Goal: Task Accomplishment & Management: Manage account settings

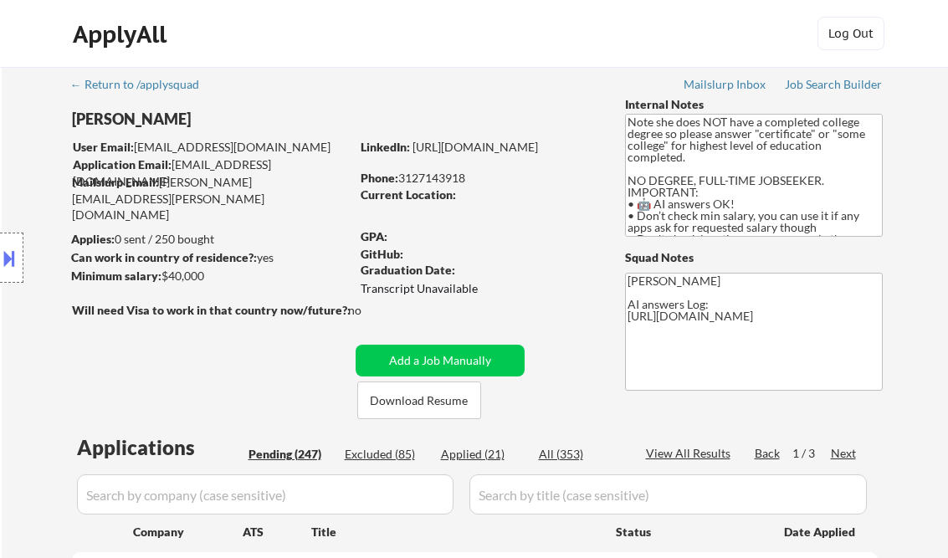
select select ""pending""
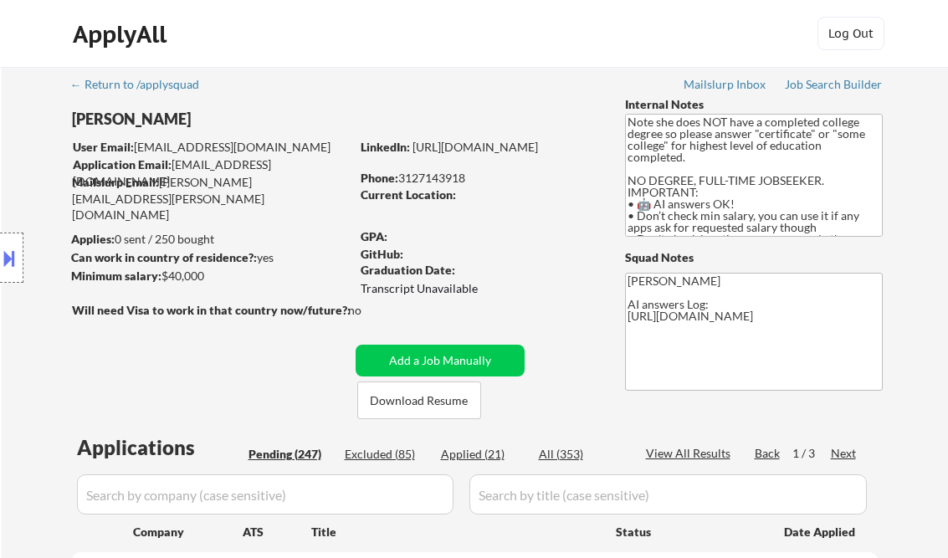
select select ""pending""
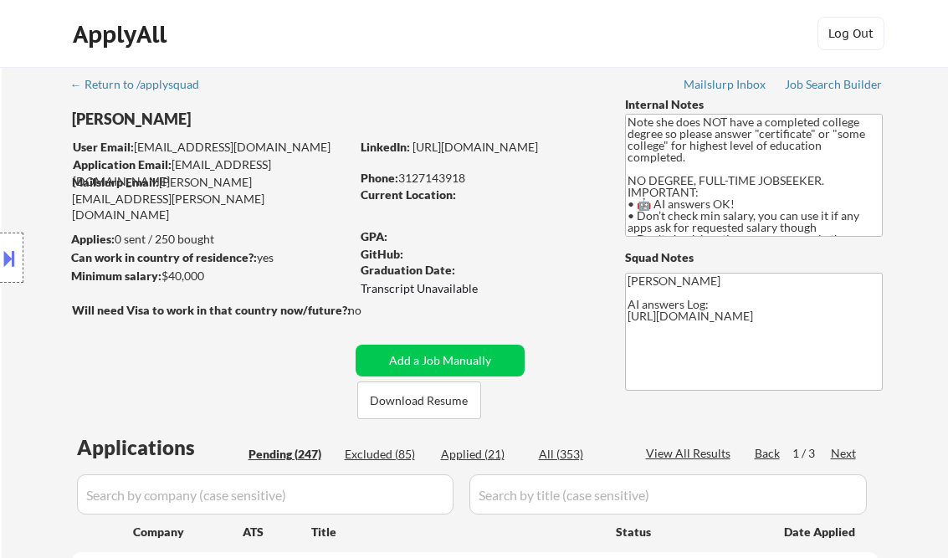
select select ""pending""
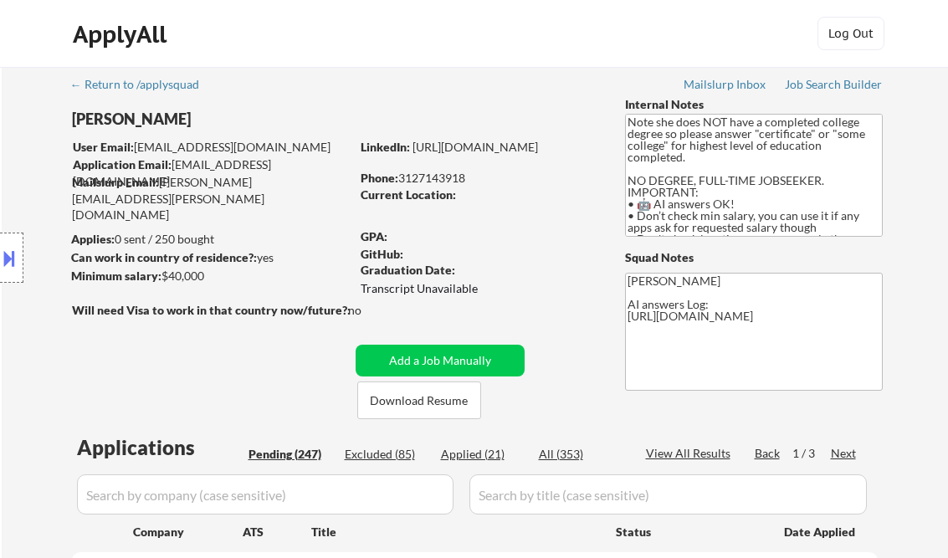
select select ""pending""
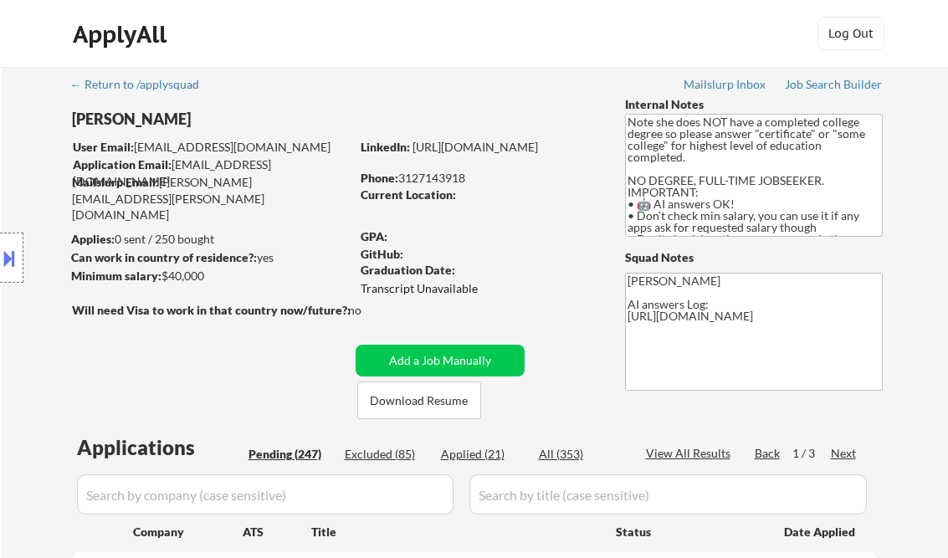
select select ""pending""
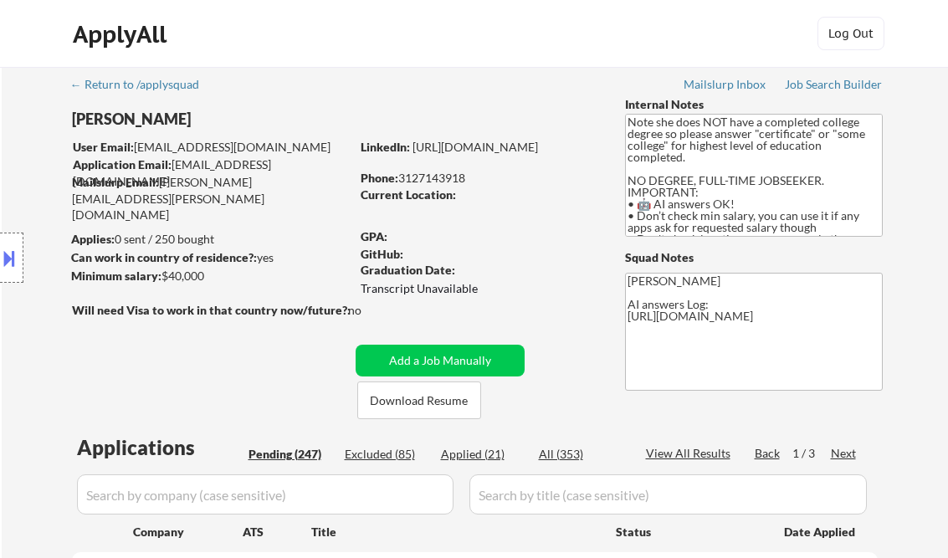
select select ""pending""
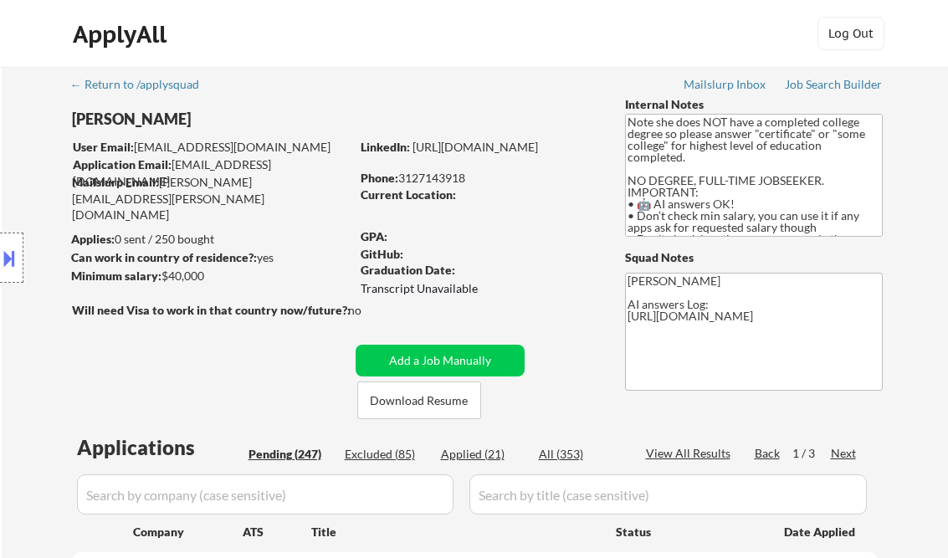
select select ""pending""
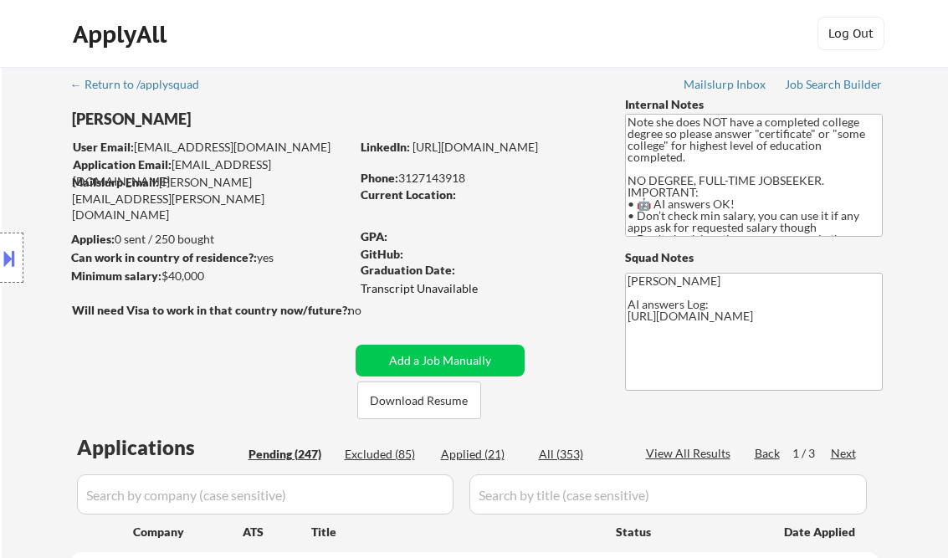
select select ""pending""
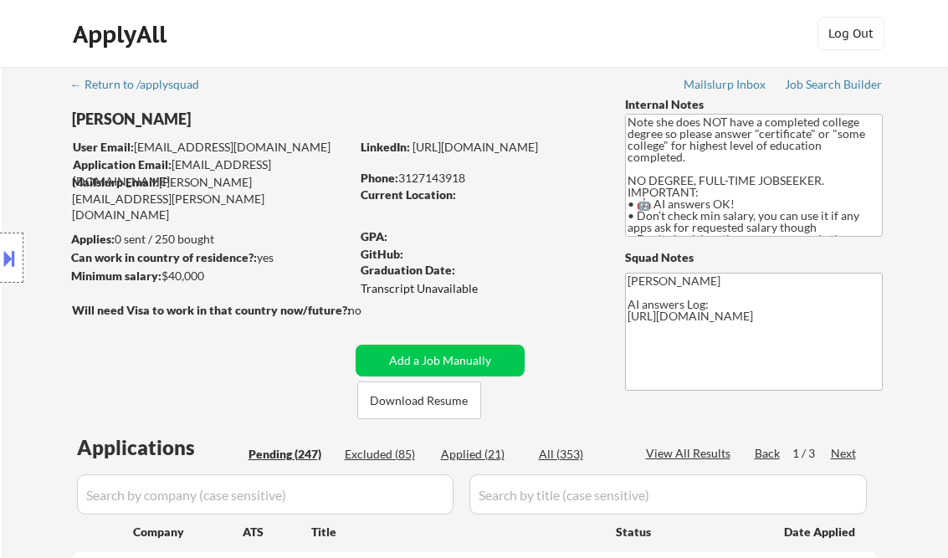
select select ""pending""
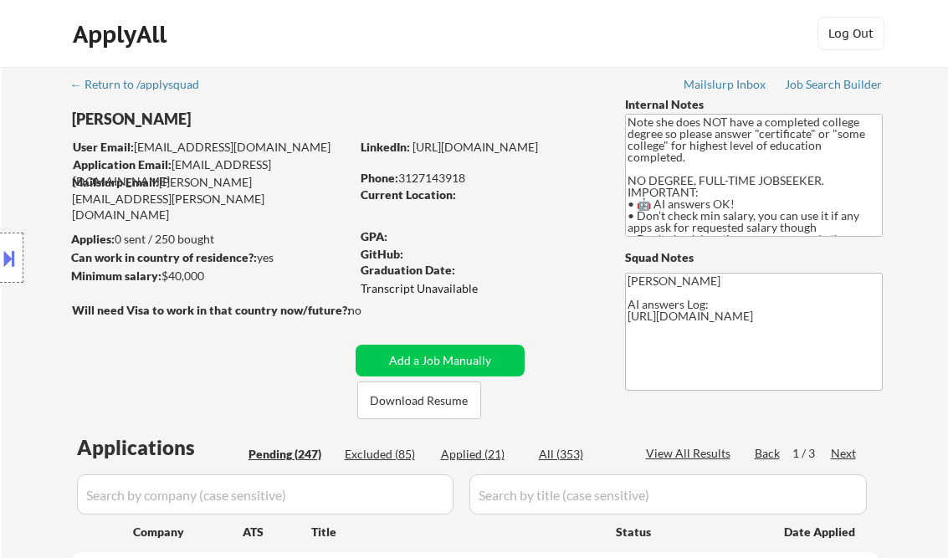
select select ""pending""
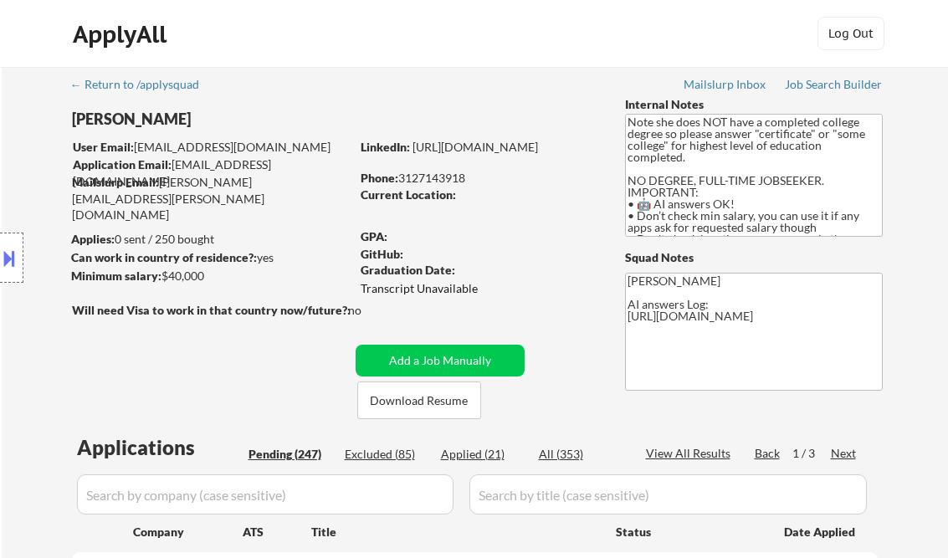
select select ""pending""
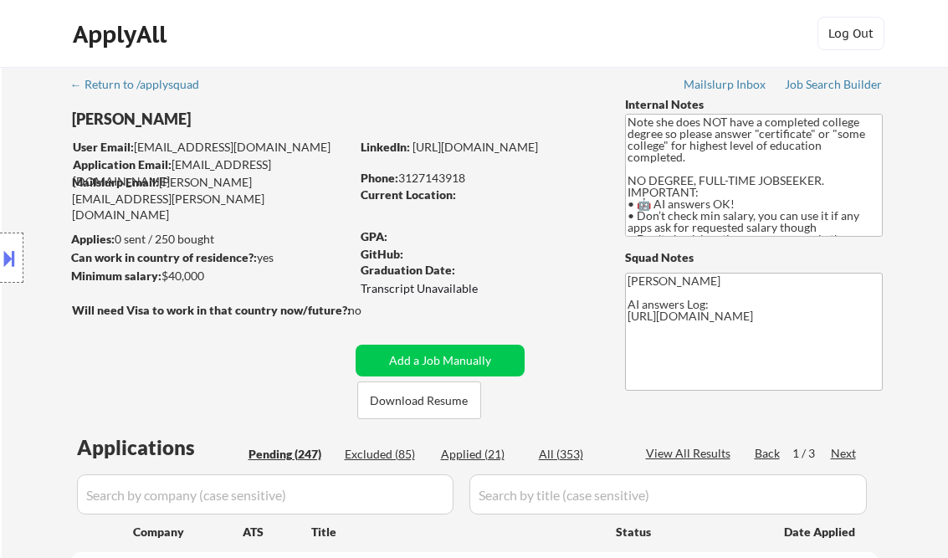
select select ""pending""
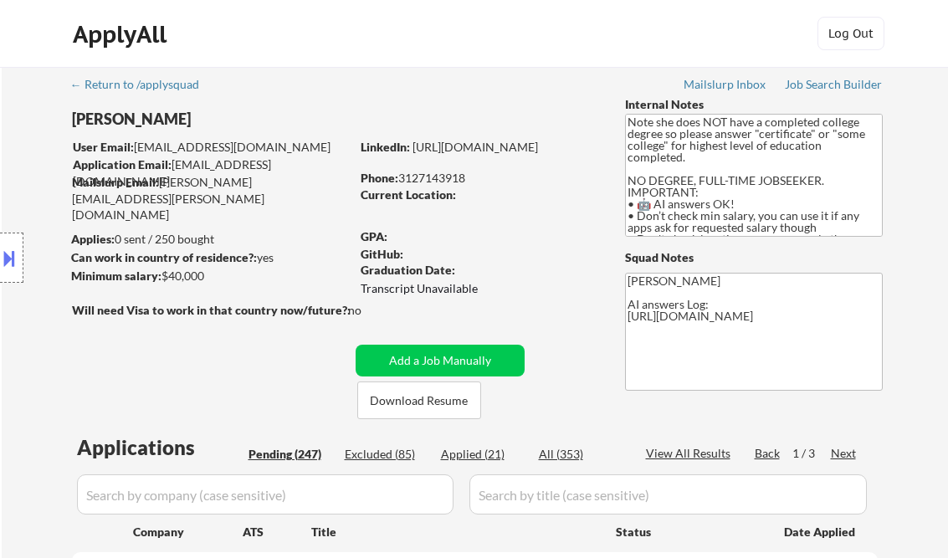
select select ""pending""
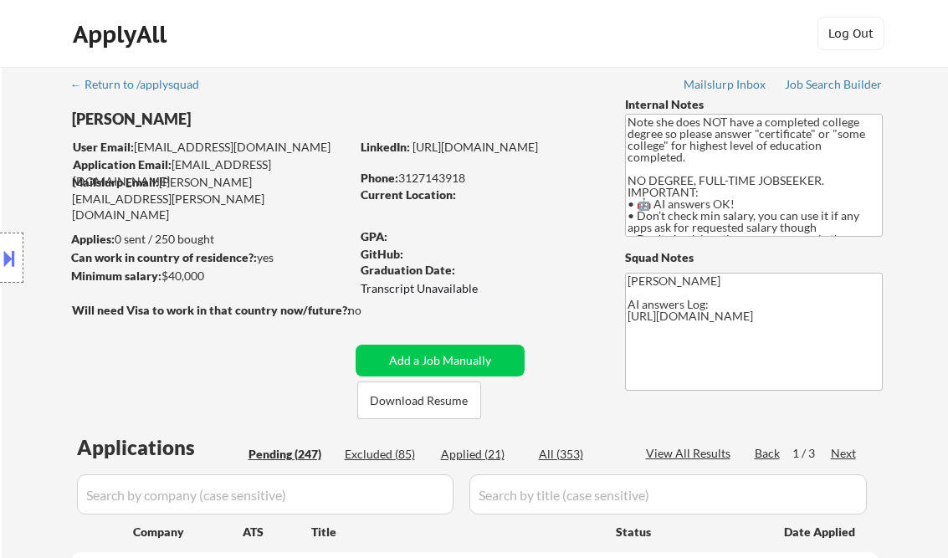
select select ""pending""
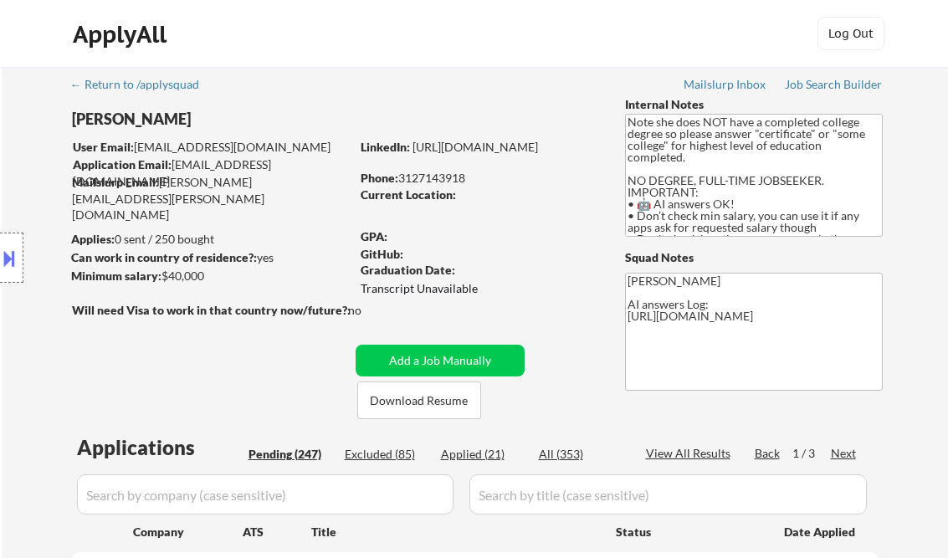
select select ""pending""
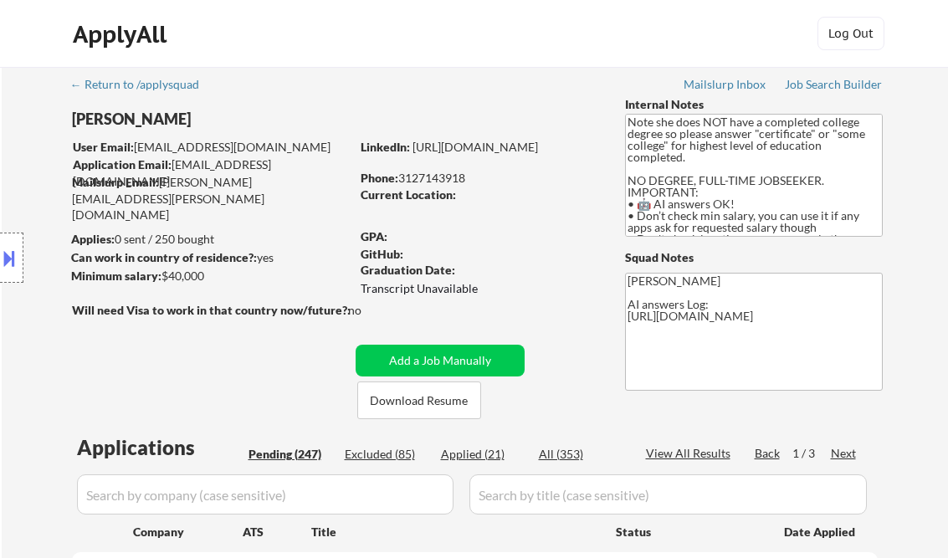
select select ""pending""
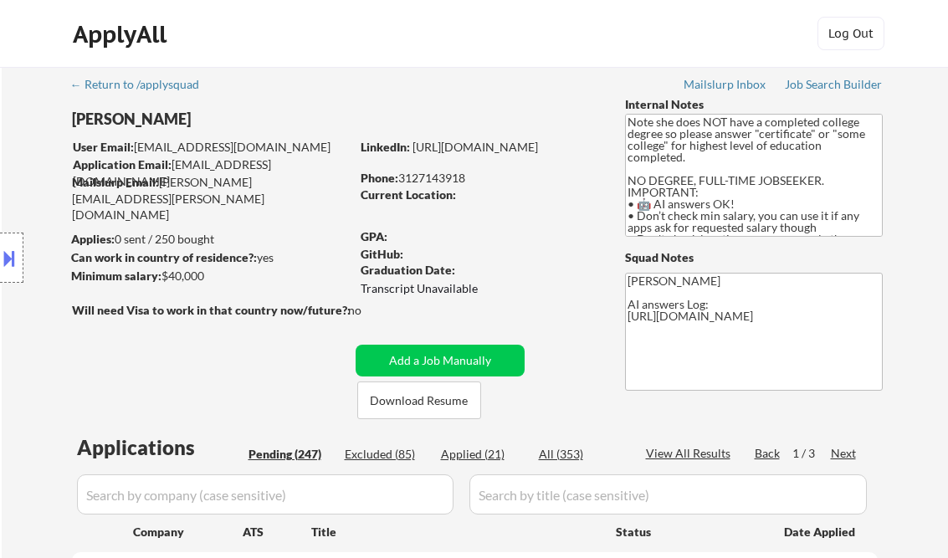
select select ""pending""
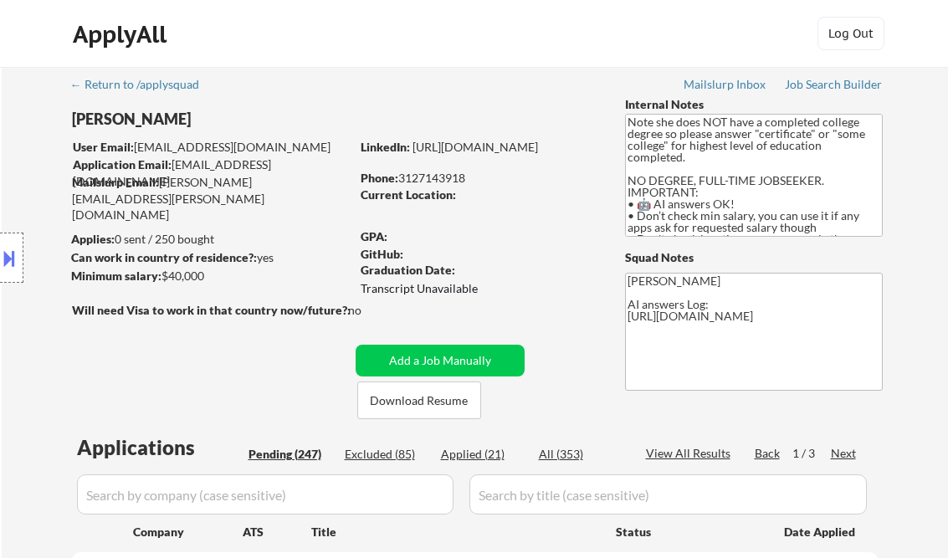
select select ""pending""
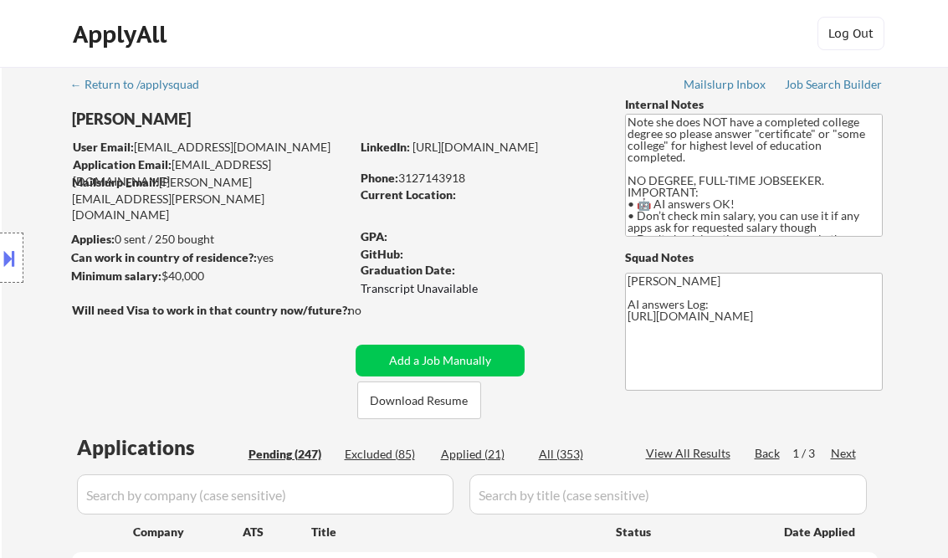
select select ""pending""
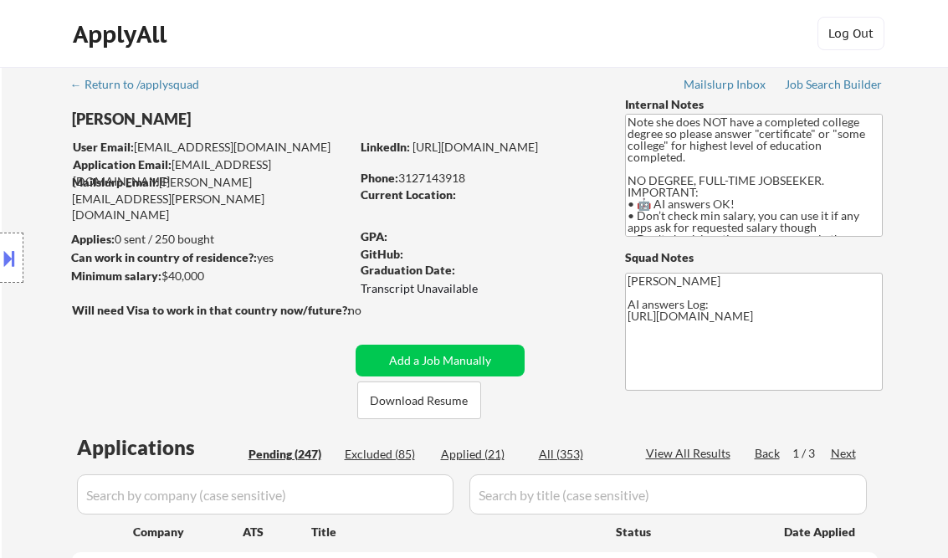
select select ""pending""
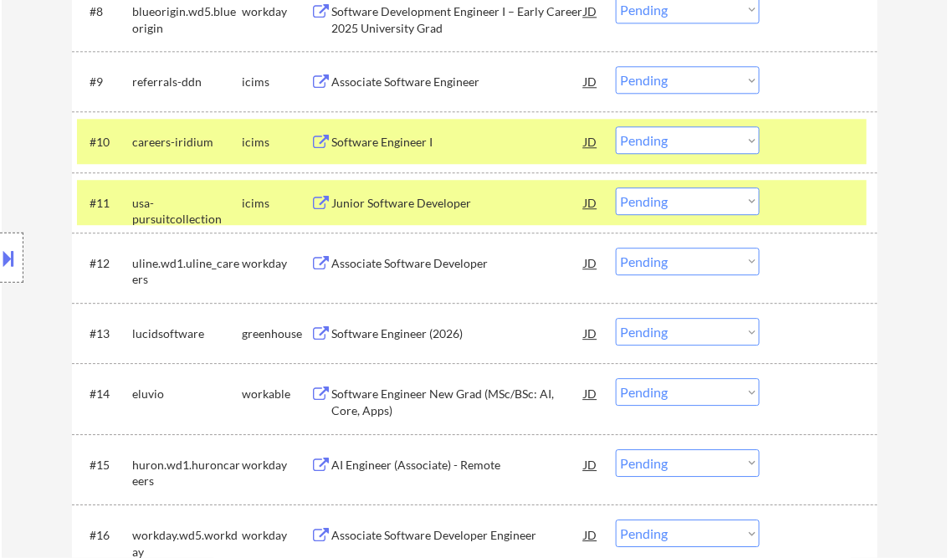
scroll to position [1004, 0]
drag, startPoint x: 684, startPoint y: 207, endPoint x: 702, endPoint y: 216, distance: 20.6
click at [685, 206] on select "Choose an option... Pending Applied Excluded (Questions) Excluded (Expired) Exc…" at bounding box center [688, 201] width 144 height 28
click at [616, 187] on select "Choose an option... Pending Applied Excluded (Questions) Excluded (Expired) Exc…" at bounding box center [688, 201] width 144 height 28
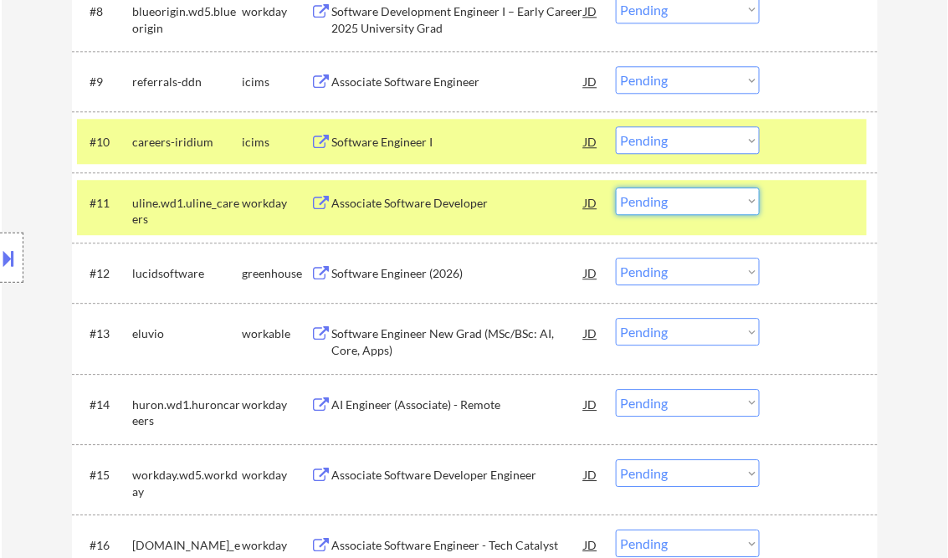
drag, startPoint x: 650, startPoint y: 204, endPoint x: 675, endPoint y: 214, distance: 27.0
click at [650, 204] on select "Choose an option... Pending Applied Excluded (Questions) Excluded (Expired) Exc…" at bounding box center [688, 201] width 144 height 28
click at [616, 187] on select "Choose an option... Pending Applied Excluded (Questions) Excluded (Expired) Exc…" at bounding box center [688, 201] width 144 height 28
select select ""pending""
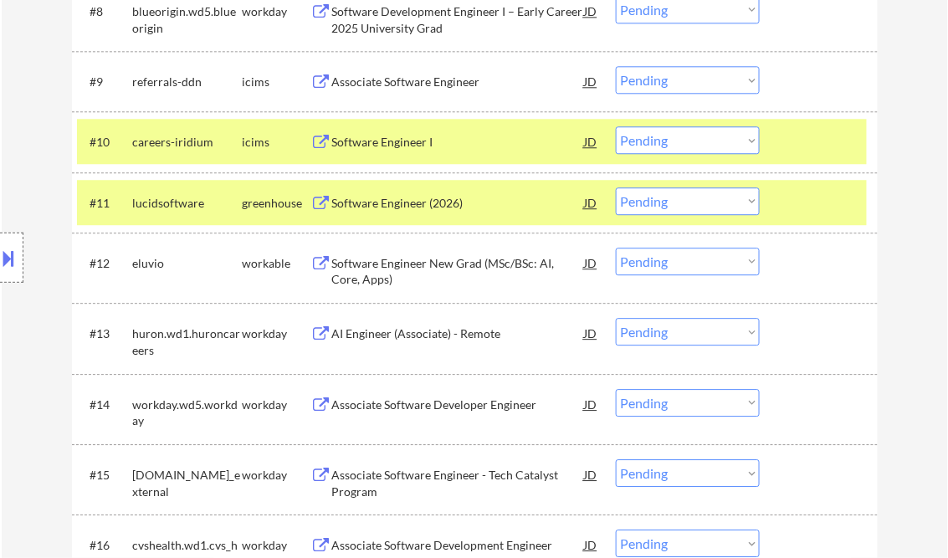
drag, startPoint x: 642, startPoint y: 264, endPoint x: 672, endPoint y: 275, distance: 32.3
click at [642, 264] on select "Choose an option... Pending Applied Excluded (Questions) Excluded (Expired) Exc…" at bounding box center [688, 262] width 144 height 28
click at [616, 248] on select "Choose an option... Pending Applied Excluded (Questions) Excluded (Expired) Exc…" at bounding box center [688, 262] width 144 height 28
select select ""pending""
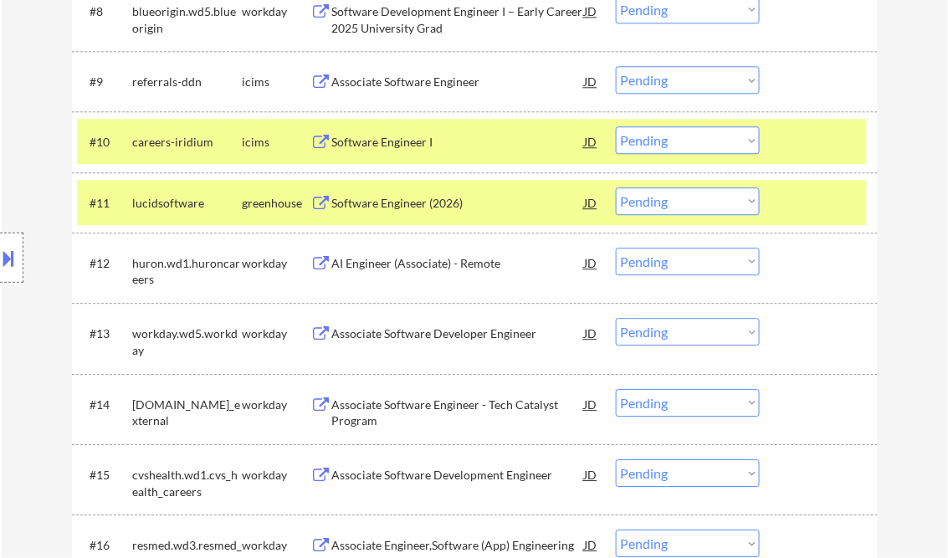
click at [441, 204] on div "Software Engineer (2026)" at bounding box center [458, 203] width 253 height 17
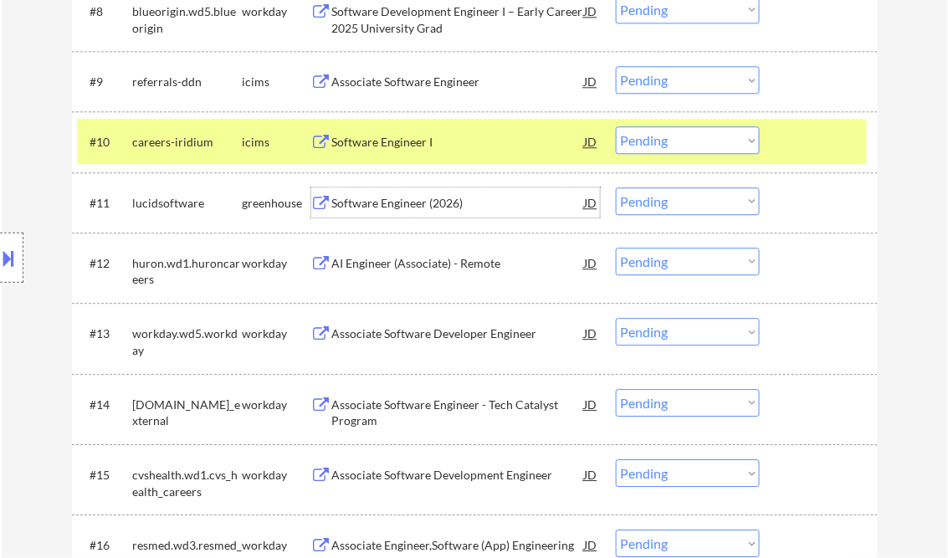
drag, startPoint x: 687, startPoint y: 200, endPoint x: 720, endPoint y: 212, distance: 34.7
click at [687, 200] on select "Choose an option... Pending Applied Excluded (Questions) Excluded (Expired) Exc…" at bounding box center [688, 201] width 144 height 28
click at [616, 187] on select "Choose an option... Pending Applied Excluded (Questions) Excluded (Expired) Exc…" at bounding box center [688, 201] width 144 height 28
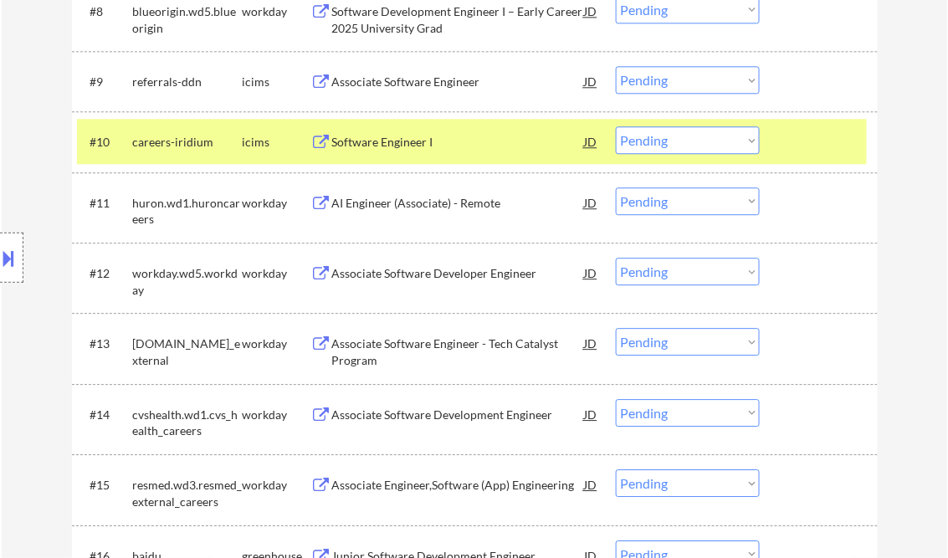
click at [464, 208] on div "AI Engineer (Associate) - Remote" at bounding box center [458, 203] width 253 height 17
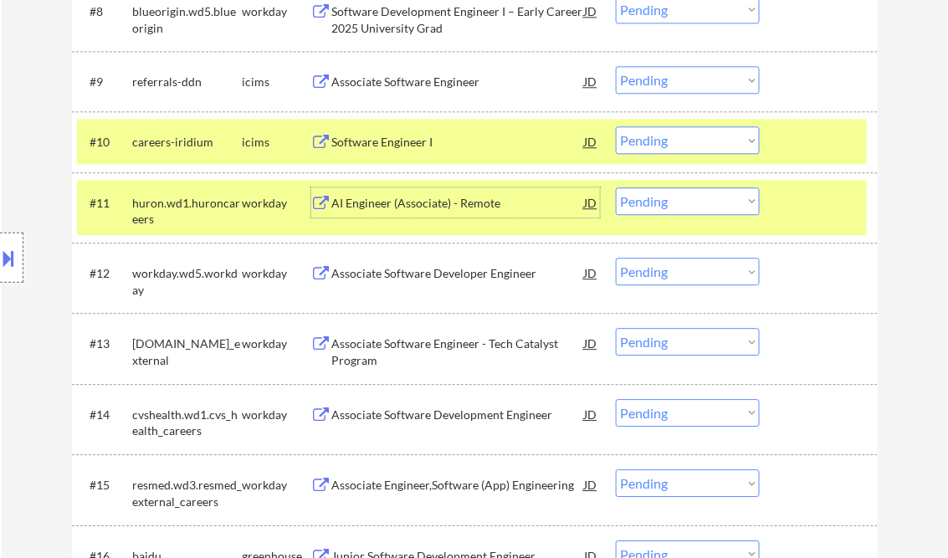
drag, startPoint x: 680, startPoint y: 205, endPoint x: 704, endPoint y: 215, distance: 25.5
click at [680, 205] on select "Choose an option... Pending Applied Excluded (Questions) Excluded (Expired) Exc…" at bounding box center [688, 201] width 144 height 28
click at [616, 187] on select "Choose an option... Pending Applied Excluded (Questions) Excluded (Expired) Exc…" at bounding box center [688, 201] width 144 height 28
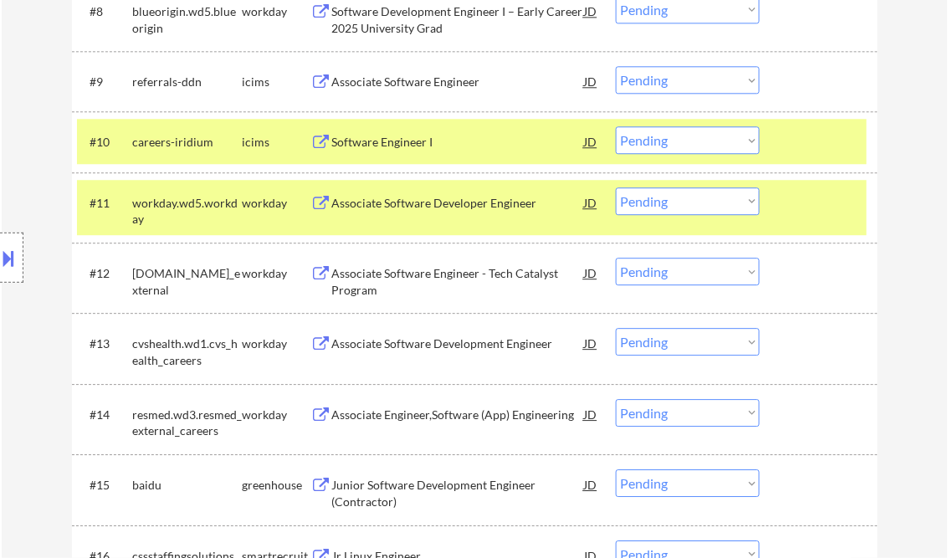
click at [823, 140] on div at bounding box center [821, 141] width 74 height 30
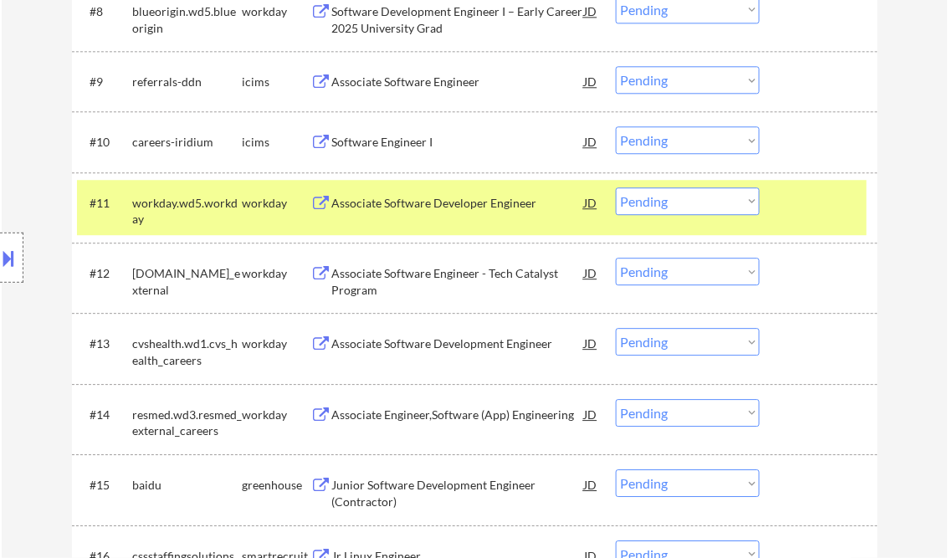
click at [454, 200] on div "Associate Software Developer Engineer" at bounding box center [458, 203] width 253 height 17
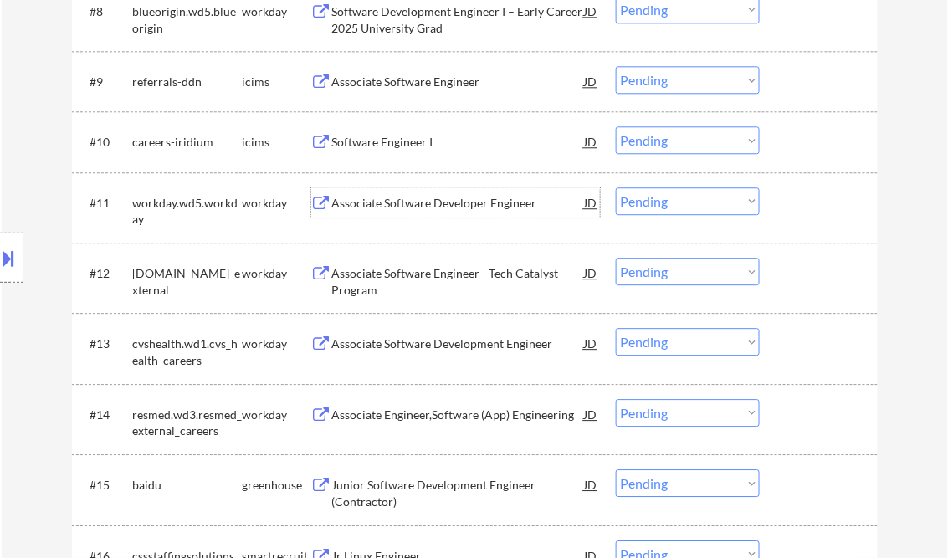
drag, startPoint x: 646, startPoint y: 208, endPoint x: 663, endPoint y: 214, distance: 17.7
click at [646, 208] on select "Choose an option... Pending Applied Excluded (Questions) Excluded (Expired) Exc…" at bounding box center [688, 201] width 144 height 28
click at [616, 187] on select "Choose an option... Pending Applied Excluded (Questions) Excluded (Expired) Exc…" at bounding box center [688, 201] width 144 height 28
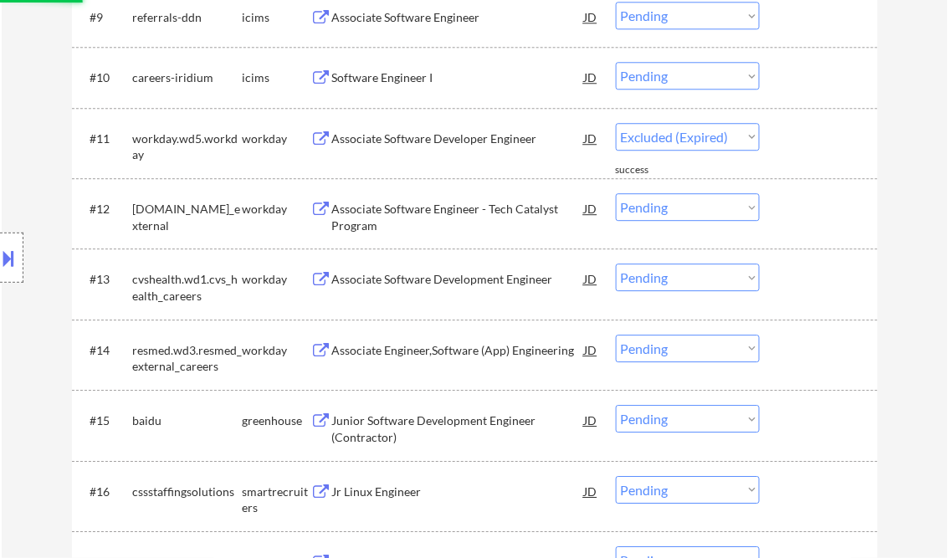
scroll to position [1138, 0]
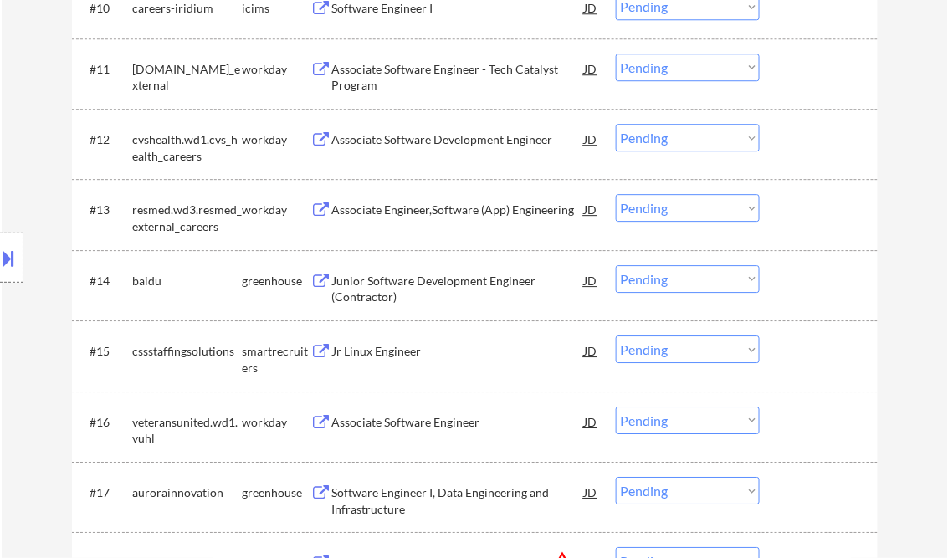
click at [456, 75] on div "Associate Software Engineer - Tech Catalyst Program" at bounding box center [458, 77] width 253 height 33
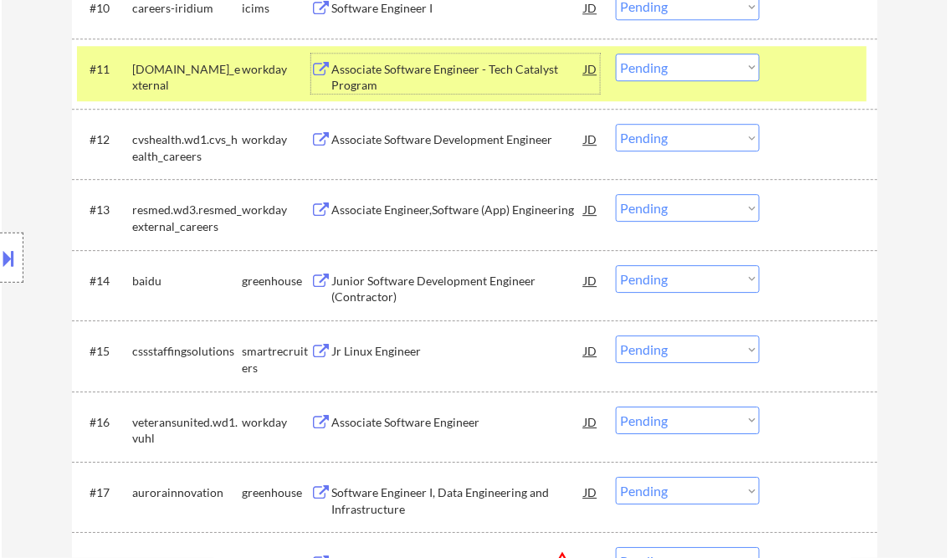
drag, startPoint x: 679, startPoint y: 71, endPoint x: 685, endPoint y: 79, distance: 10.1
click at [679, 70] on select "Choose an option... Pending Applied Excluded (Questions) Excluded (Expired) Exc…" at bounding box center [688, 68] width 144 height 28
click at [616, 54] on select "Choose an option... Pending Applied Excluded (Questions) Excluded (Expired) Exc…" at bounding box center [688, 68] width 144 height 28
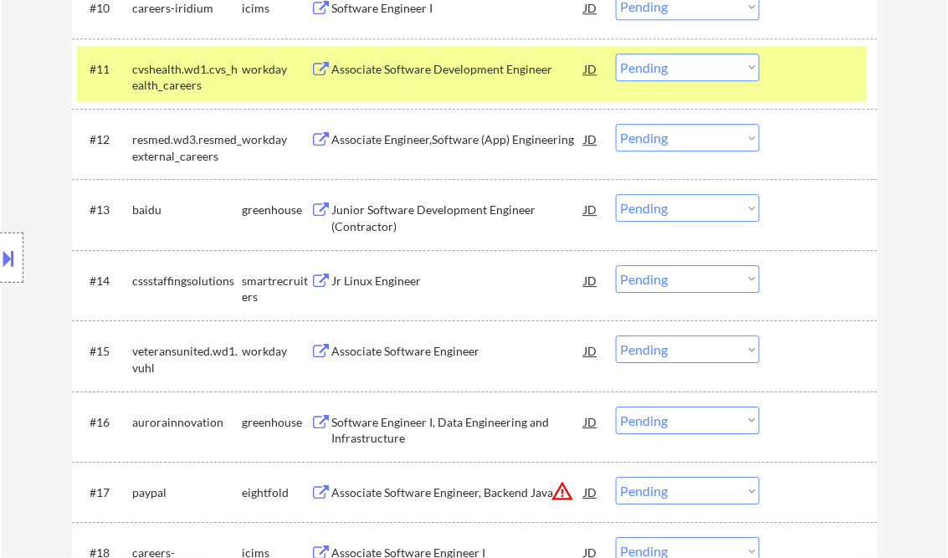
click at [432, 74] on div "Associate Software Development Engineer" at bounding box center [458, 69] width 253 height 17
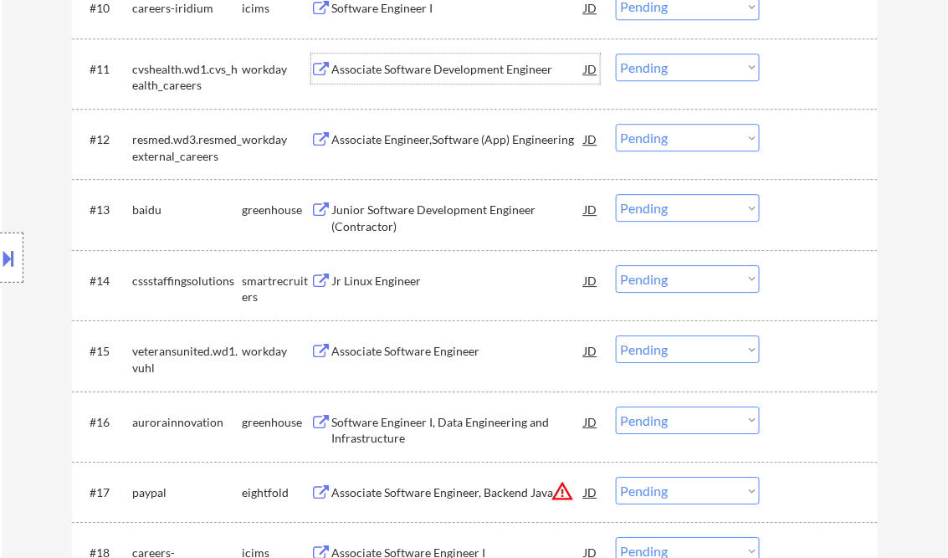
click at [427, 73] on div "Associate Software Development Engineer" at bounding box center [458, 69] width 253 height 17
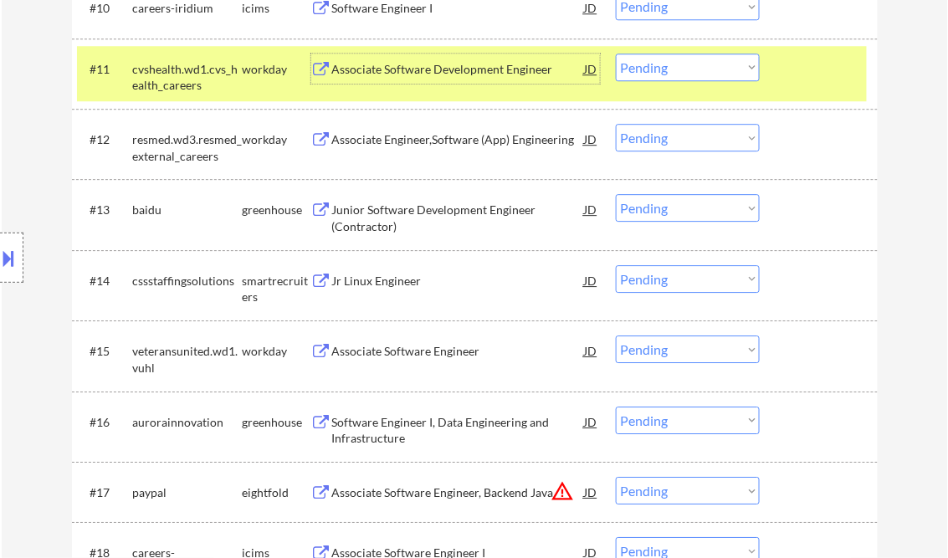
click at [670, 65] on select "Choose an option... Pending Applied Excluded (Questions) Excluded (Expired) Exc…" at bounding box center [688, 68] width 144 height 28
click at [616, 54] on select "Choose an option... Pending Applied Excluded (Questions) Excluded (Expired) Exc…" at bounding box center [688, 68] width 144 height 28
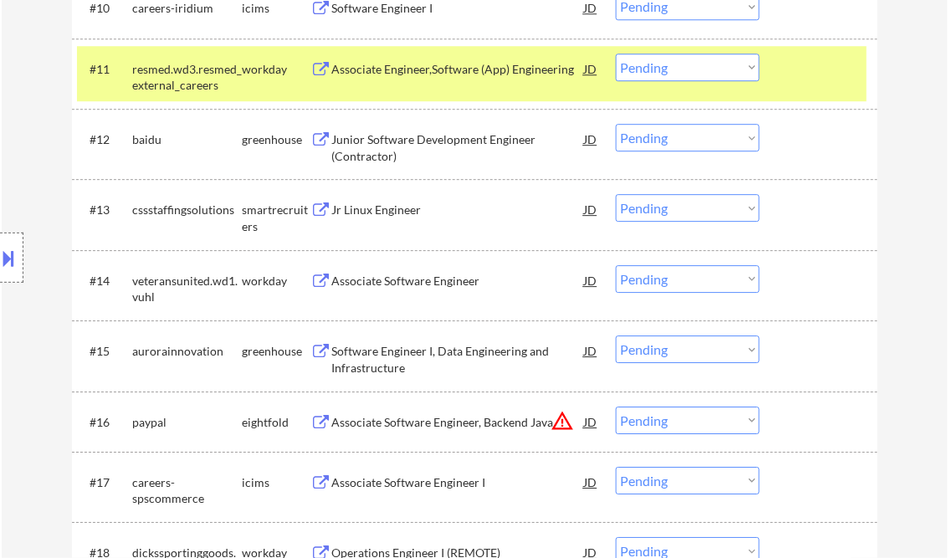
click at [454, 79] on div "Associate Engineer,Software (App) Engineering" at bounding box center [458, 69] width 253 height 30
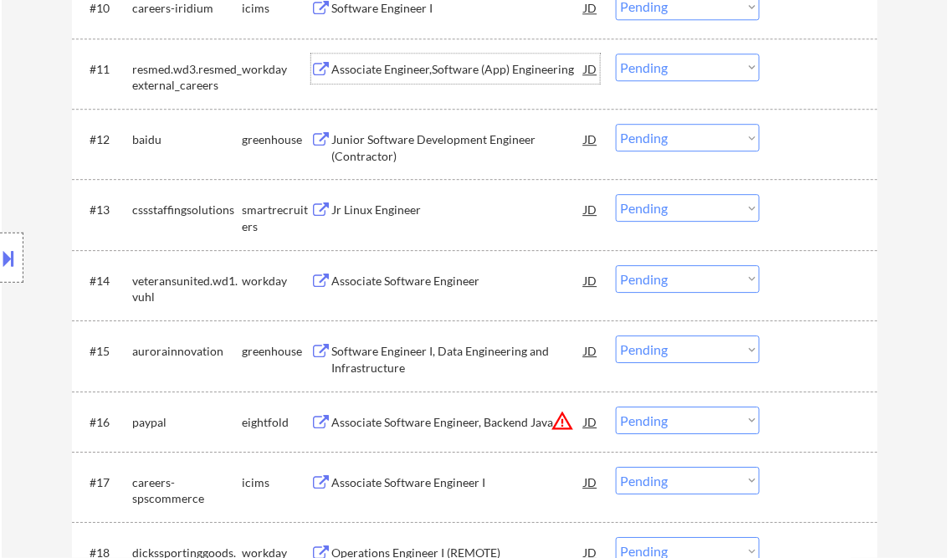
click at [724, 73] on select "Choose an option... Pending Applied Excluded (Questions) Excluded (Expired) Exc…" at bounding box center [688, 68] width 144 height 28
click at [616, 54] on select "Choose an option... Pending Applied Excluded (Questions) Excluded (Expired) Exc…" at bounding box center [688, 68] width 144 height 28
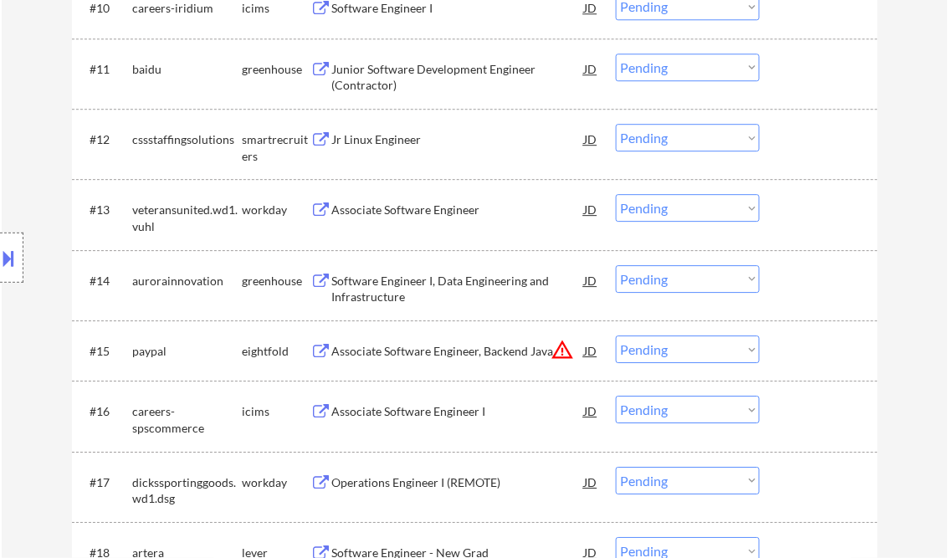
click at [439, 81] on div "Junior Software Development Engineer (Contractor)" at bounding box center [458, 77] width 253 height 33
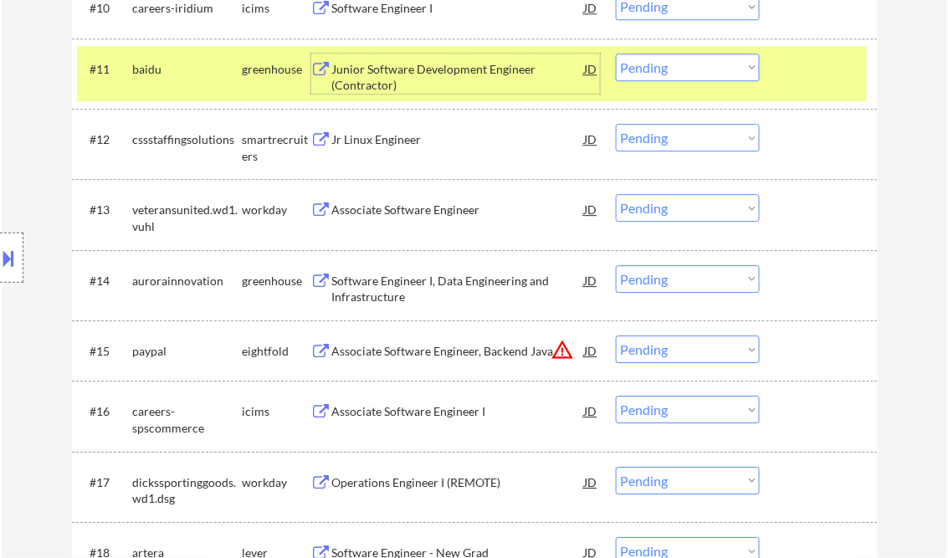
click at [676, 64] on select "Choose an option... Pending Applied Excluded (Questions) Excluded (Expired) Exc…" at bounding box center [688, 68] width 144 height 28
click at [616, 54] on select "Choose an option... Pending Applied Excluded (Questions) Excluded (Expired) Exc…" at bounding box center [688, 68] width 144 height 28
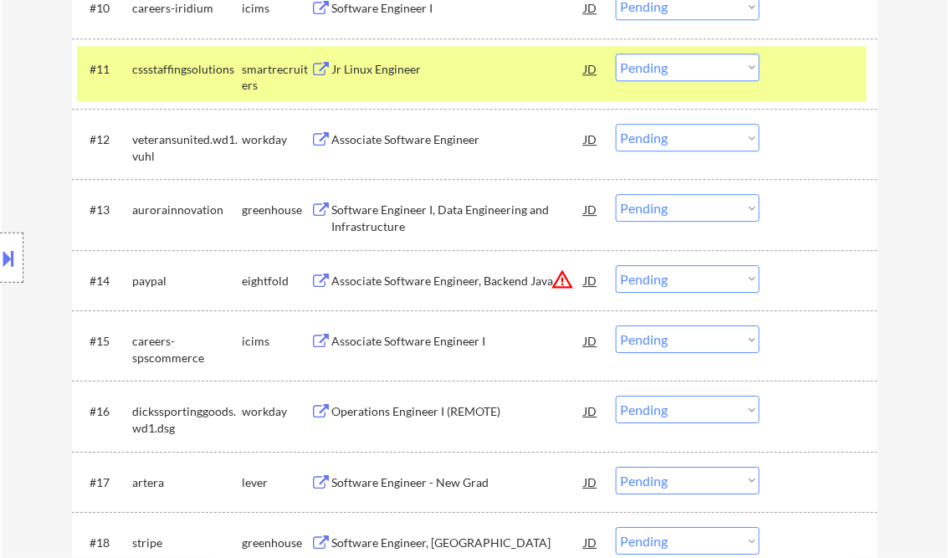
click at [393, 74] on div "Jr Linux Engineer" at bounding box center [458, 69] width 253 height 17
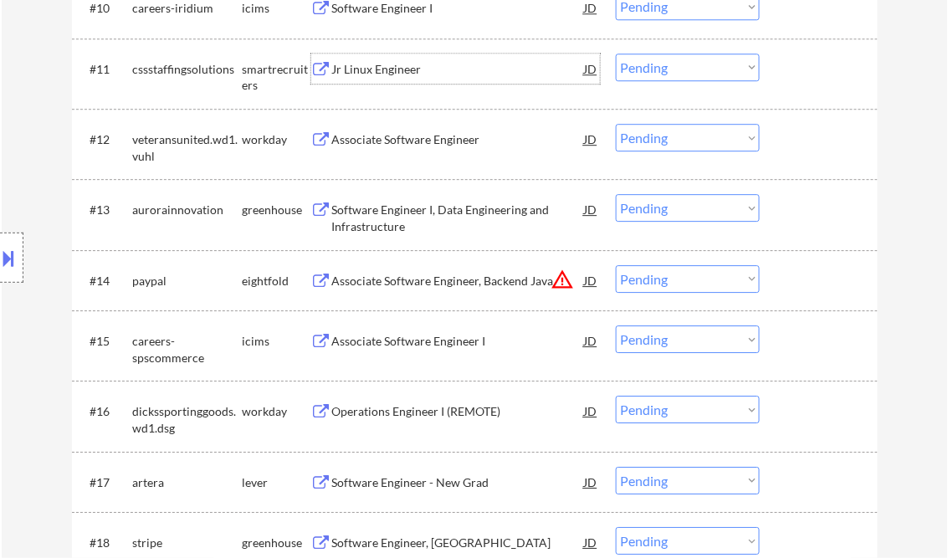
click at [635, 71] on select "Choose an option... Pending Applied Excluded (Questions) Excluded (Expired) Exc…" at bounding box center [688, 68] width 144 height 28
click at [616, 54] on select "Choose an option... Pending Applied Excluded (Questions) Excluded (Expired) Exc…" at bounding box center [688, 68] width 144 height 28
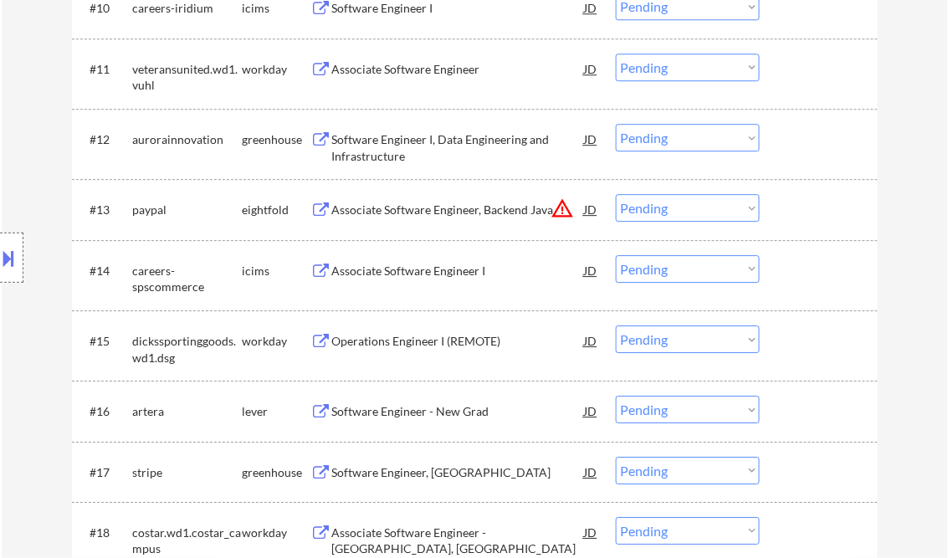
click at [404, 75] on div "Associate Software Engineer" at bounding box center [458, 69] width 253 height 17
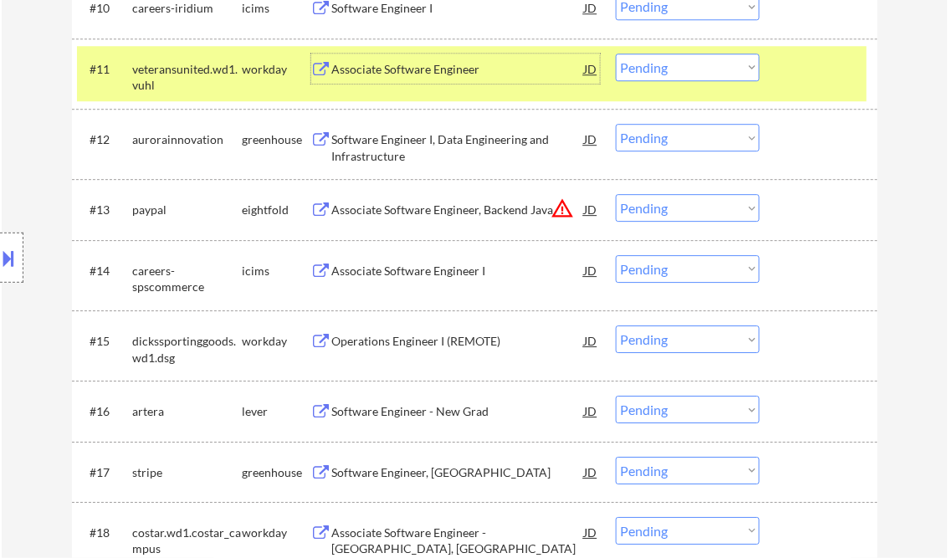
drag, startPoint x: 665, startPoint y: 67, endPoint x: 665, endPoint y: 79, distance: 11.7
click at [665, 67] on select "Choose an option... Pending Applied Excluded (Questions) Excluded (Expired) Exc…" at bounding box center [688, 68] width 144 height 28
click at [616, 54] on select "Choose an option... Pending Applied Excluded (Questions) Excluded (Expired) Exc…" at bounding box center [688, 68] width 144 height 28
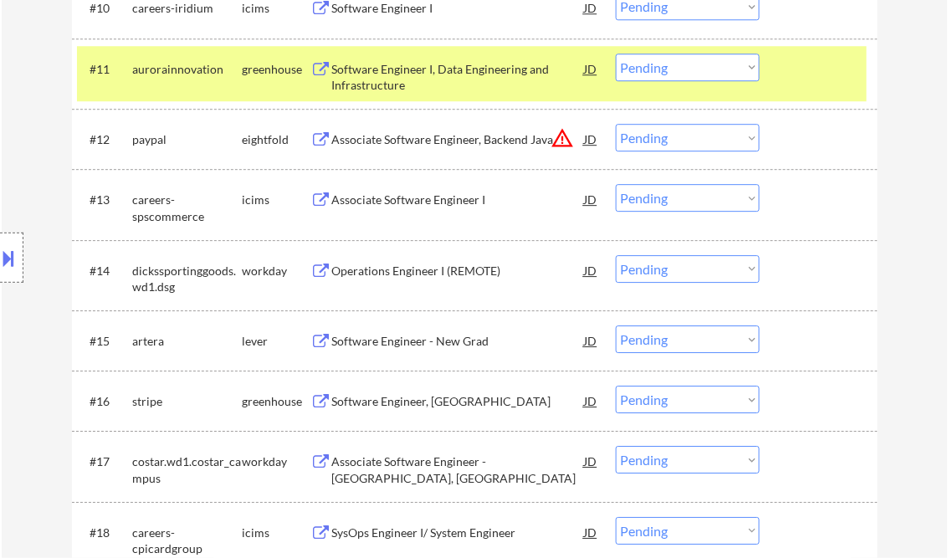
click at [416, 83] on div "Software Engineer I, Data Engineering and Infrastructure" at bounding box center [458, 77] width 253 height 33
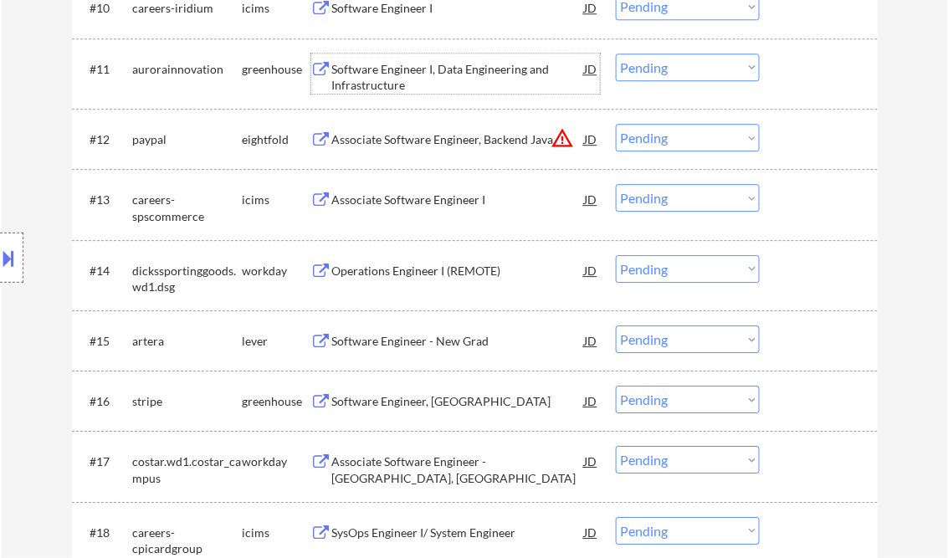
click at [659, 79] on select "Choose an option... Pending Applied Excluded (Questions) Excluded (Expired) Exc…" at bounding box center [688, 68] width 144 height 28
click at [616, 54] on select "Choose an option... Pending Applied Excluded (Questions) Excluded (Expired) Exc…" at bounding box center [688, 68] width 144 height 28
select select ""pending""
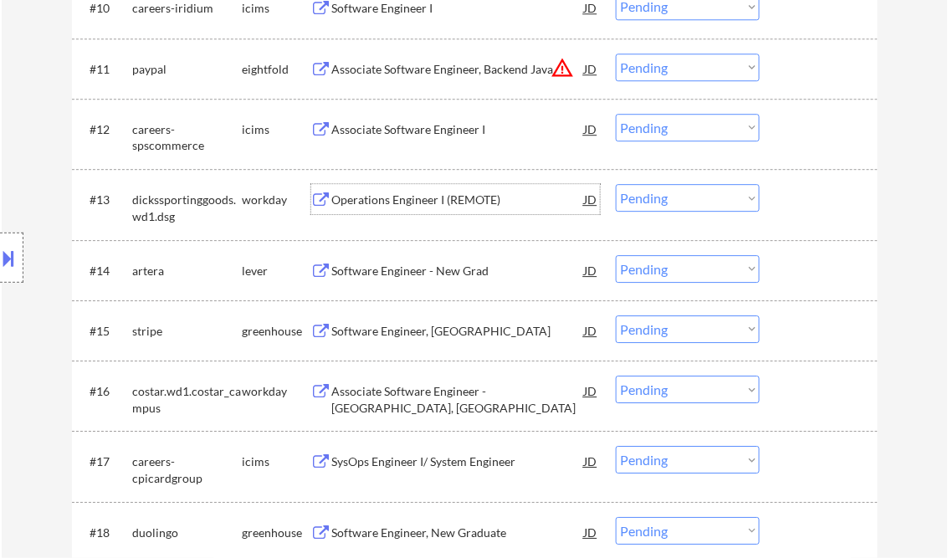
click at [426, 198] on div "Operations Engineer I (REMOTE)" at bounding box center [458, 200] width 253 height 17
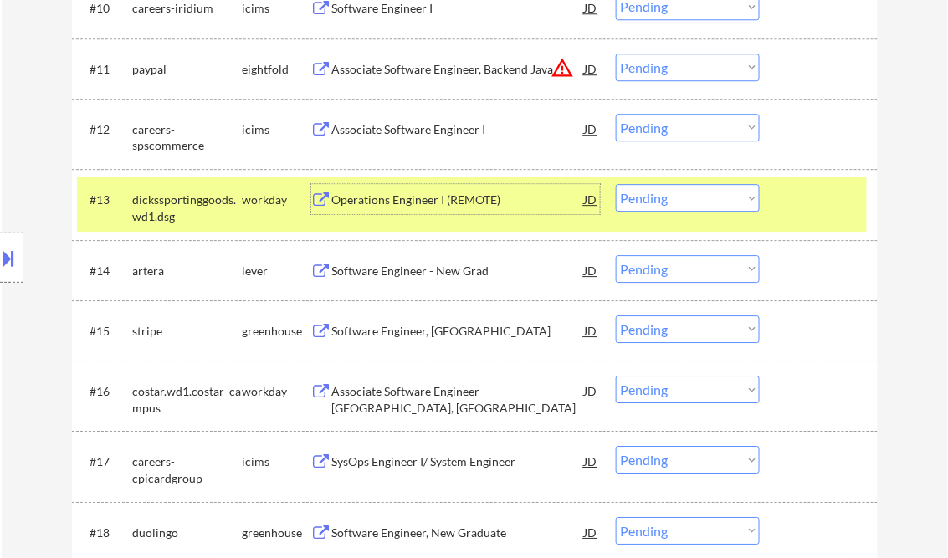
click at [641, 198] on select "Choose an option... Pending Applied Excluded (Questions) Excluded (Expired) Exc…" at bounding box center [688, 198] width 144 height 28
click at [616, 184] on select "Choose an option... Pending Applied Excluded (Questions) Excluded (Expired) Exc…" at bounding box center [688, 198] width 144 height 28
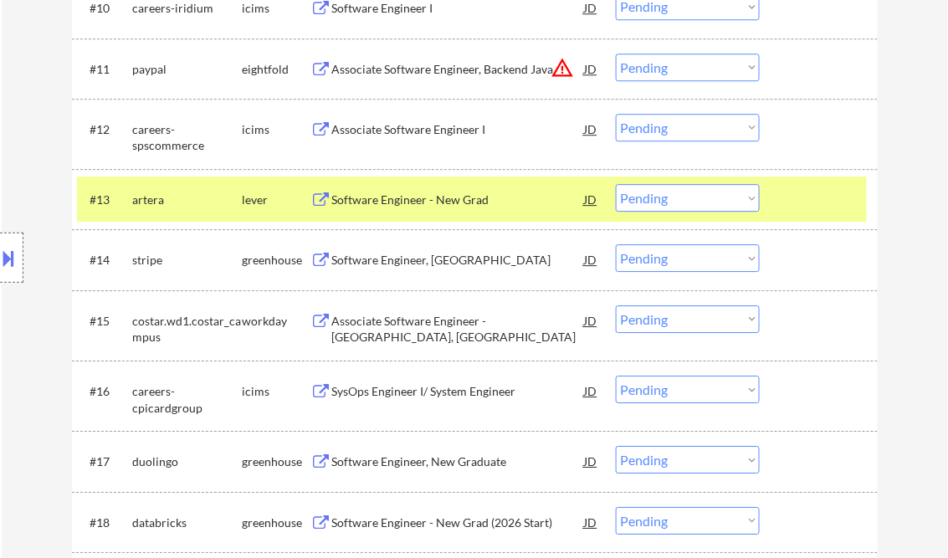
click at [414, 198] on div "Software Engineer - New Grad" at bounding box center [458, 200] width 253 height 17
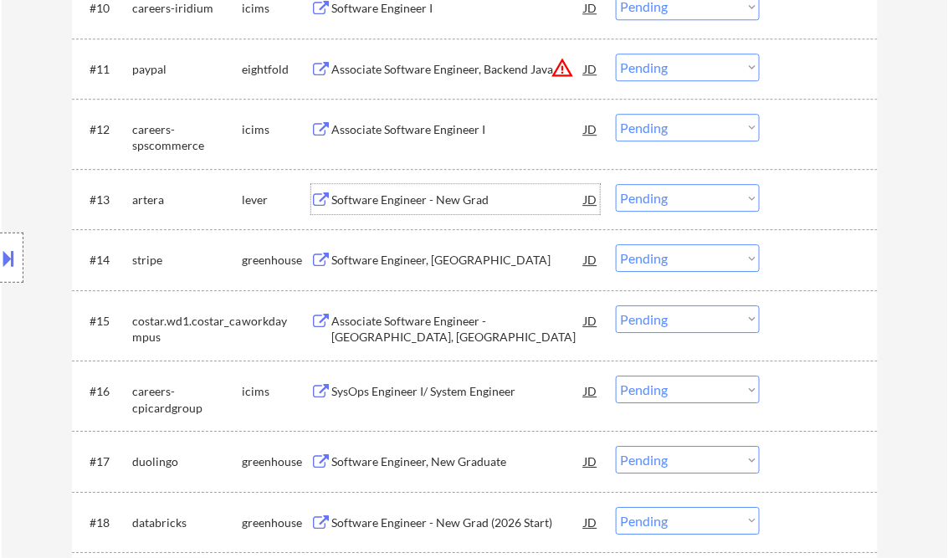
click at [665, 205] on select "Choose an option... Pending Applied Excluded (Questions) Excluded (Expired) Exc…" at bounding box center [688, 198] width 144 height 28
click at [616, 184] on select "Choose an option... Pending Applied Excluded (Questions) Excluded (Expired) Exc…" at bounding box center [688, 198] width 144 height 28
click at [422, 266] on div "Software Engineer, New Grad" at bounding box center [458, 260] width 253 height 17
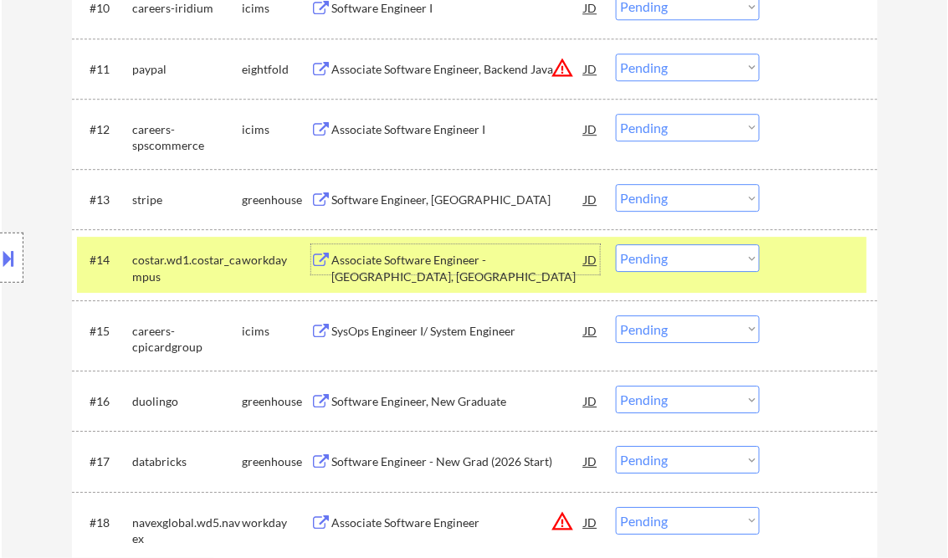
drag, startPoint x: 699, startPoint y: 203, endPoint x: 701, endPoint y: 211, distance: 8.5
click at [699, 203] on select "Choose an option... Pending Applied Excluded (Questions) Excluded (Expired) Exc…" at bounding box center [688, 198] width 144 height 28
click at [616, 184] on select "Choose an option... Pending Applied Excluded (Questions) Excluded (Expired) Exc…" at bounding box center [688, 198] width 144 height 28
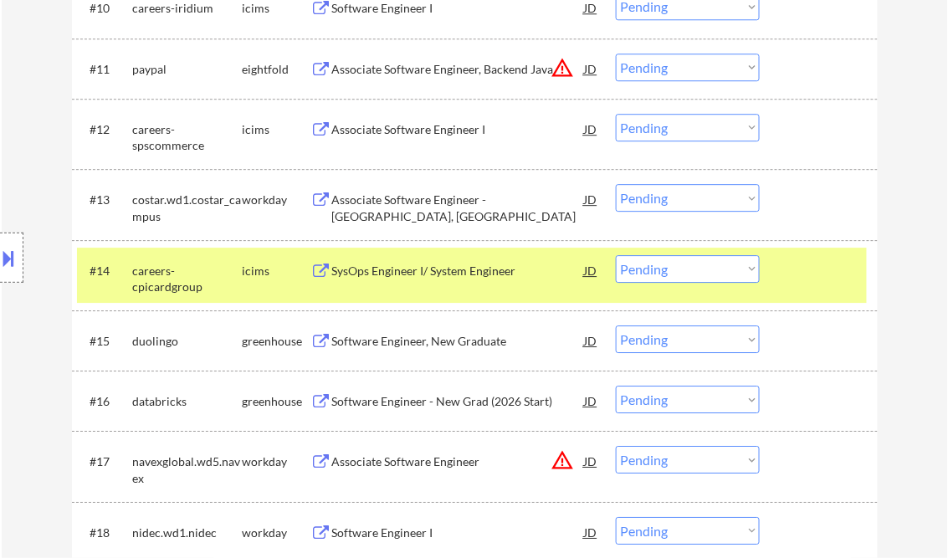
click at [476, 206] on div "Associate Software Engineer - Richmond, VA" at bounding box center [458, 208] width 253 height 33
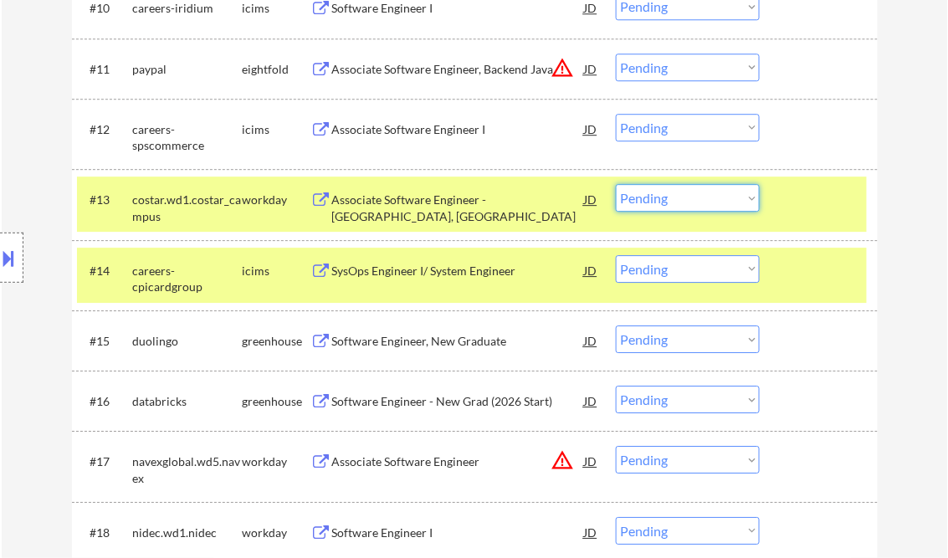
drag, startPoint x: 672, startPoint y: 198, endPoint x: 702, endPoint y: 213, distance: 33.7
click at [672, 198] on select "Choose an option... Pending Applied Excluded (Questions) Excluded (Expired) Exc…" at bounding box center [688, 198] width 144 height 28
click at [616, 184] on select "Choose an option... Pending Applied Excluded (Questions) Excluded (Expired) Exc…" at bounding box center [688, 198] width 144 height 28
select select ""pending""
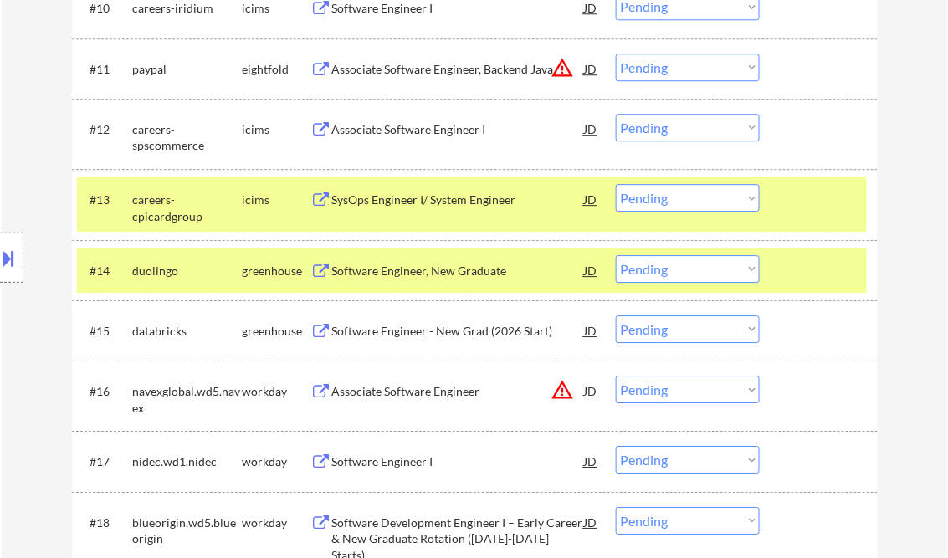
click at [458, 269] on div "Software Engineer, New Graduate" at bounding box center [458, 271] width 253 height 17
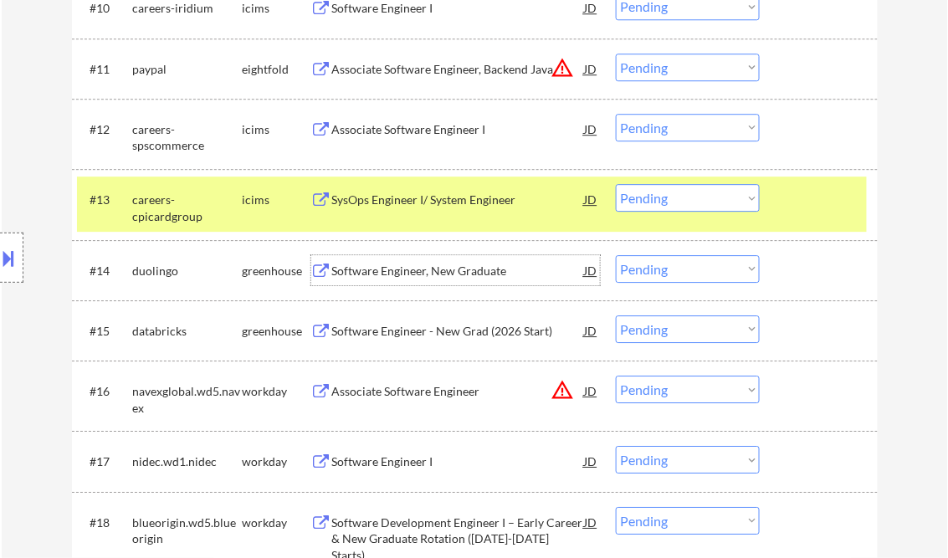
scroll to position [1205, 0]
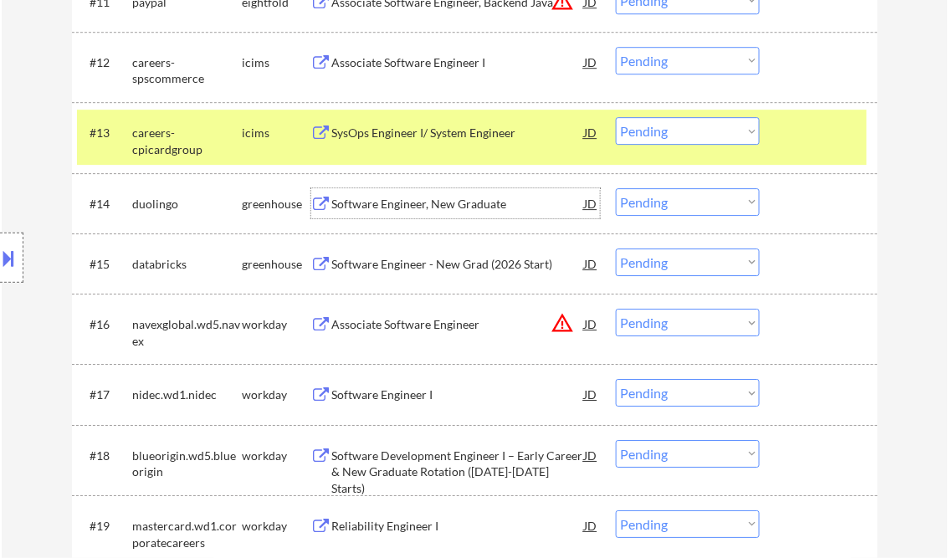
drag, startPoint x: 642, startPoint y: 198, endPoint x: 673, endPoint y: 211, distance: 33.7
click at [642, 198] on select "Choose an option... Pending Applied Excluded (Questions) Excluded (Expired) Exc…" at bounding box center [688, 202] width 144 height 28
click at [616, 188] on select "Choose an option... Pending Applied Excluded (Questions) Excluded (Expired) Exc…" at bounding box center [688, 202] width 144 height 28
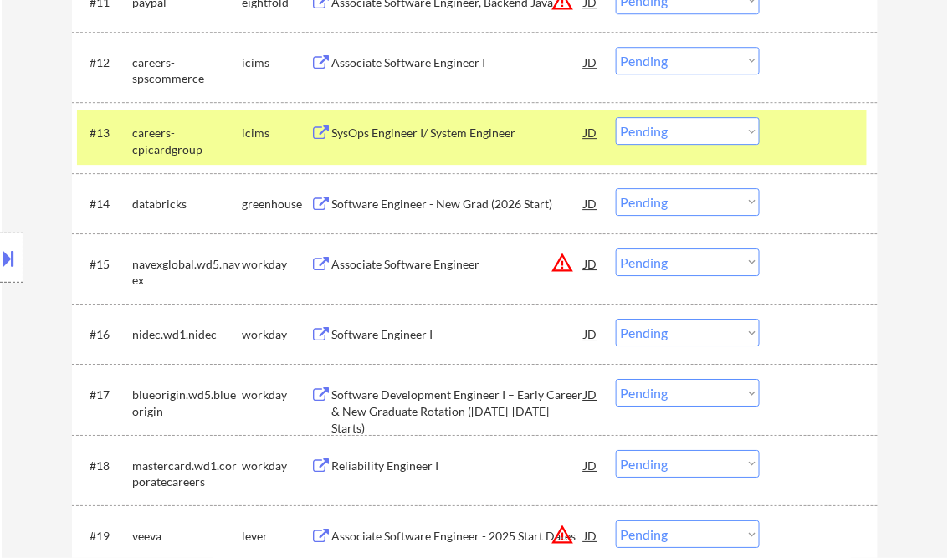
click at [663, 200] on select "Choose an option... Pending Applied Excluded (Questions) Excluded (Expired) Exc…" at bounding box center [688, 202] width 144 height 28
click at [616, 188] on select "Choose an option... Pending Applied Excluded (Questions) Excluded (Expired) Exc…" at bounding box center [688, 202] width 144 height 28
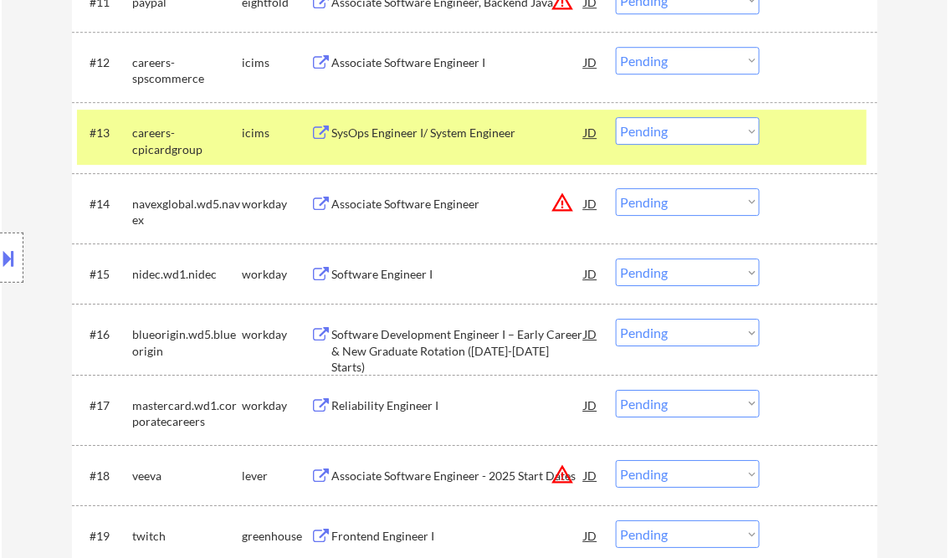
click at [438, 203] on div "Associate Software Engineer" at bounding box center [458, 204] width 253 height 17
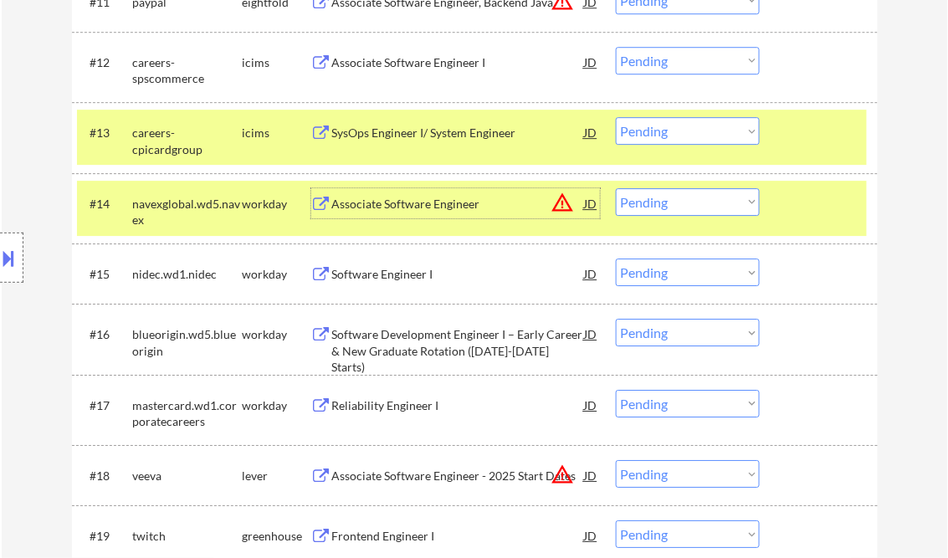
drag, startPoint x: 670, startPoint y: 202, endPoint x: 699, endPoint y: 213, distance: 30.8
click at [670, 202] on select "Choose an option... Pending Applied Excluded (Questions) Excluded (Expired) Exc…" at bounding box center [688, 202] width 144 height 28
click at [616, 188] on select "Choose an option... Pending Applied Excluded (Questions) Excluded (Expired) Exc…" at bounding box center [688, 202] width 144 height 28
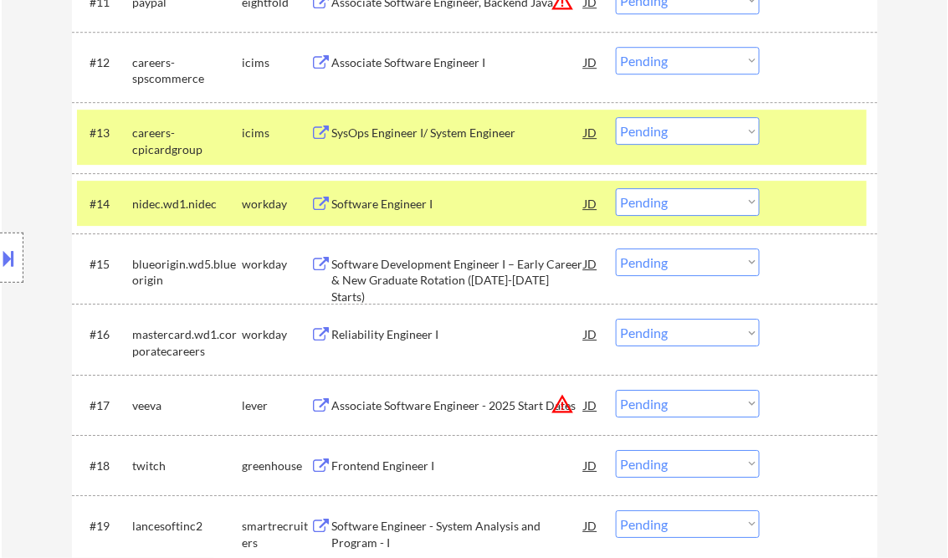
click at [795, 151] on div "#13 careers-cpicardgroup icims SysOps Engineer I/ System Engineer JD warning_am…" at bounding box center [472, 137] width 790 height 55
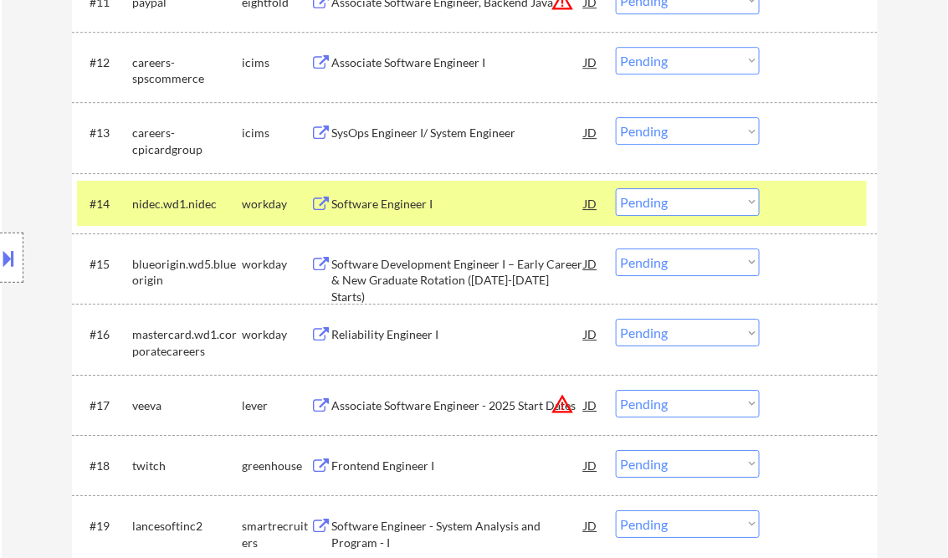
click at [814, 213] on div at bounding box center [821, 203] width 74 height 30
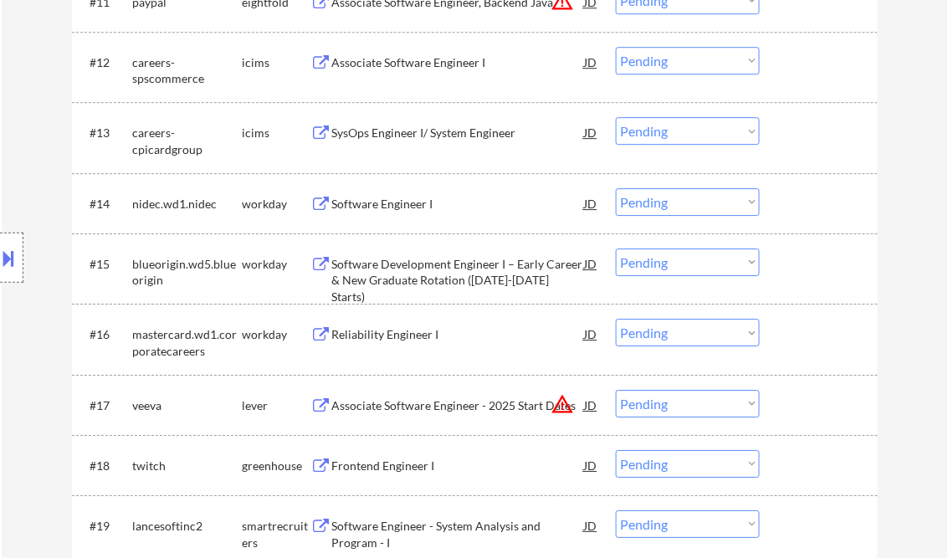
click at [385, 203] on div "Software Engineer I" at bounding box center [458, 204] width 253 height 17
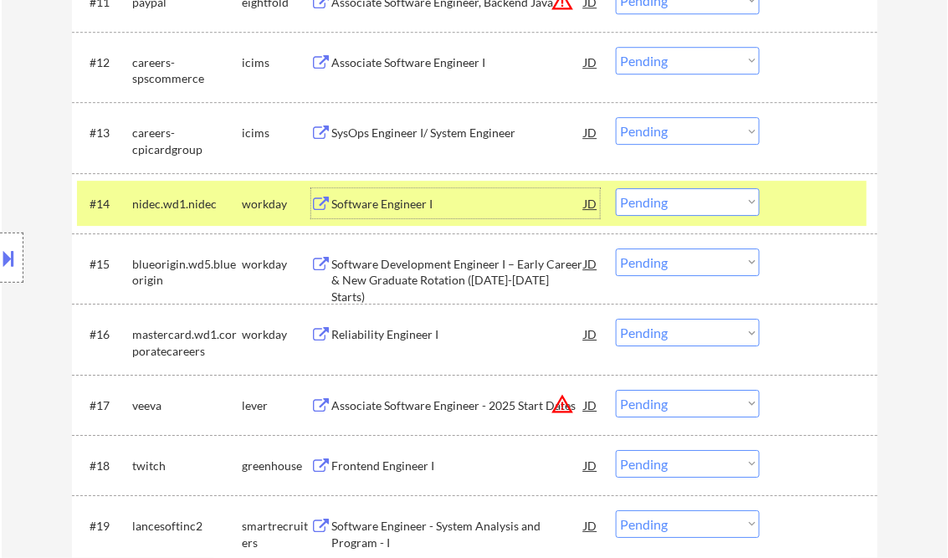
click at [669, 200] on select "Choose an option... Pending Applied Excluded (Questions) Excluded (Expired) Exc…" at bounding box center [688, 202] width 144 height 28
click at [616, 188] on select "Choose an option... Pending Applied Excluded (Questions) Excluded (Expired) Exc…" at bounding box center [688, 202] width 144 height 28
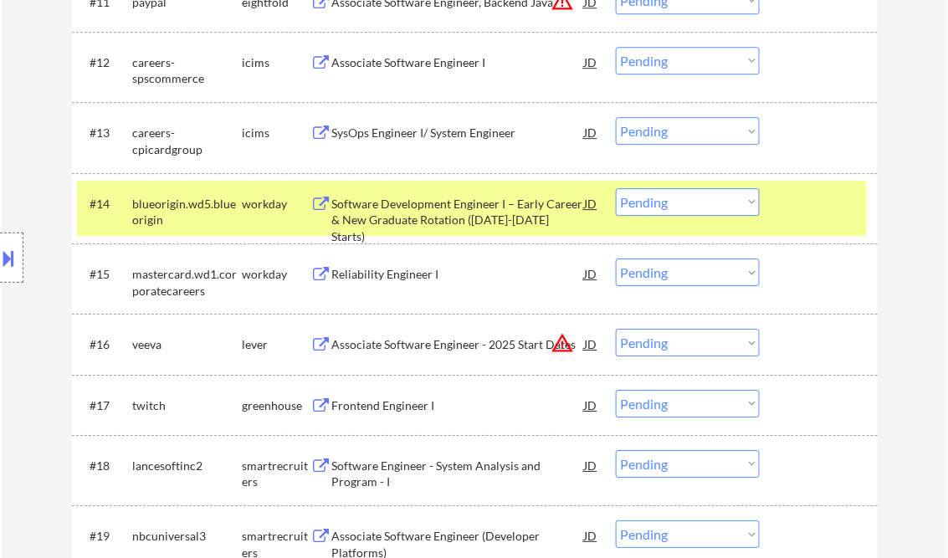
click at [656, 200] on select "Choose an option... Pending Applied Excluded (Questions) Excluded (Expired) Exc…" at bounding box center [688, 202] width 144 height 28
click at [616, 188] on select "Choose an option... Pending Applied Excluded (Questions) Excluded (Expired) Exc…" at bounding box center [688, 202] width 144 height 28
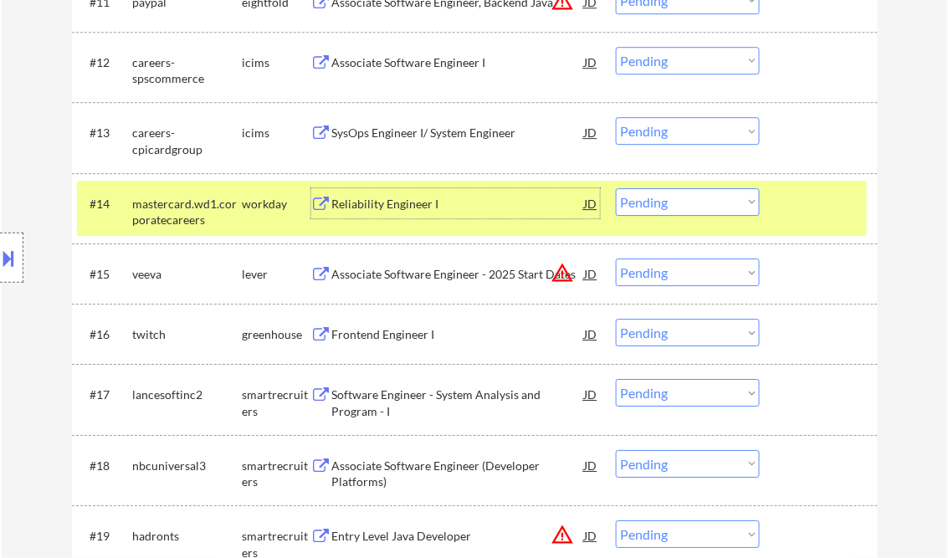
click at [427, 202] on div "Reliability Engineer I" at bounding box center [458, 204] width 253 height 17
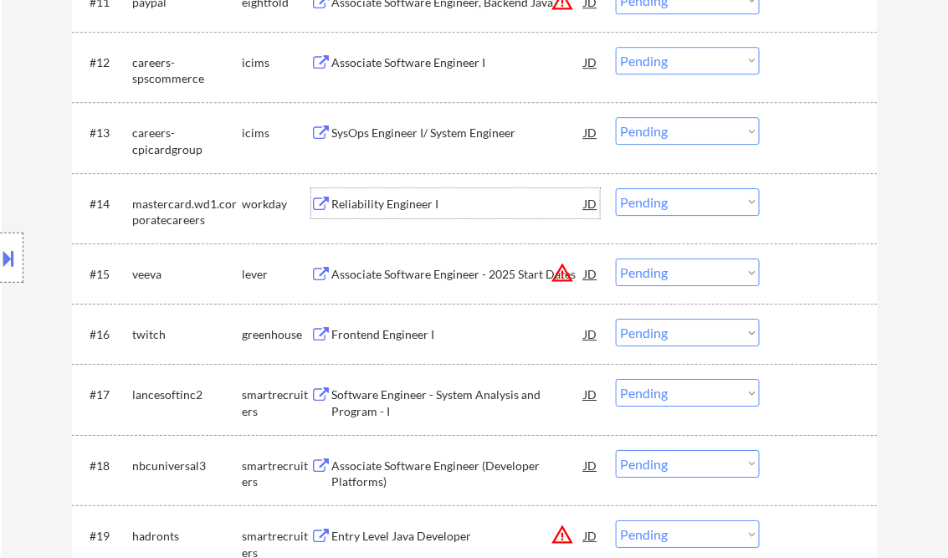
click at [659, 203] on select "Choose an option... Pending Applied Excluded (Questions) Excluded (Expired) Exc…" at bounding box center [688, 202] width 144 height 28
click at [616, 188] on select "Choose an option... Pending Applied Excluded (Questions) Excluded (Expired) Exc…" at bounding box center [688, 202] width 144 height 28
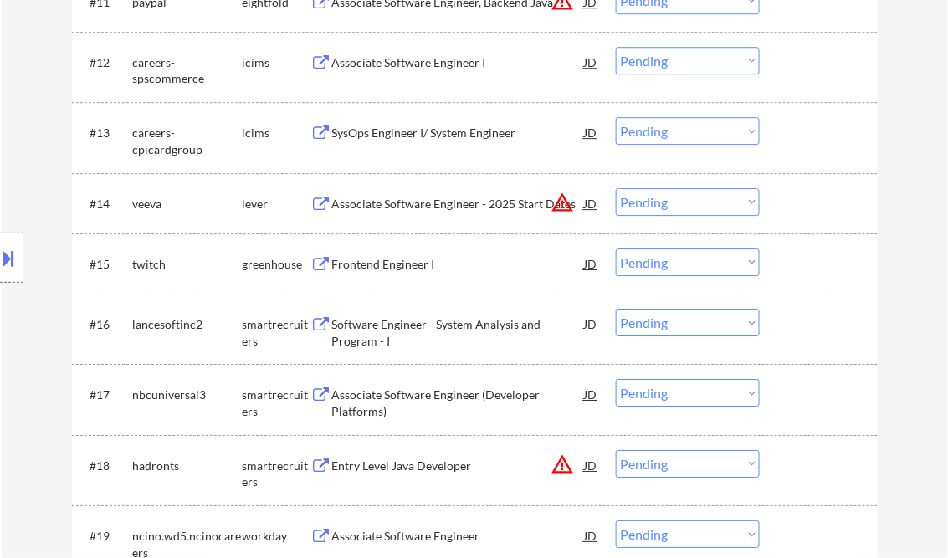
click at [464, 203] on div "Associate Software Engineer - 2025 Start Dates" at bounding box center [458, 204] width 253 height 17
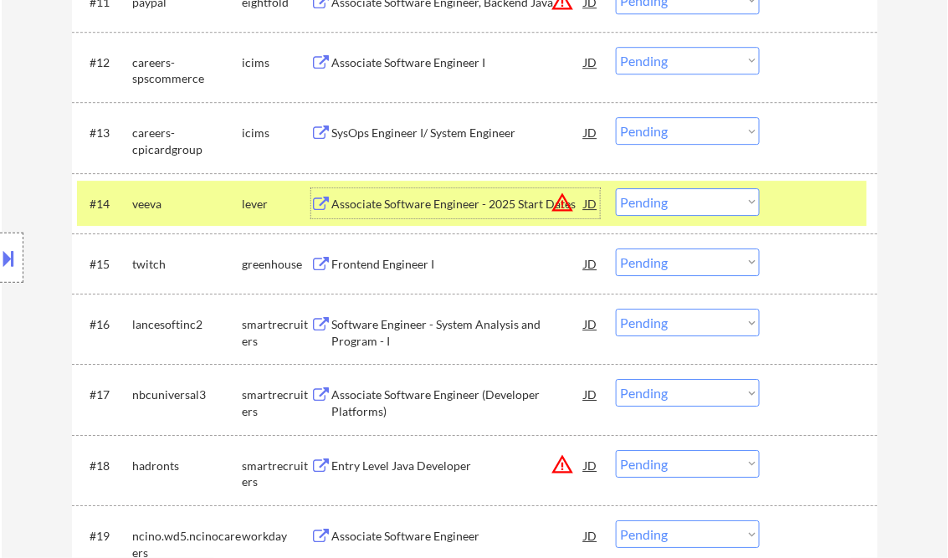
drag, startPoint x: 643, startPoint y: 201, endPoint x: 653, endPoint y: 208, distance: 12.6
click at [643, 201] on select "Choose an option... Pending Applied Excluded (Questions) Excluded (Expired) Exc…" at bounding box center [688, 202] width 144 height 28
click at [616, 188] on select "Choose an option... Pending Applied Excluded (Questions) Excluded (Expired) Exc…" at bounding box center [688, 202] width 144 height 28
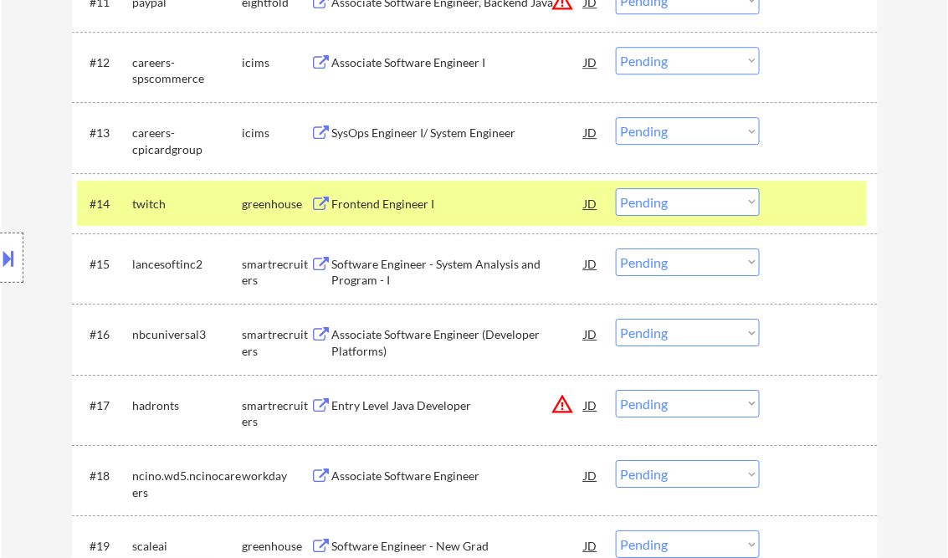
click at [408, 202] on div "Frontend Engineer I" at bounding box center [458, 204] width 253 height 17
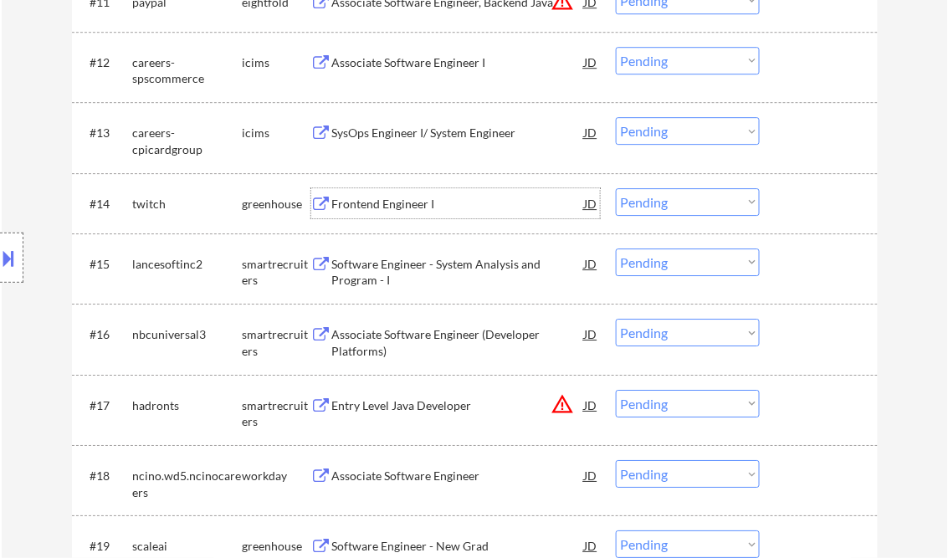
click at [693, 195] on select "Choose an option... Pending Applied Excluded (Questions) Excluded (Expired) Exc…" at bounding box center [688, 202] width 144 height 28
click at [616, 188] on select "Choose an option... Pending Applied Excluded (Questions) Excluded (Expired) Exc…" at bounding box center [688, 202] width 144 height 28
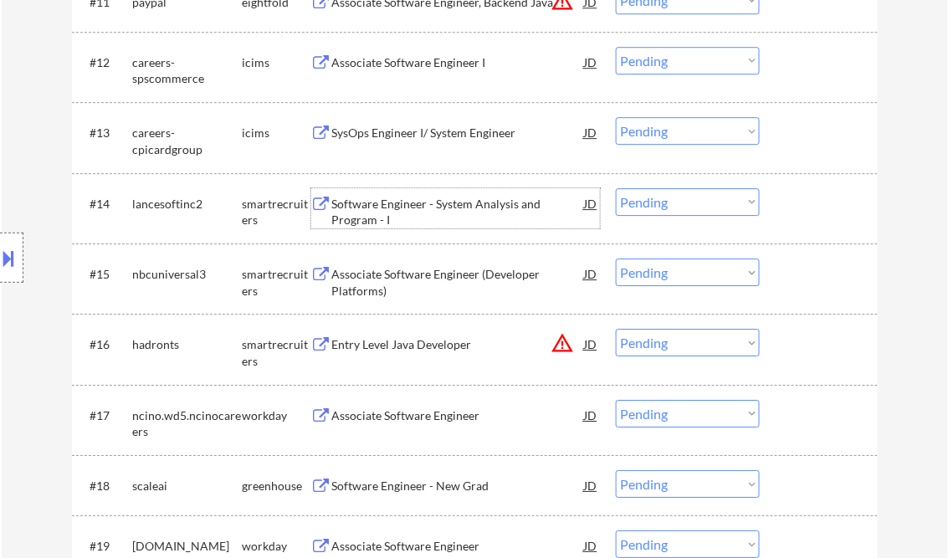
click at [418, 219] on div "Software Engineer - System Analysis and Program - I" at bounding box center [458, 212] width 253 height 33
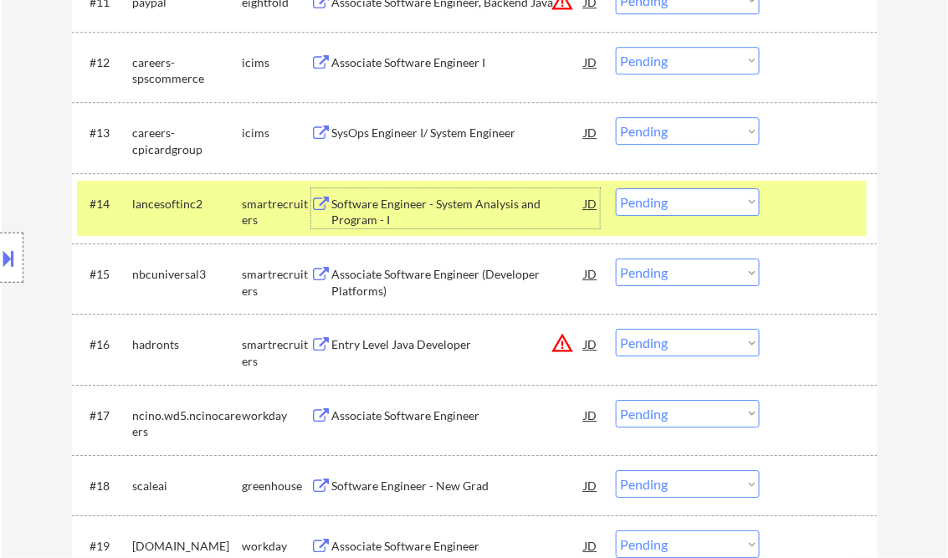
click at [715, 198] on select "Choose an option... Pending Applied Excluded (Questions) Excluded (Expired) Exc…" at bounding box center [688, 202] width 144 height 28
click at [616, 188] on select "Choose an option... Pending Applied Excluded (Questions) Excluded (Expired) Exc…" at bounding box center [688, 202] width 144 height 28
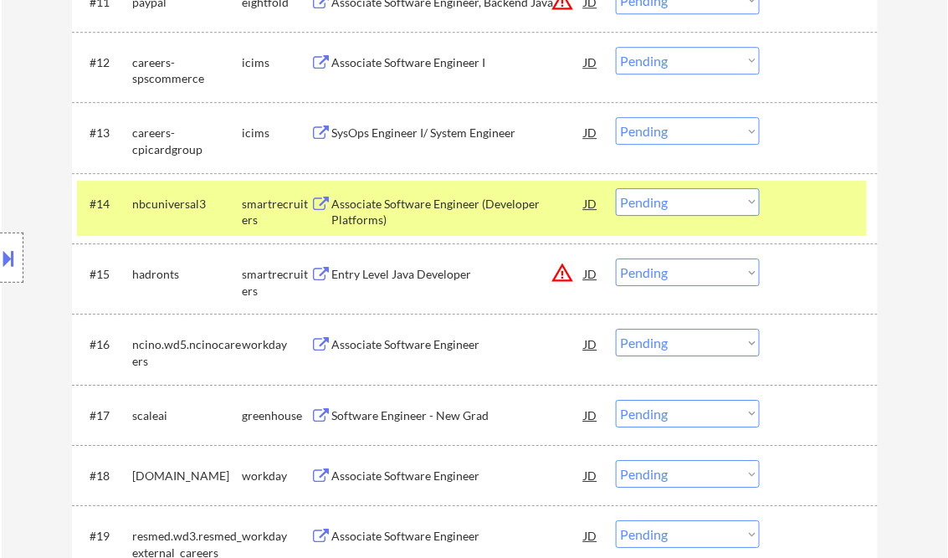
click at [425, 210] on div "Associate Software Engineer (Developer Platforms)" at bounding box center [458, 212] width 253 height 33
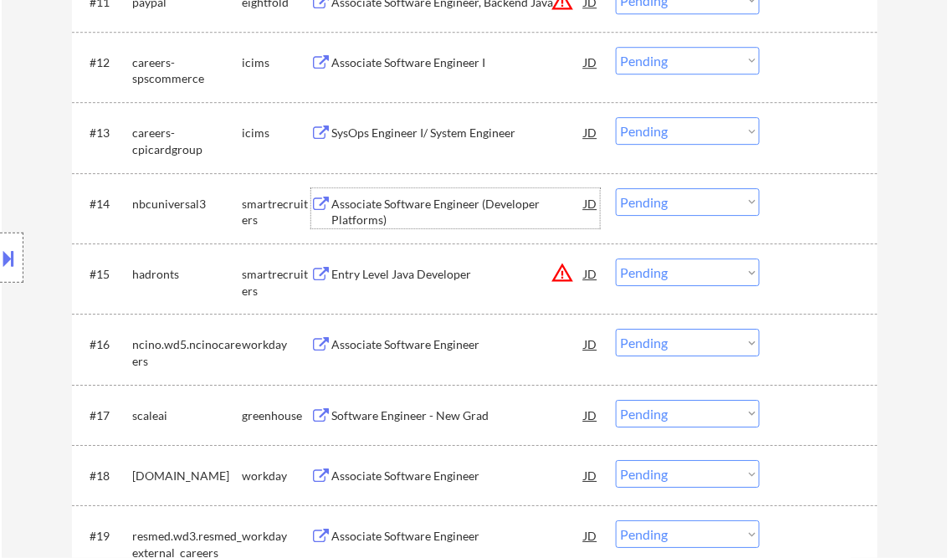
click at [683, 203] on select "Choose an option... Pending Applied Excluded (Questions) Excluded (Expired) Exc…" at bounding box center [688, 202] width 144 height 28
click at [616, 188] on select "Choose an option... Pending Applied Excluded (Questions) Excluded (Expired) Exc…" at bounding box center [688, 202] width 144 height 28
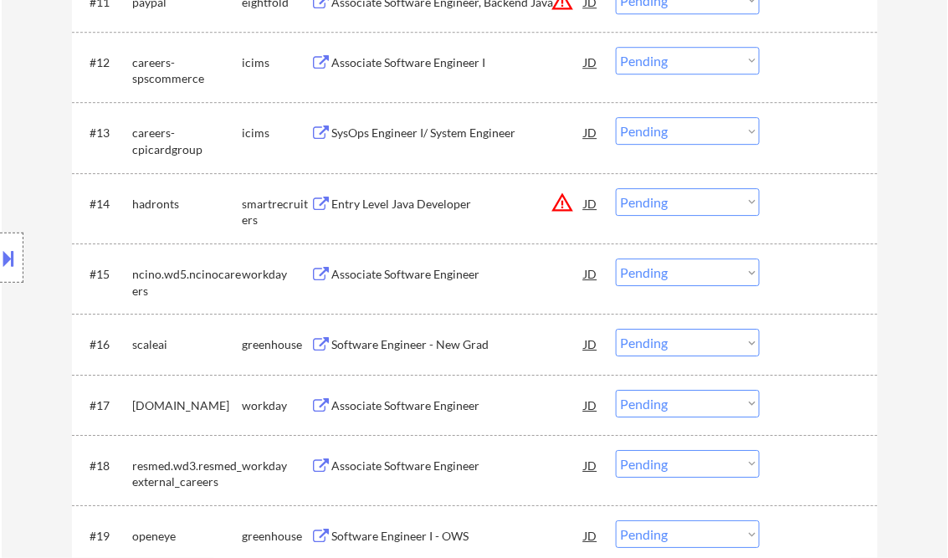
click at [395, 209] on div "Entry Level Java Developer" at bounding box center [458, 204] width 253 height 17
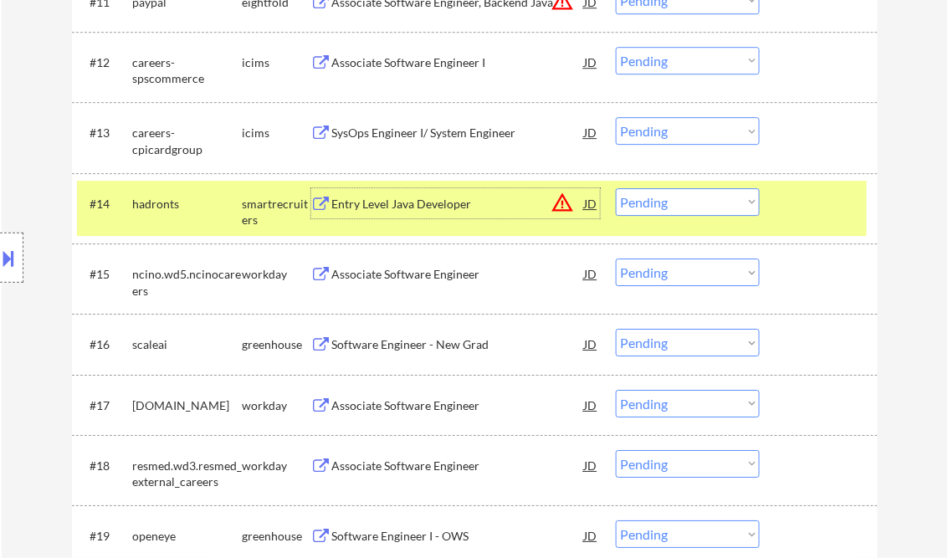
drag, startPoint x: 695, startPoint y: 204, endPoint x: 713, endPoint y: 218, distance: 22.8
click at [695, 204] on select "Choose an option... Pending Applied Excluded (Questions) Excluded (Expired) Exc…" at bounding box center [688, 202] width 144 height 28
click at [616, 188] on select "Choose an option... Pending Applied Excluded (Questions) Excluded (Expired) Exc…" at bounding box center [688, 202] width 144 height 28
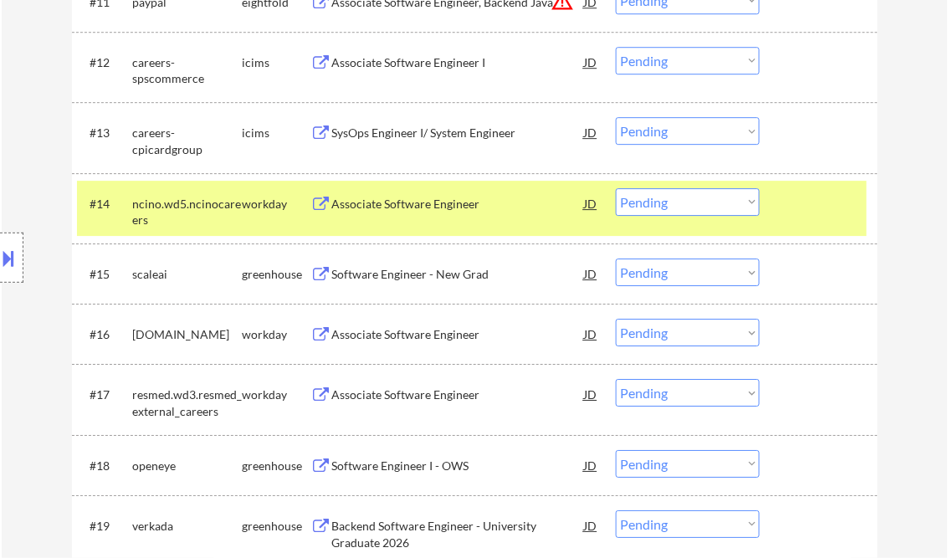
click at [418, 208] on div "Associate Software Engineer" at bounding box center [458, 204] width 253 height 17
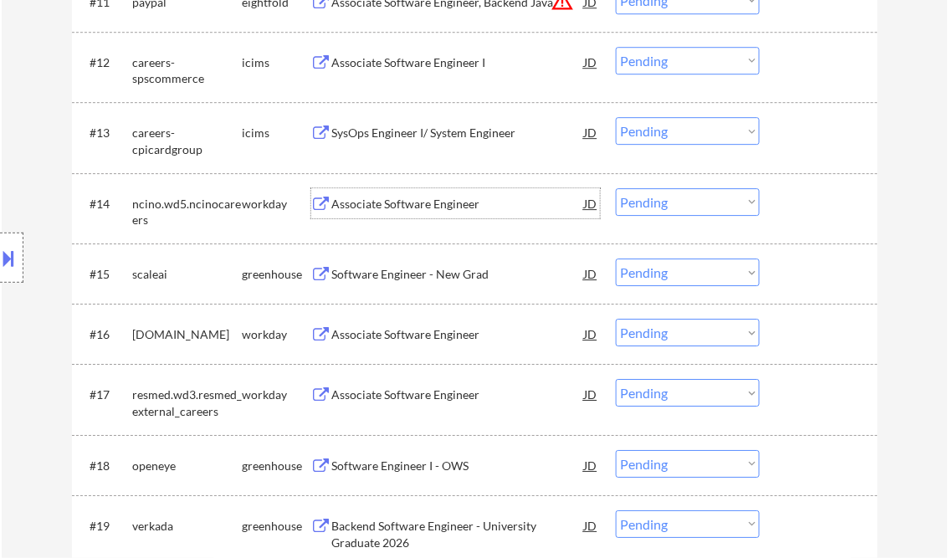
drag, startPoint x: 666, startPoint y: 196, endPoint x: 691, endPoint y: 218, distance: 33.2
click at [667, 196] on select "Choose an option... Pending Applied Excluded (Questions) Excluded (Expired) Exc…" at bounding box center [688, 202] width 144 height 28
click at [616, 188] on select "Choose an option... Pending Applied Excluded (Questions) Excluded (Expired) Exc…" at bounding box center [688, 202] width 144 height 28
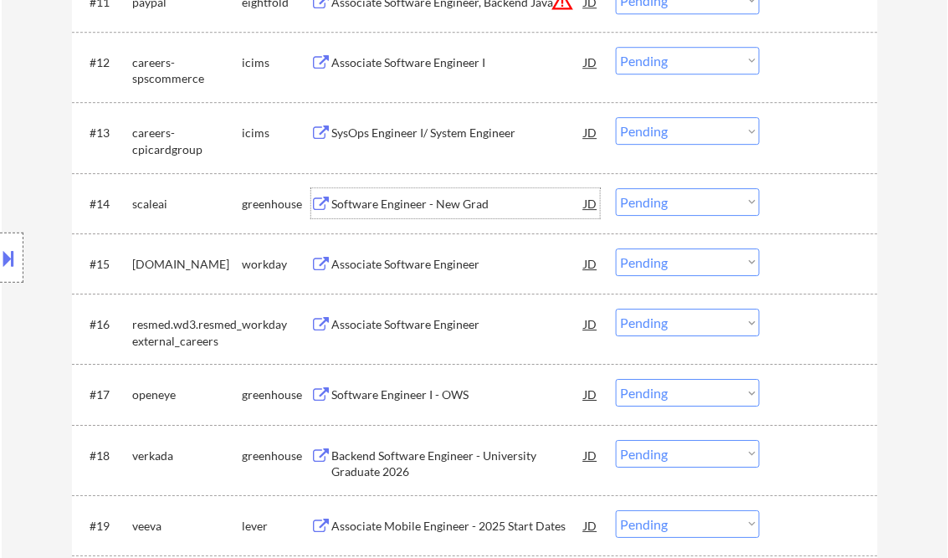
click at [434, 204] on div "Software Engineer - New Grad" at bounding box center [458, 204] width 253 height 17
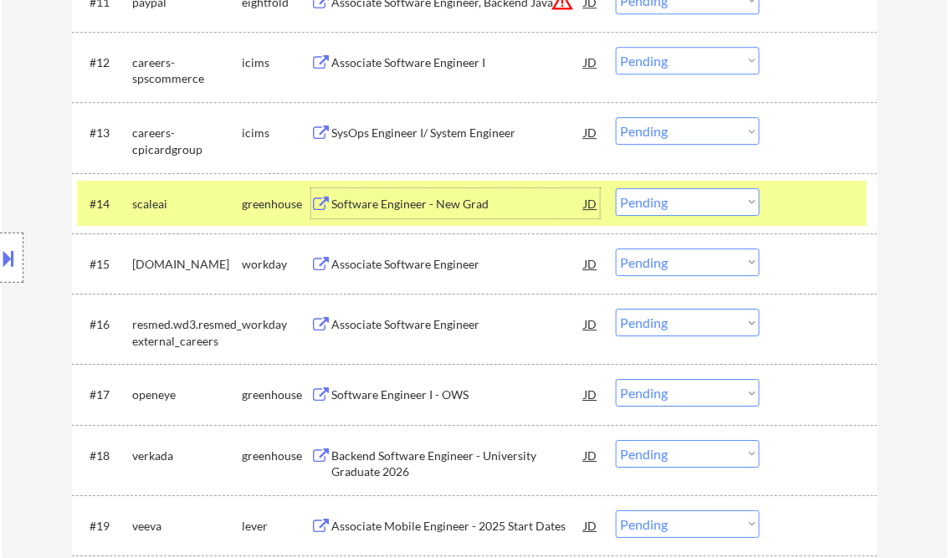
click at [690, 211] on select "Choose an option... Pending Applied Excluded (Questions) Excluded (Expired) Exc…" at bounding box center [688, 202] width 144 height 28
click at [616, 188] on select "Choose an option... Pending Applied Excluded (Questions) Excluded (Expired) Exc…" at bounding box center [688, 202] width 144 height 28
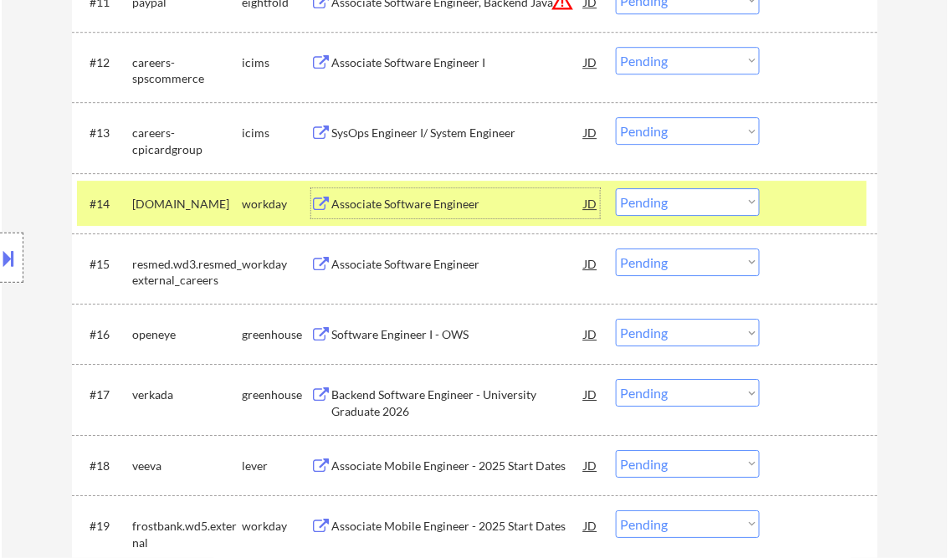
click at [433, 207] on div "Associate Software Engineer" at bounding box center [458, 204] width 253 height 17
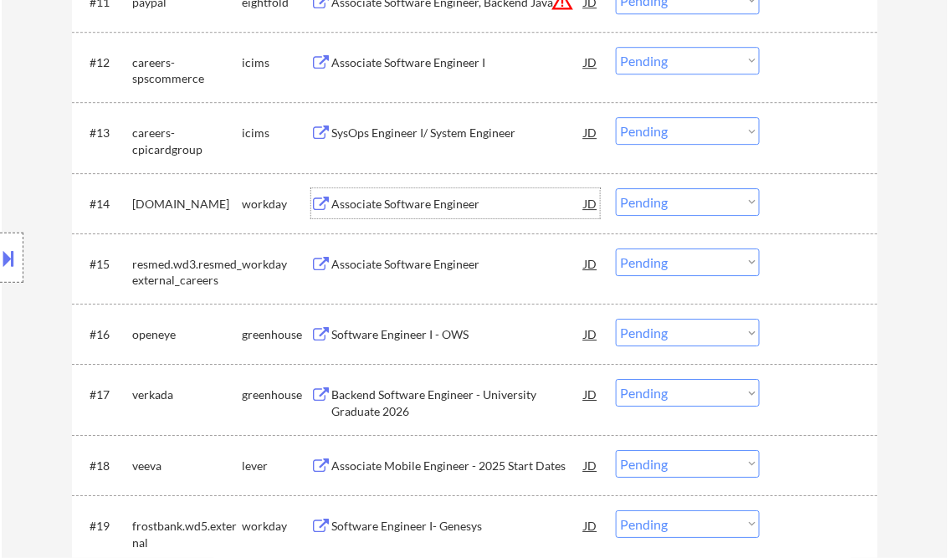
click at [676, 198] on select "Choose an option... Pending Applied Excluded (Questions) Excluded (Expired) Exc…" at bounding box center [688, 202] width 144 height 28
click at [616, 188] on select "Choose an option... Pending Applied Excluded (Questions) Excluded (Expired) Exc…" at bounding box center [688, 202] width 144 height 28
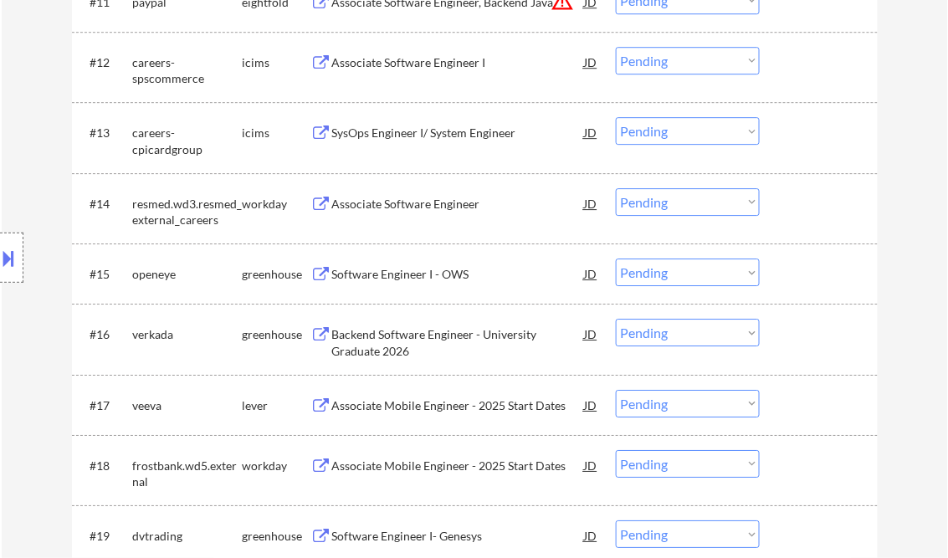
click at [396, 205] on div "Associate Software Engineer" at bounding box center [458, 204] width 253 height 17
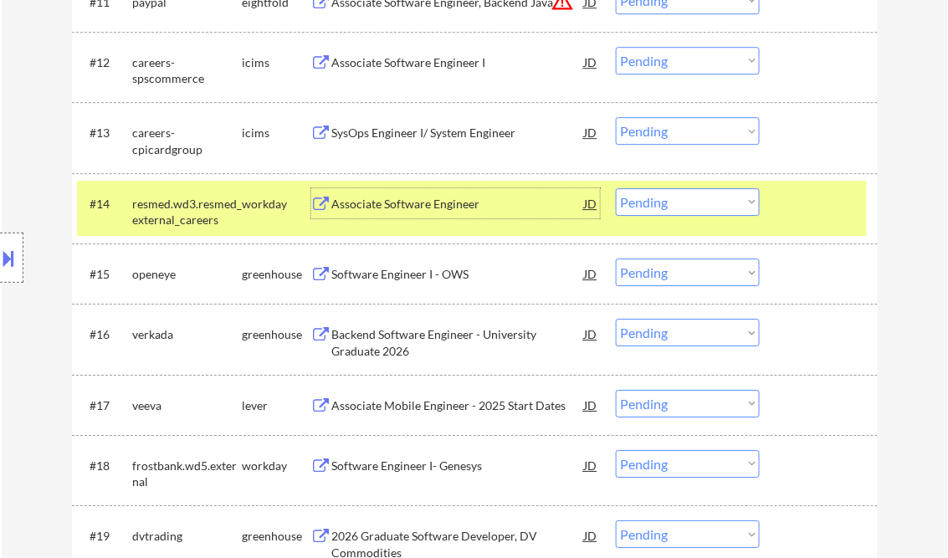
click at [437, 202] on div "Associate Software Engineer" at bounding box center [458, 204] width 253 height 17
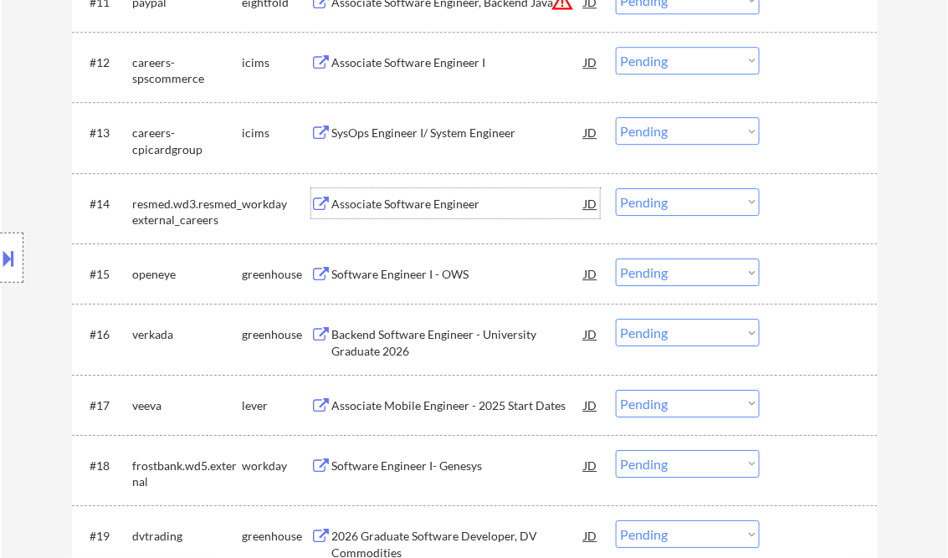
click at [665, 201] on select "Choose an option... Pending Applied Excluded (Questions) Excluded (Expired) Exc…" at bounding box center [688, 202] width 144 height 28
click at [616, 188] on select "Choose an option... Pending Applied Excluded (Questions) Excluded (Expired) Exc…" at bounding box center [688, 202] width 144 height 28
select select ""pending""
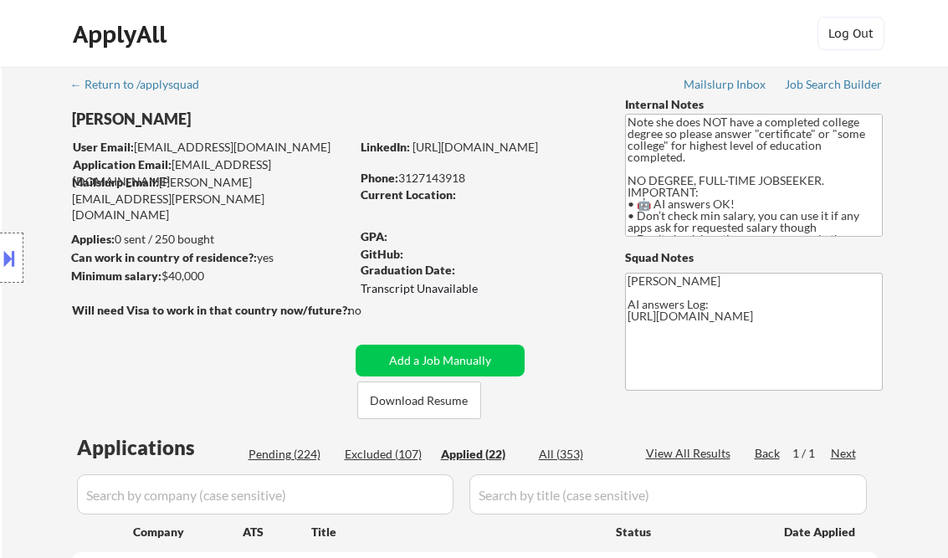
select select ""applied""
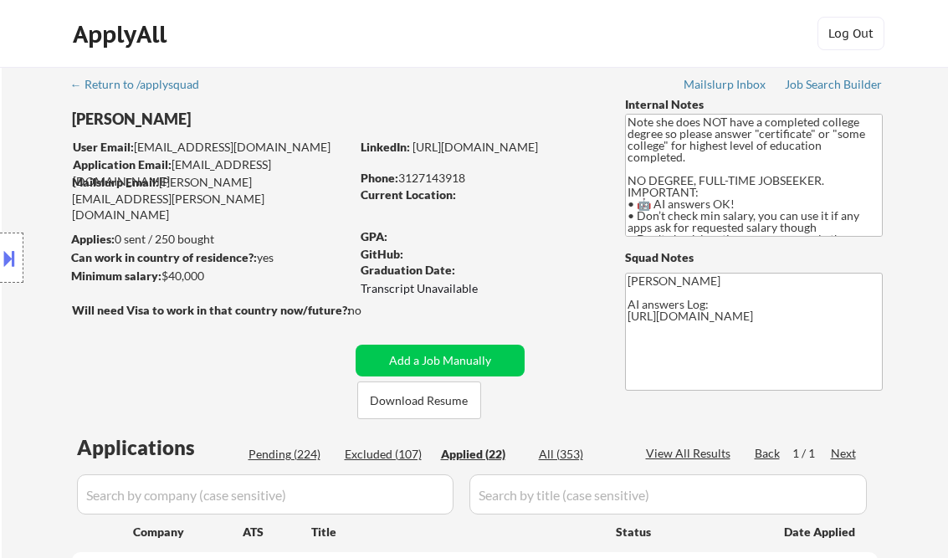
select select ""applied""
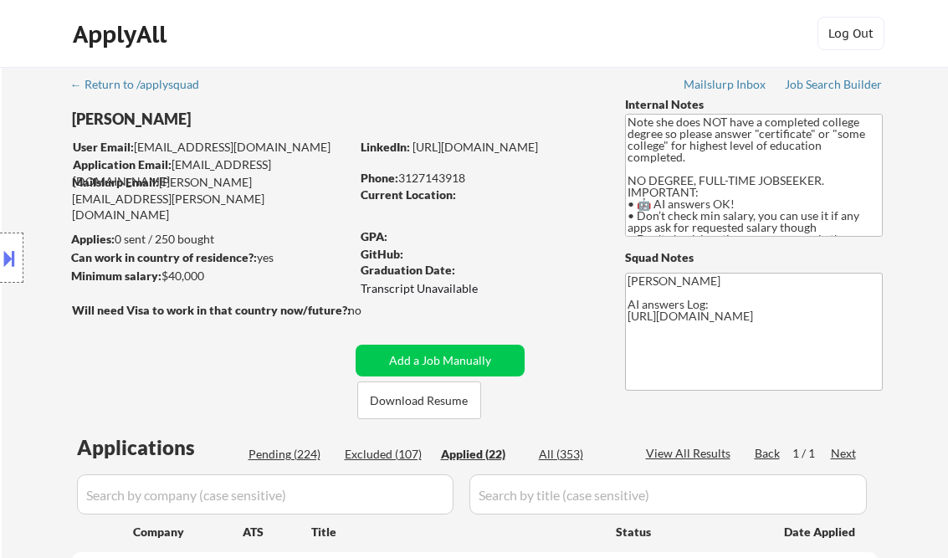
select select ""applied""
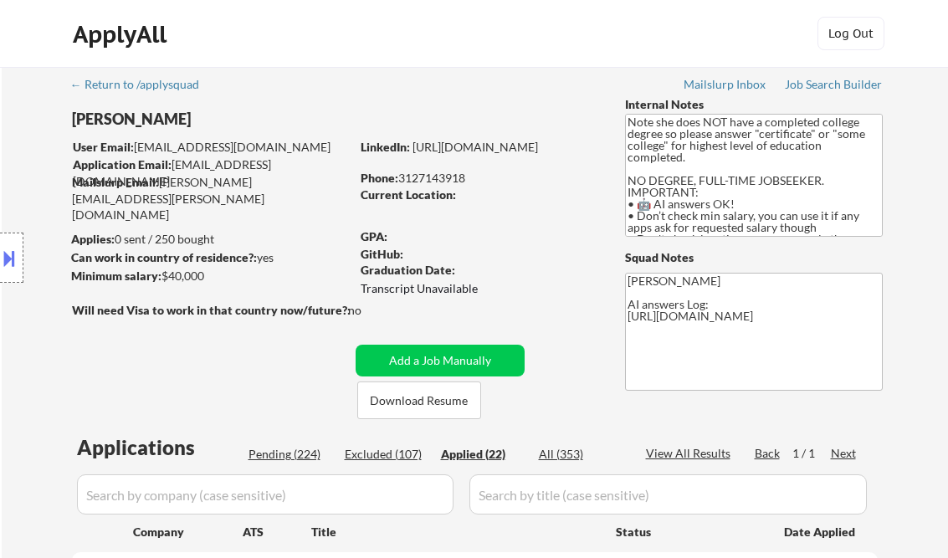
select select ""applied""
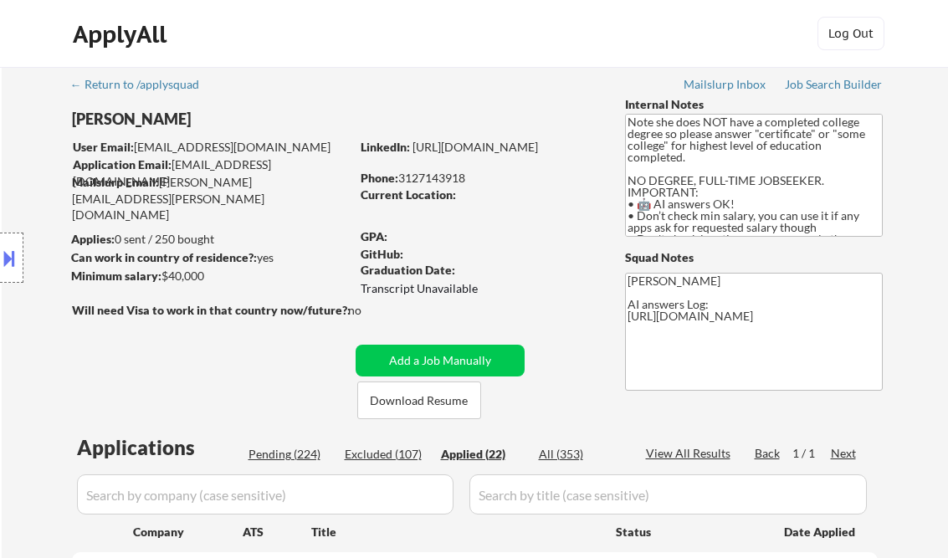
select select ""applied""
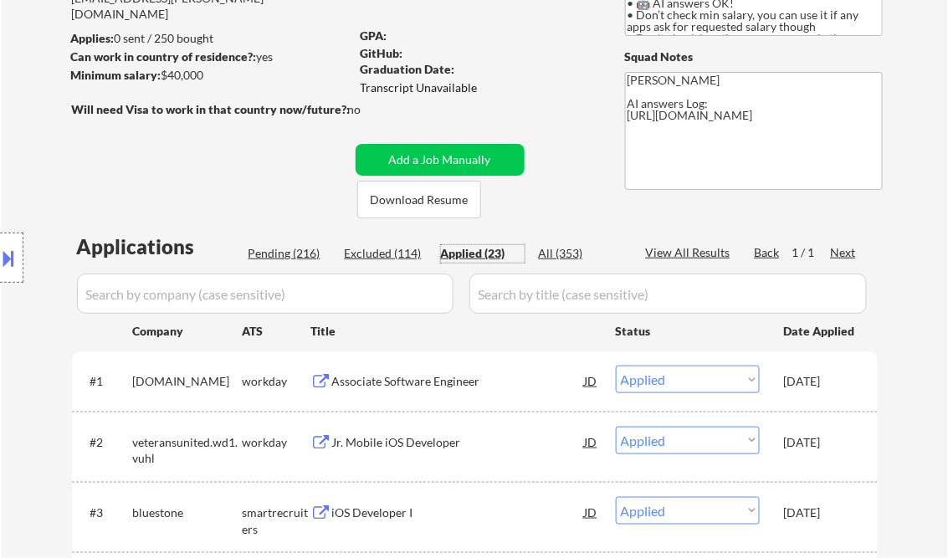
scroll to position [201, 0]
select select ""applied""
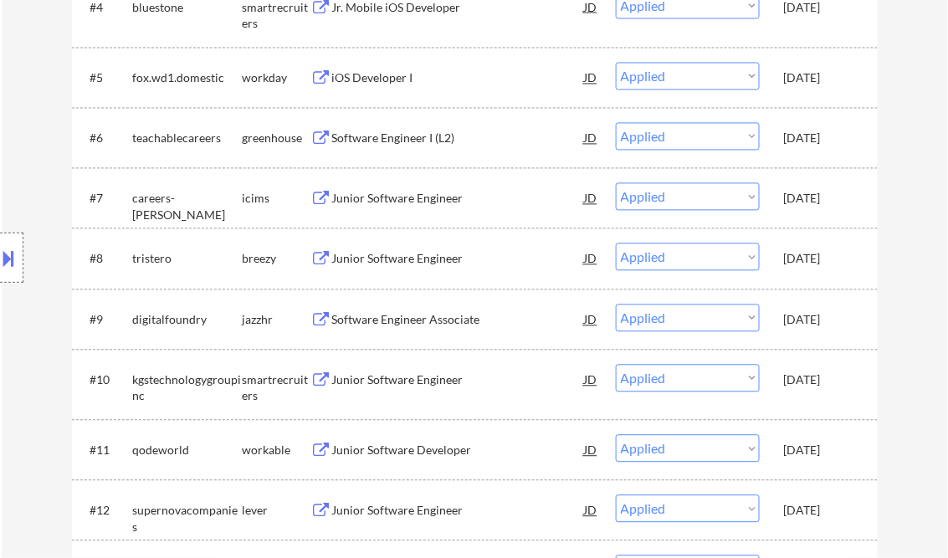
scroll to position [803, 0]
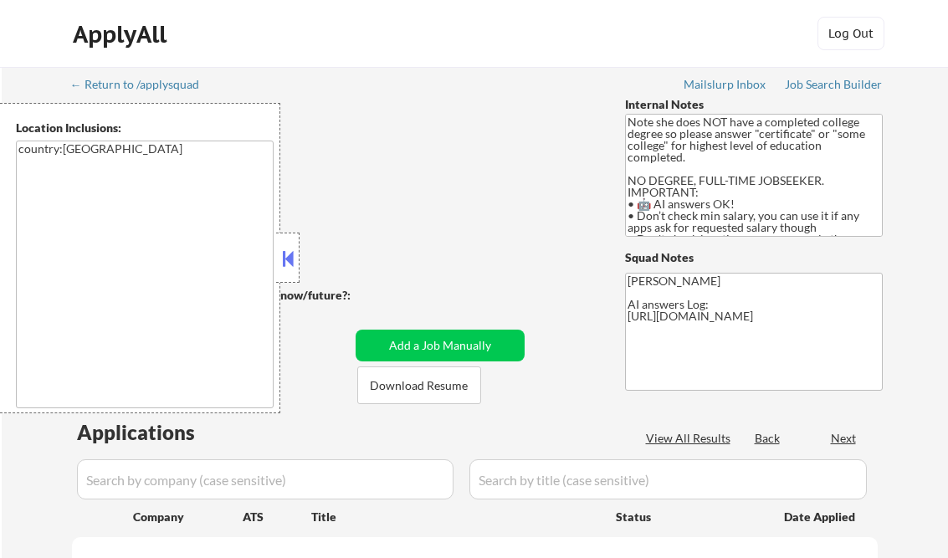
scroll to position [1272, 0]
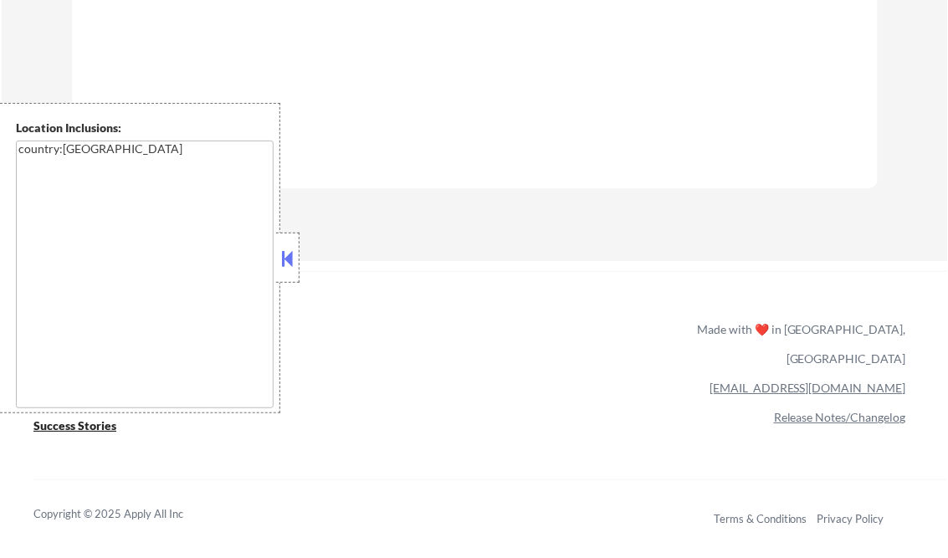
select select ""pending""
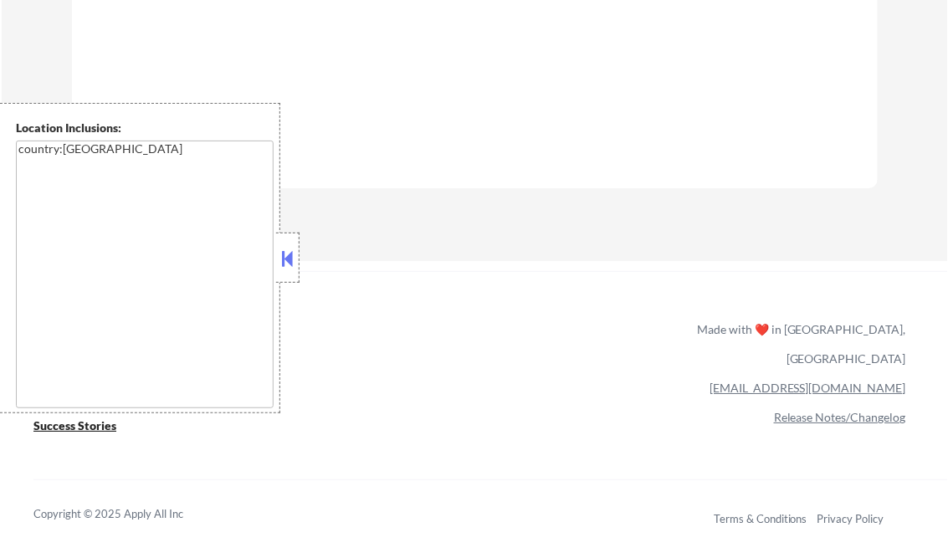
select select ""pending""
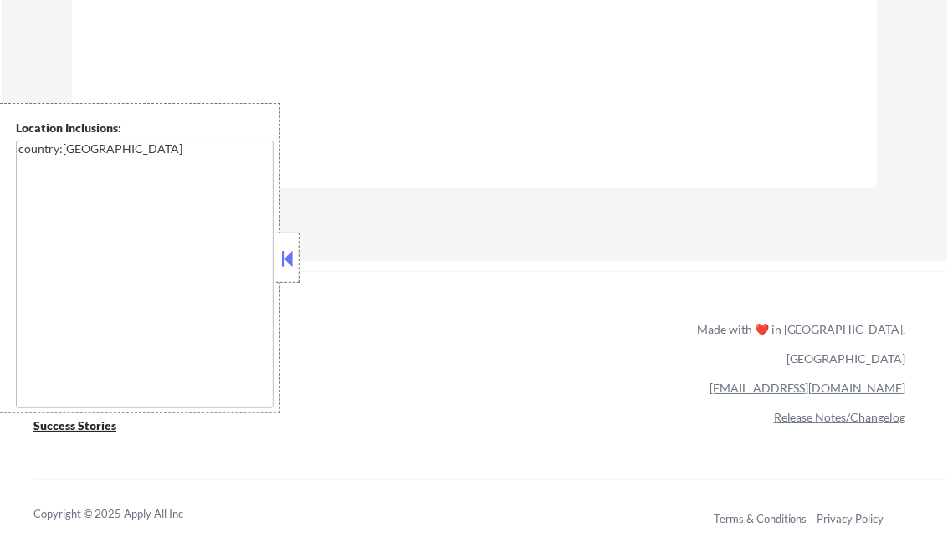
select select ""pending""
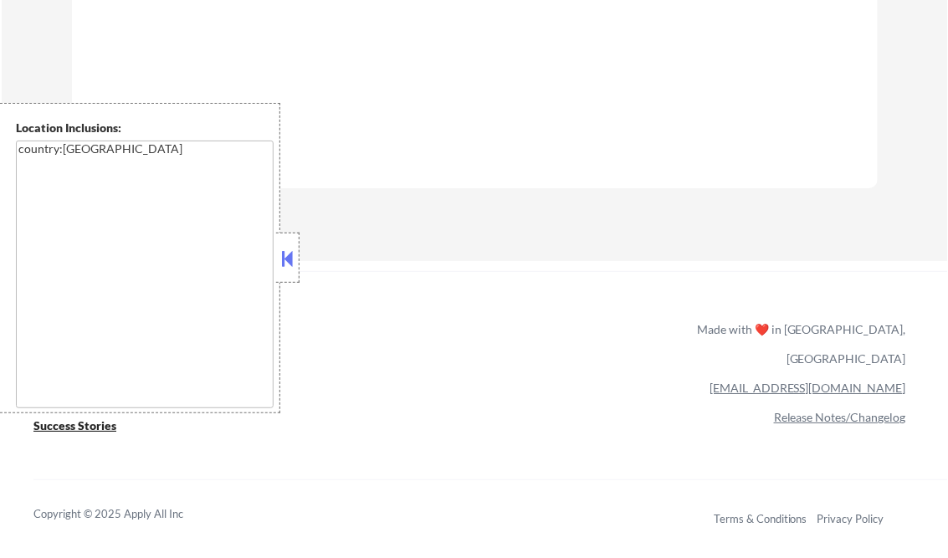
select select ""pending""
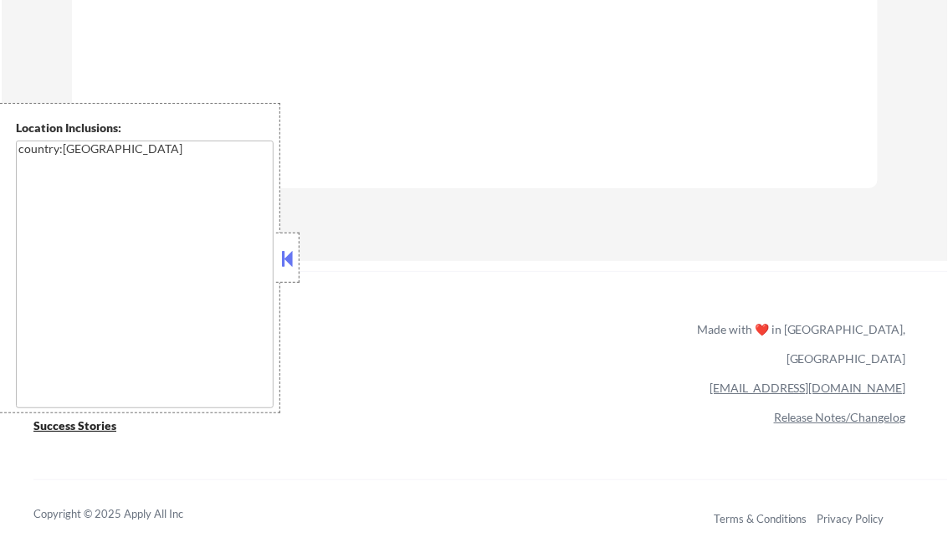
select select ""pending""
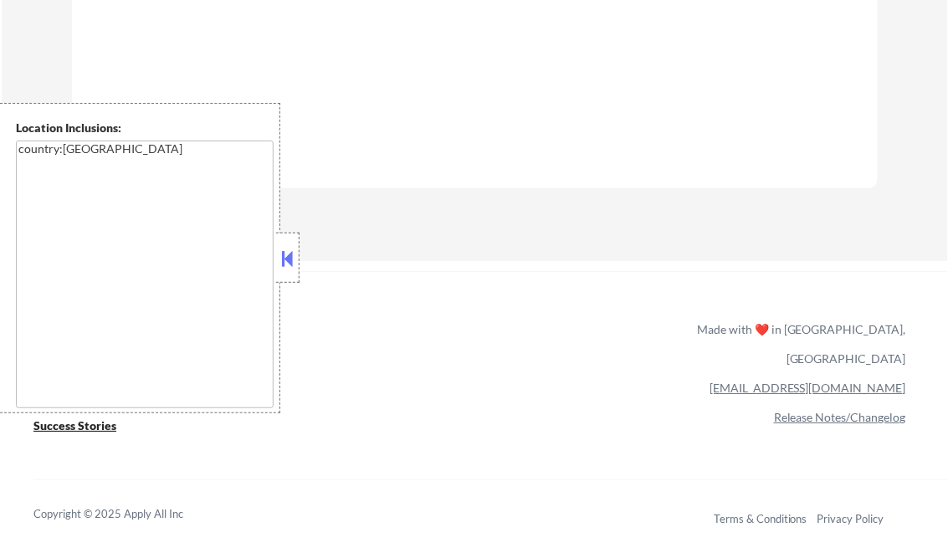
select select ""pending""
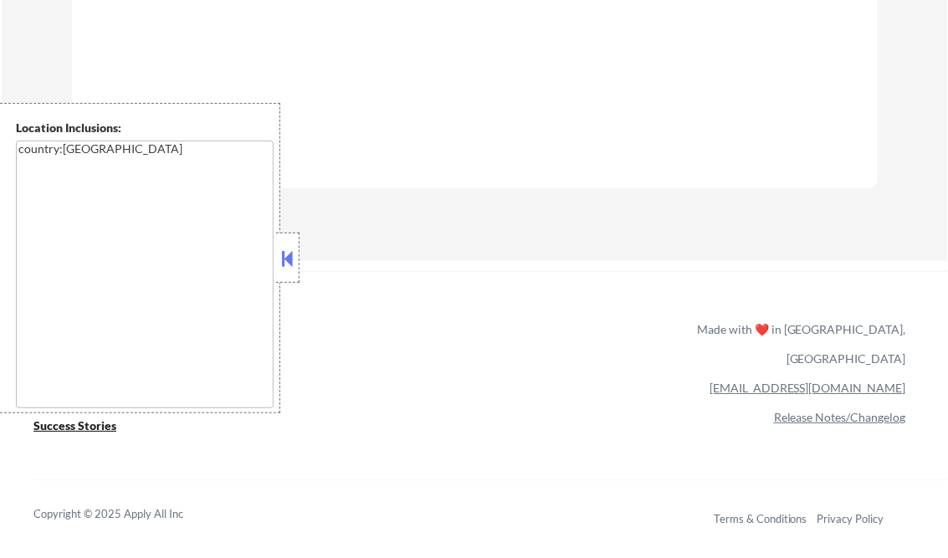
select select ""pending""
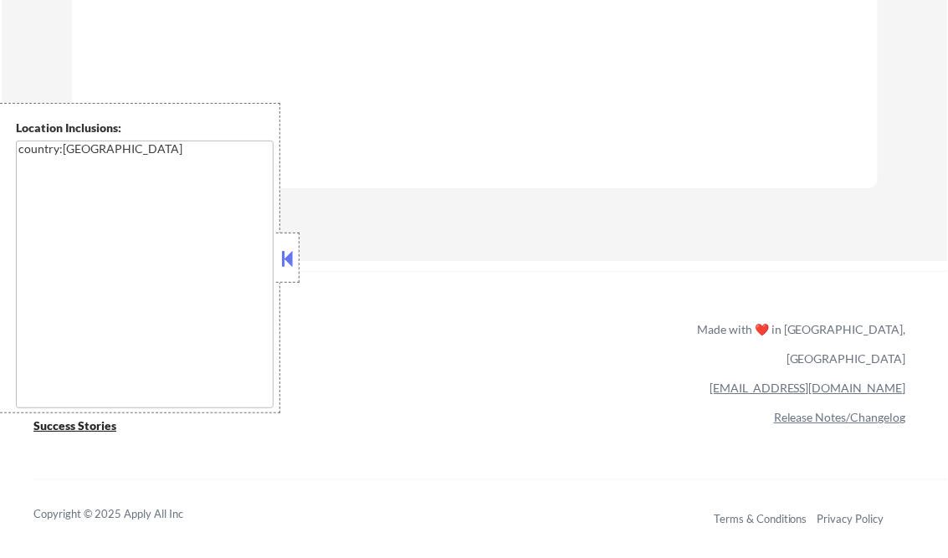
select select ""pending""
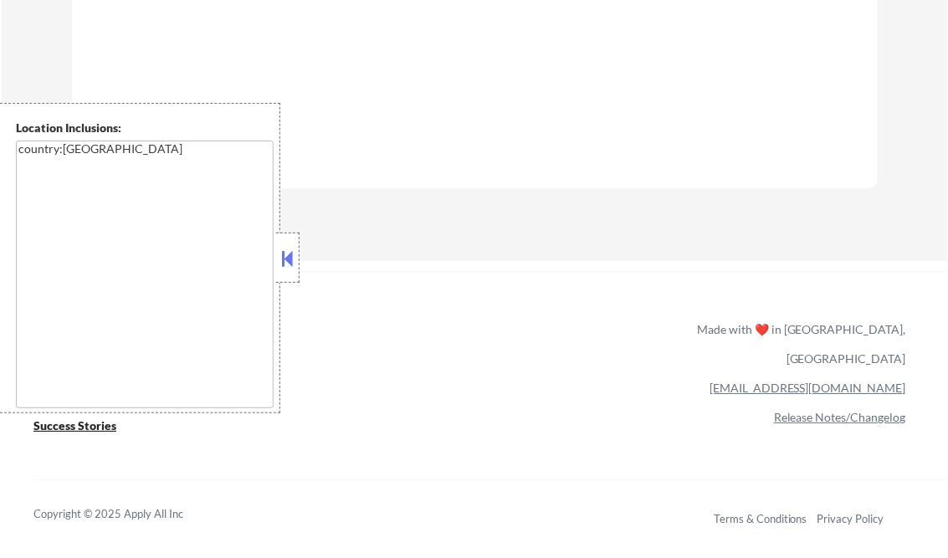
select select ""pending""
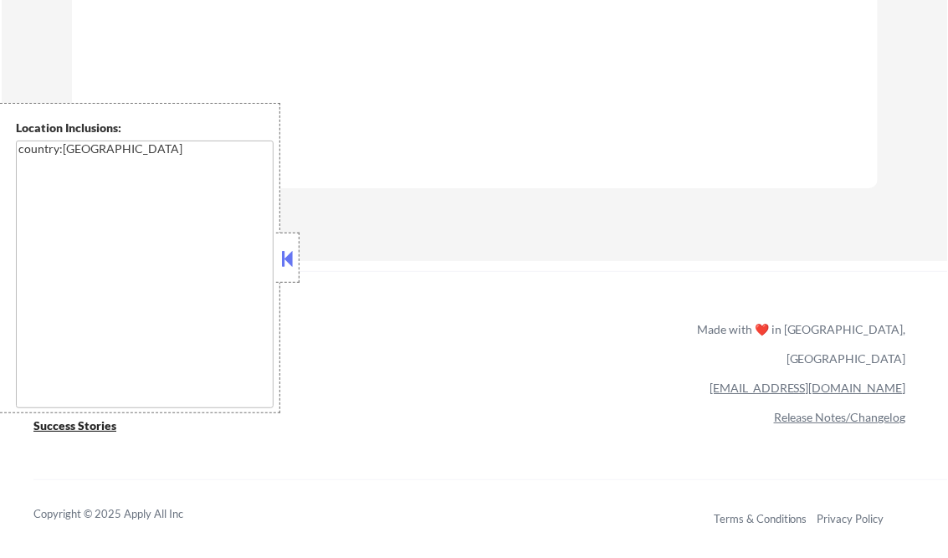
select select ""pending""
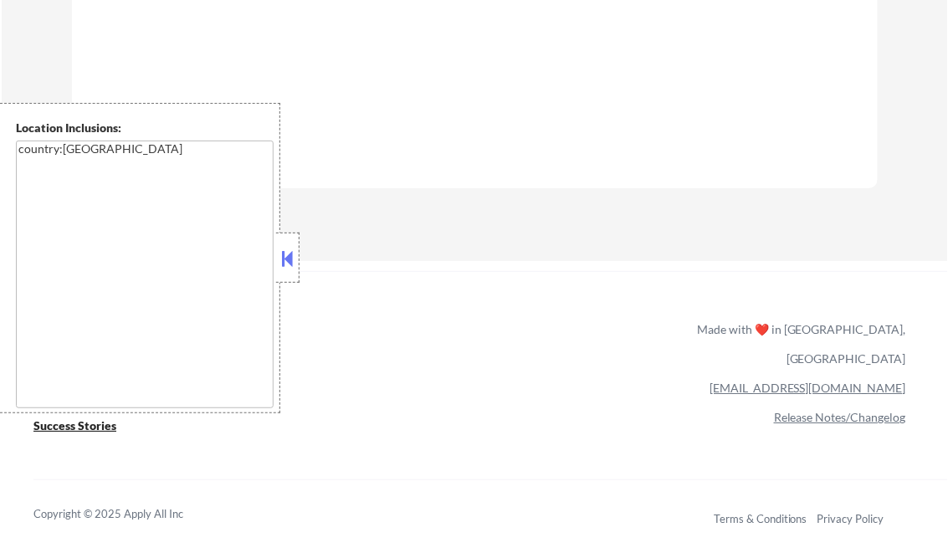
select select ""pending""
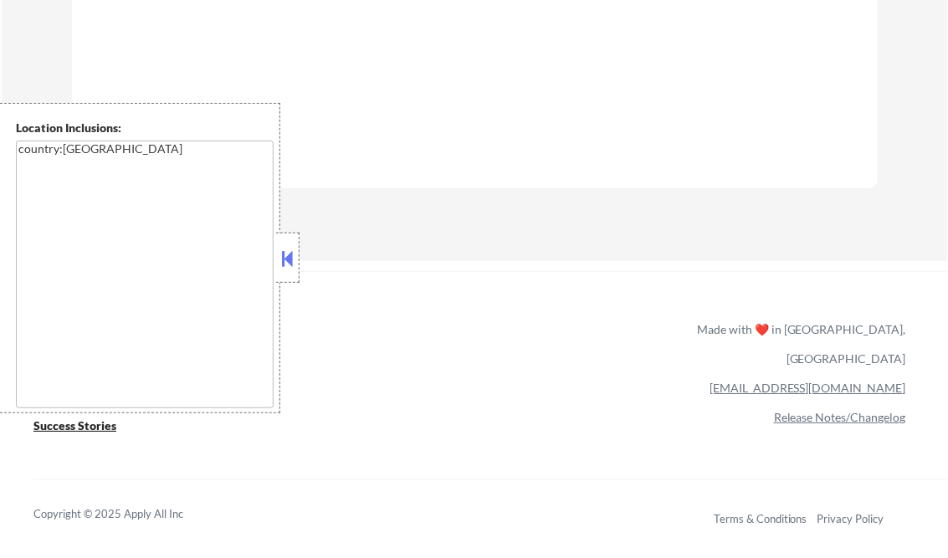
select select ""pending""
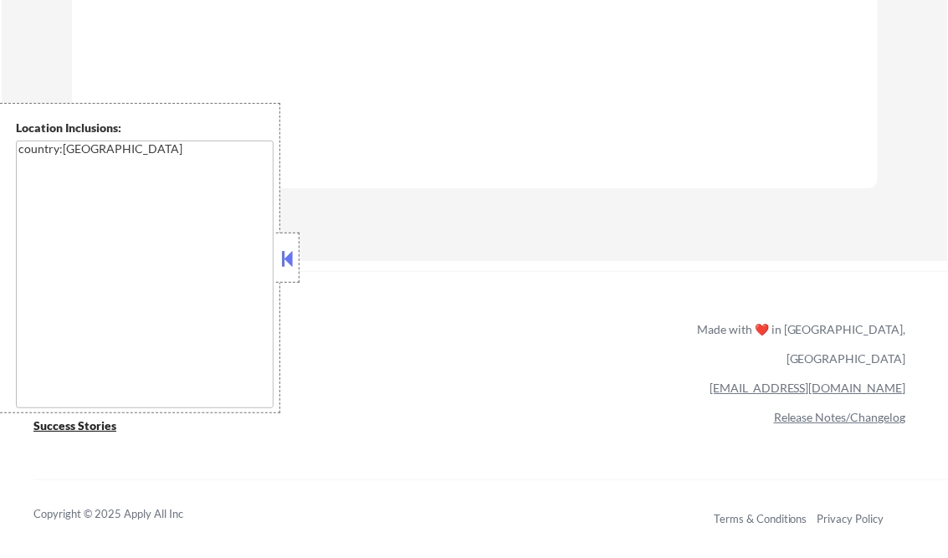
select select ""pending""
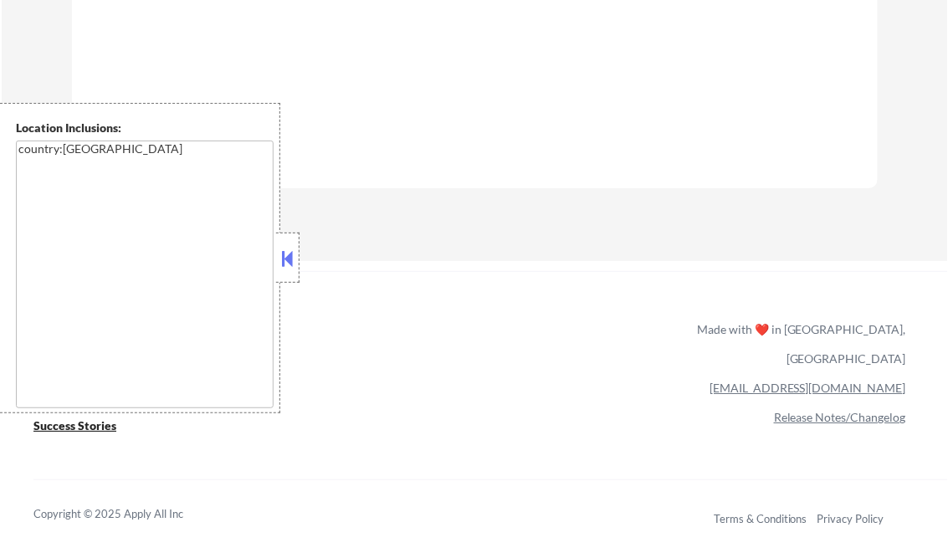
select select ""pending""
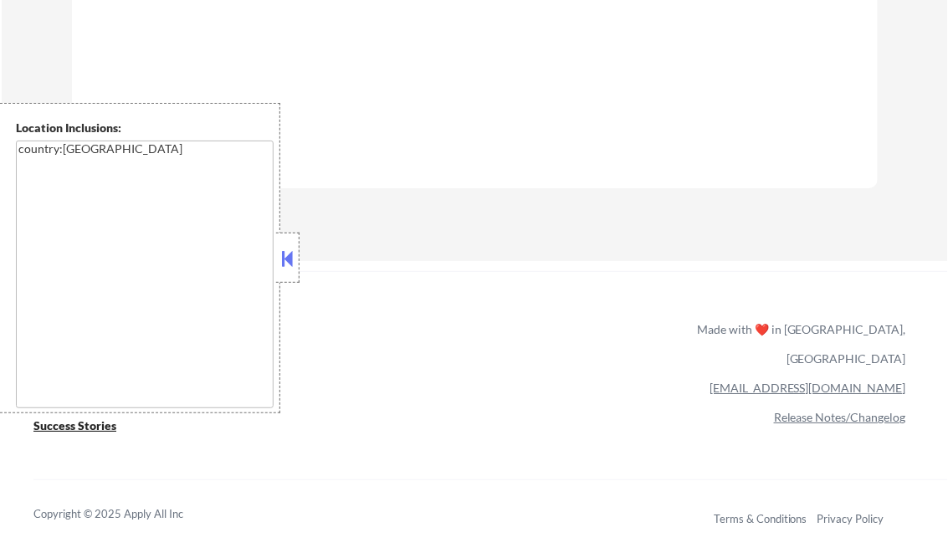
select select ""pending""
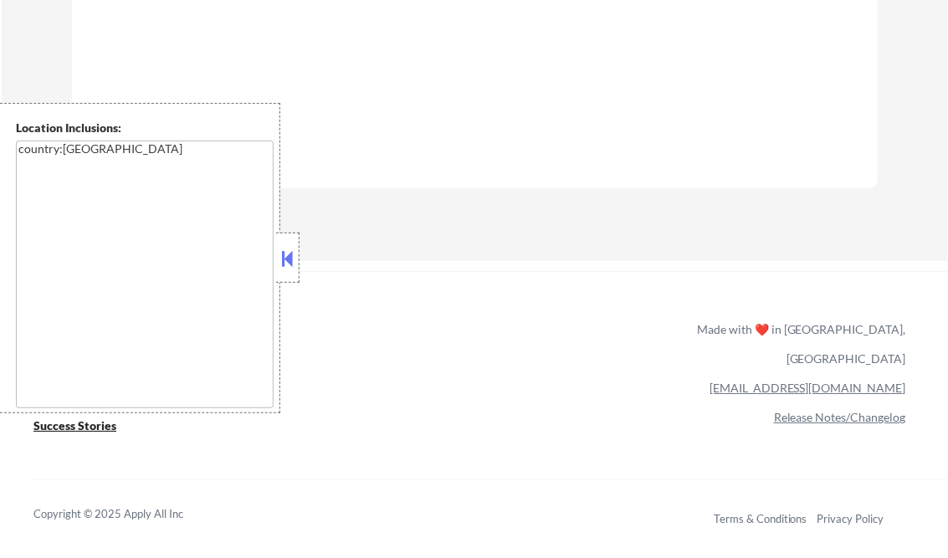
select select ""pending""
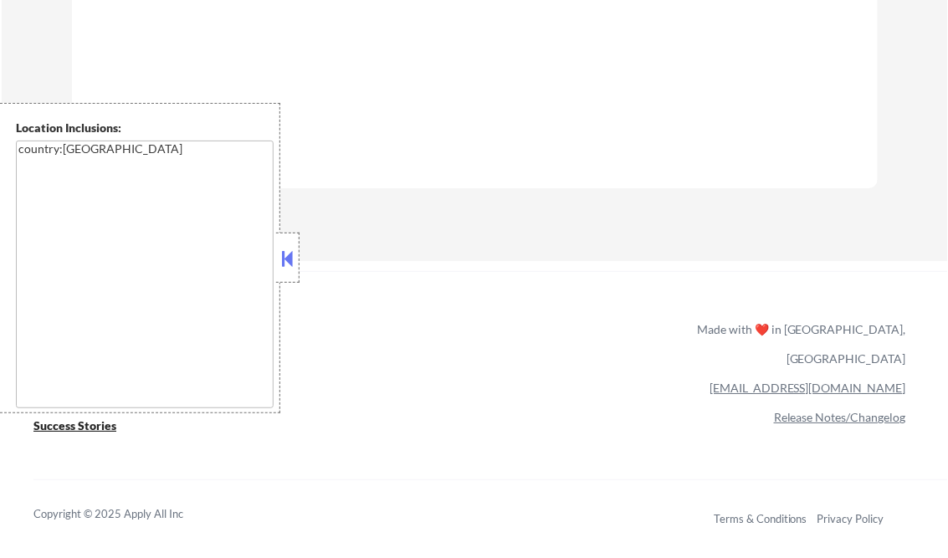
select select ""pending""
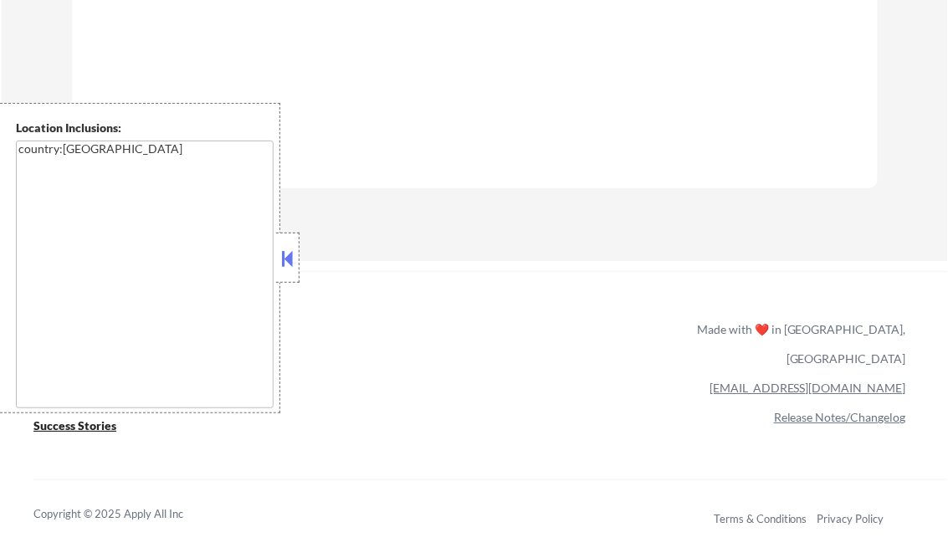
select select ""pending""
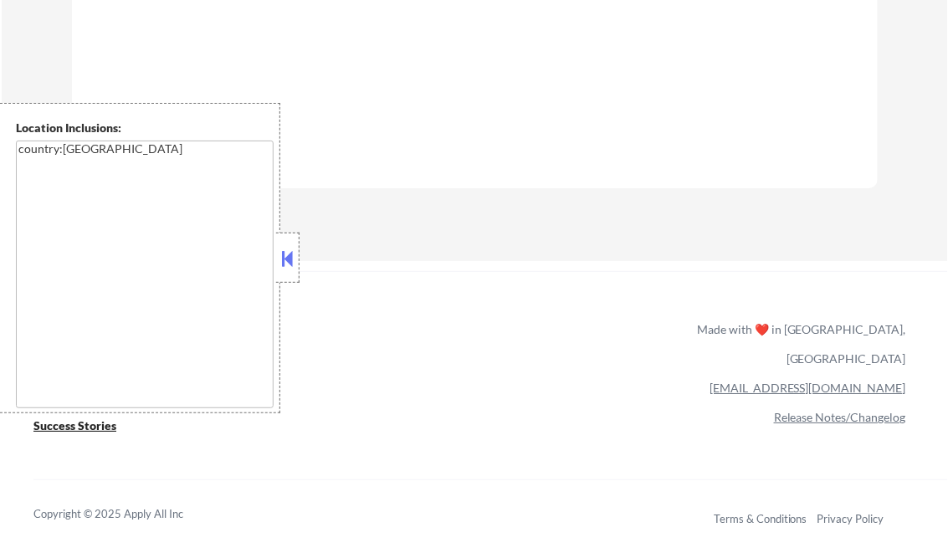
select select ""pending""
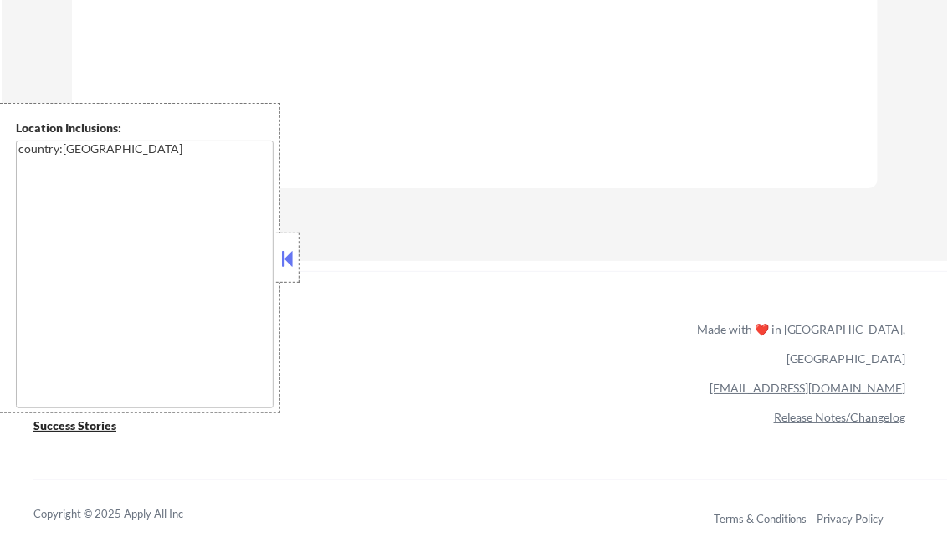
select select ""pending""
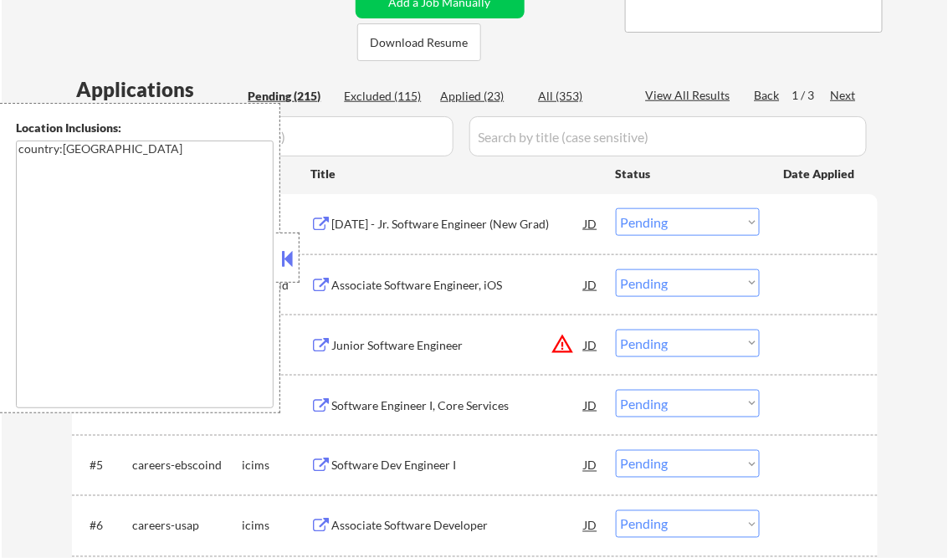
scroll to position [0, 0]
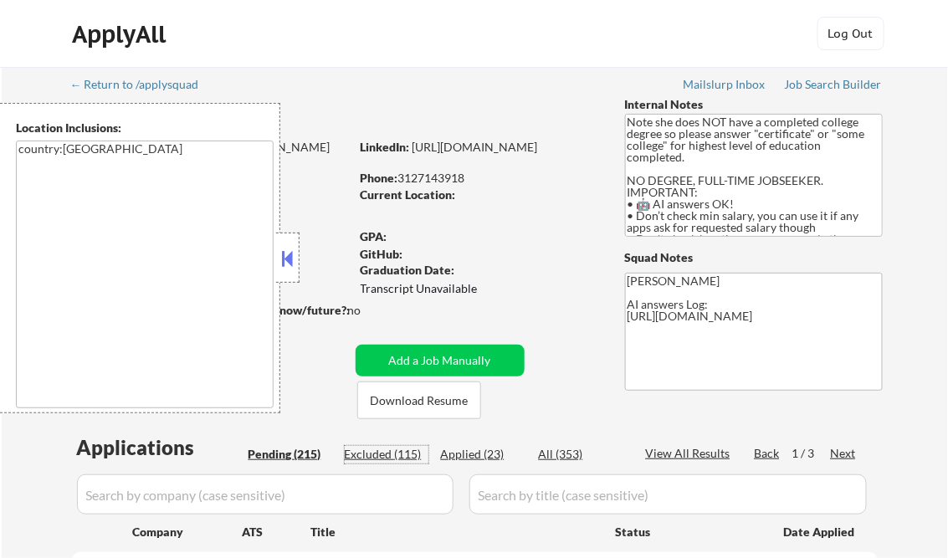
click at [386, 452] on div "Excluded (115)" at bounding box center [387, 454] width 84 height 17
select select ""excluded__other_""
select select ""excluded__expired_""
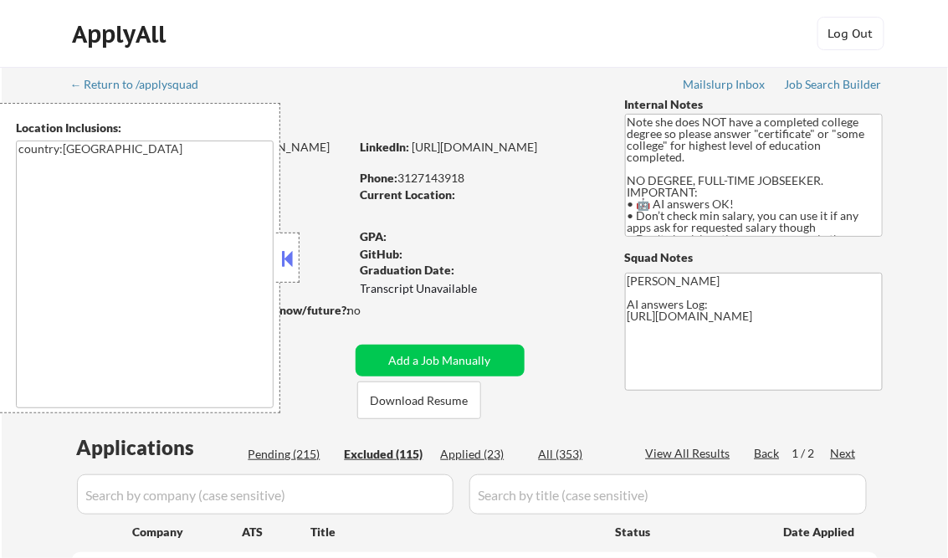
select select ""excluded__bad_match_""
select select ""excluded__expired_""
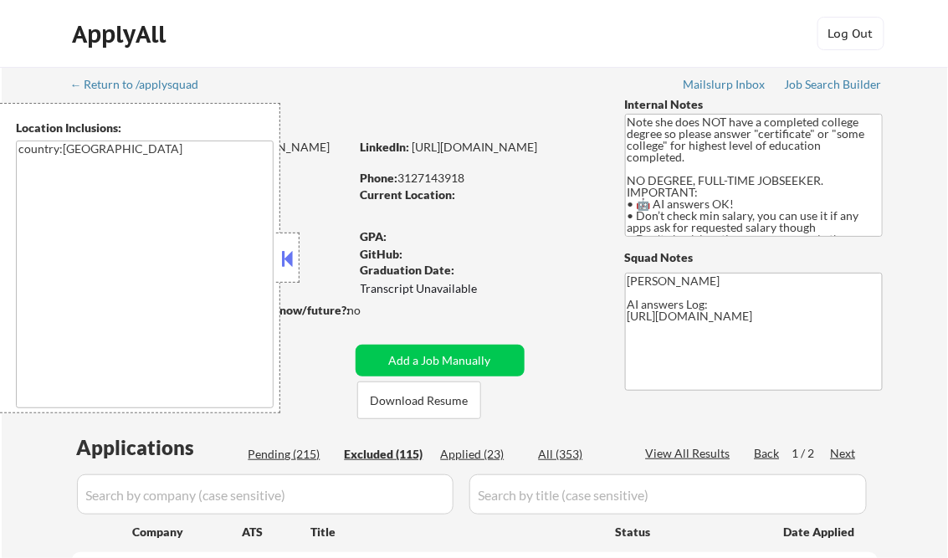
select select ""excluded__other_""
select select ""excluded__bad_match_""
select select ""excluded__other_""
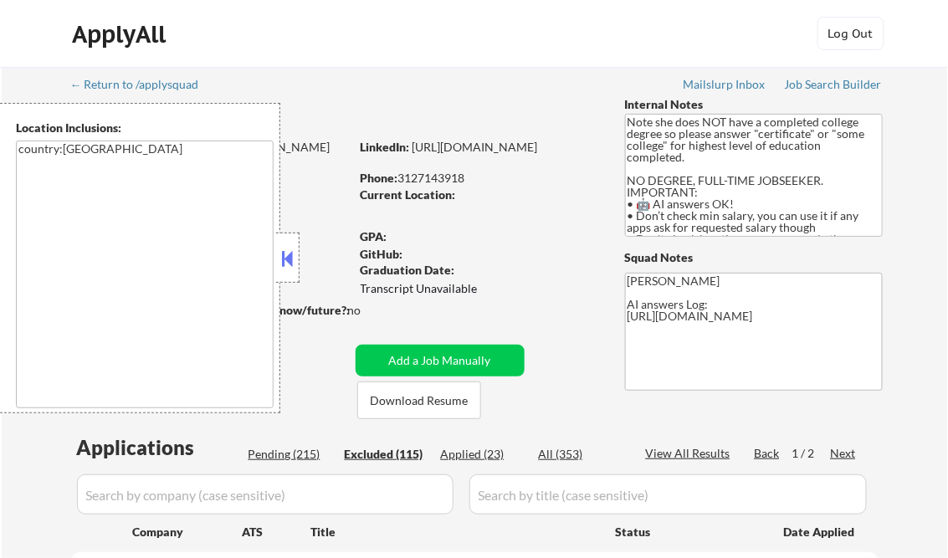
select select ""excluded__expired_""
select select ""excluded__bad_match_""
select select ""excluded__other_""
select select ""excluded__expired_""
select select ""excluded__other_""
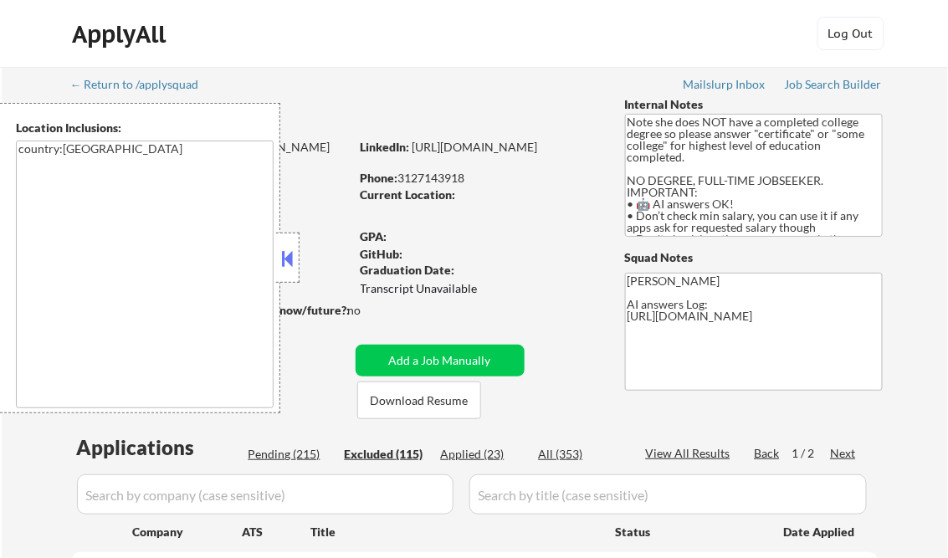
select select ""excluded__other_""
select select ""excluded__expired_""
select select ""excluded__other_""
select select ""excluded__bad_match_""
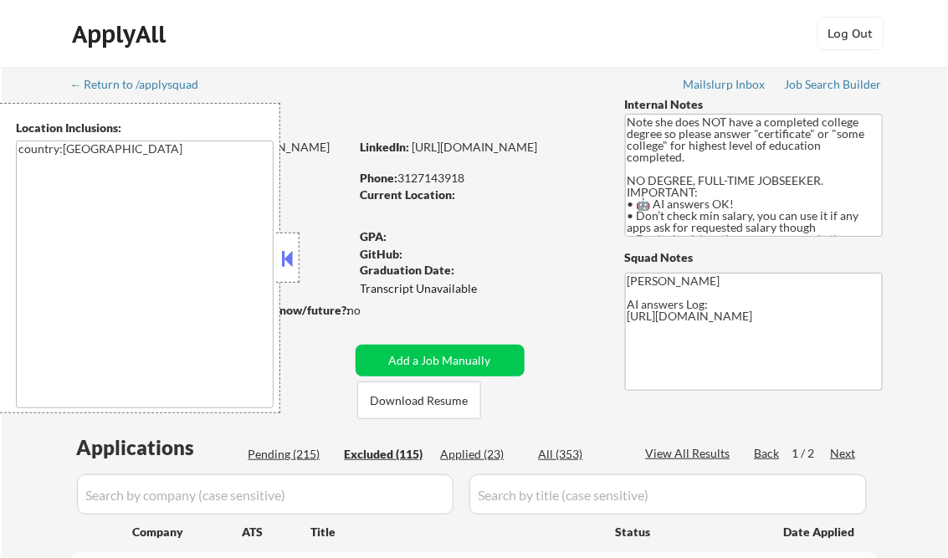
select select ""excluded__expired_""
select select ""excluded__other_""
select select ""excluded__bad_match_""
select select ""excluded__expired_""
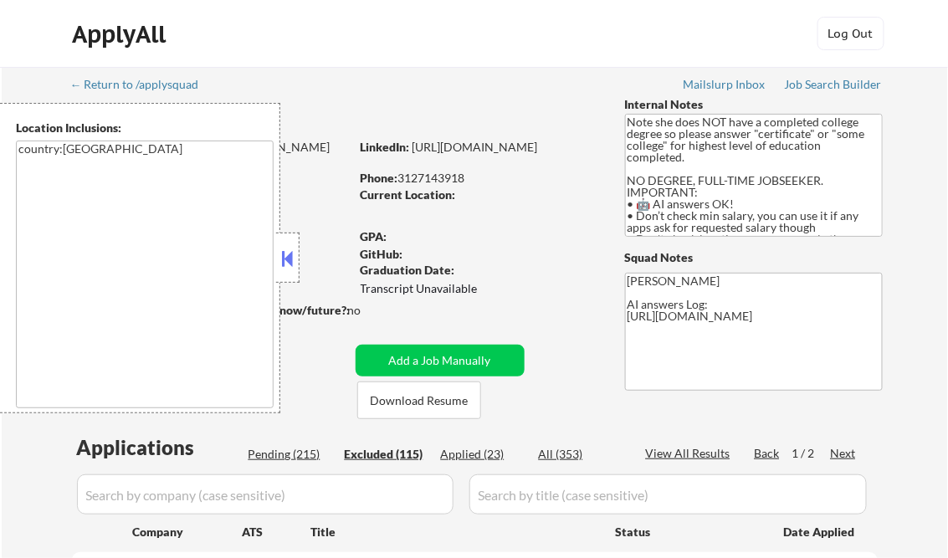
select select ""excluded__bad_match_""
select select ""excluded__other_""
select select ""excluded__bad_match_""
select select ""excluded__expired_""
select select ""excluded__other_""
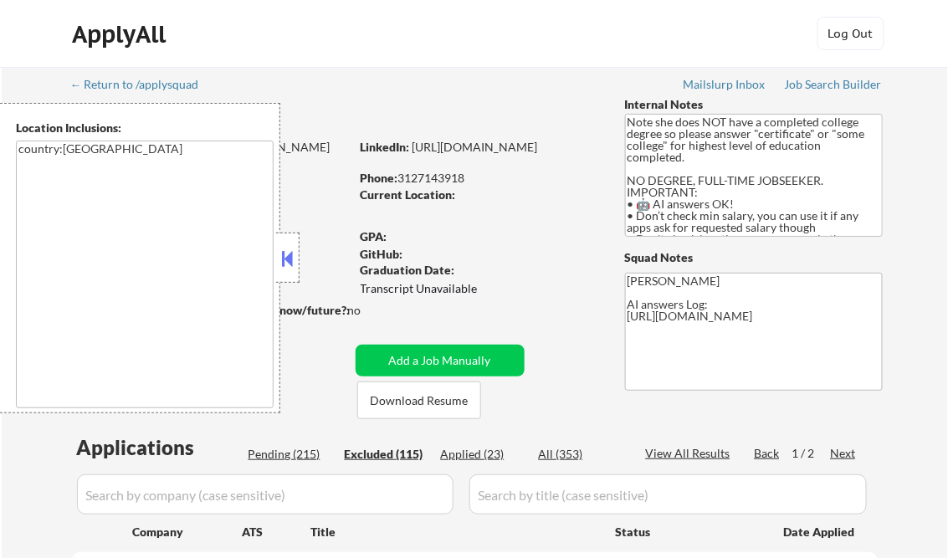
select select ""excluded__bad_match_""
select select ""excluded__other_""
select select ""excluded__expired_""
select select ""excluded__bad_match_""
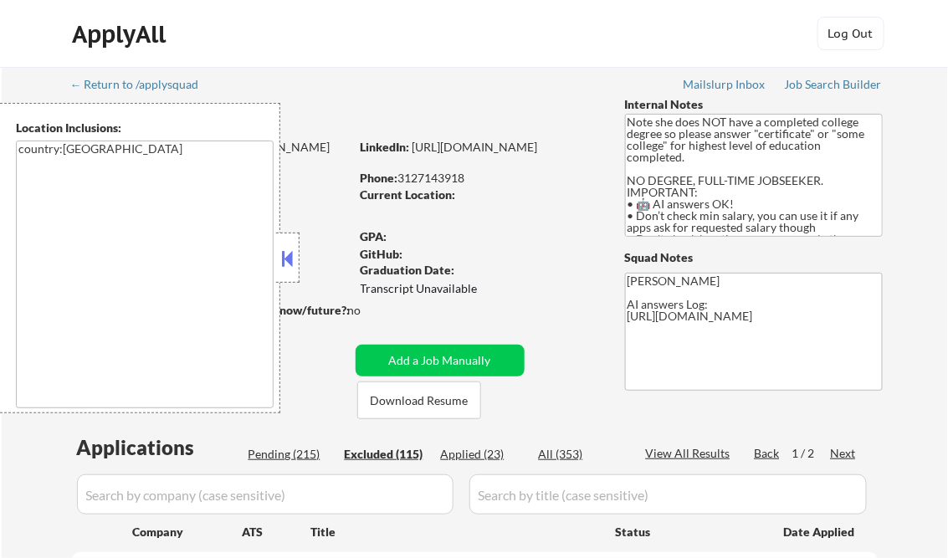
select select ""excluded__bad_match_""
select select ""excluded__expired_""
select select ""excluded__bad_match_""
select select ""excluded__expired_""
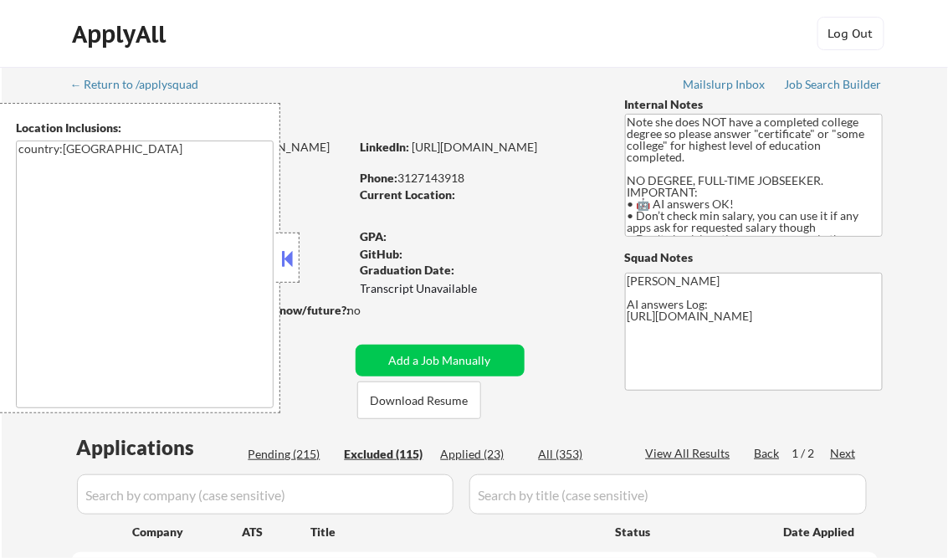
select select ""excluded__bad_match_""
select select ""excluded__other_""
select select ""excluded__bad_match_""
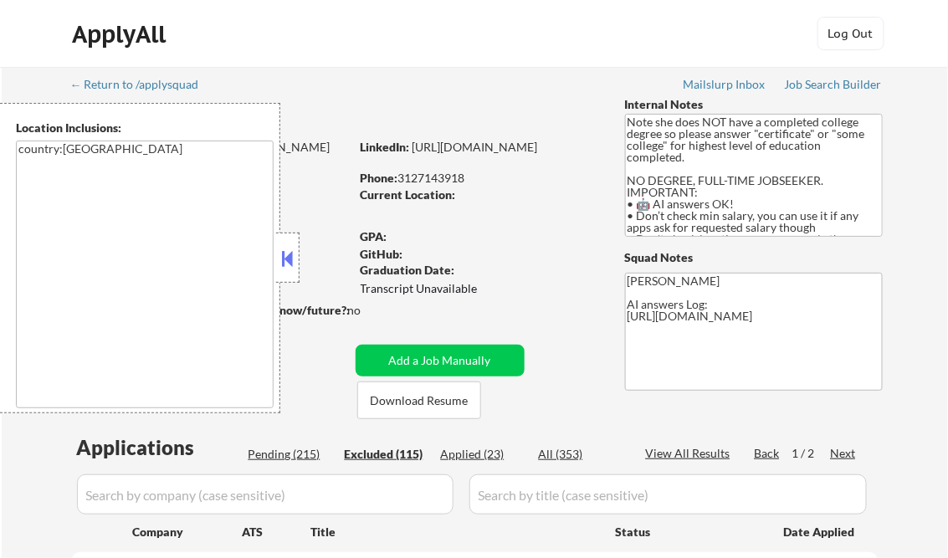
select select ""excluded__bad_match_""
select select ""excluded__expired_""
select select ""excluded__bad_match_""
select select ""excluded__expired_""
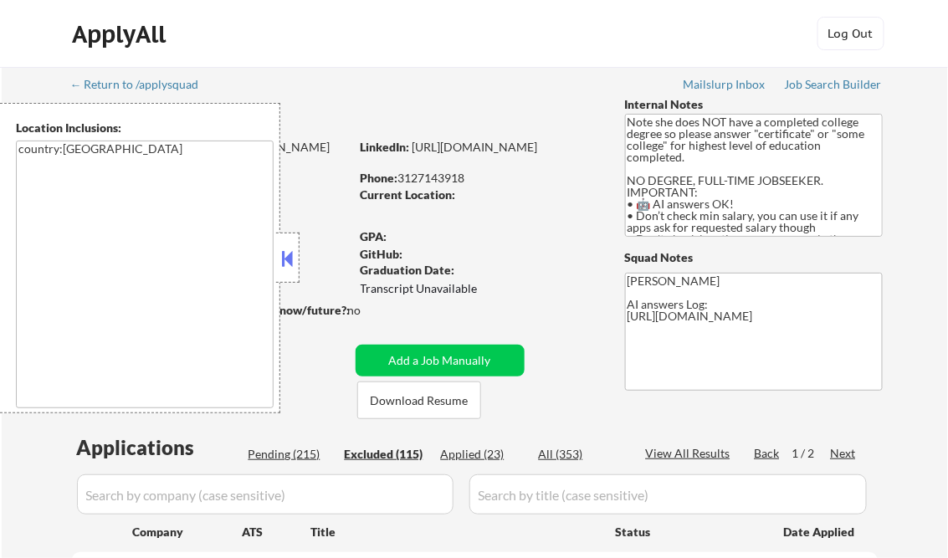
select select ""excluded__expired_""
select select ""excluded__bad_match_""
select select ""excluded__expired_""
select select ""excluded__bad_match_""
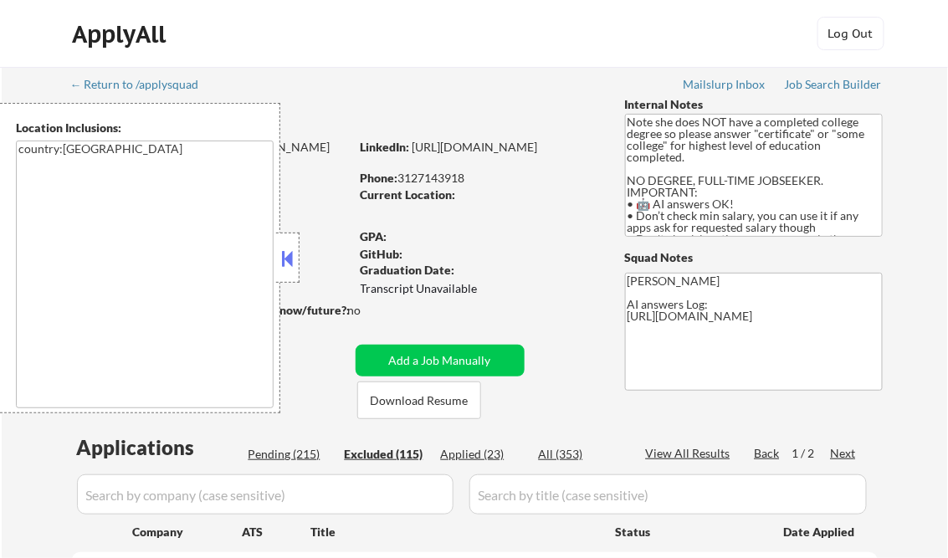
select select ""excluded__bad_match_""
select select ""excluded__expired_""
select select ""excluded__bad_match_""
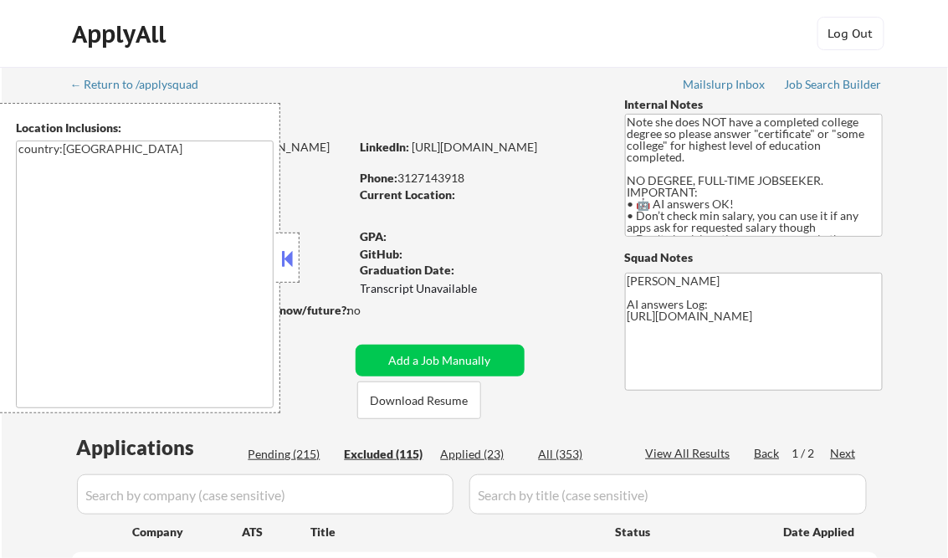
select select ""excluded__bad_match_""
select select ""excluded__expired_""
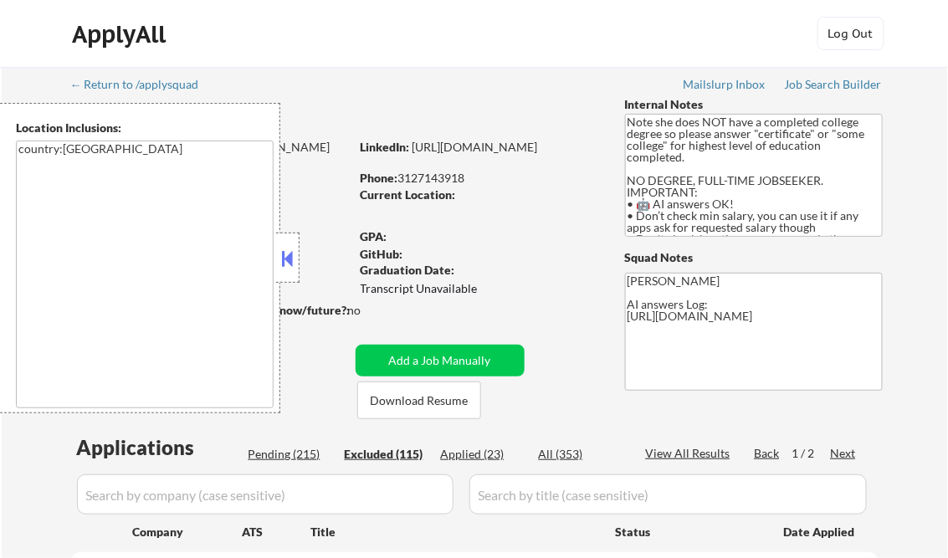
select select ""excluded__expired_""
select select ""excluded__bad_match_""
select select ""excluded__expired_""
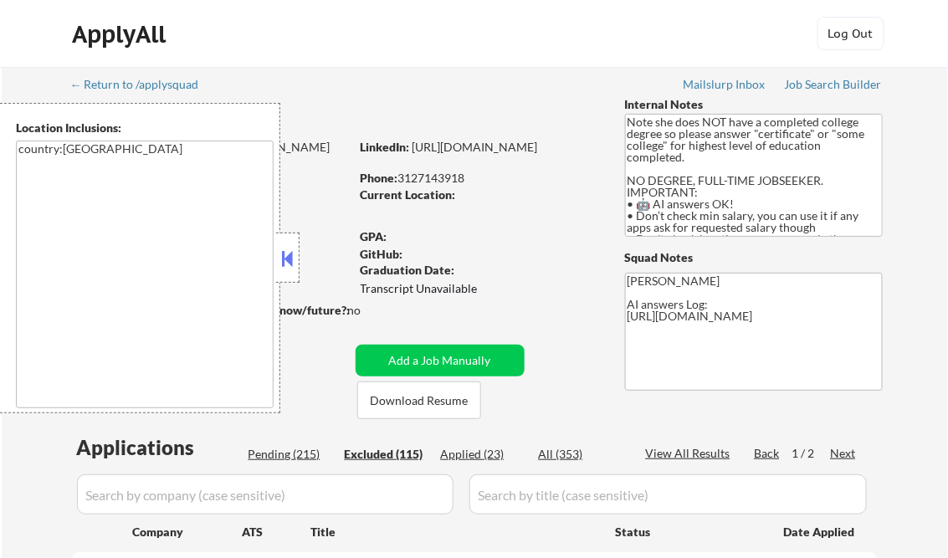
select select ""excluded__bad_match_""
select select ""excluded__other_""
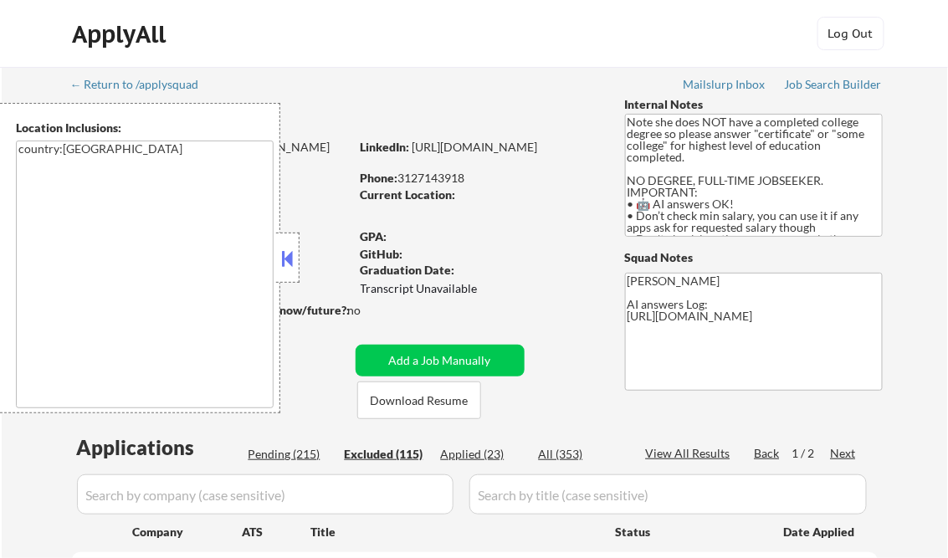
select select ""excluded__expired_""
select select ""excluded__bad_match_""
select select ""excluded__expired_""
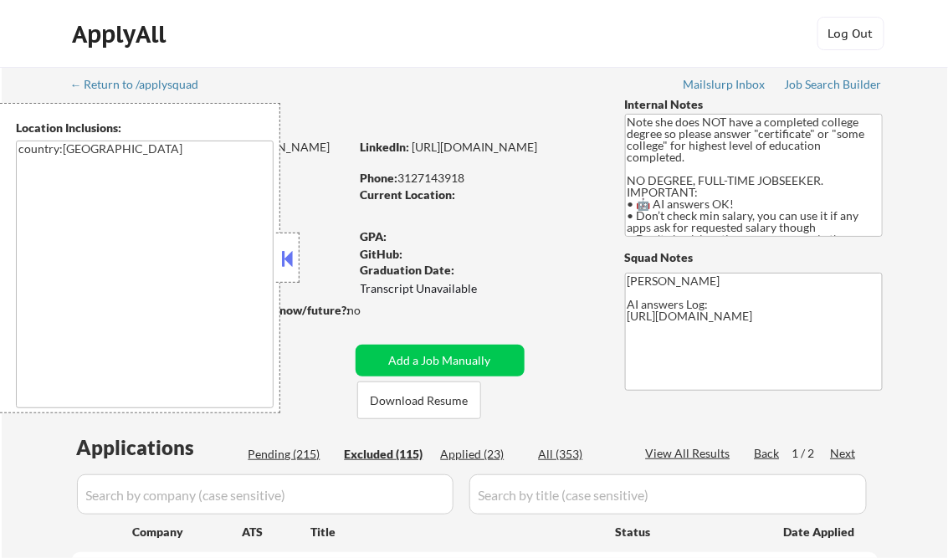
select select ""excluded__bad_match_""
select select ""excluded__expired_""
select select ""excluded__bad_match_""
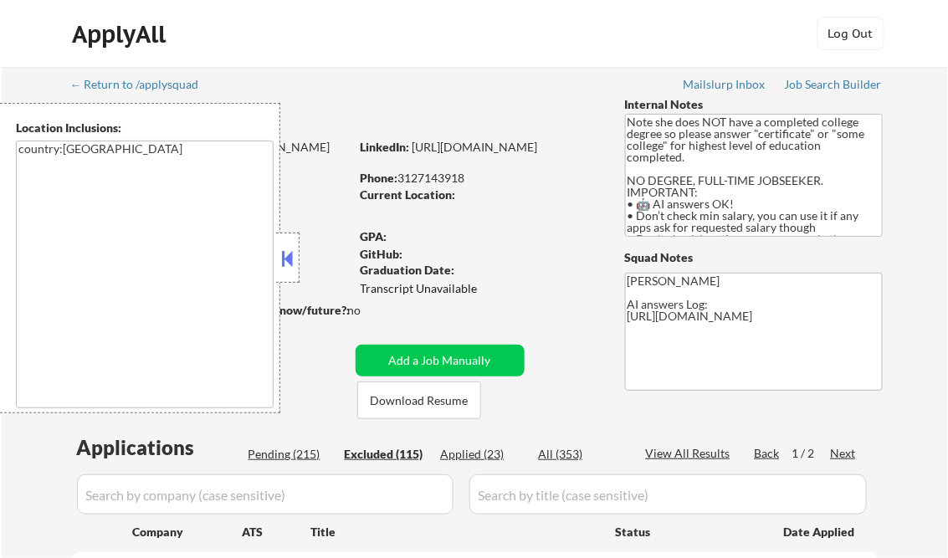
select select ""excluded__bad_match_""
select select ""excluded__expired_""
select select ""excluded__bad_match_""
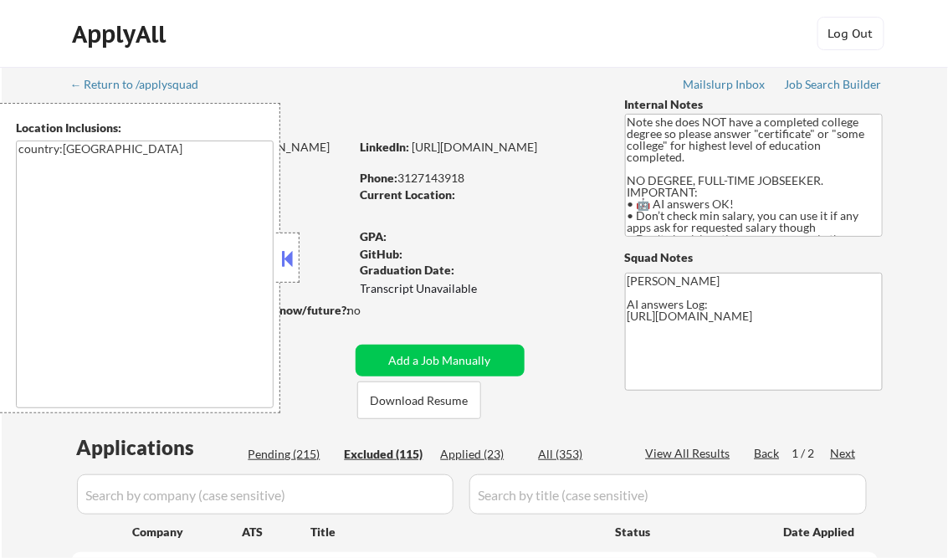
select select ""excluded__expired_""
select select ""excluded__other_""
select select ""excluded__bad_match_""
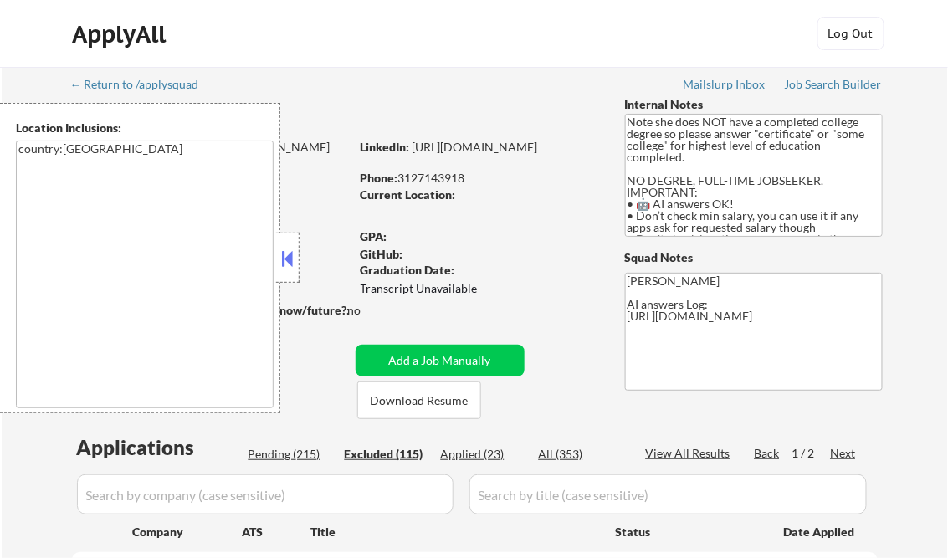
select select ""excluded__bad_match_""
click at [686, 449] on div "View All Results" at bounding box center [691, 453] width 90 height 17
click at [289, 263] on button at bounding box center [288, 258] width 18 height 25
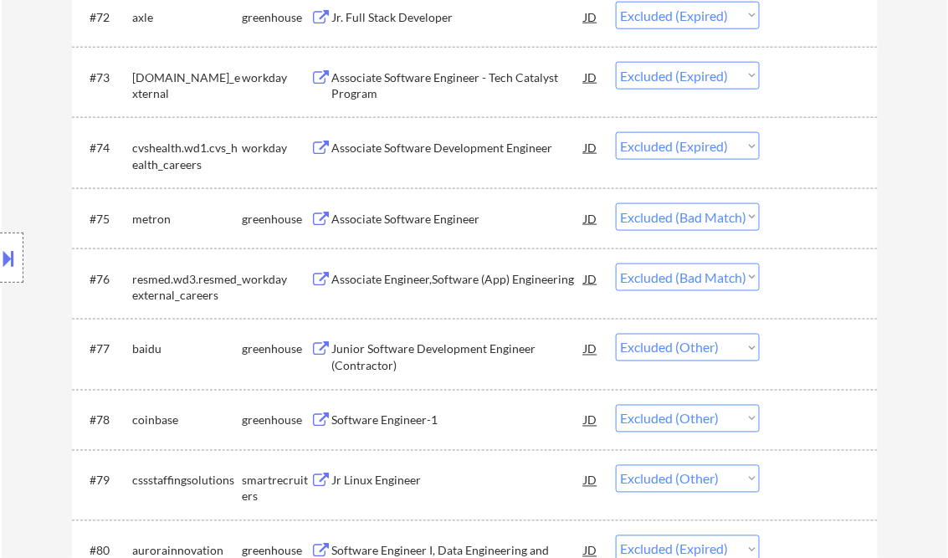
scroll to position [7360, 0]
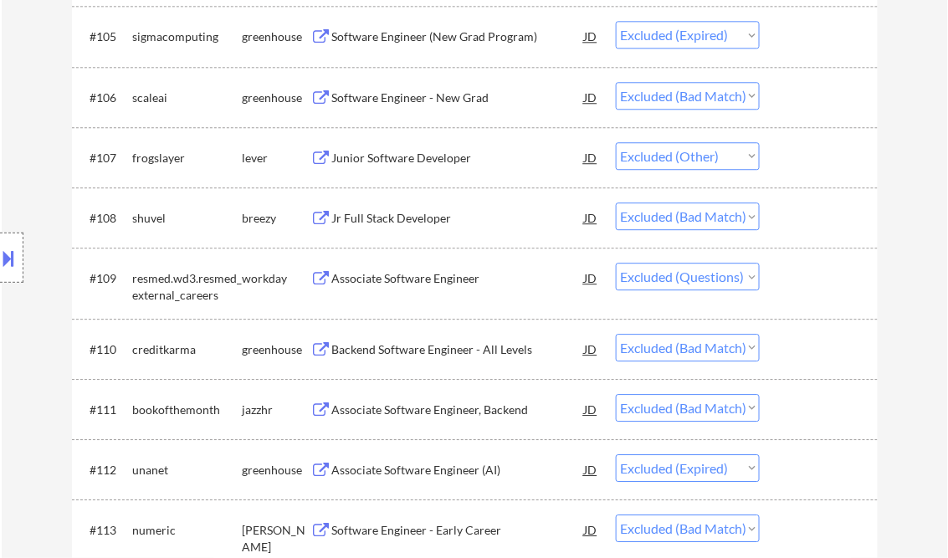
click at [691, 273] on select "Choose an option... Pending Applied Excluded (Questions) Excluded (Expired) Exc…" at bounding box center [688, 277] width 144 height 28
click at [616, 263] on select "Choose an option... Pending Applied Excluded (Questions) Excluded (Expired) Exc…" at bounding box center [688, 277] width 144 height 28
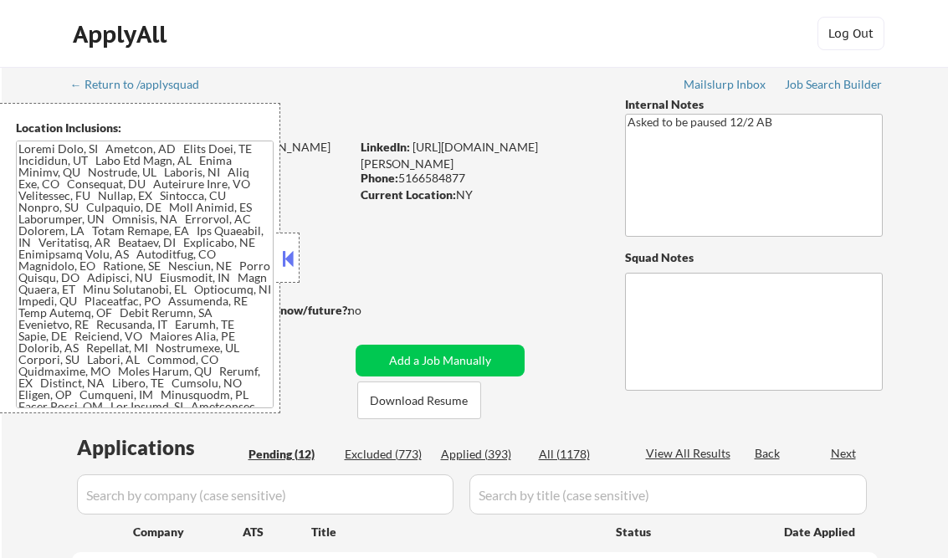
select select ""pending""
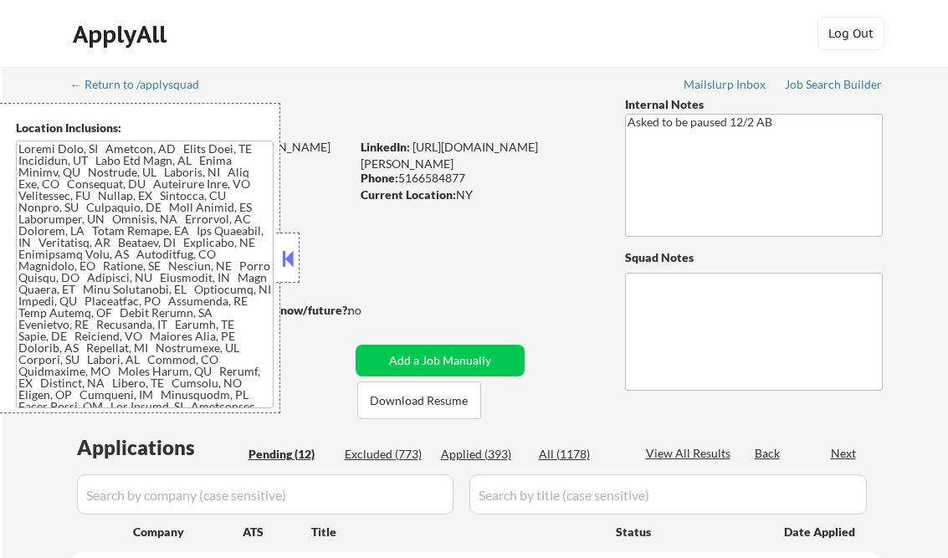
select select ""pending""
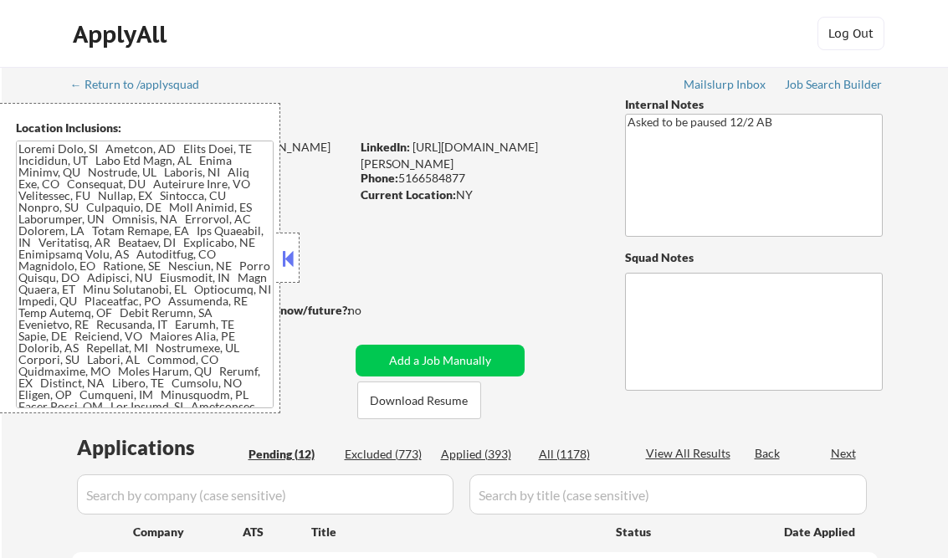
select select ""pending""
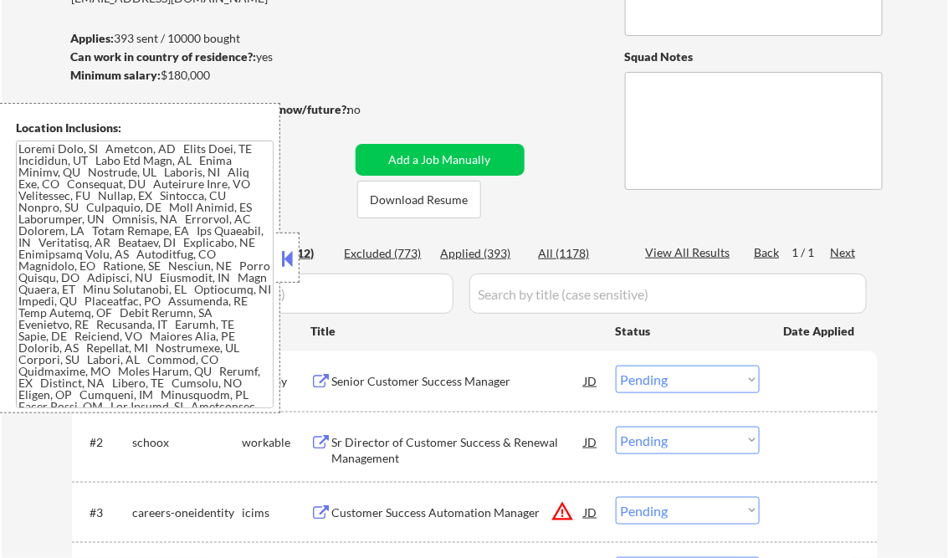
click at [289, 254] on button at bounding box center [288, 258] width 18 height 25
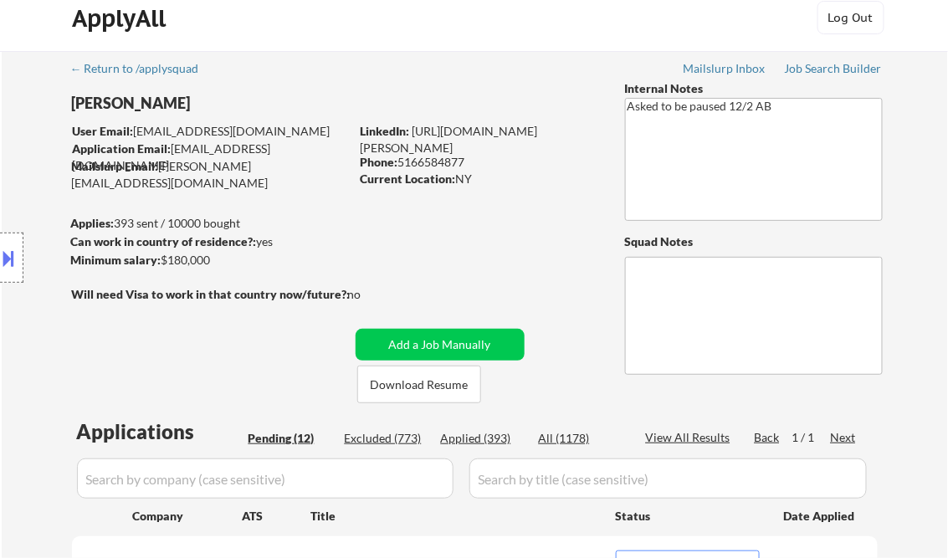
scroll to position [0, 0]
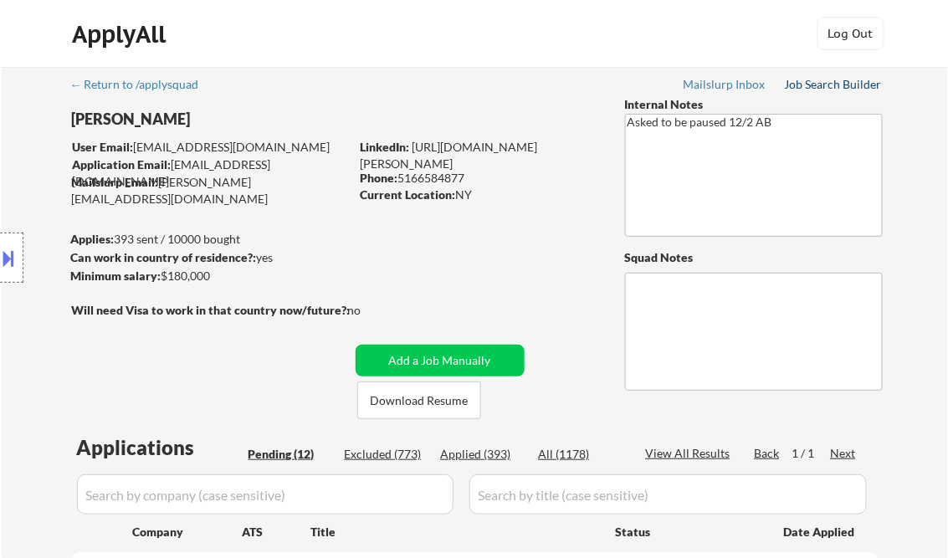
click at [808, 85] on div "Job Search Builder" at bounding box center [834, 85] width 98 height 12
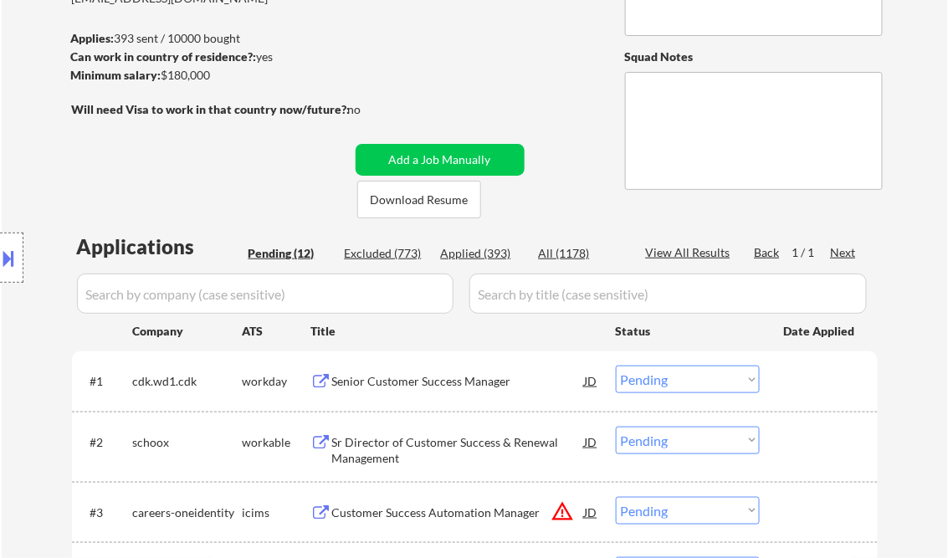
scroll to position [469, 0]
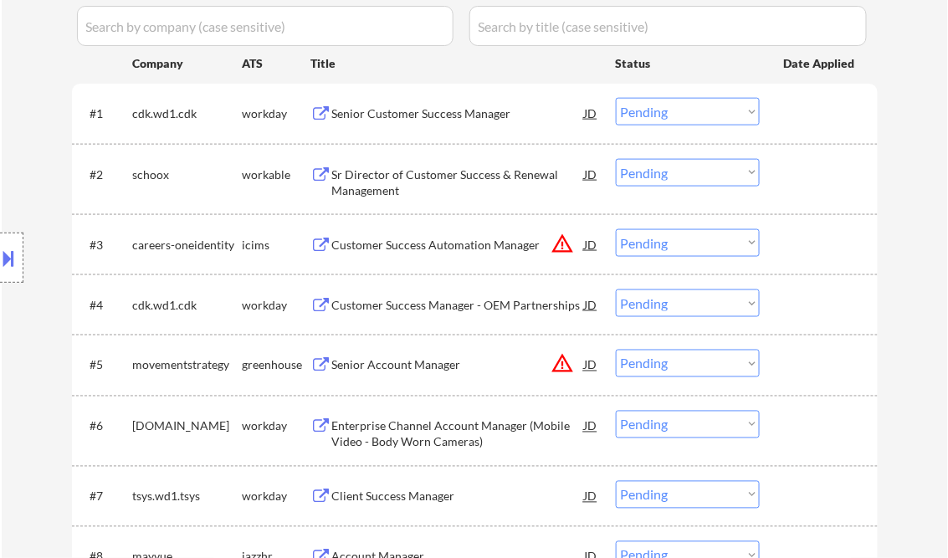
click at [417, 121] on div "Senior Customer Success Manager" at bounding box center [458, 113] width 253 height 17
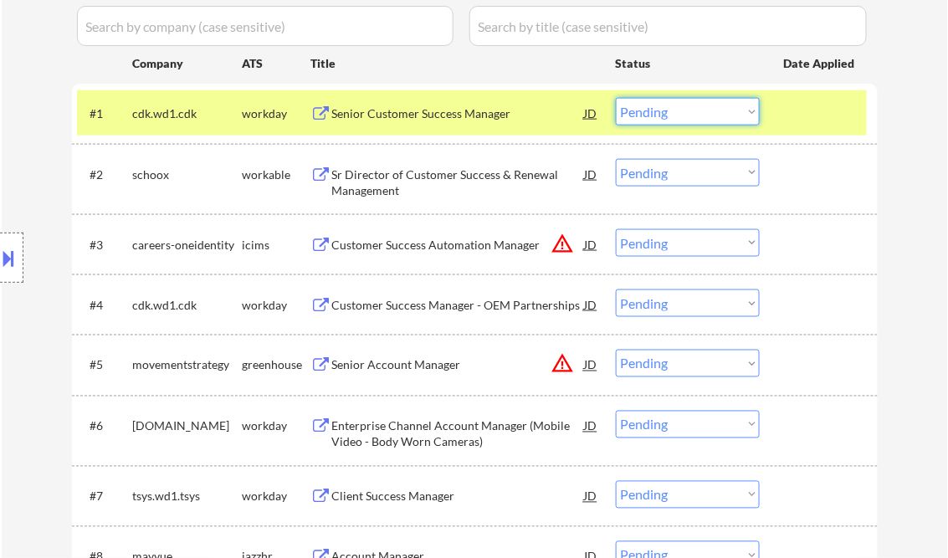
drag, startPoint x: 659, startPoint y: 110, endPoint x: 667, endPoint y: 121, distance: 13.7
click at [659, 110] on select "Choose an option... Pending Applied Excluded (Questions) Excluded (Expired) Exc…" at bounding box center [688, 112] width 144 height 28
click at [616, 98] on select "Choose an option... Pending Applied Excluded (Questions) Excluded (Expired) Exc…" at bounding box center [688, 112] width 144 height 28
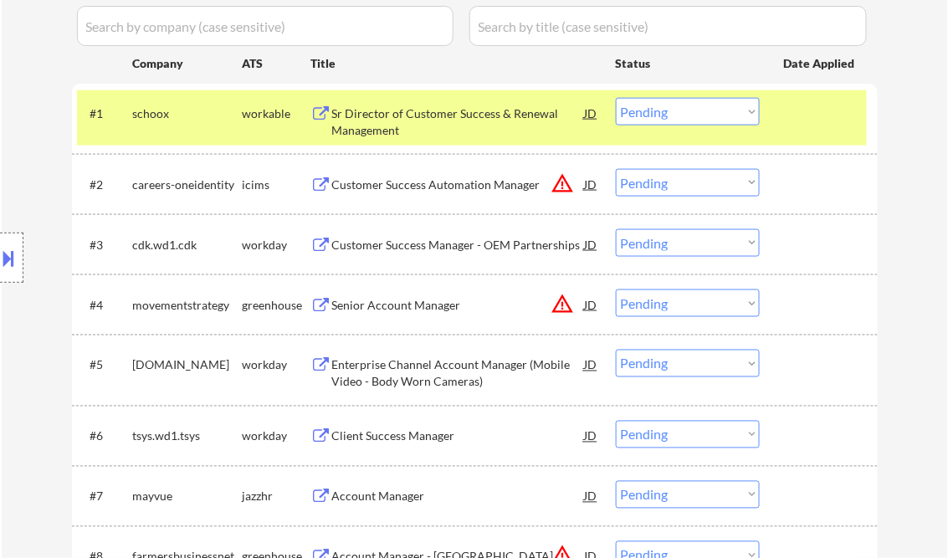
click at [428, 114] on div "Sr Director of Customer Success & Renewal Management" at bounding box center [458, 121] width 253 height 33
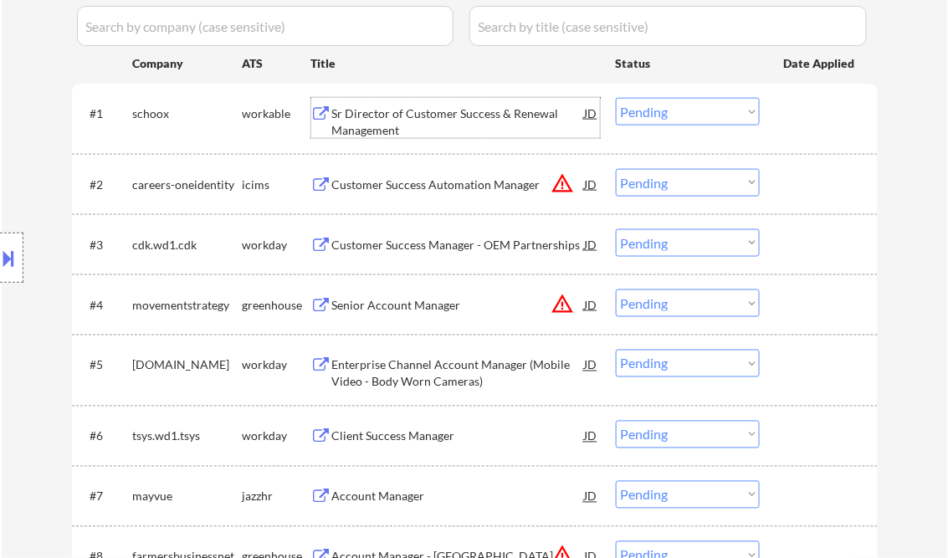
click at [650, 109] on select "Choose an option... Pending Applied Excluded (Questions) Excluded (Expired) Exc…" at bounding box center [688, 112] width 144 height 28
click at [616, 98] on select "Choose an option... Pending Applied Excluded (Questions) Excluded (Expired) Exc…" at bounding box center [688, 112] width 144 height 28
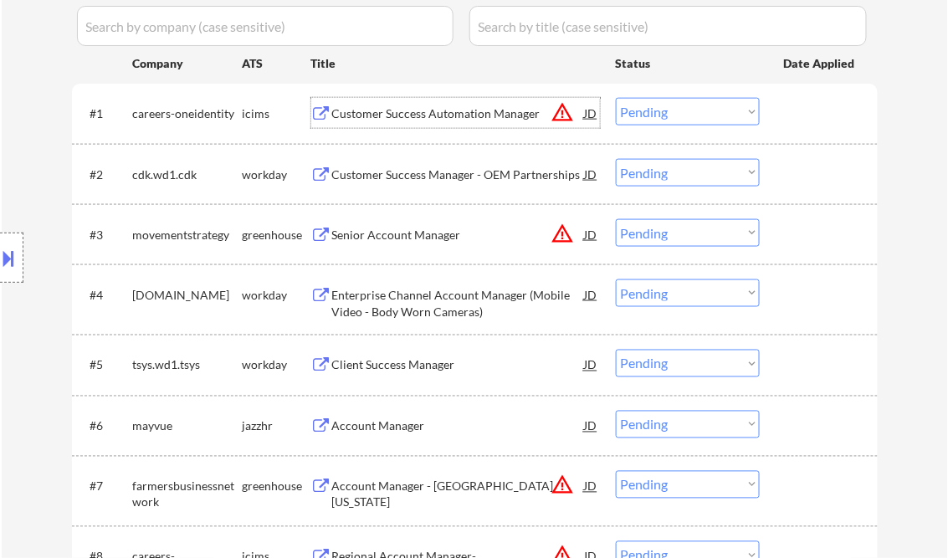
click at [424, 113] on div "Customer Success Automation Manager" at bounding box center [458, 113] width 253 height 17
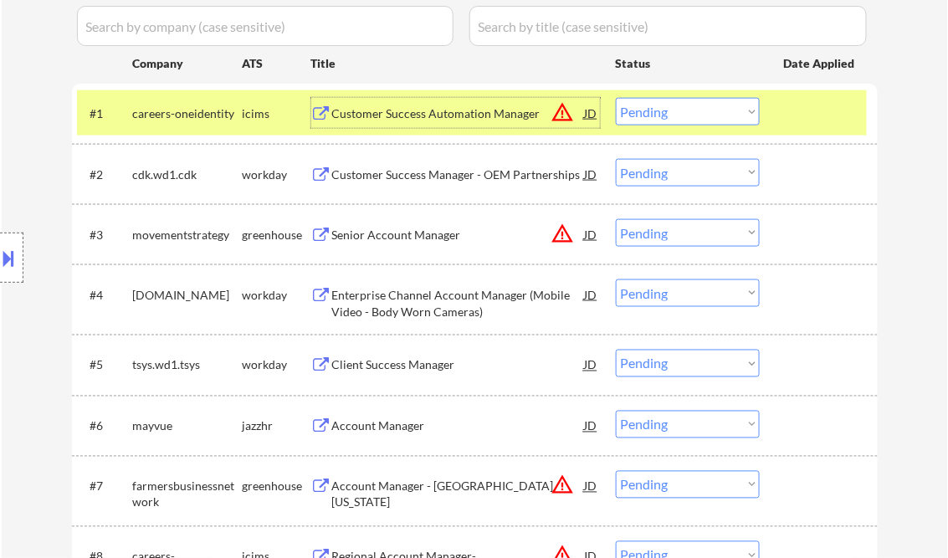
click at [18, 258] on div at bounding box center [11, 258] width 23 height 50
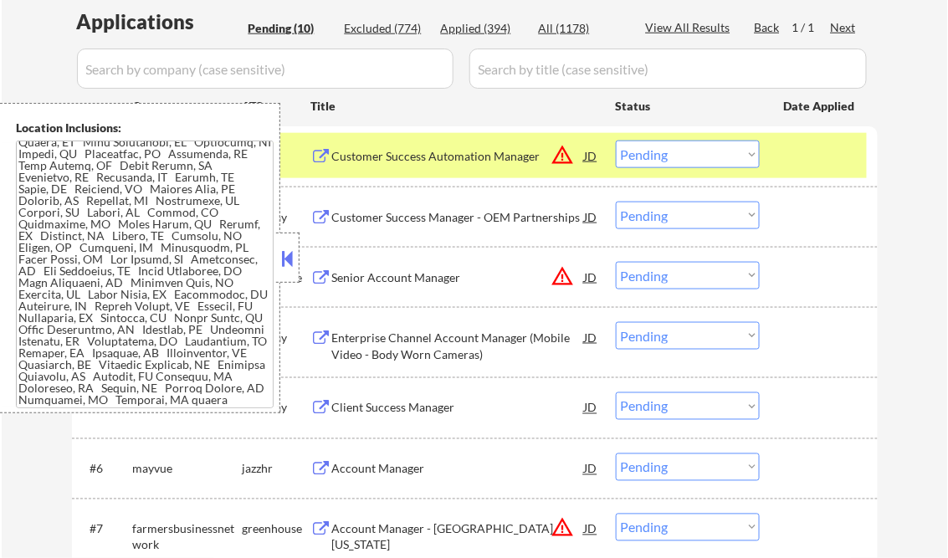
scroll to position [402, 0]
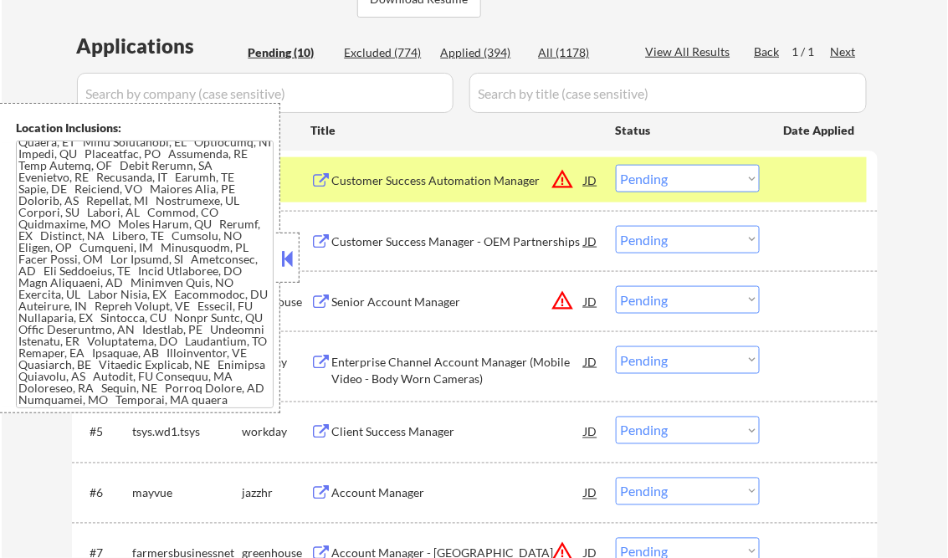
click at [285, 262] on button at bounding box center [288, 258] width 18 height 25
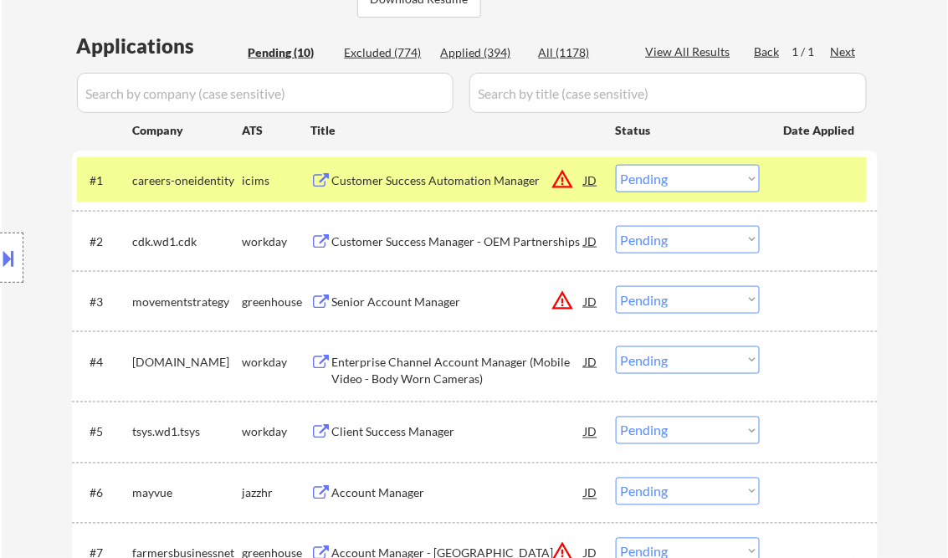
drag, startPoint x: 670, startPoint y: 178, endPoint x: 686, endPoint y: 191, distance: 20.9
click at [670, 178] on select "Choose an option... Pending Applied Excluded (Questions) Excluded (Expired) Exc…" at bounding box center [688, 179] width 144 height 28
click at [616, 165] on select "Choose an option... Pending Applied Excluded (Questions) Excluded (Expired) Exc…" at bounding box center [688, 179] width 144 height 28
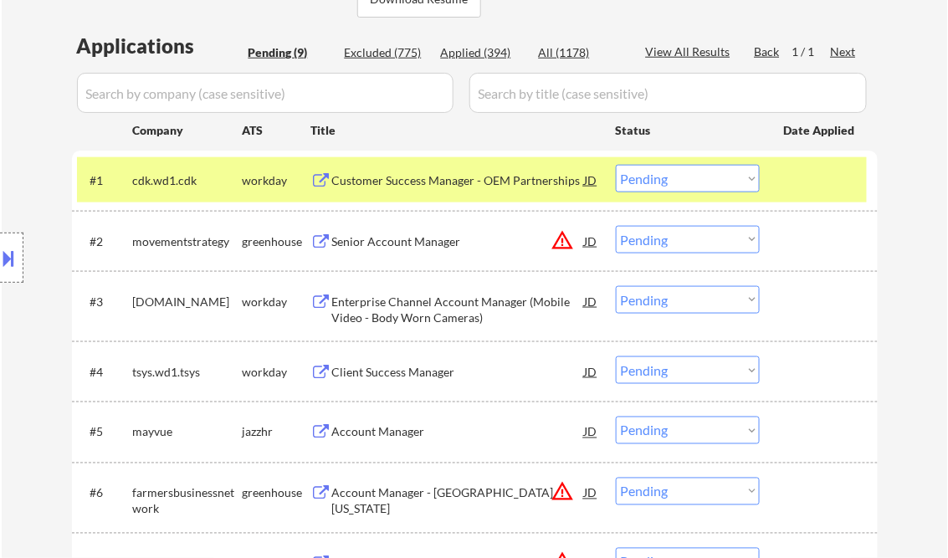
click at [382, 187] on div "Customer Success Manager - OEM Partnerships" at bounding box center [458, 180] width 253 height 17
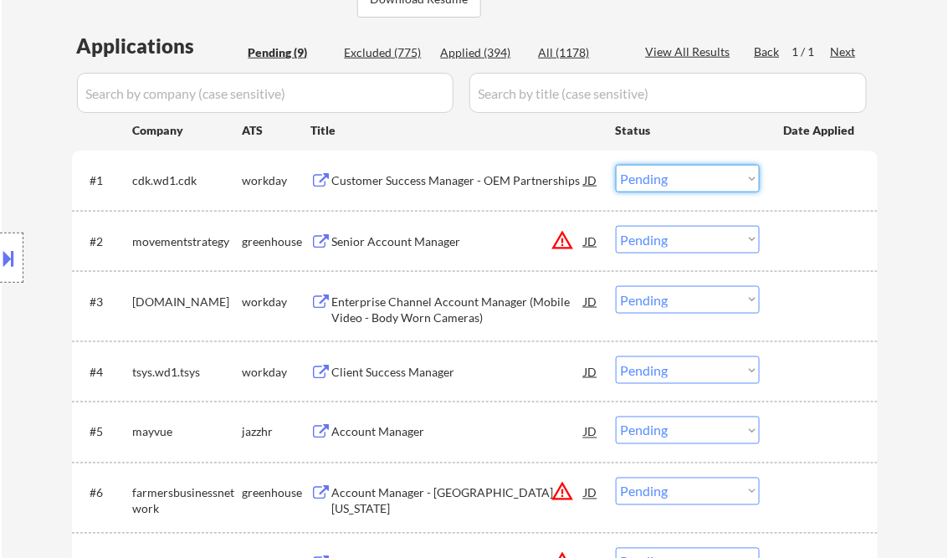
drag, startPoint x: 683, startPoint y: 182, endPoint x: 686, endPoint y: 192, distance: 9.8
click at [683, 182] on select "Choose an option... Pending Applied Excluded (Questions) Excluded (Expired) Exc…" at bounding box center [688, 179] width 144 height 28
click at [616, 165] on select "Choose an option... Pending Applied Excluded (Questions) Excluded (Expired) Exc…" at bounding box center [688, 179] width 144 height 28
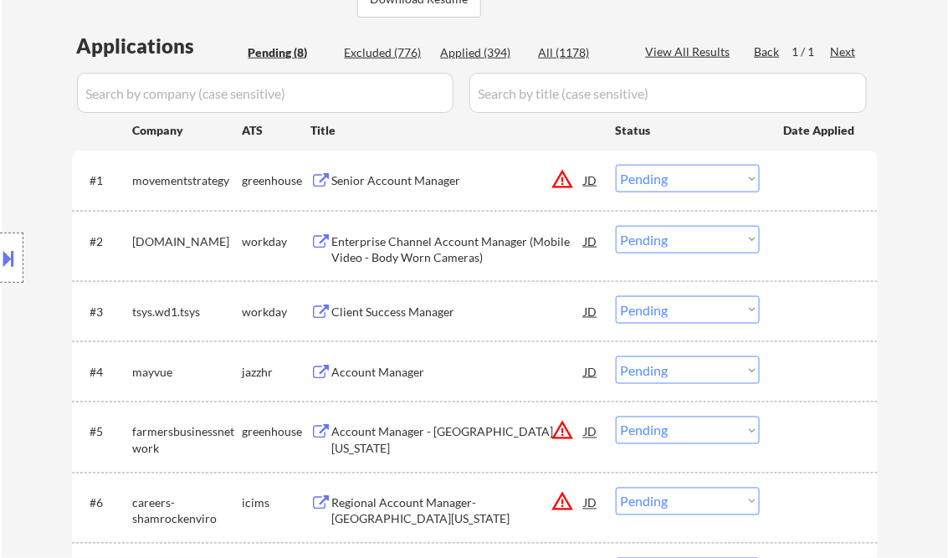
click at [408, 183] on div "Senior Account Manager" at bounding box center [458, 180] width 253 height 17
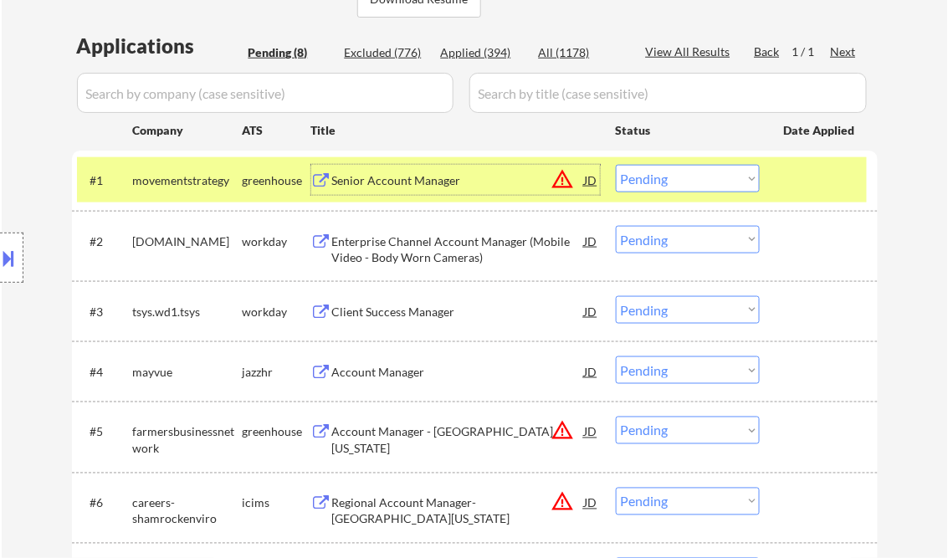
click at [690, 184] on select "Choose an option... Pending Applied Excluded (Questions) Excluded (Expired) Exc…" at bounding box center [688, 179] width 144 height 28
click at [616, 165] on select "Choose an option... Pending Applied Excluded (Questions) Excluded (Expired) Exc…" at bounding box center [688, 179] width 144 height 28
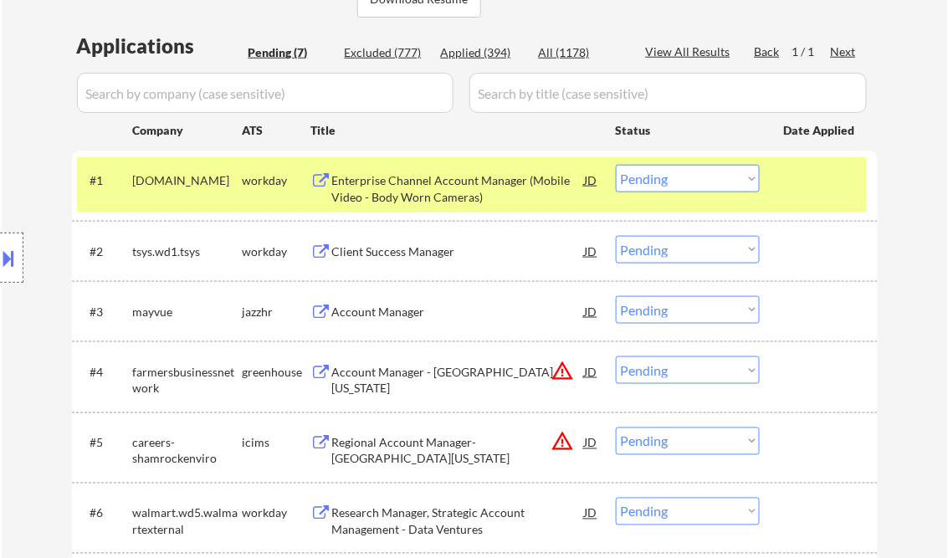
click at [405, 184] on div "Enterprise Channel Account Manager (Mobile Video - Body Worn Cameras)" at bounding box center [458, 188] width 253 height 33
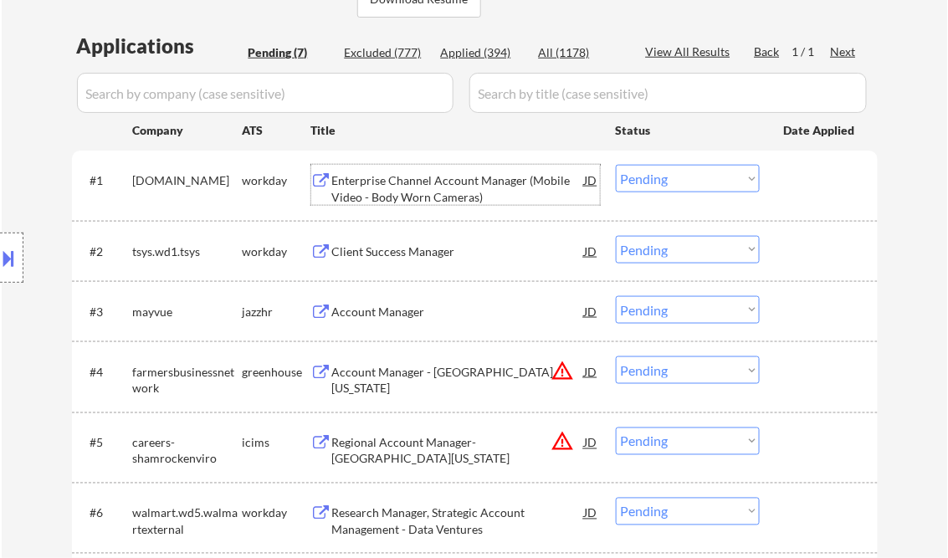
click at [664, 178] on select "Choose an option... Pending Applied Excluded (Questions) Excluded (Expired) Exc…" at bounding box center [688, 179] width 144 height 28
click at [616, 165] on select "Choose an option... Pending Applied Excluded (Questions) Excluded (Expired) Exc…" at bounding box center [688, 179] width 144 height 28
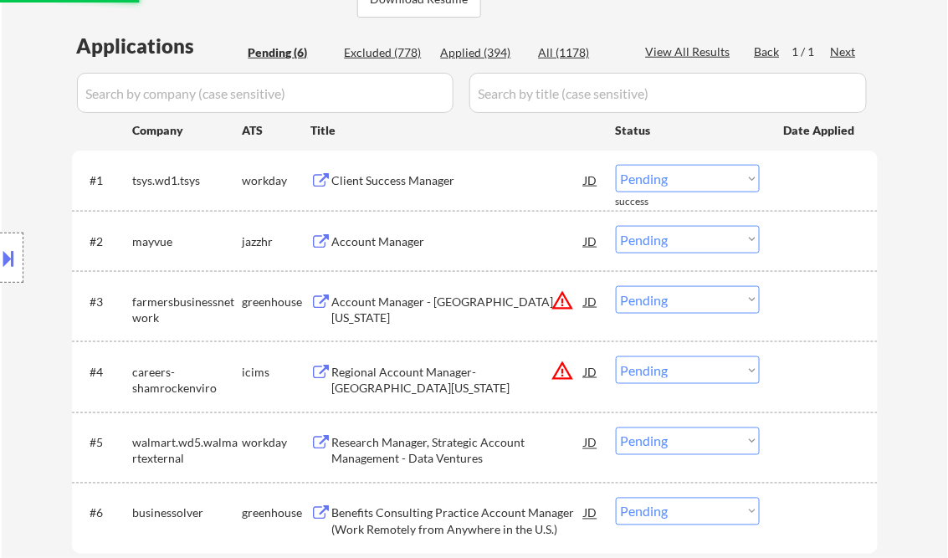
click at [403, 182] on div "Client Success Manager" at bounding box center [458, 180] width 253 height 17
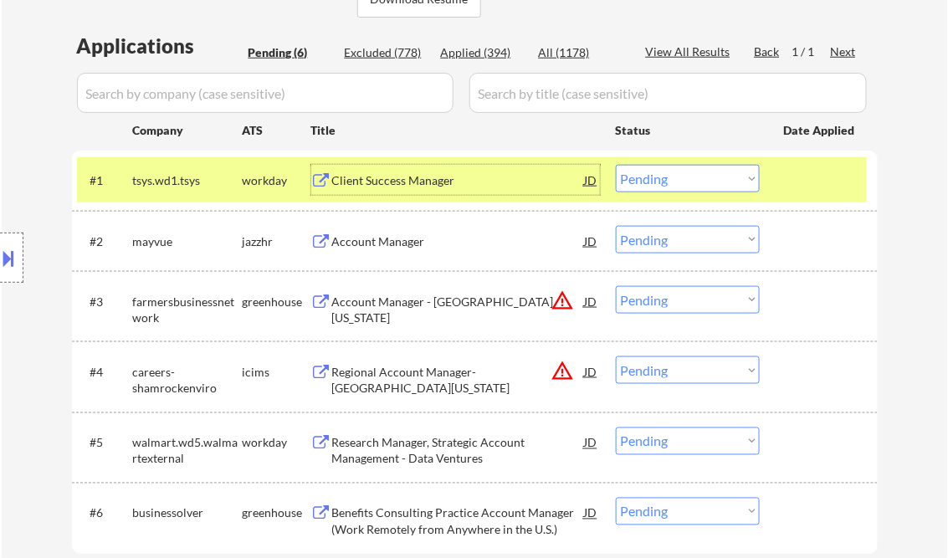
click at [671, 169] on select "Choose an option... Pending Applied Excluded (Questions) Excluded (Expired) Exc…" at bounding box center [688, 179] width 144 height 28
click at [616, 165] on select "Choose an option... Pending Applied Excluded (Questions) Excluded (Expired) Exc…" at bounding box center [688, 179] width 144 height 28
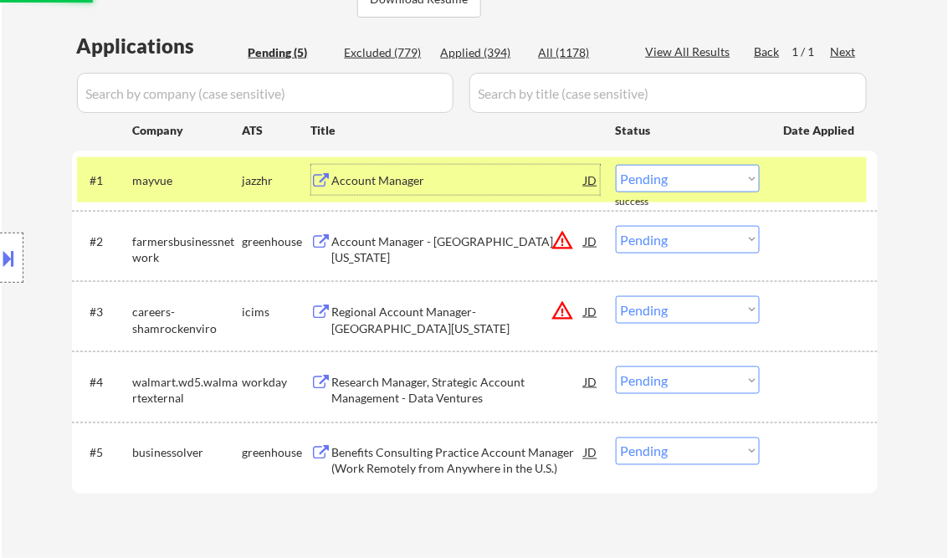
click at [382, 176] on div "Account Manager" at bounding box center [458, 180] width 253 height 17
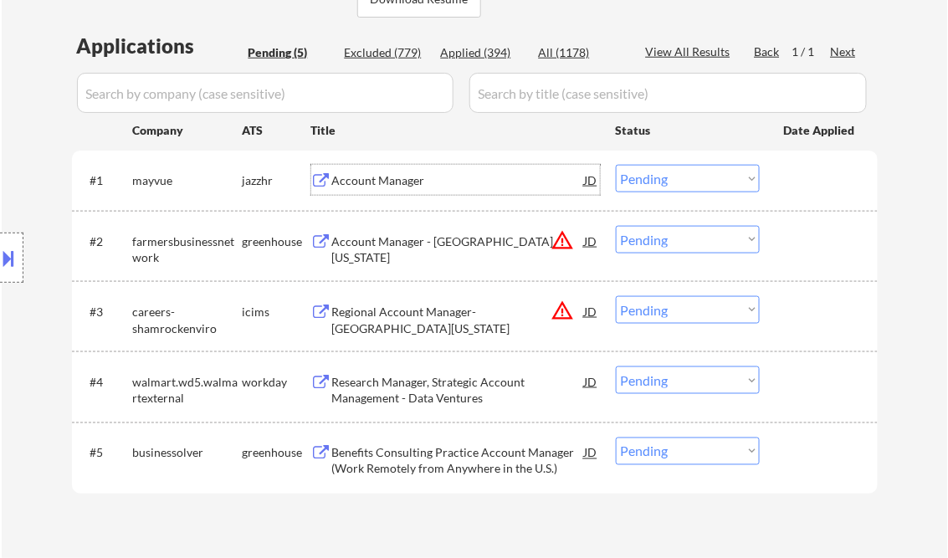
click at [633, 166] on select "Choose an option... Pending Applied Excluded (Questions) Excluded (Expired) Exc…" at bounding box center [688, 179] width 144 height 28
click at [616, 165] on select "Choose an option... Pending Applied Excluded (Questions) Excluded (Expired) Exc…" at bounding box center [688, 179] width 144 height 28
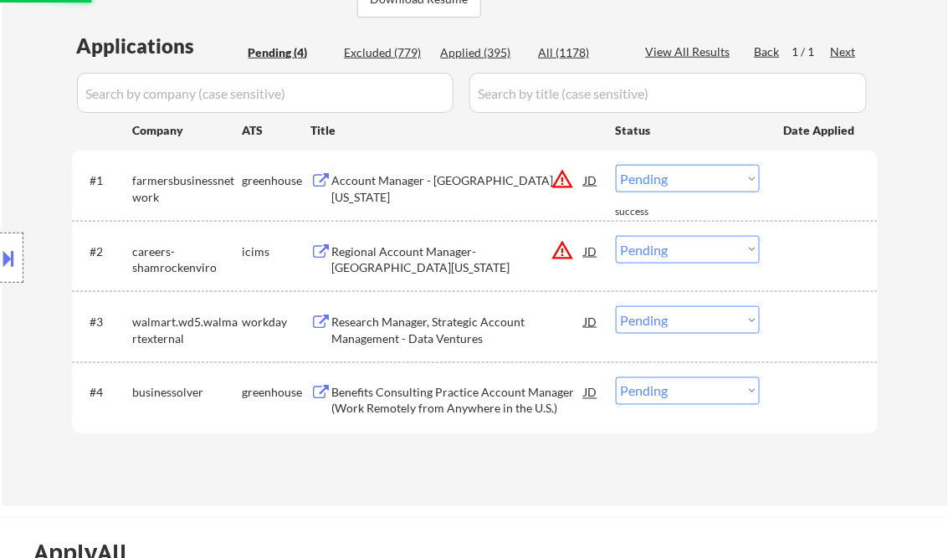
click at [680, 167] on select "Choose an option... Pending Applied Excluded (Questions) Excluded (Expired) Exc…" at bounding box center [688, 179] width 144 height 28
click at [616, 165] on select "Choose an option... Pending Applied Excluded (Questions) Excluded (Expired) Exc…" at bounding box center [688, 179] width 144 height 28
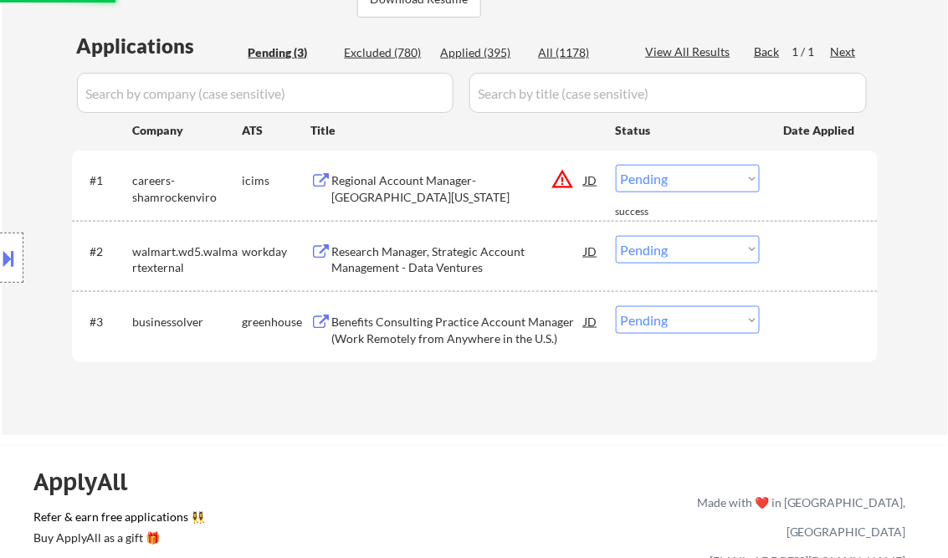
click at [668, 184] on select "Choose an option... Pending Applied Excluded (Questions) Excluded (Expired) Exc…" at bounding box center [688, 179] width 144 height 28
click at [616, 165] on select "Choose an option... Pending Applied Excluded (Questions) Excluded (Expired) Exc…" at bounding box center [688, 179] width 144 height 28
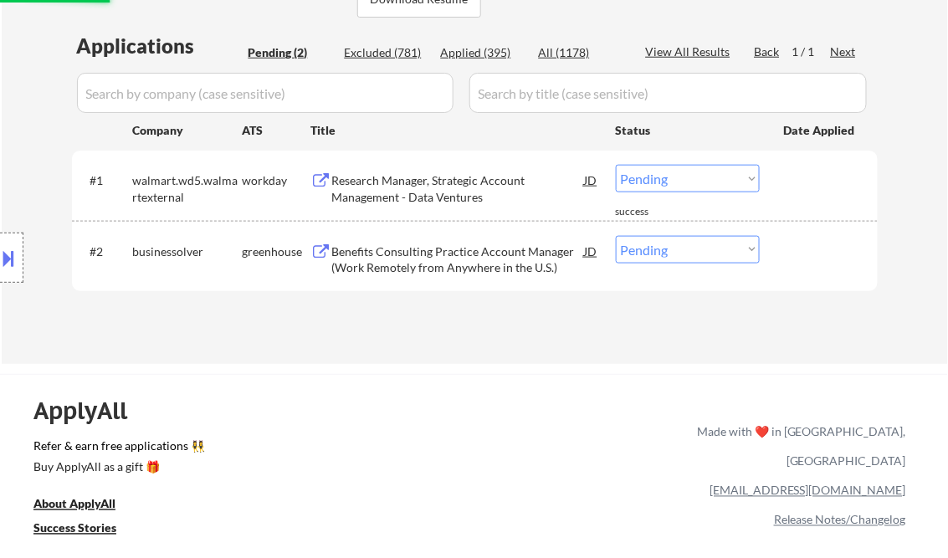
click at [414, 190] on div "Research Manager, Strategic Account Management - Data Ventures" at bounding box center [458, 188] width 253 height 33
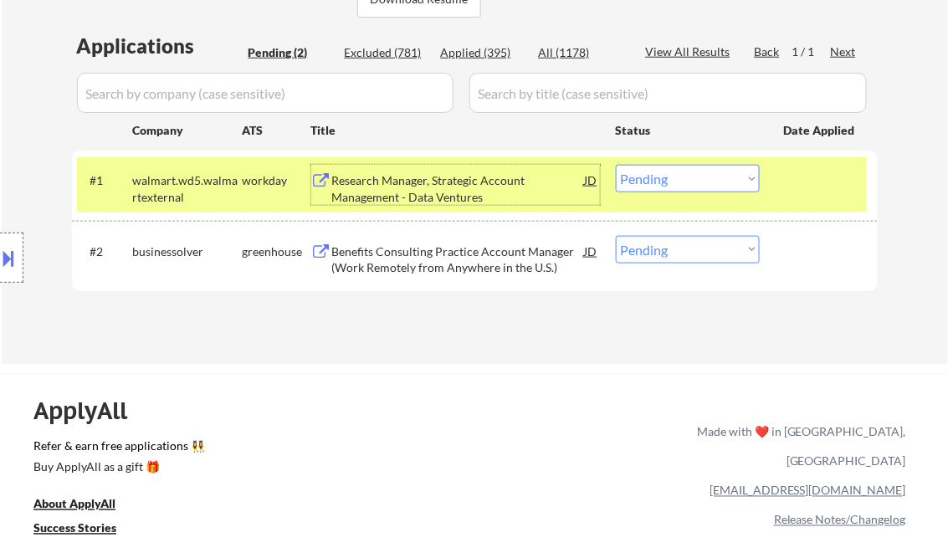
click at [18, 249] on div at bounding box center [11, 258] width 23 height 50
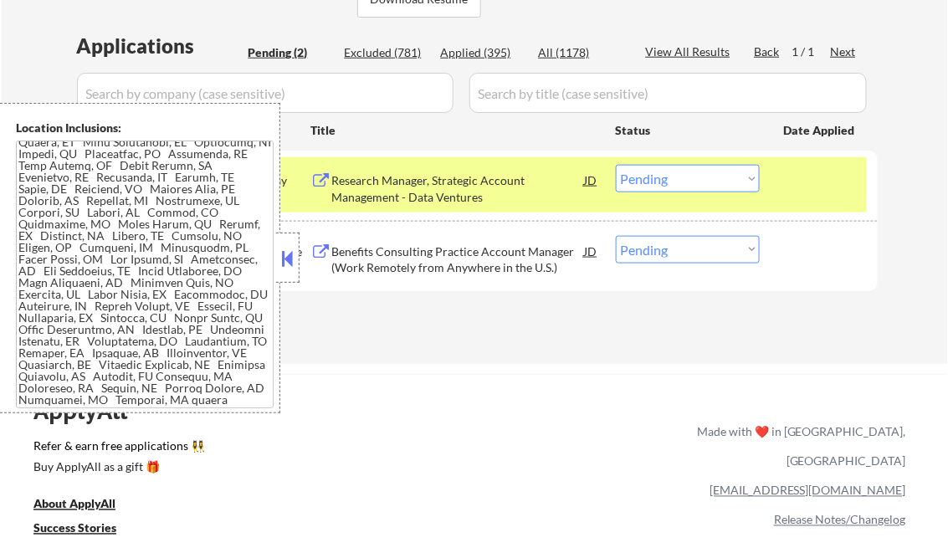
click at [286, 263] on button at bounding box center [288, 258] width 18 height 25
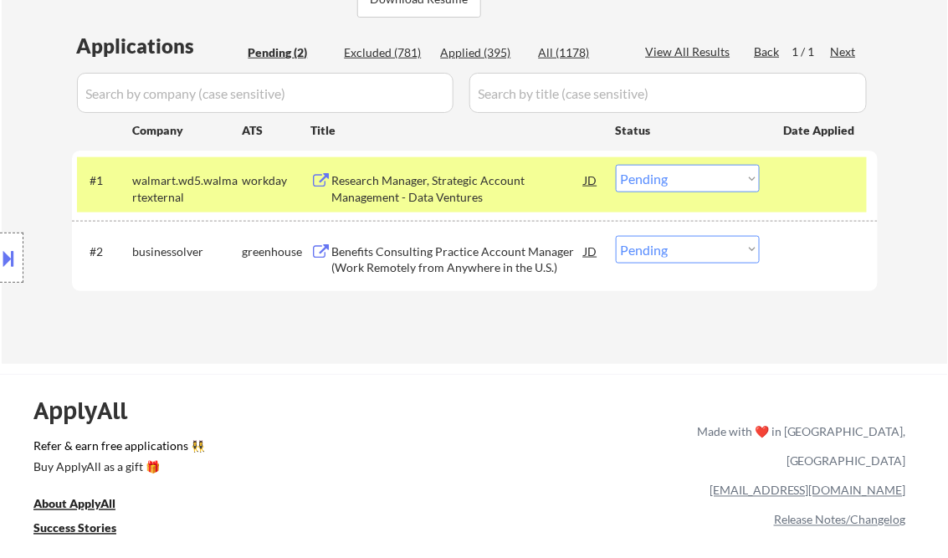
click at [688, 179] on select "Choose an option... Pending Applied Excluded (Questions) Excluded (Expired) Exc…" at bounding box center [688, 179] width 144 height 28
click at [616, 165] on select "Choose an option... Pending Applied Excluded (Questions) Excluded (Expired) Exc…" at bounding box center [688, 179] width 144 height 28
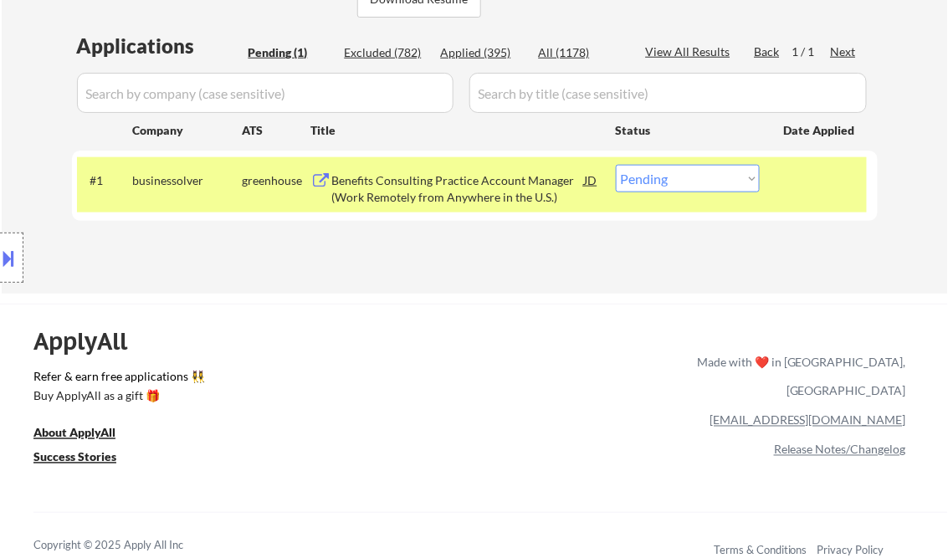
click at [410, 184] on div "Benefits Consulting Practice Account Manager (Work Remotely from Anywhere in th…" at bounding box center [458, 188] width 253 height 33
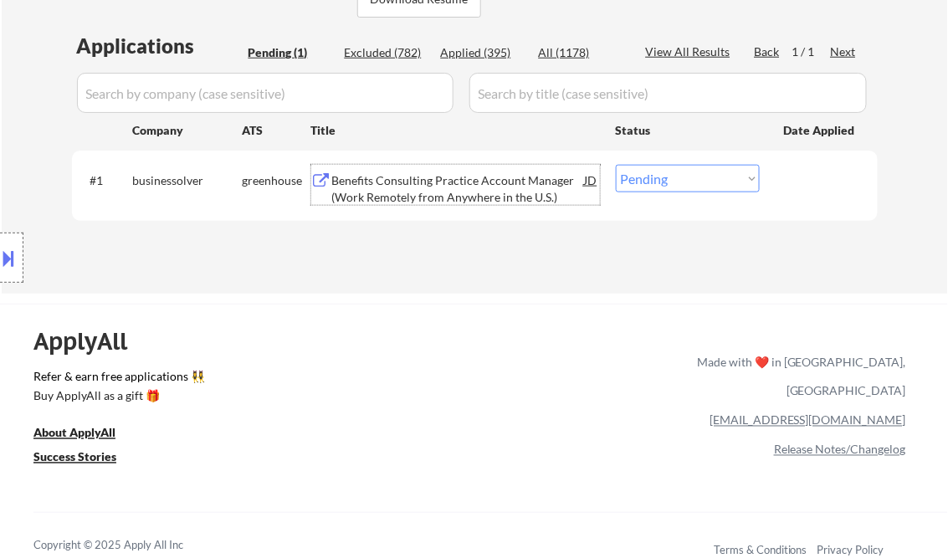
drag, startPoint x: 673, startPoint y: 173, endPoint x: 685, endPoint y: 194, distance: 24.4
click at [673, 173] on select "Choose an option... Pending Applied Excluded (Questions) Excluded (Expired) Exc…" at bounding box center [688, 179] width 144 height 28
select select ""excluded__expired_""
click at [616, 165] on select "Choose an option... Pending Applied Excluded (Questions) Excluded (Expired) Exc…" at bounding box center [688, 179] width 144 height 28
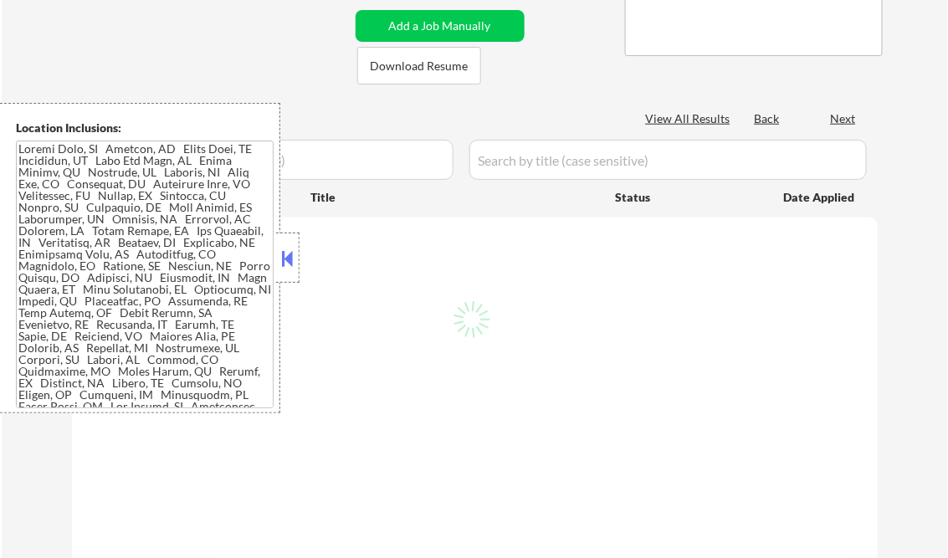
scroll to position [335, 0]
select select ""pending""
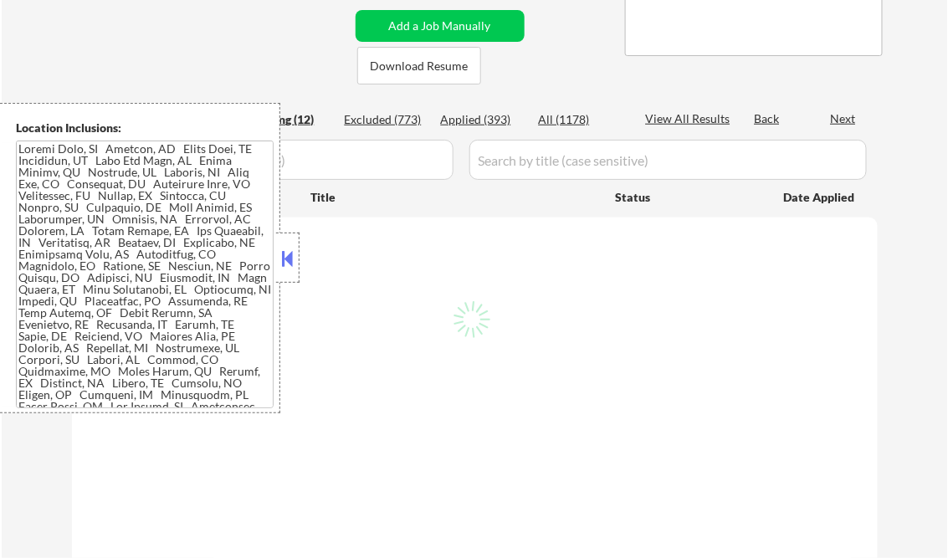
select select ""pending""
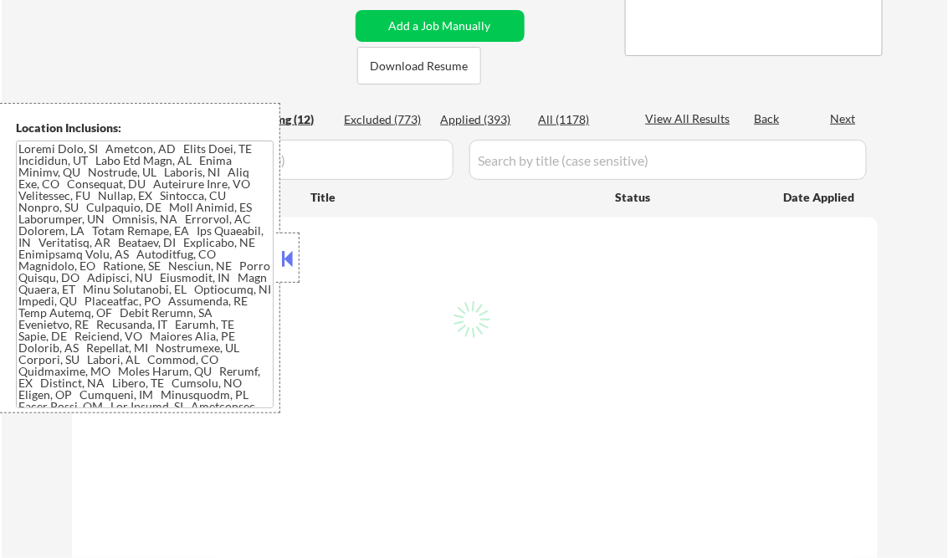
select select ""pending""
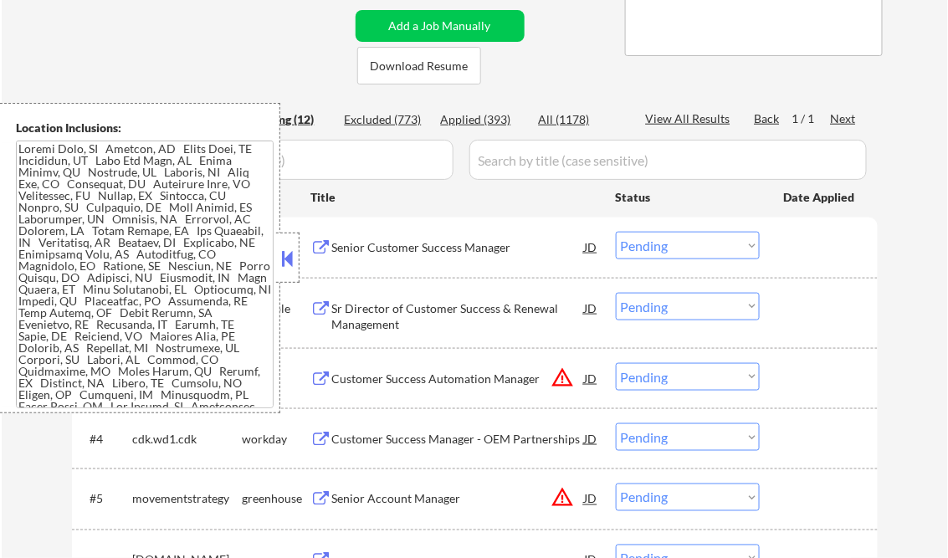
scroll to position [268, 0]
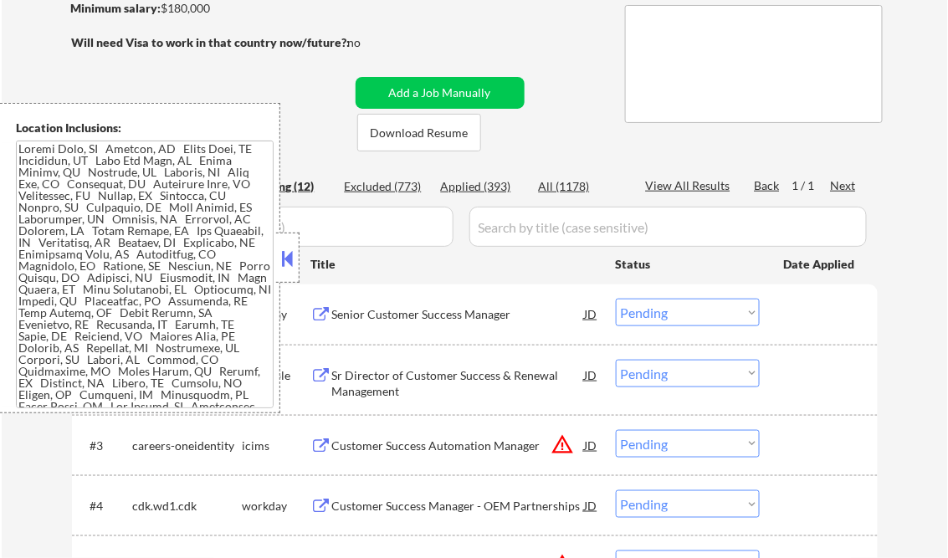
click at [291, 263] on button at bounding box center [288, 258] width 18 height 25
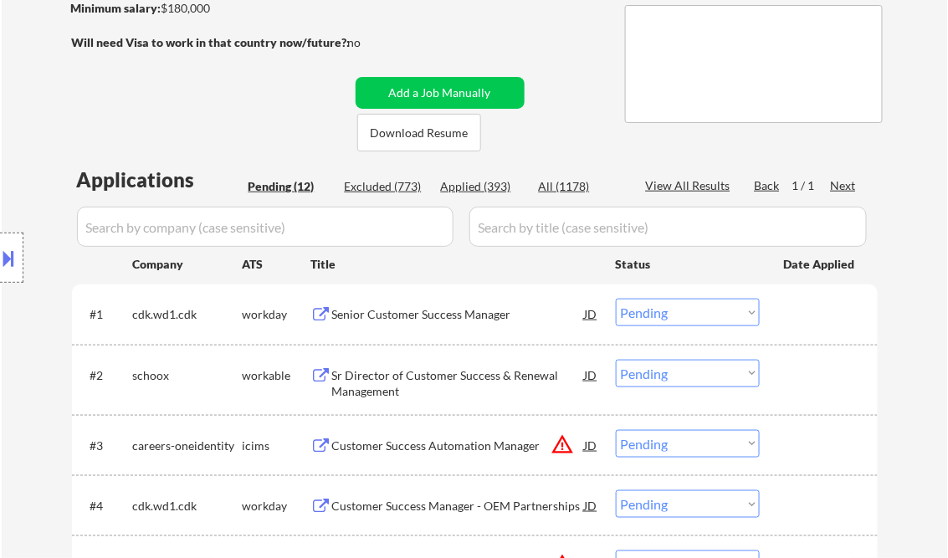
click at [487, 184] on div "Applied (393)" at bounding box center [483, 186] width 84 height 17
click at [699, 182] on div "View All Results" at bounding box center [691, 185] width 90 height 17
select select ""applied""
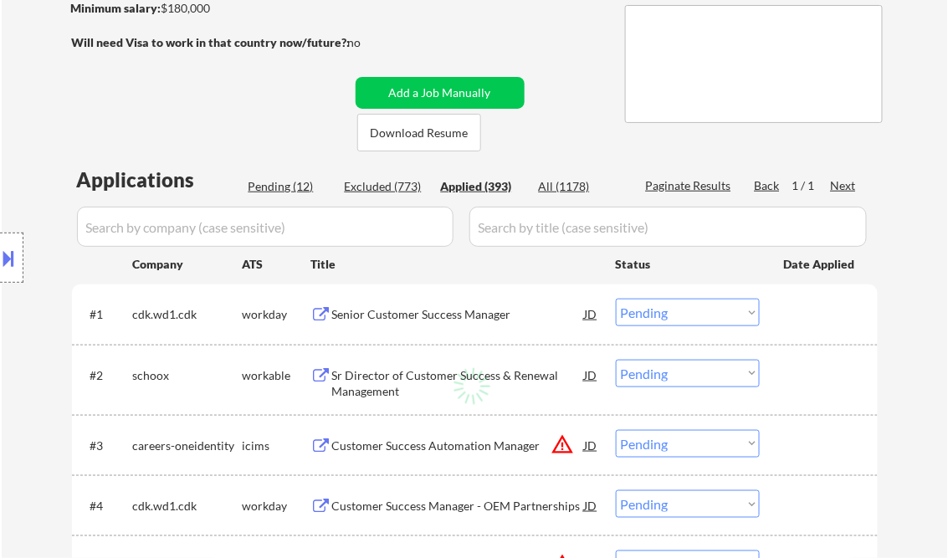
select select ""applied""
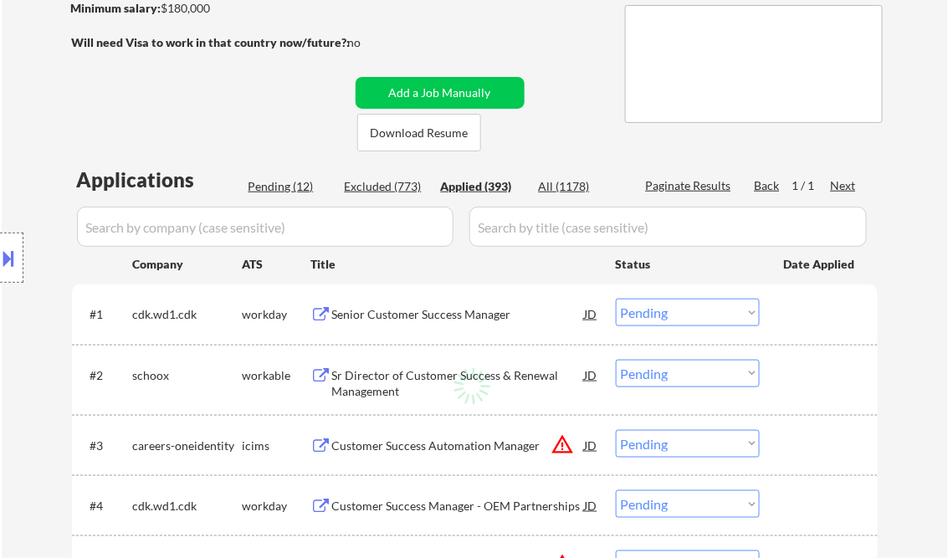
select select ""applied""
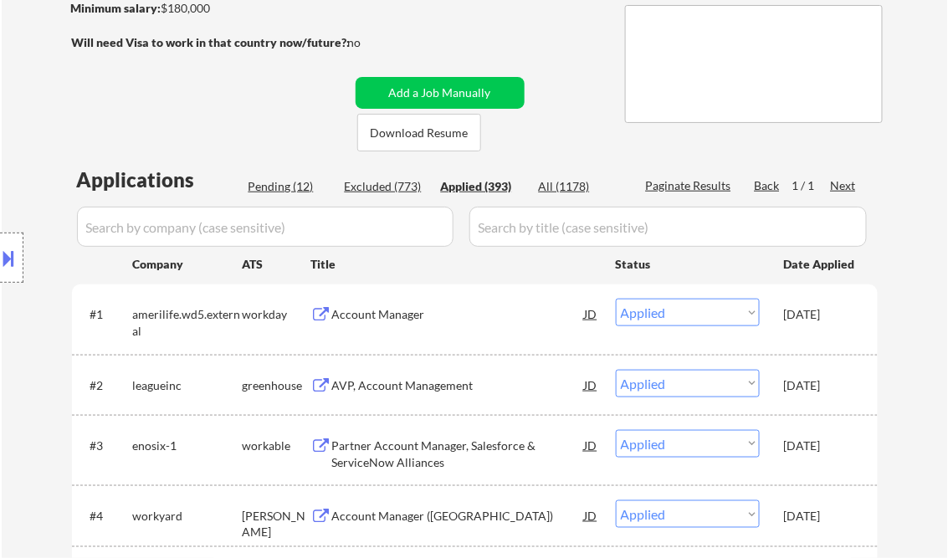
select select ""applied""
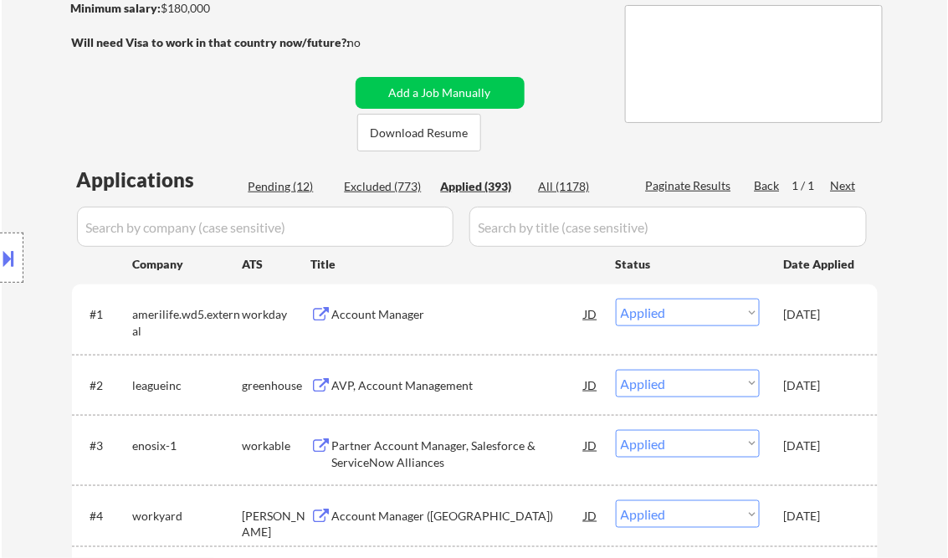
select select ""applied""
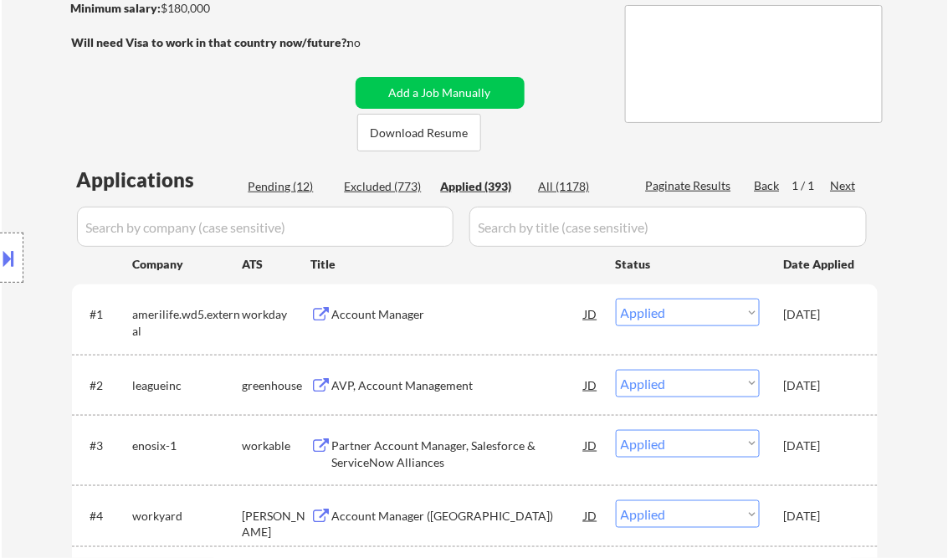
select select ""applied""
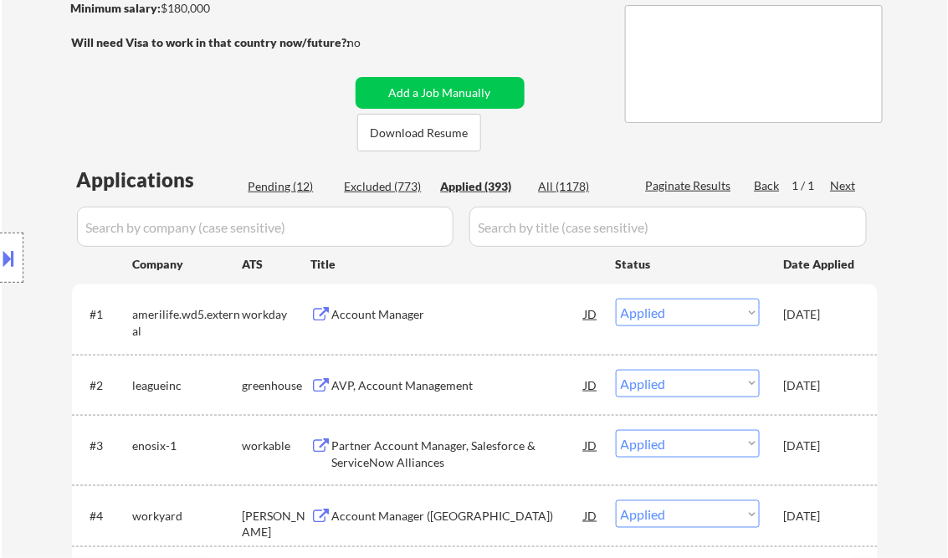
select select ""applied""
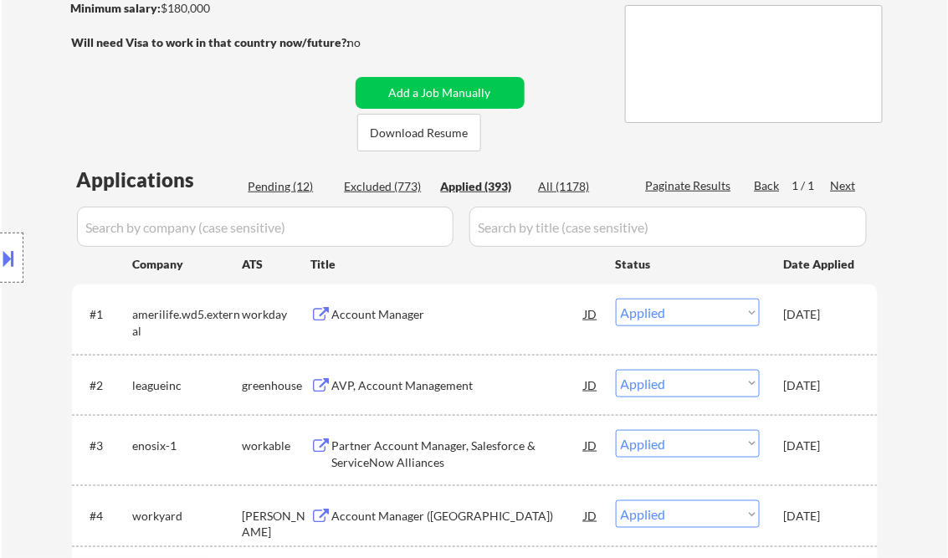
select select ""applied""
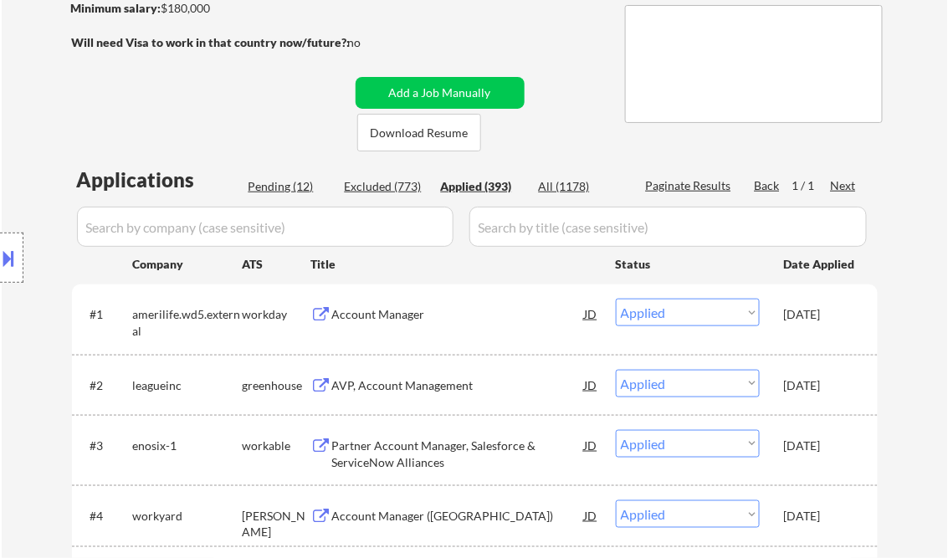
select select ""applied""
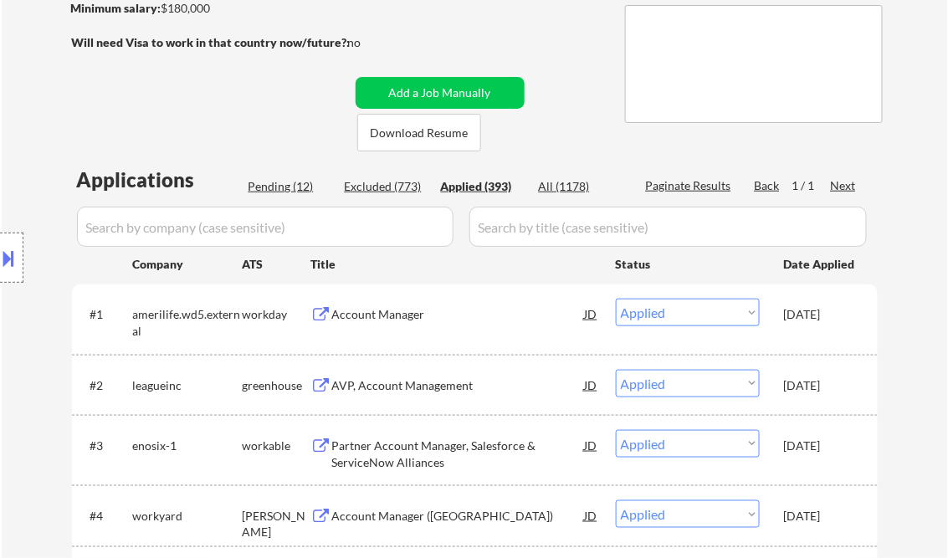
select select ""applied""
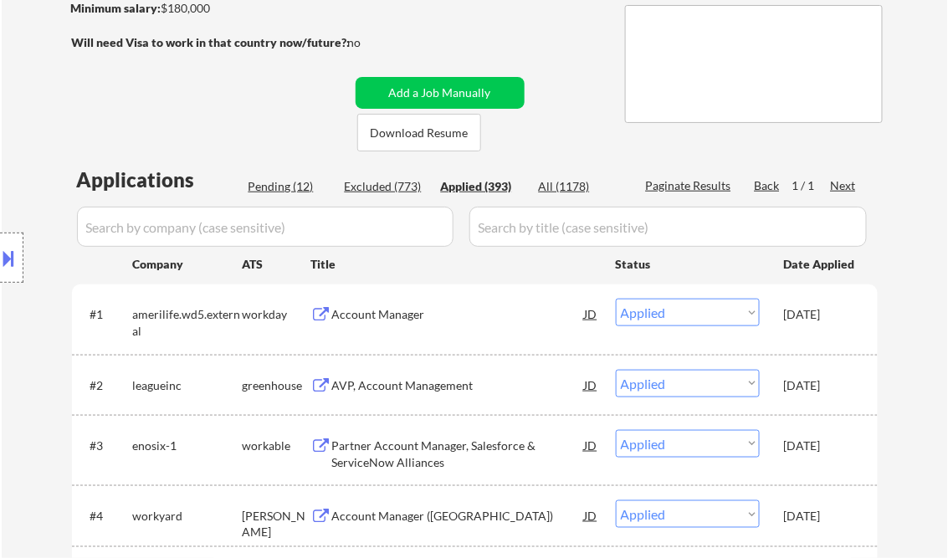
select select ""applied""
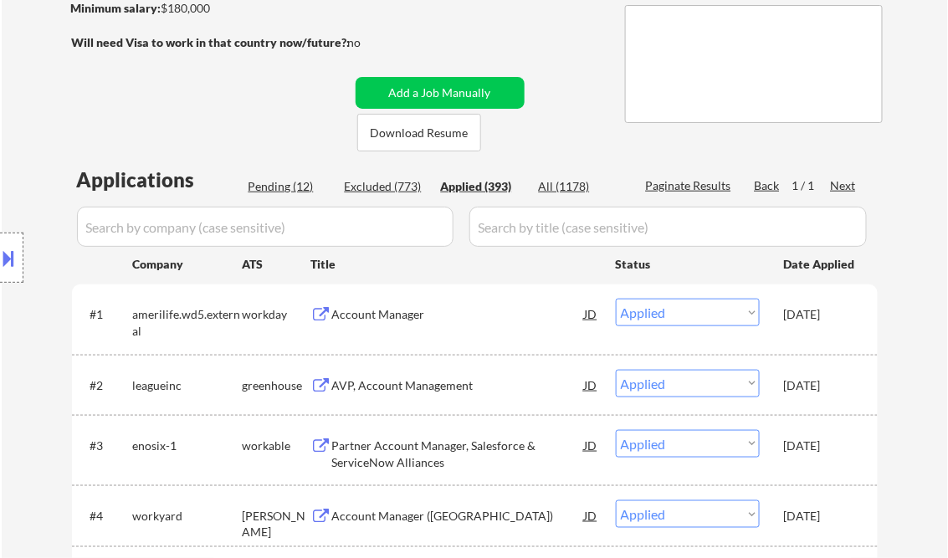
select select ""applied""
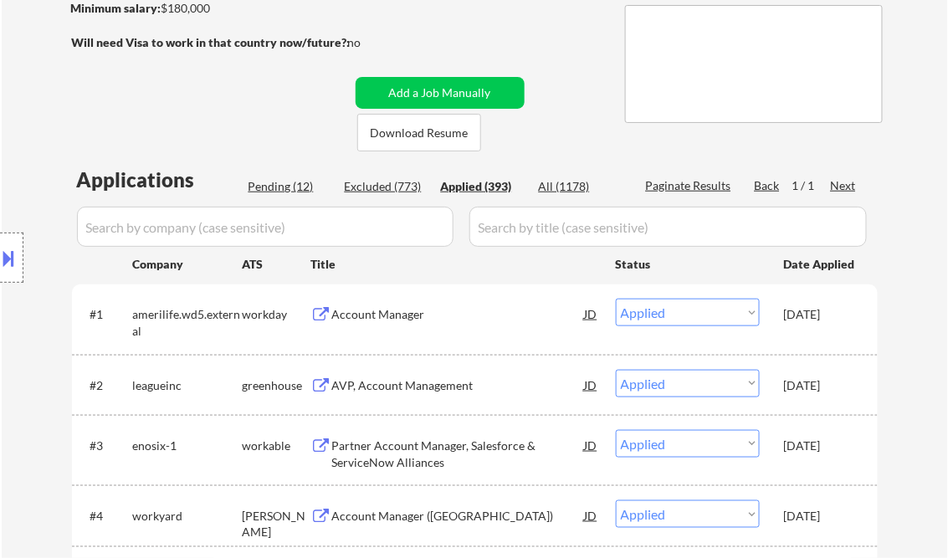
select select ""applied""
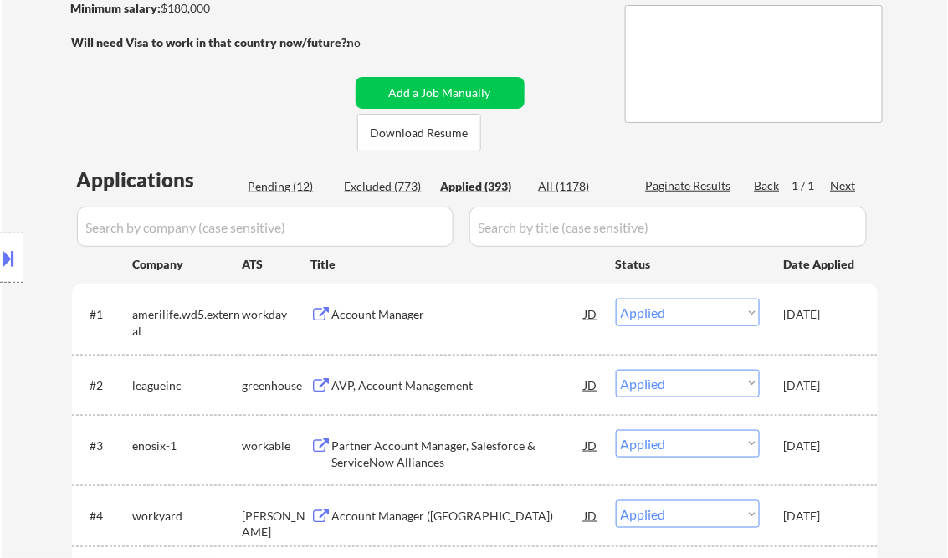
select select ""applied""
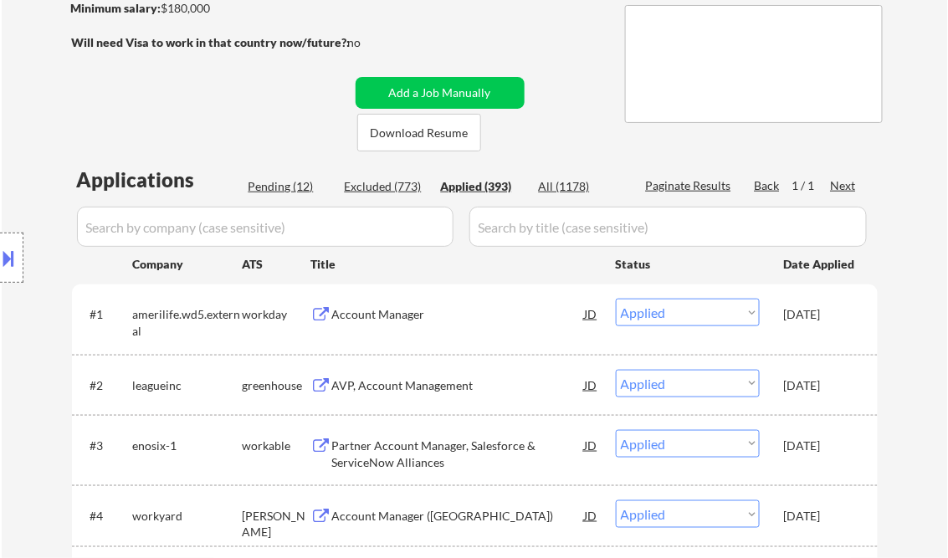
select select ""applied""
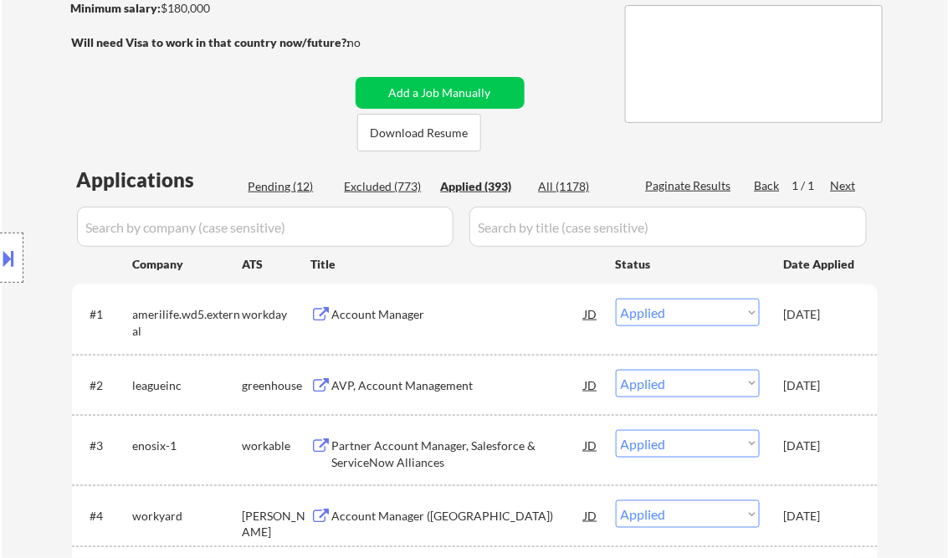
select select ""applied""
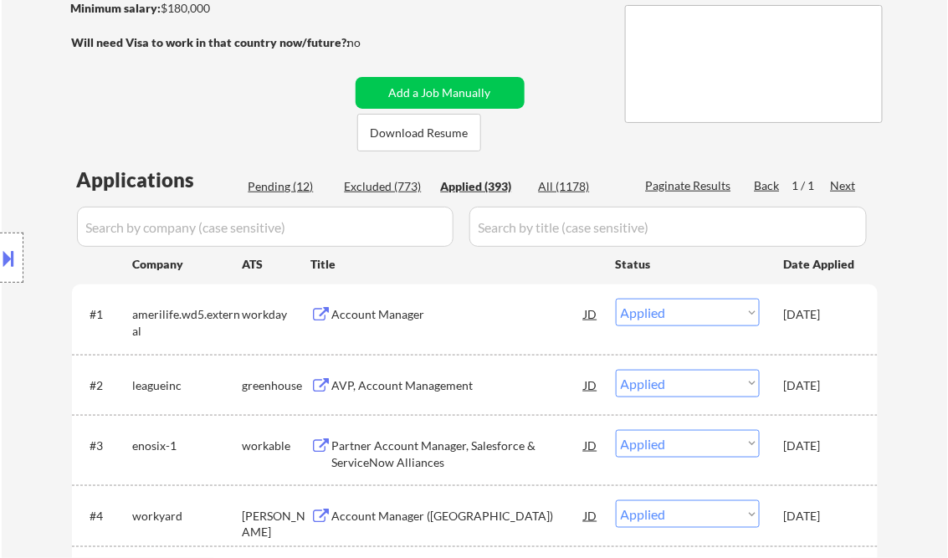
select select ""applied""
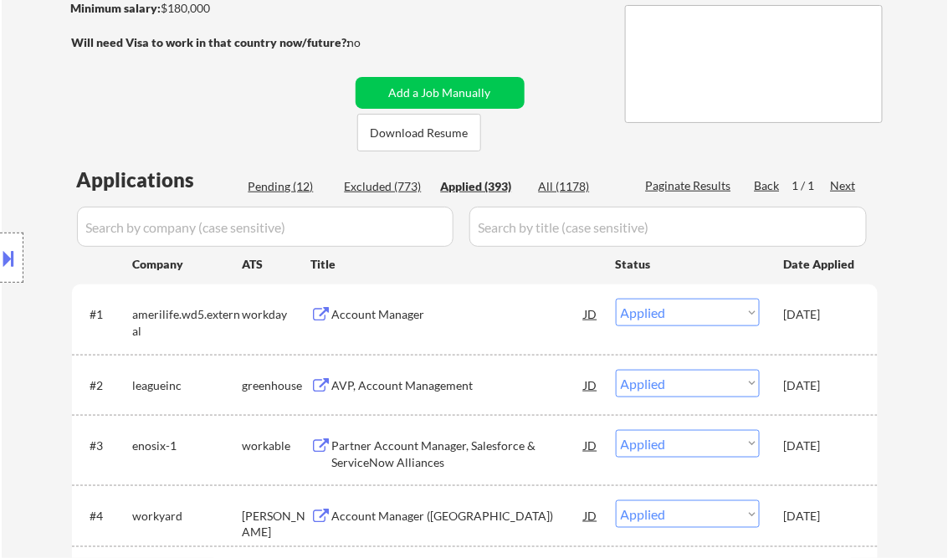
select select ""applied""
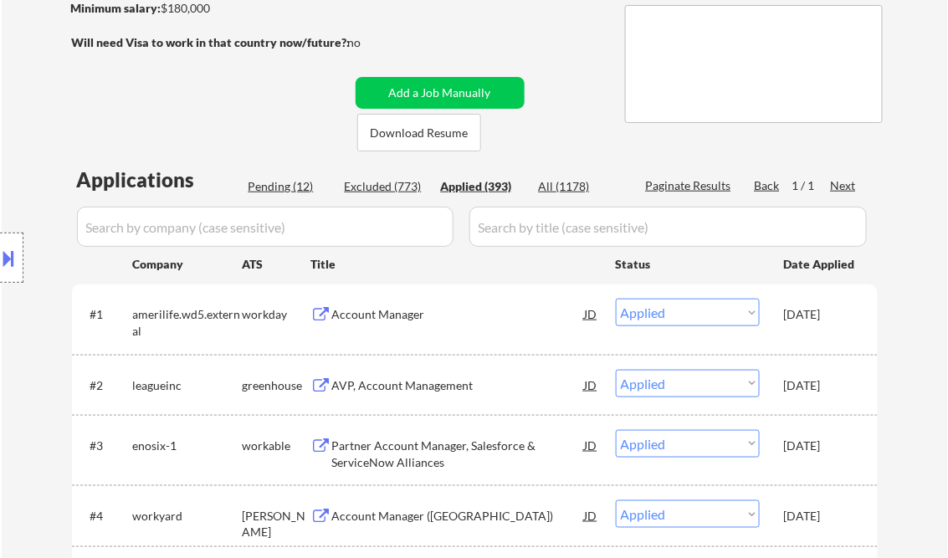
select select ""applied""
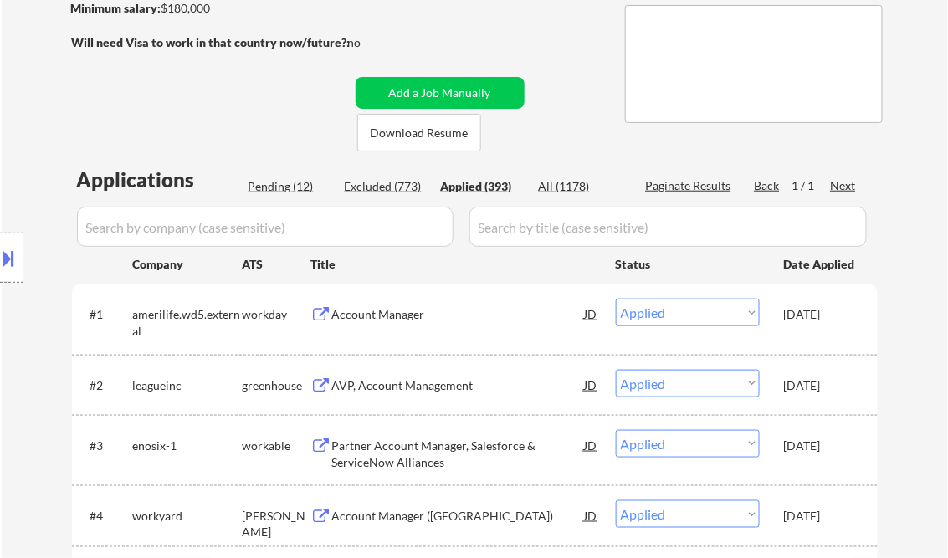
select select ""applied""
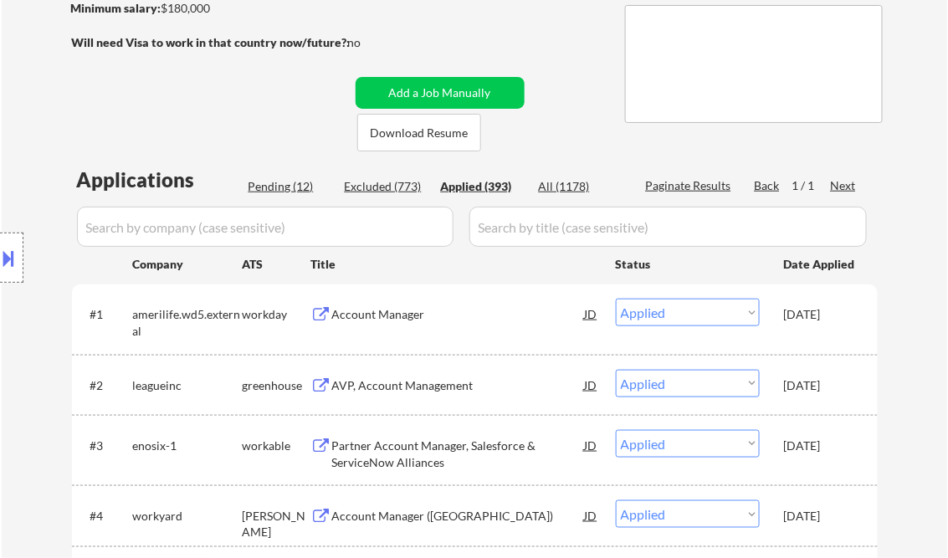
select select ""applied""
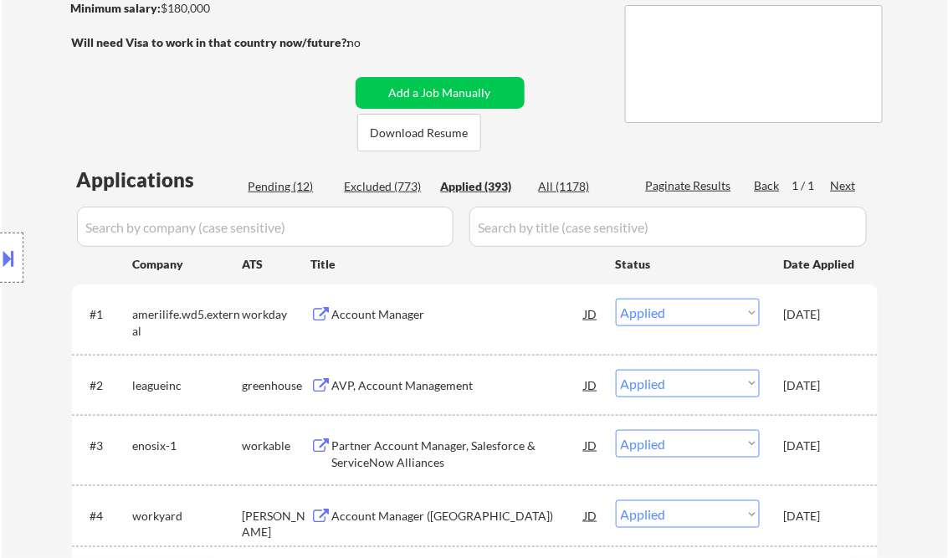
select select ""applied""
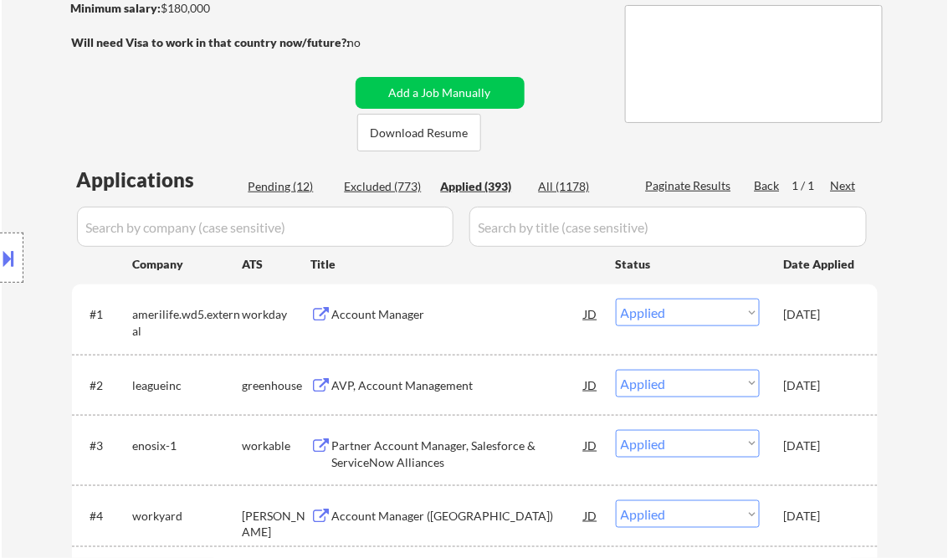
select select ""applied""
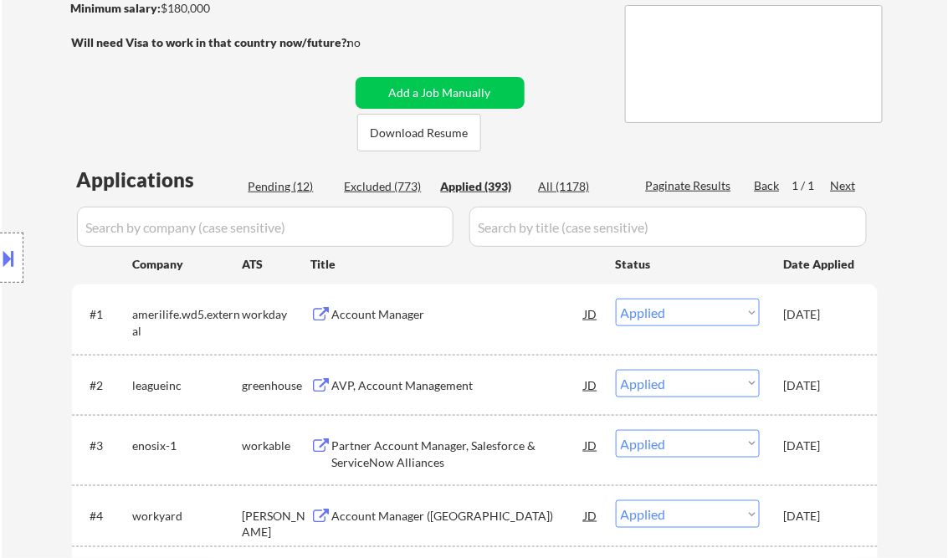
select select ""applied""
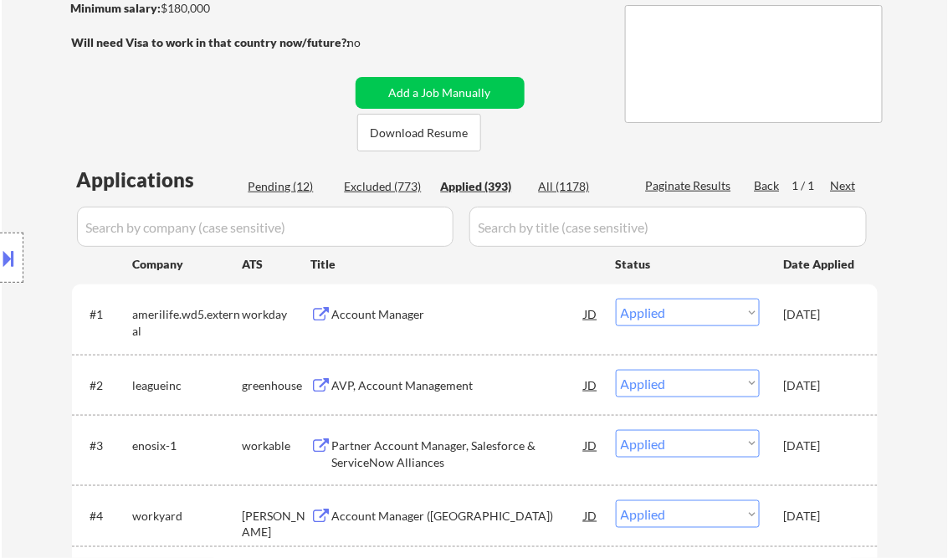
select select ""applied""
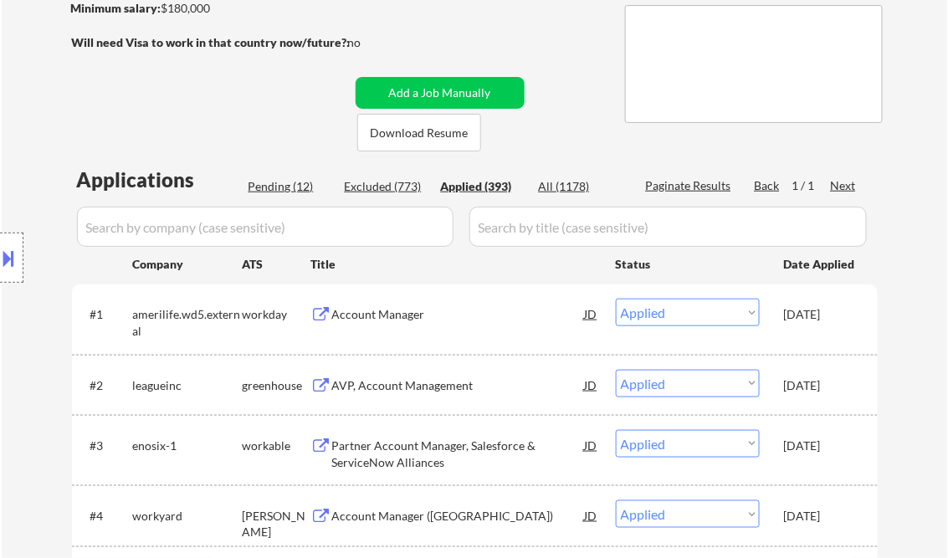
select select ""applied""
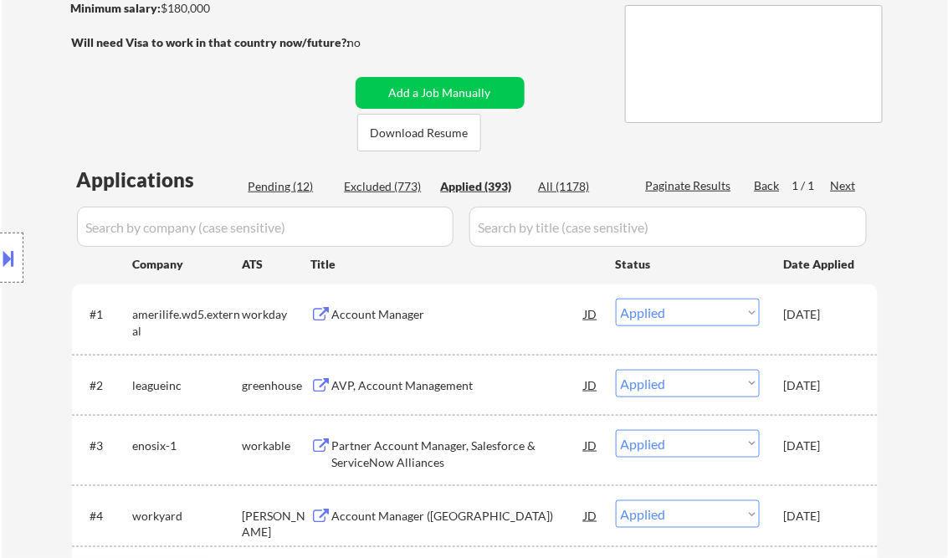
select select ""applied""
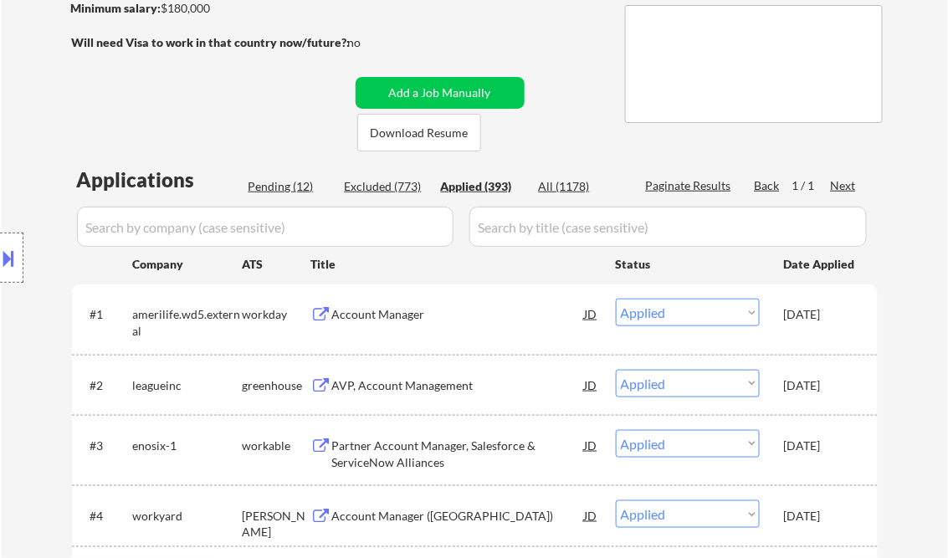
select select ""applied""
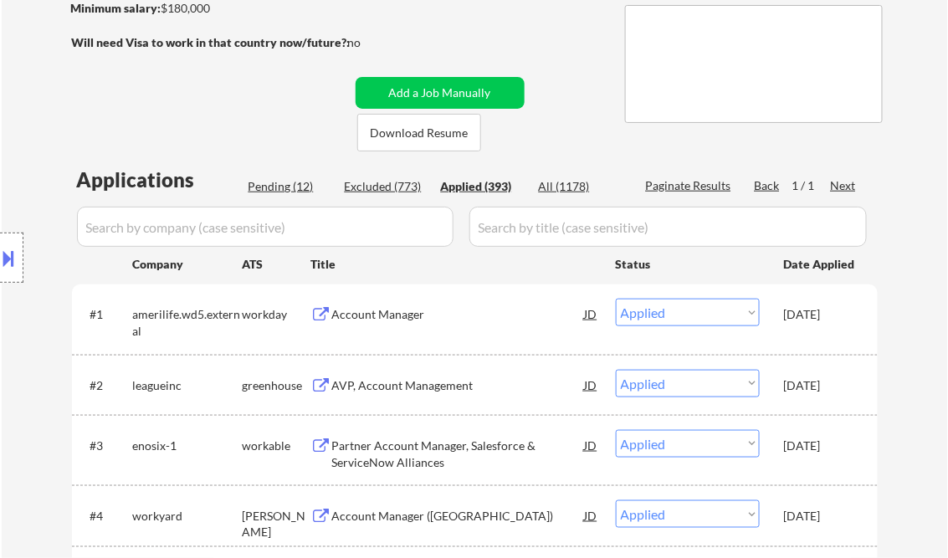
select select ""applied""
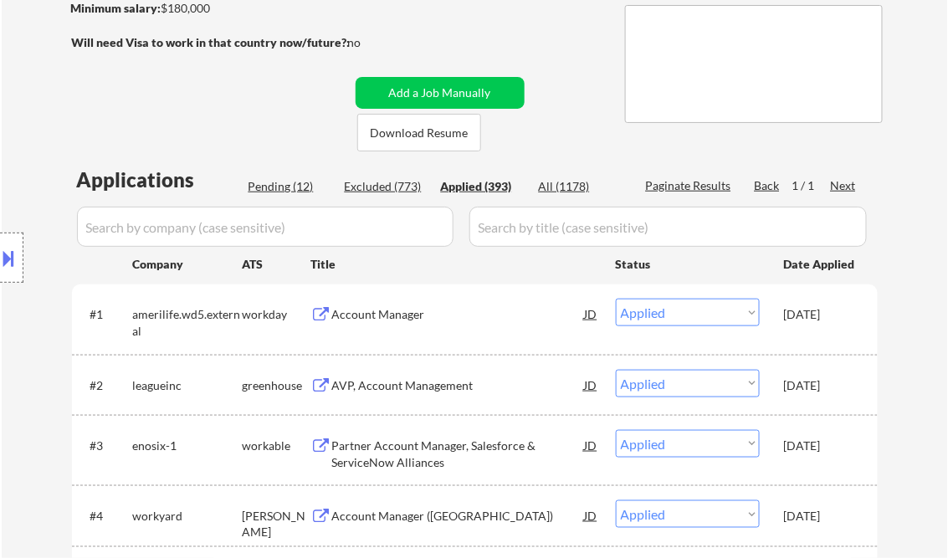
select select ""applied""
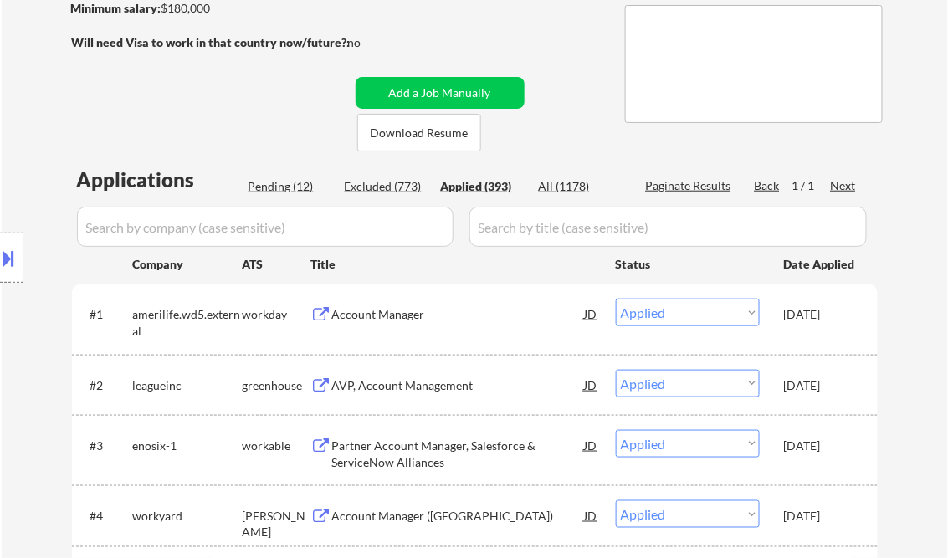
select select ""applied""
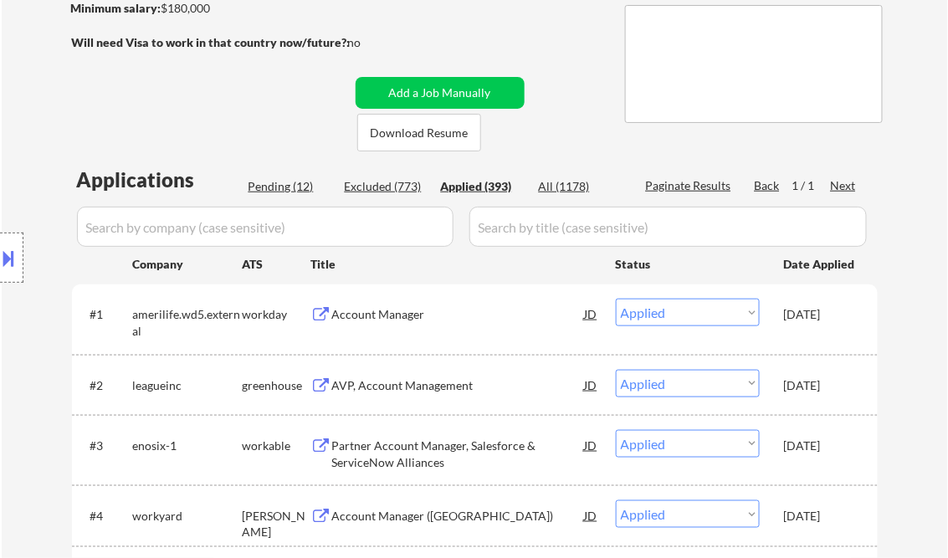
select select ""applied""
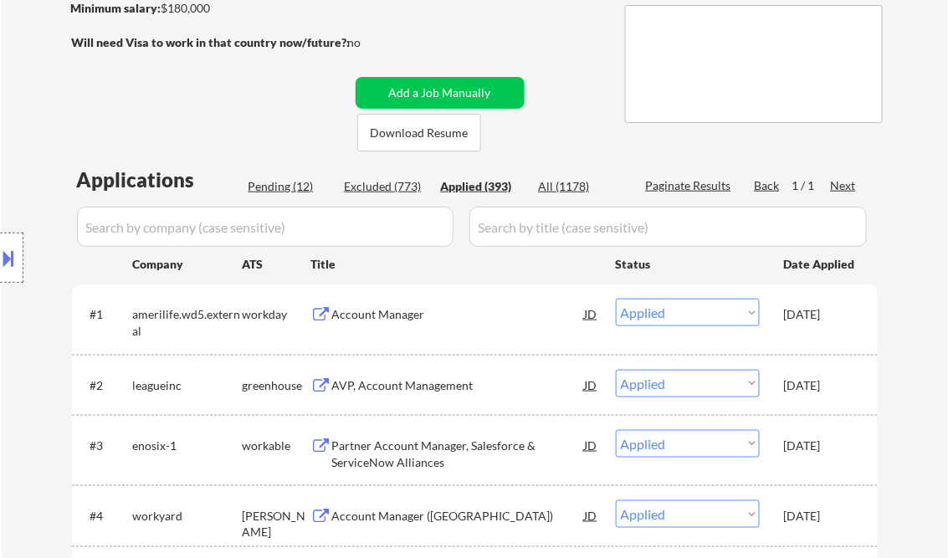
select select ""applied""
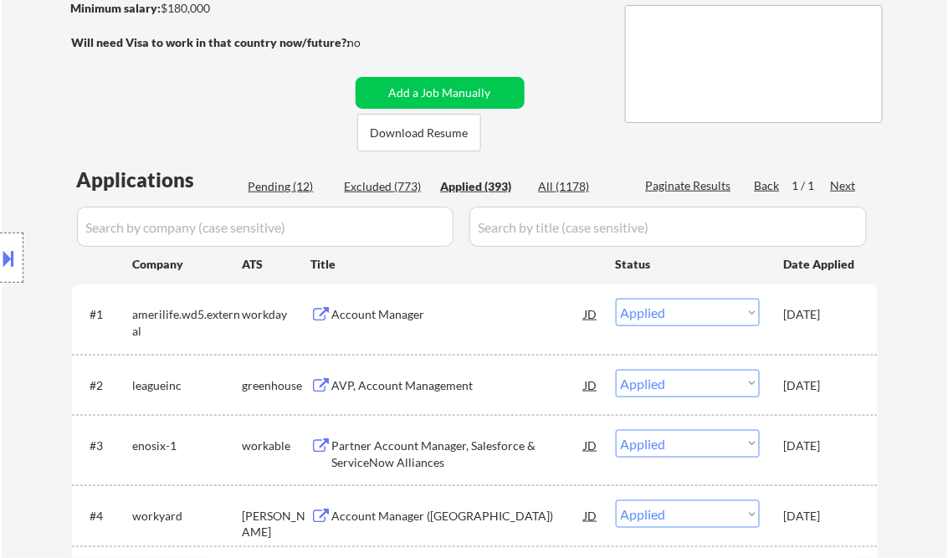
select select ""applied""
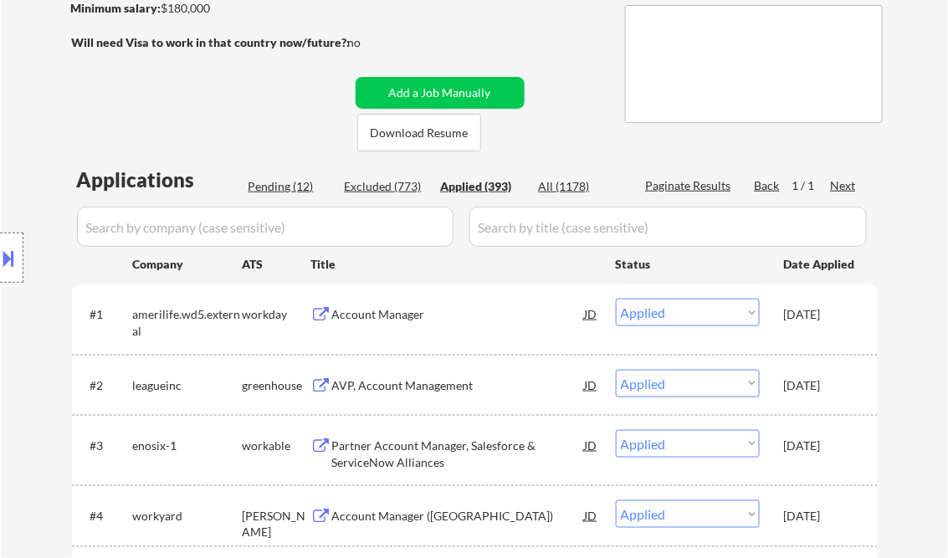
select select ""applied""
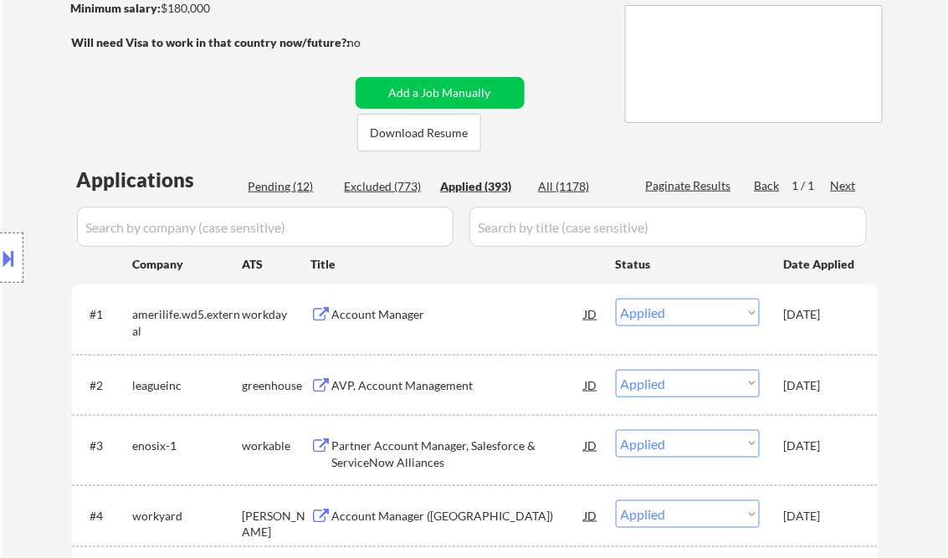
select select ""applied""
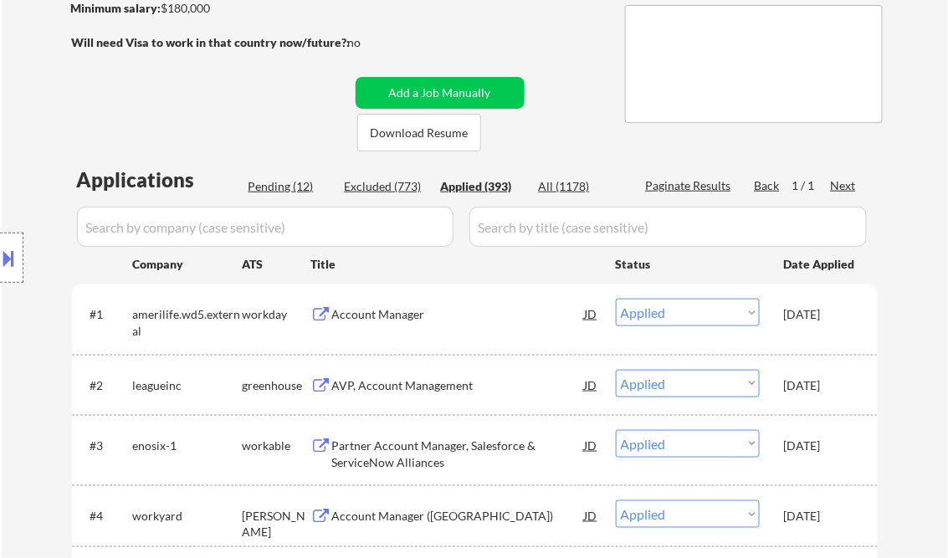
select select ""applied""
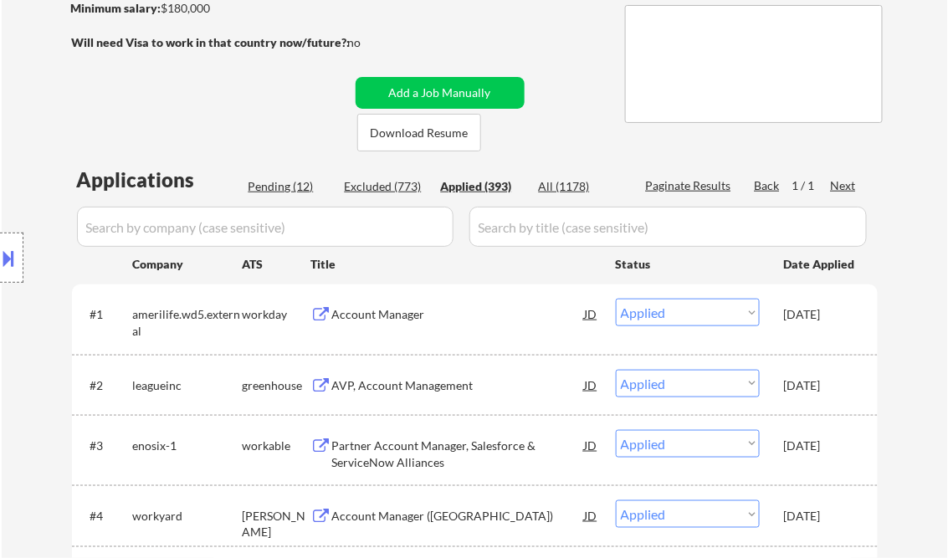
select select ""applied""
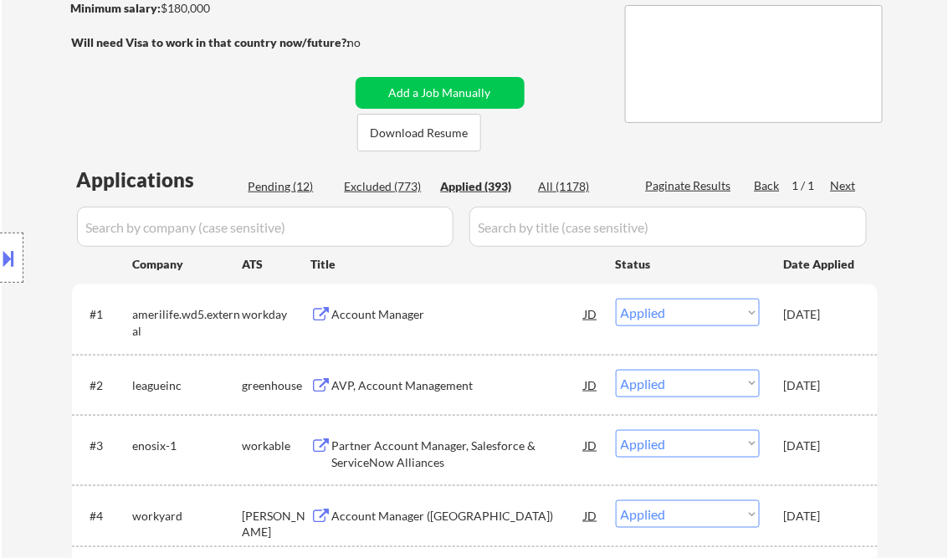
select select ""applied""
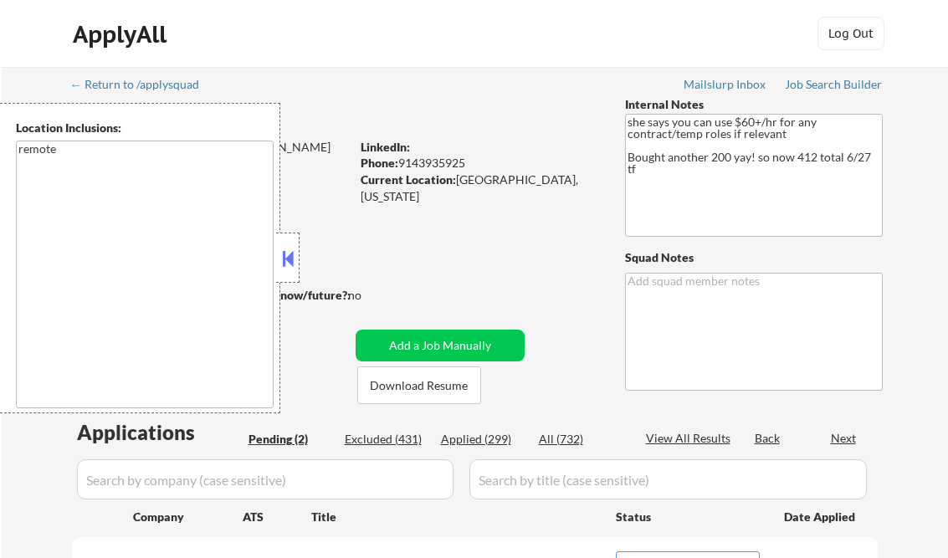
select select ""pending""
click at [288, 254] on button at bounding box center [288, 258] width 18 height 25
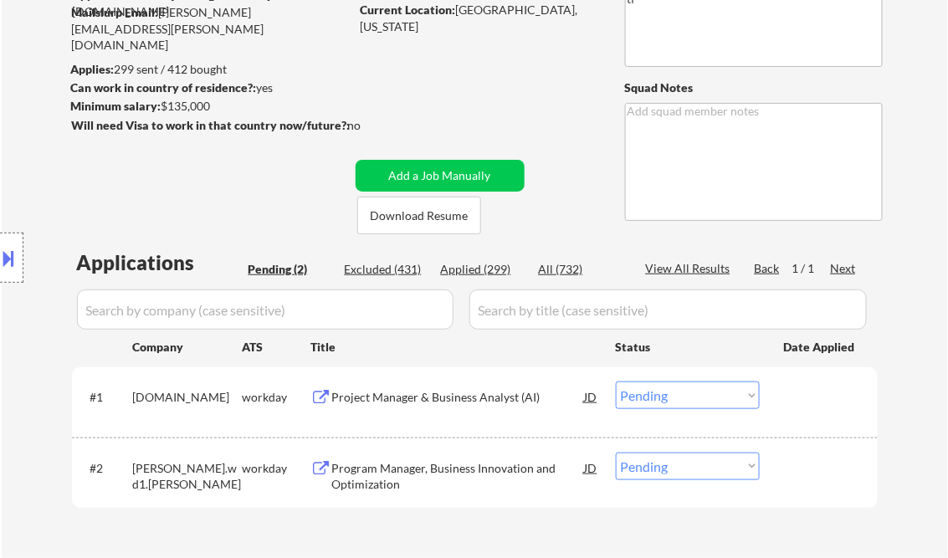
scroll to position [201, 0]
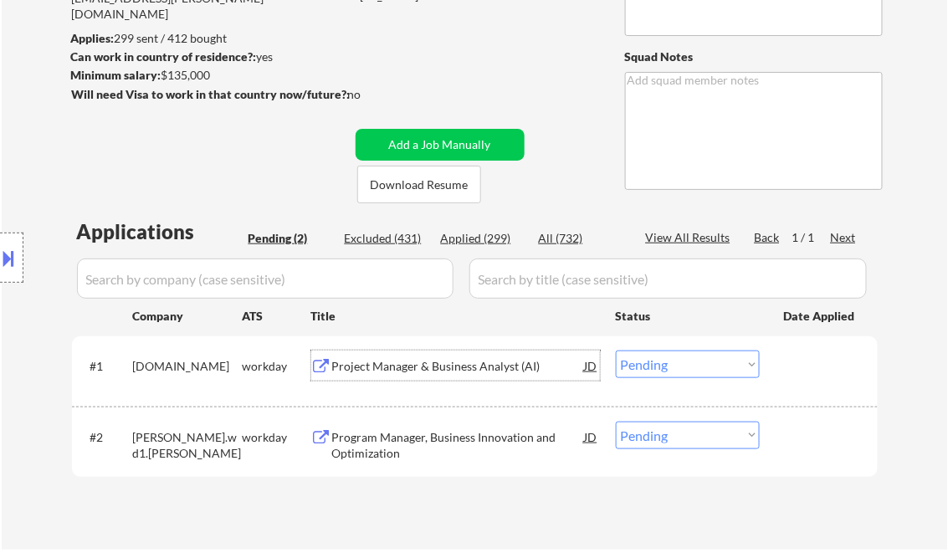
click at [477, 363] on div "Project Manager & Business Analyst (AI)" at bounding box center [458, 366] width 253 height 17
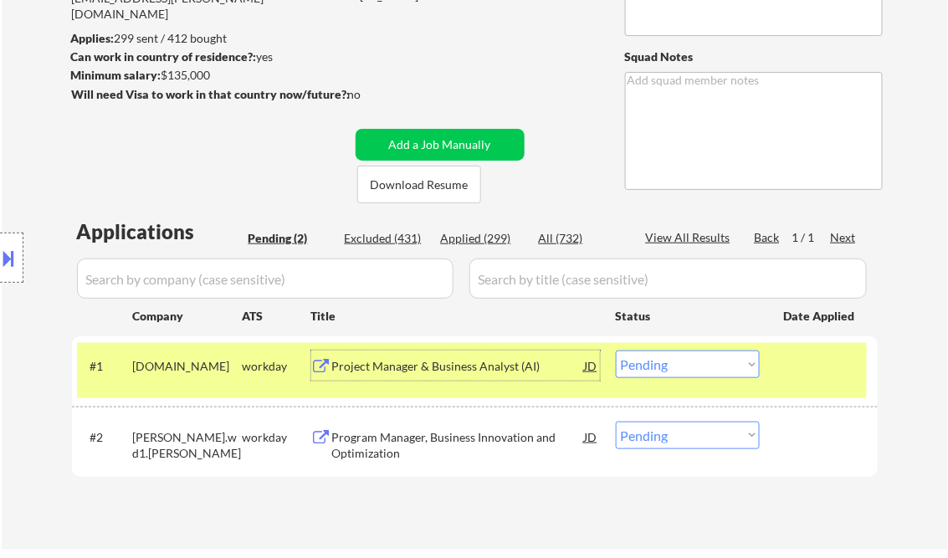
drag, startPoint x: 682, startPoint y: 363, endPoint x: 716, endPoint y: 381, distance: 37.8
click at [682, 363] on select "Choose an option... Pending Applied Excluded (Questions) Excluded (Expired) Exc…" at bounding box center [688, 365] width 144 height 28
click at [616, 351] on select "Choose an option... Pending Applied Excluded (Questions) Excluded (Expired) Exc…" at bounding box center [688, 365] width 144 height 28
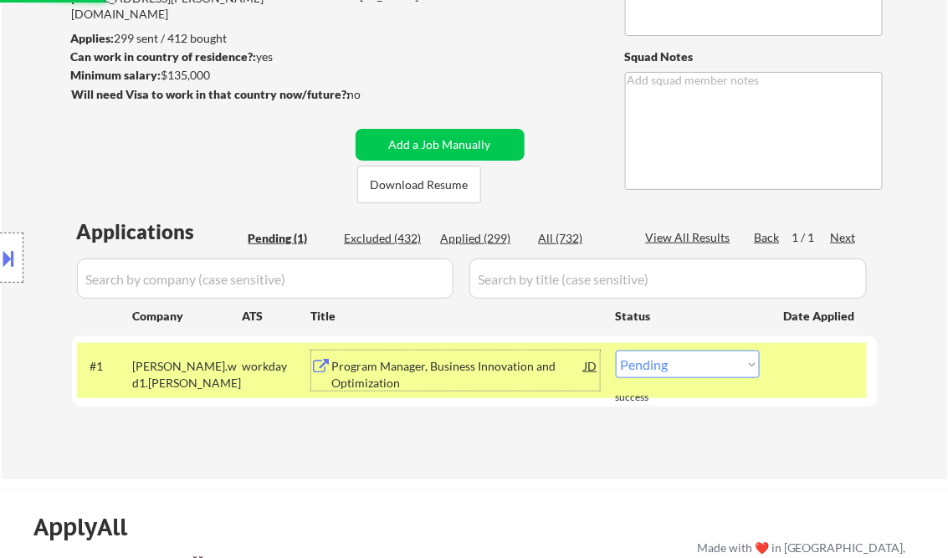
click at [472, 367] on div "Program Manager, Business Innovation and Optimization" at bounding box center [458, 374] width 253 height 33
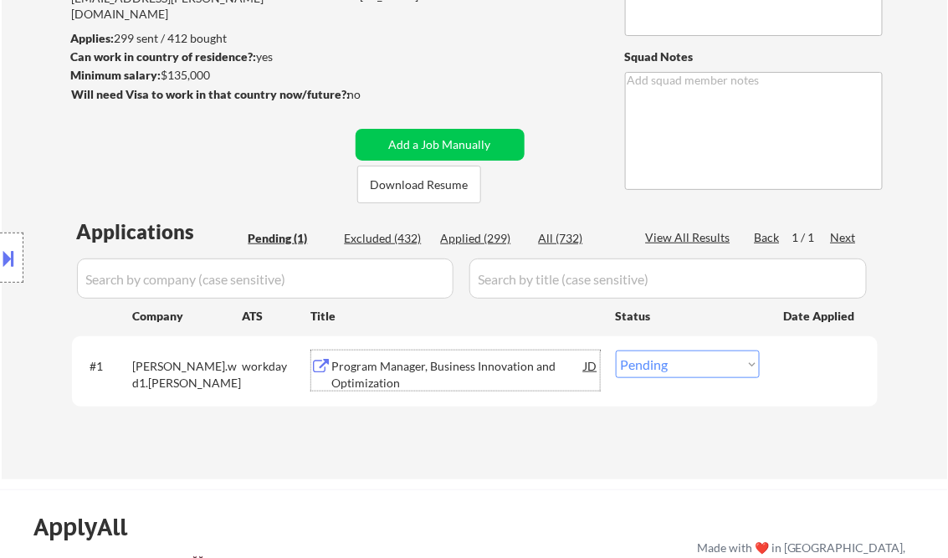
click at [686, 367] on select "Choose an option... Pending Applied Excluded (Questions) Excluded (Expired) Exc…" at bounding box center [688, 365] width 144 height 28
select select ""applied""
click at [616, 351] on select "Choose an option... Pending Applied Excluded (Questions) Excluded (Expired) Exc…" at bounding box center [688, 365] width 144 height 28
click at [523, 7] on div "← Return to /applysquad Mailslurp Inbox Job Search Builder [PERSON_NAME] User E…" at bounding box center [475, 166] width 835 height 600
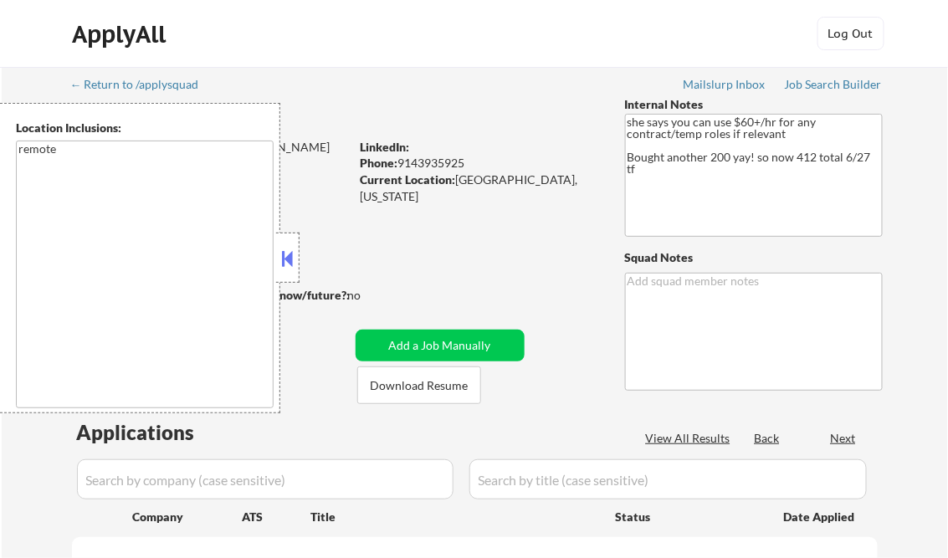
select select ""pending""
click at [471, 437] on div "Applied (299)" at bounding box center [483, 439] width 84 height 17
click at [287, 253] on button at bounding box center [288, 258] width 18 height 25
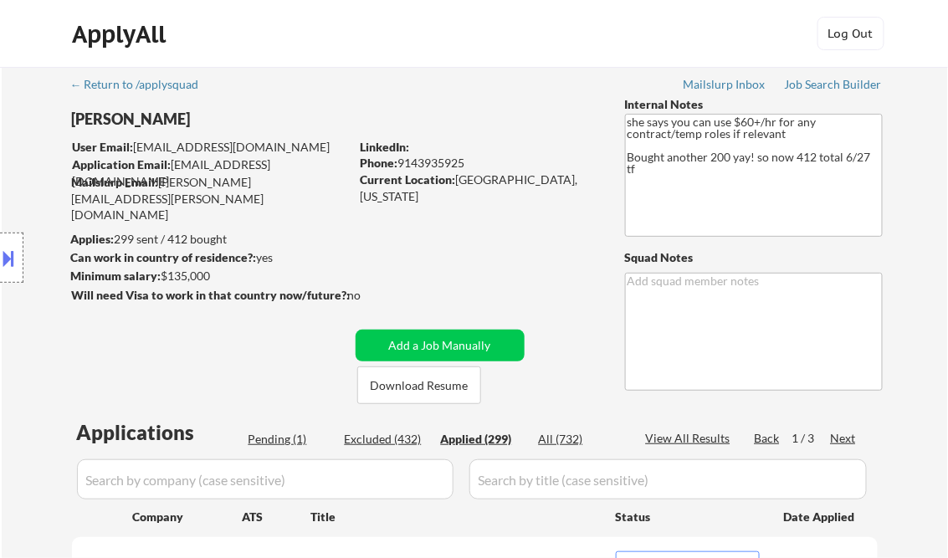
click at [705, 439] on div "View All Results" at bounding box center [691, 438] width 90 height 17
select select ""applied""
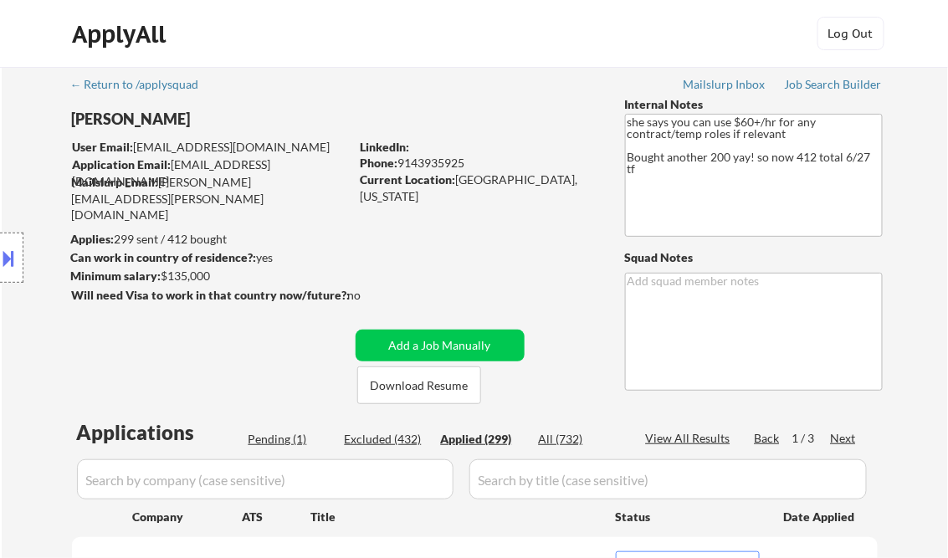
select select ""applied""
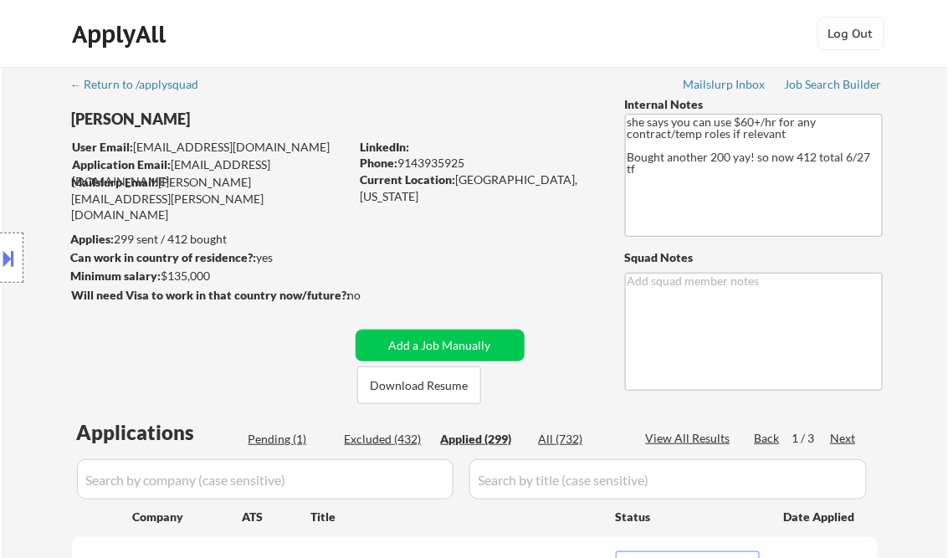
select select ""applied""
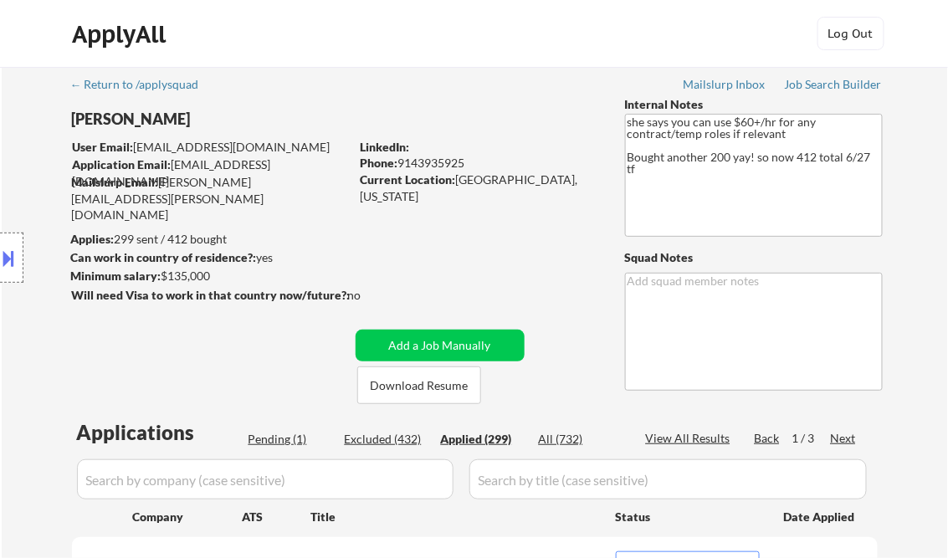
select select ""applied""
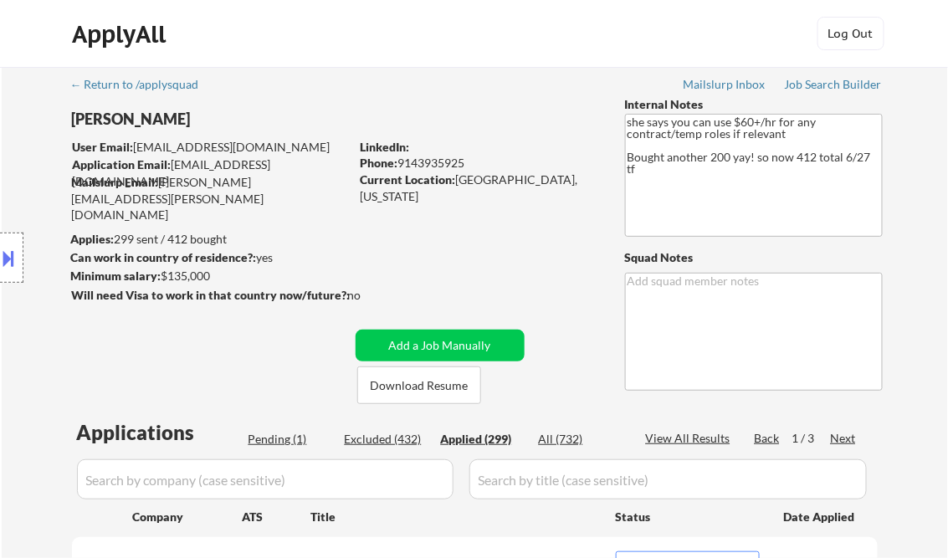
select select ""applied""
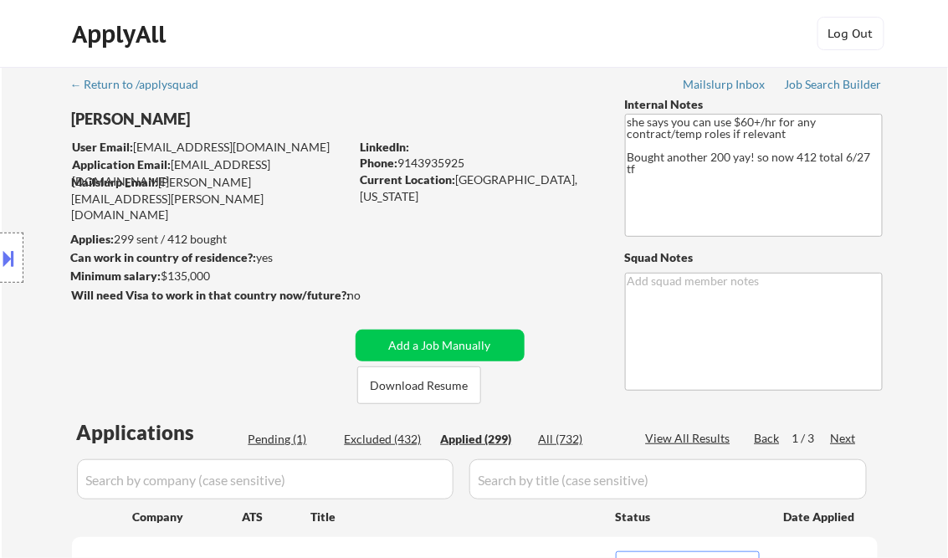
select select ""applied""
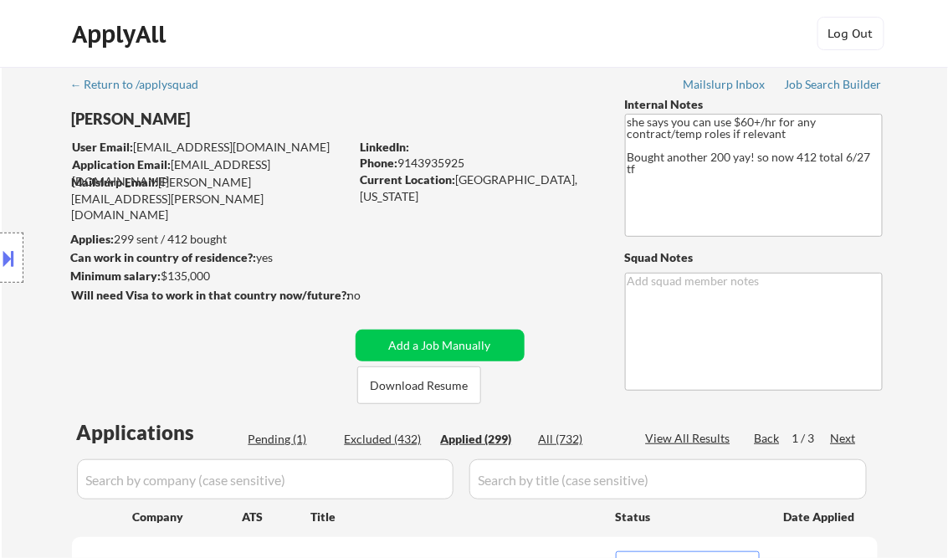
select select ""applied""
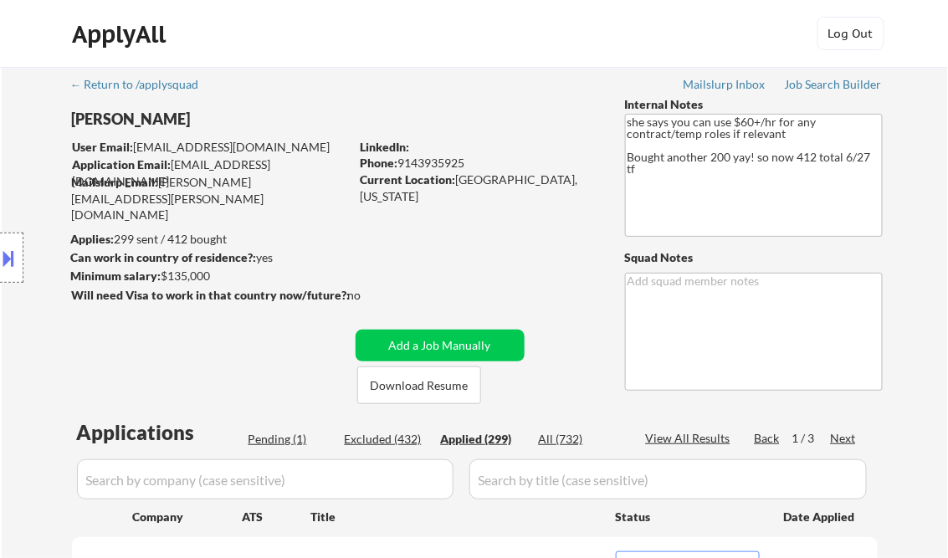
select select ""applied""
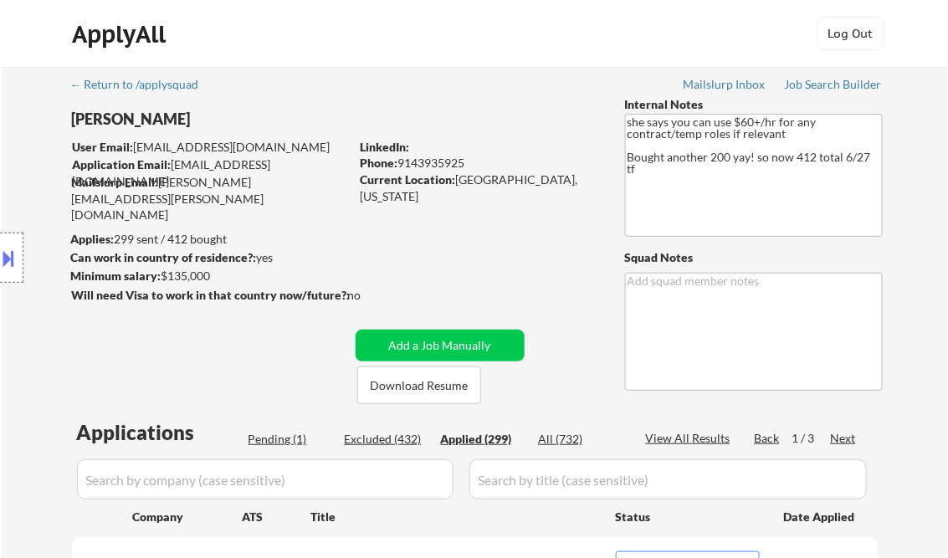
select select ""applied""
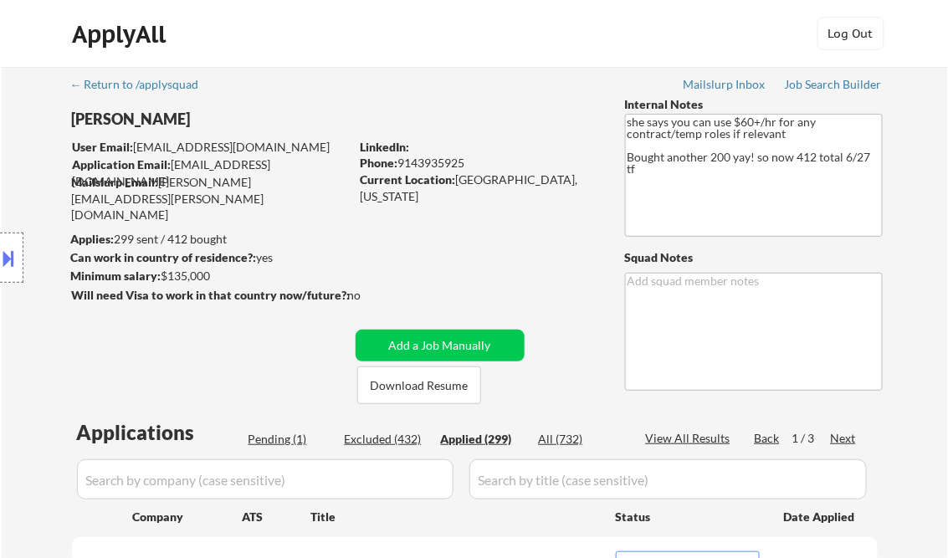
select select ""applied""
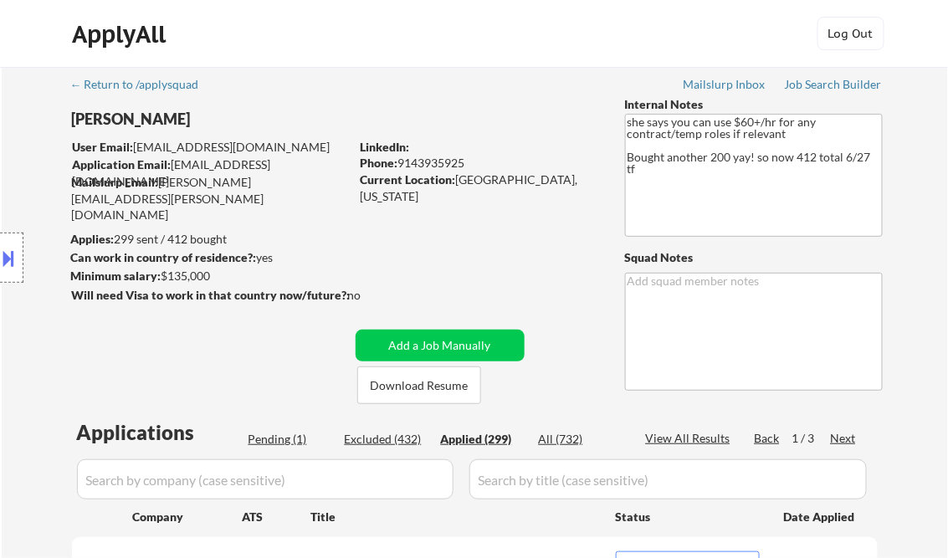
select select ""applied""
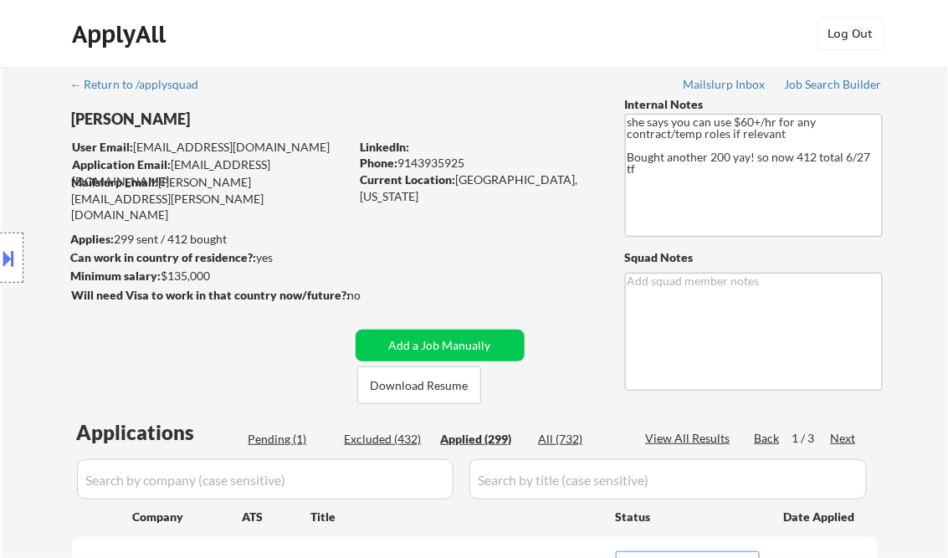
select select ""applied""
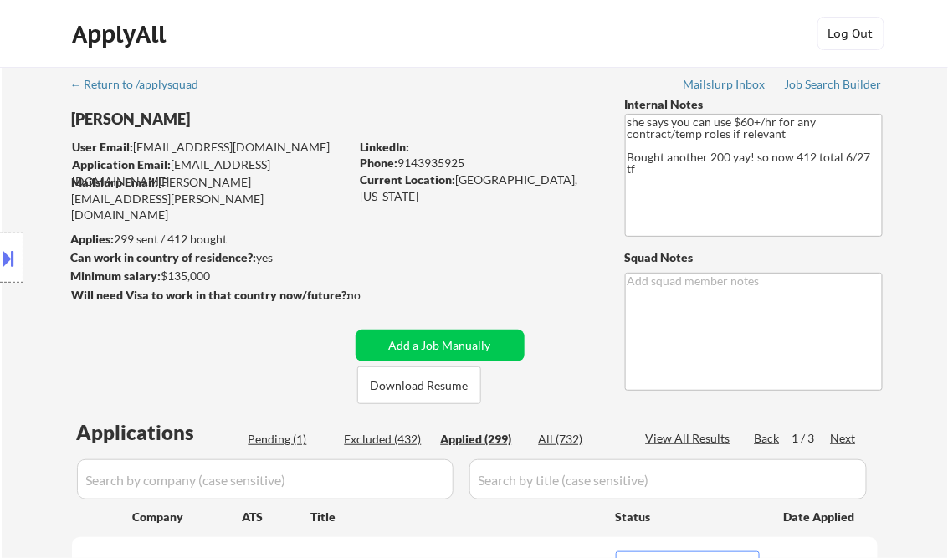
select select ""applied""
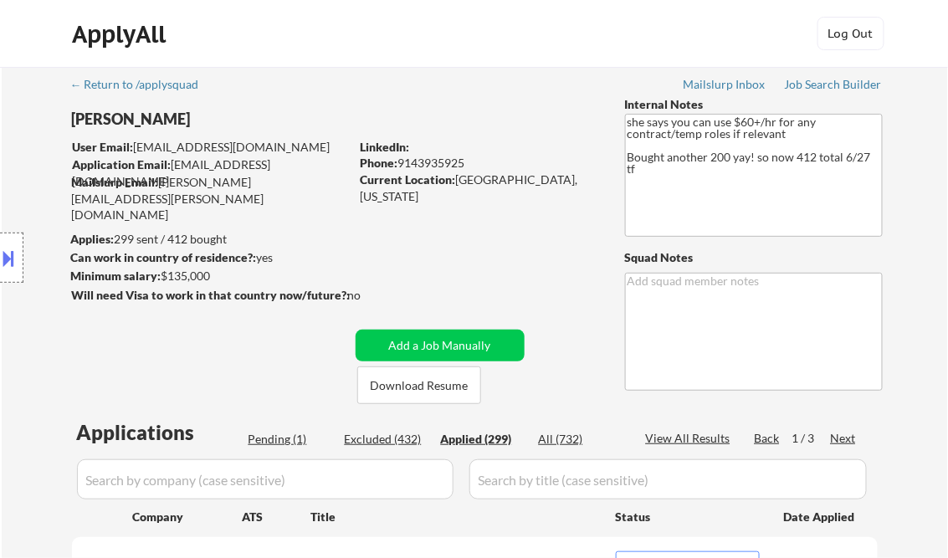
select select ""applied""
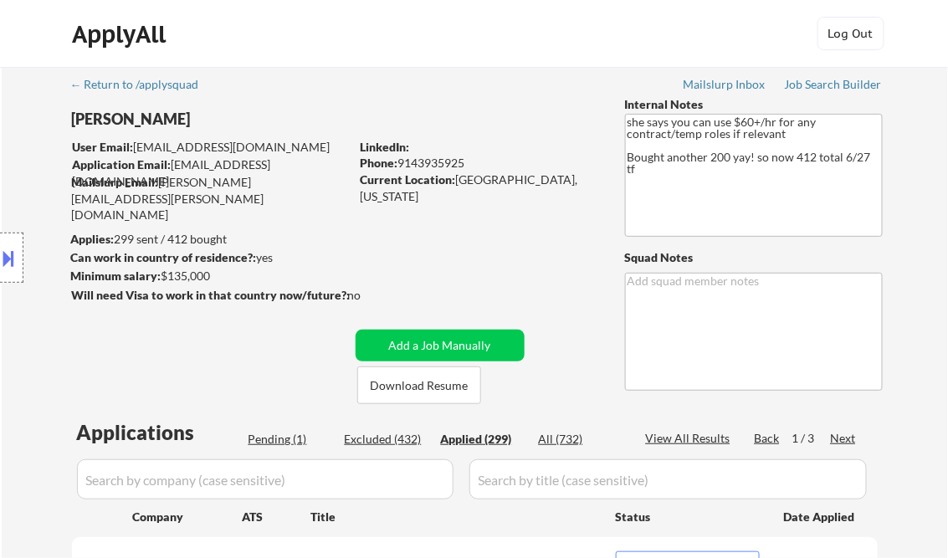
select select ""applied""
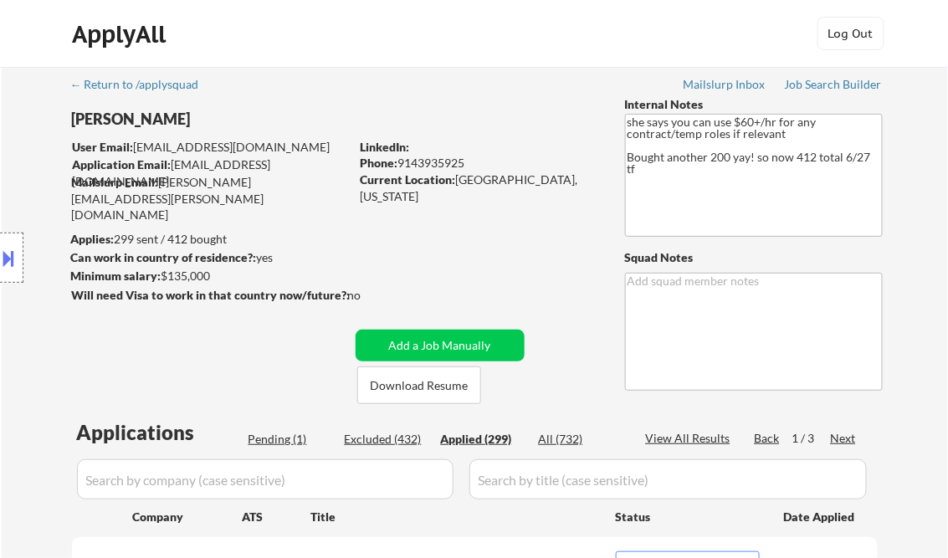
select select ""applied""
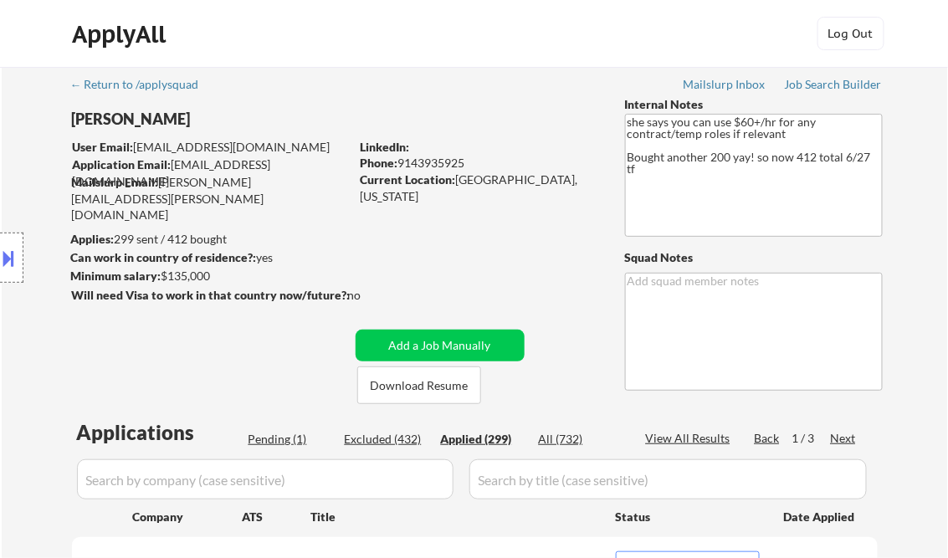
select select ""applied""
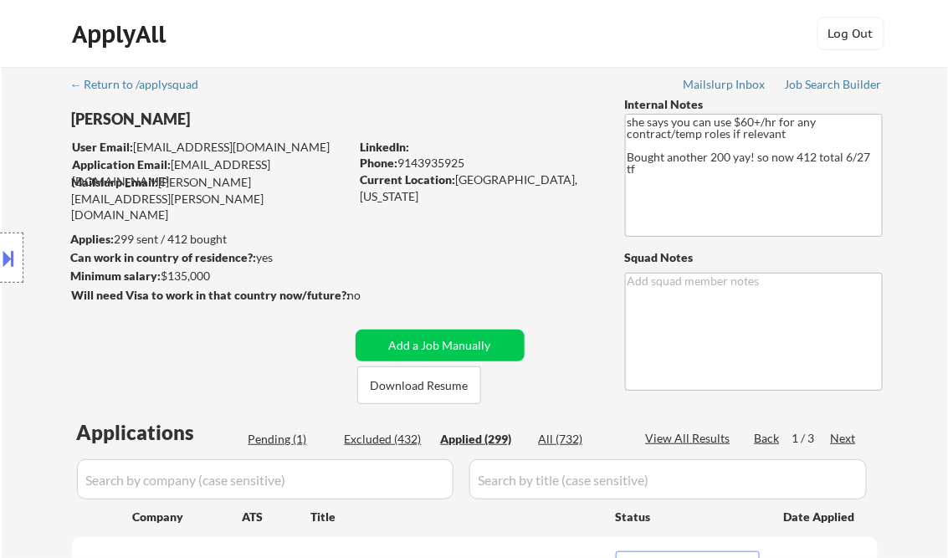
select select ""applied""
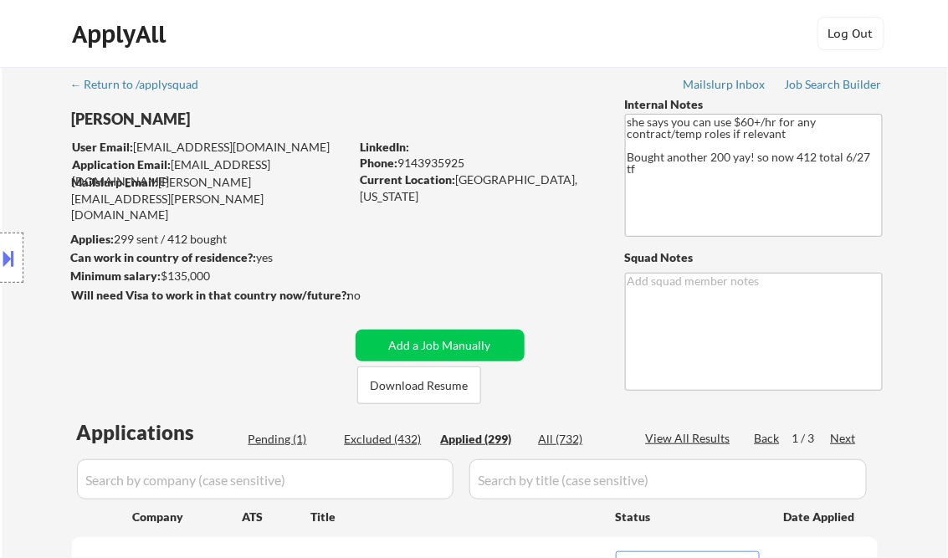
select select ""applied""
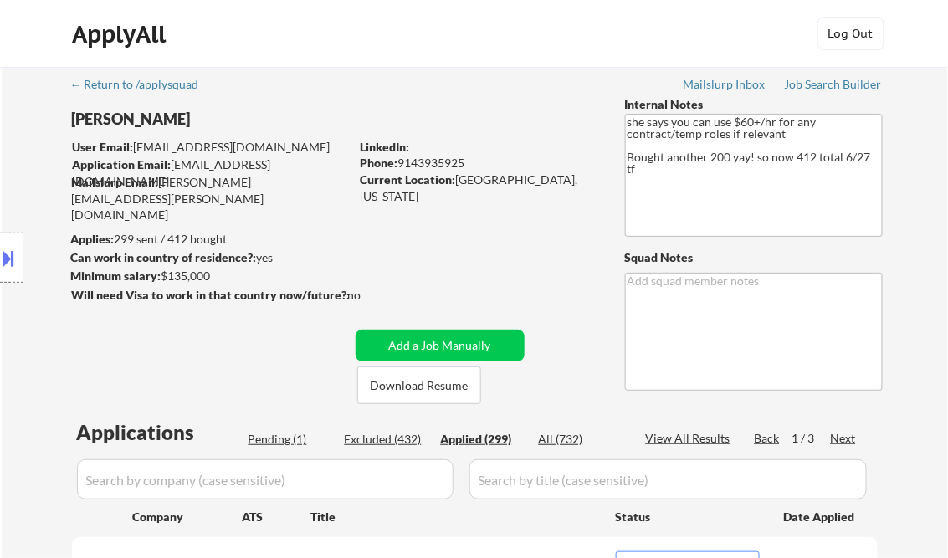
select select ""applied""
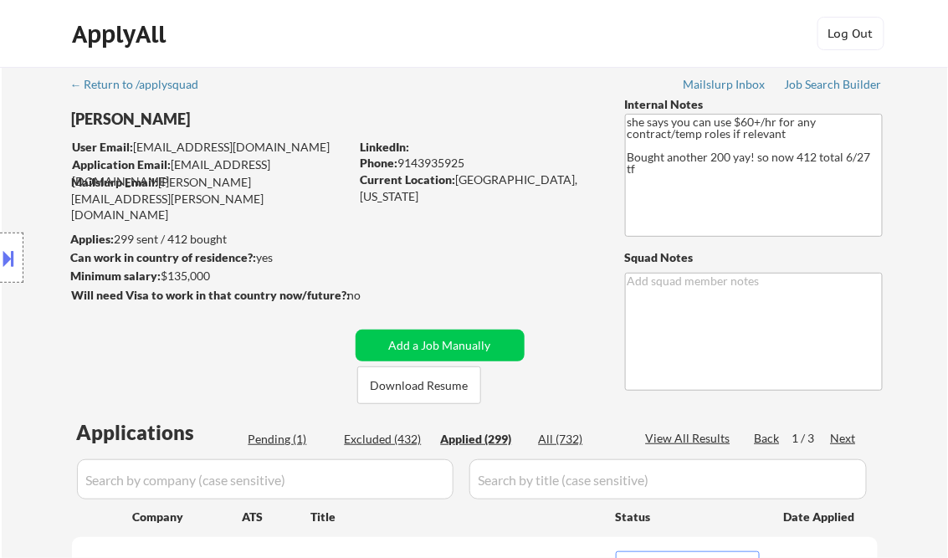
select select ""applied""
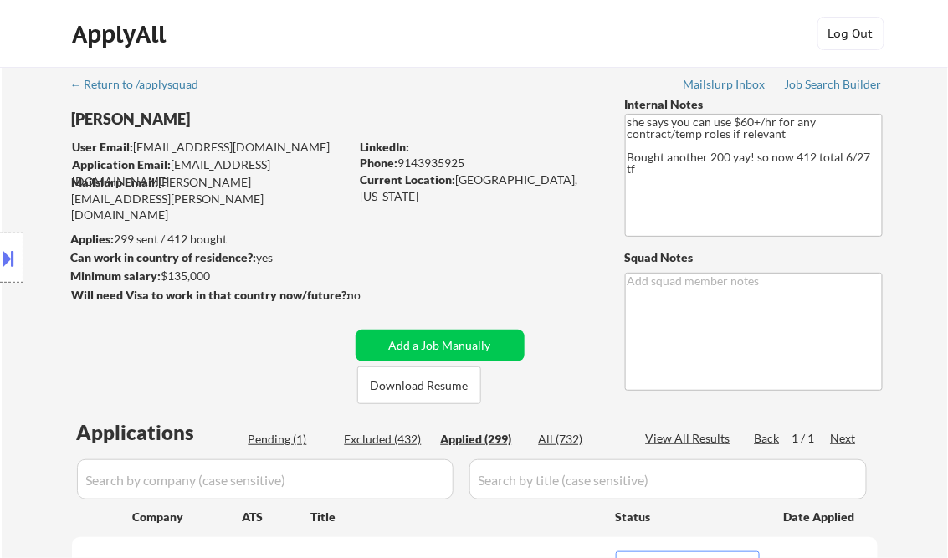
select select ""applied""
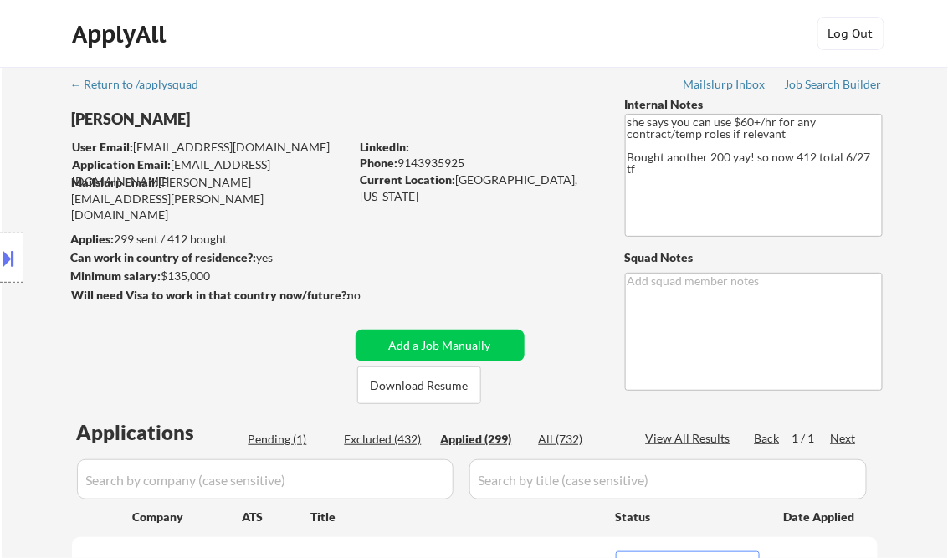
select select ""applied""
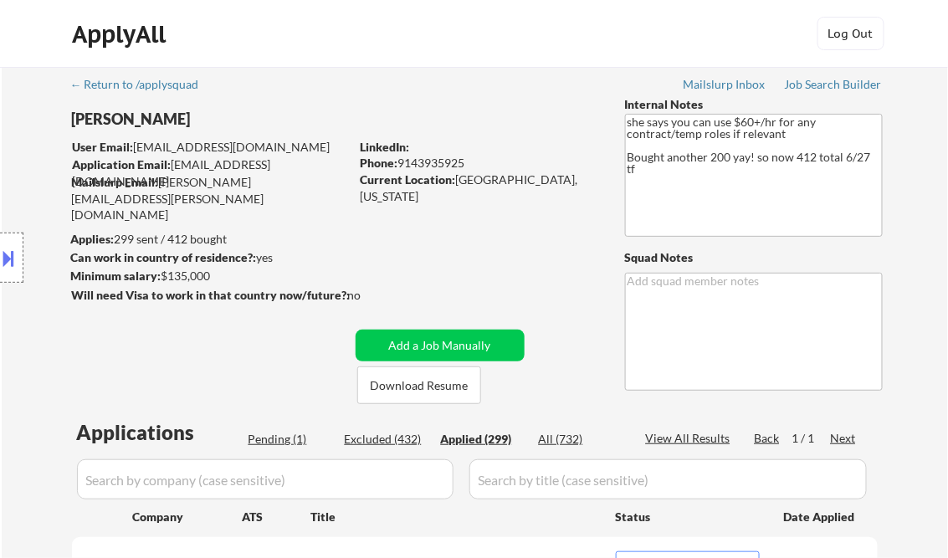
select select ""applied""
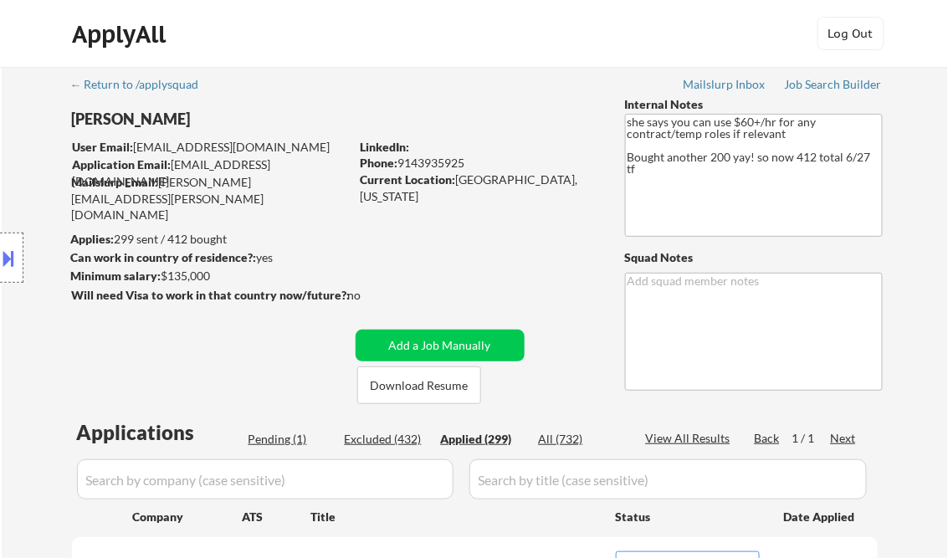
select select ""applied""
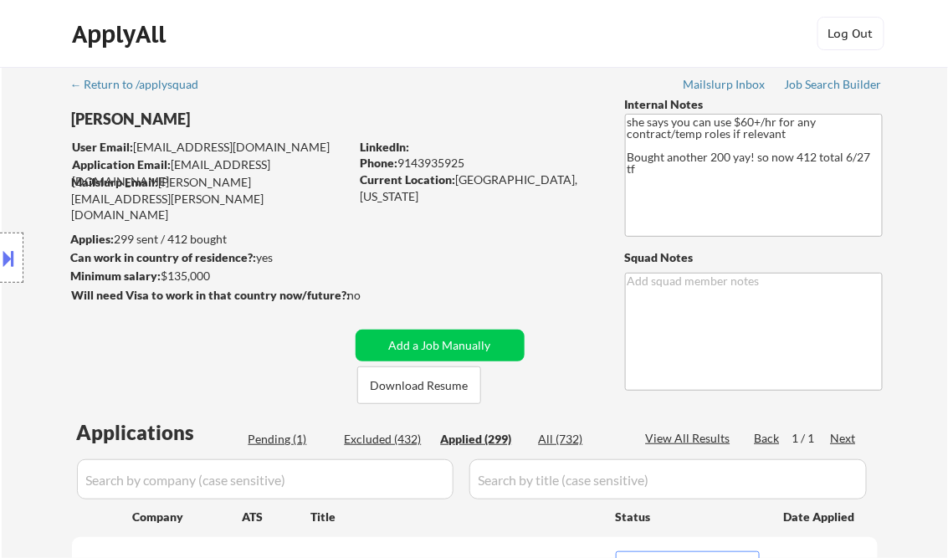
select select ""applied""
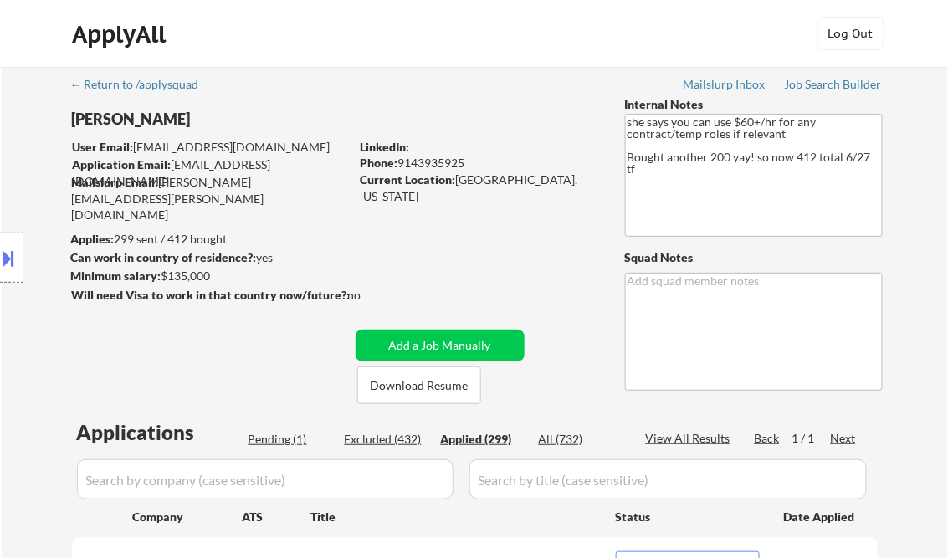
select select ""applied""
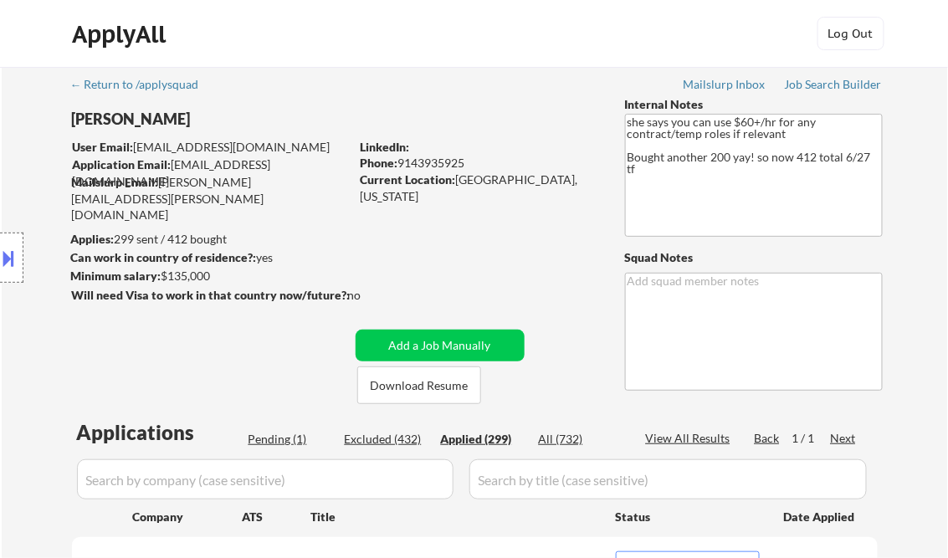
select select ""applied""
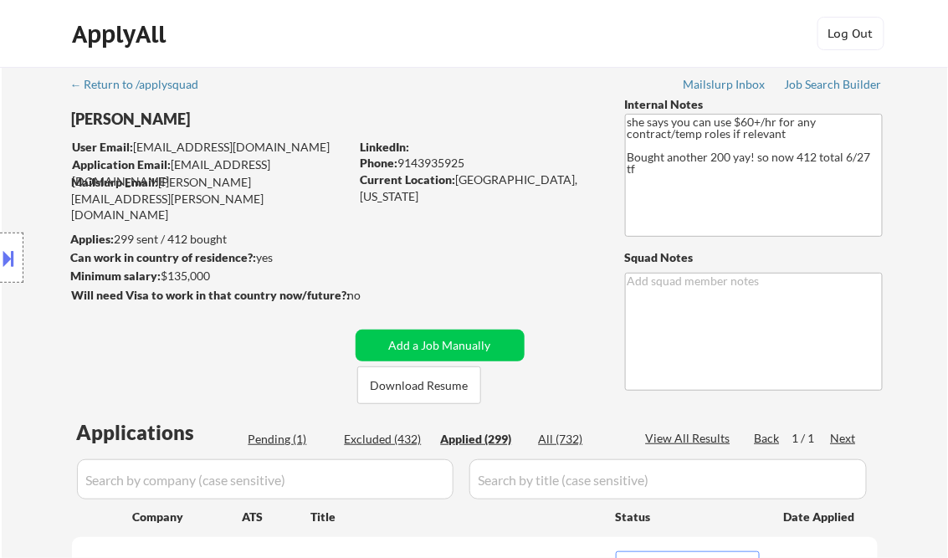
select select ""applied""
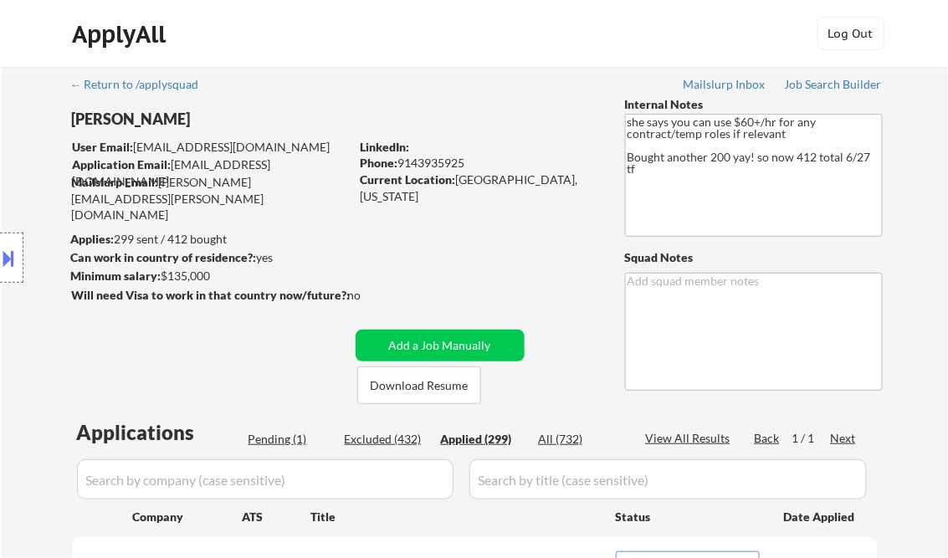
select select ""applied""
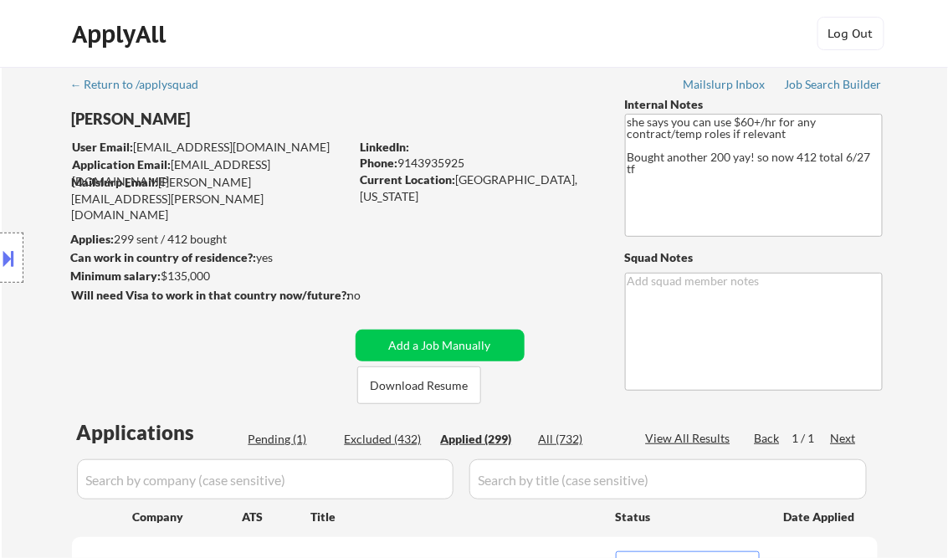
select select ""applied""
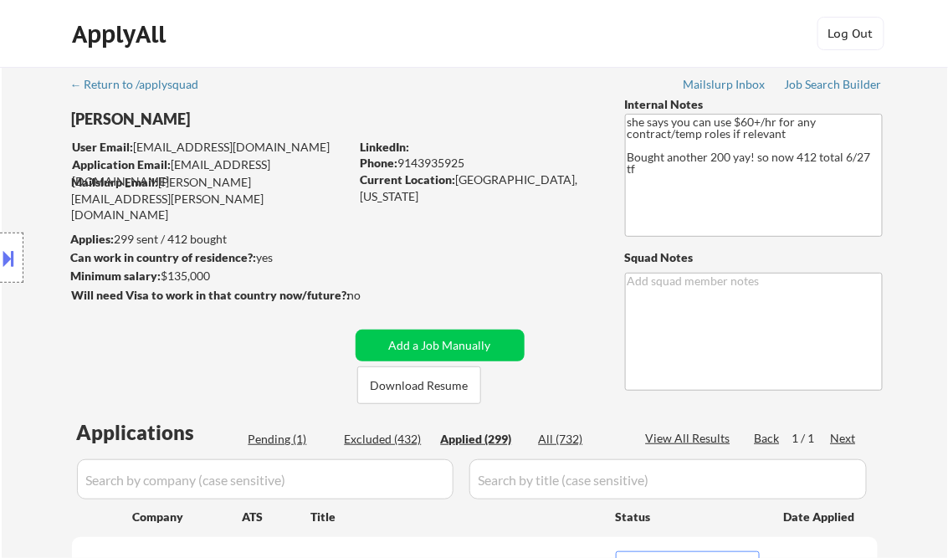
select select ""applied""
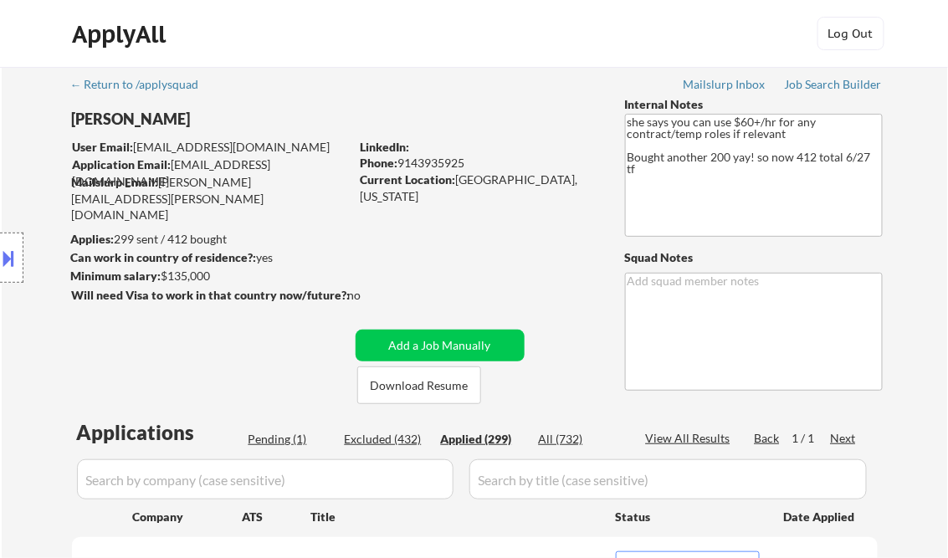
select select ""applied""
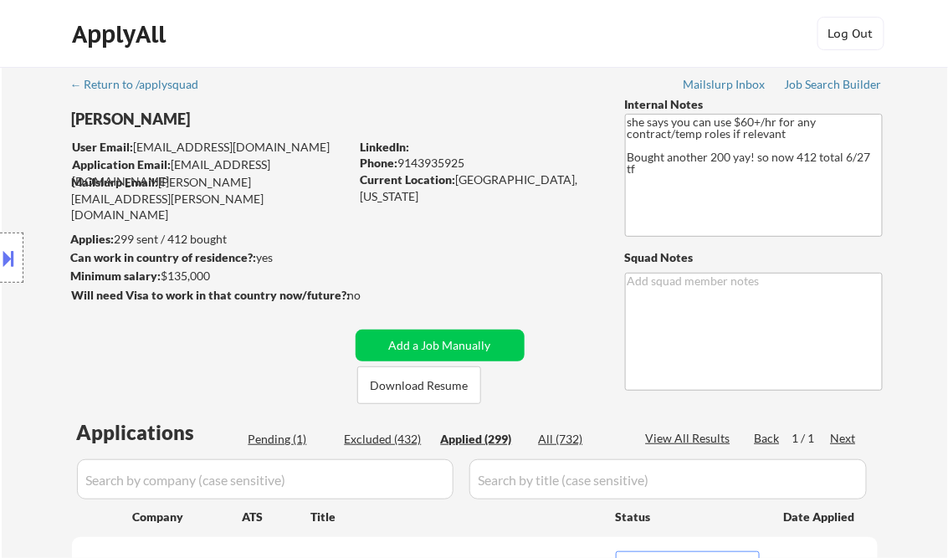
select select ""applied""
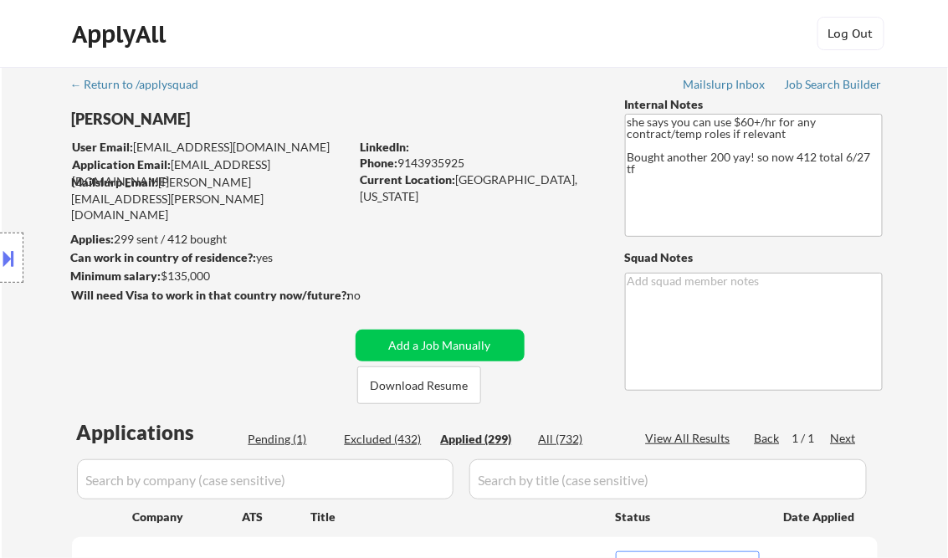
select select ""applied""
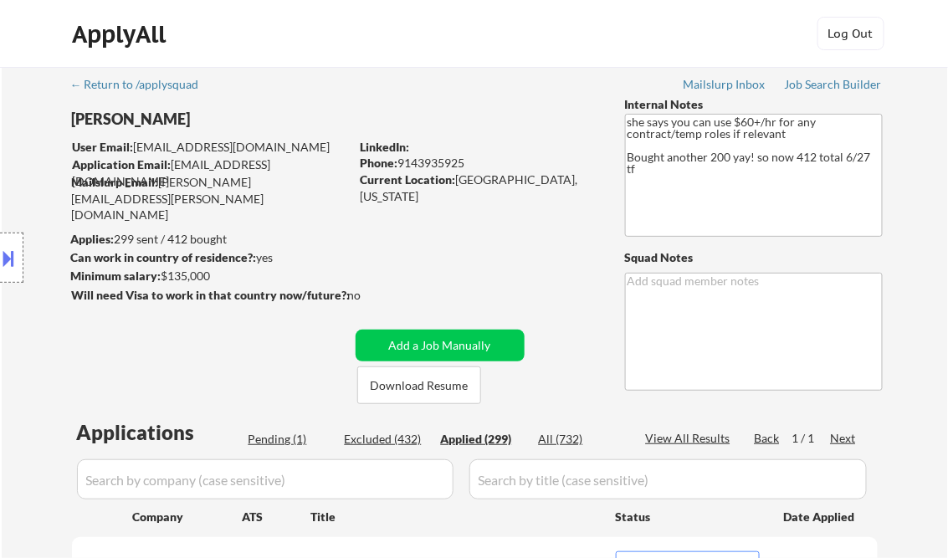
select select ""applied""
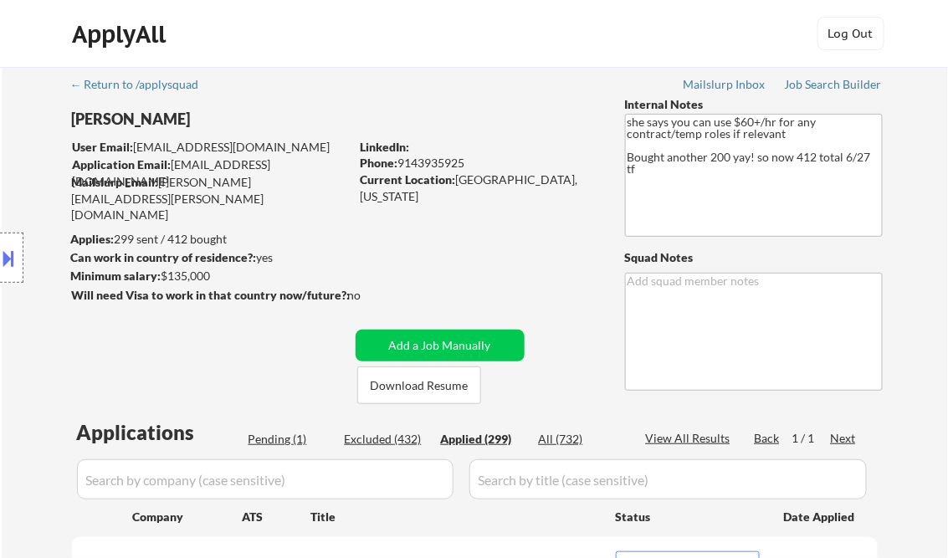
select select ""applied""
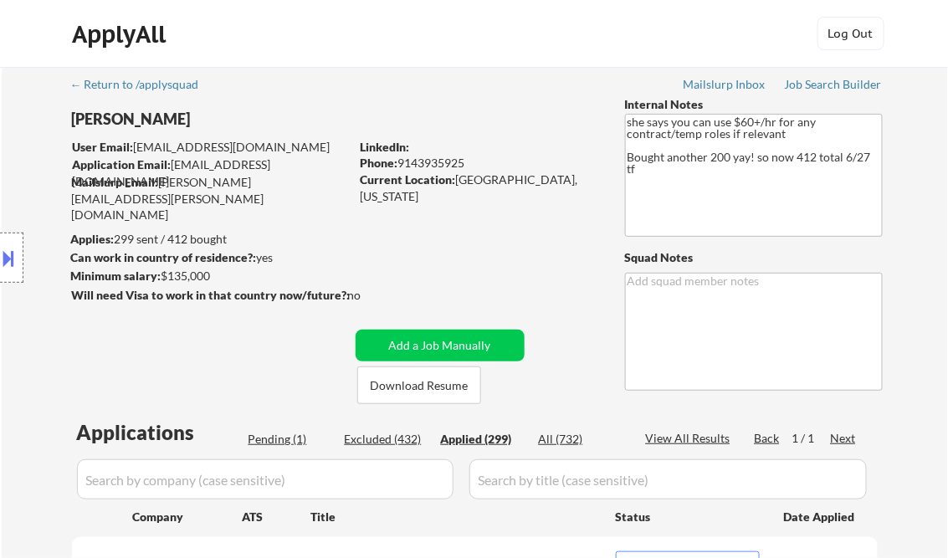
select select ""applied""
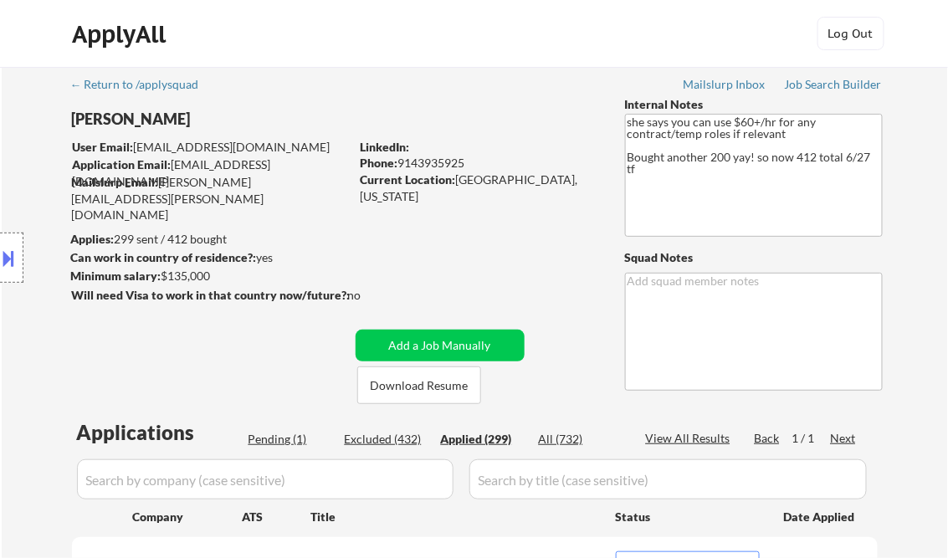
select select ""applied""
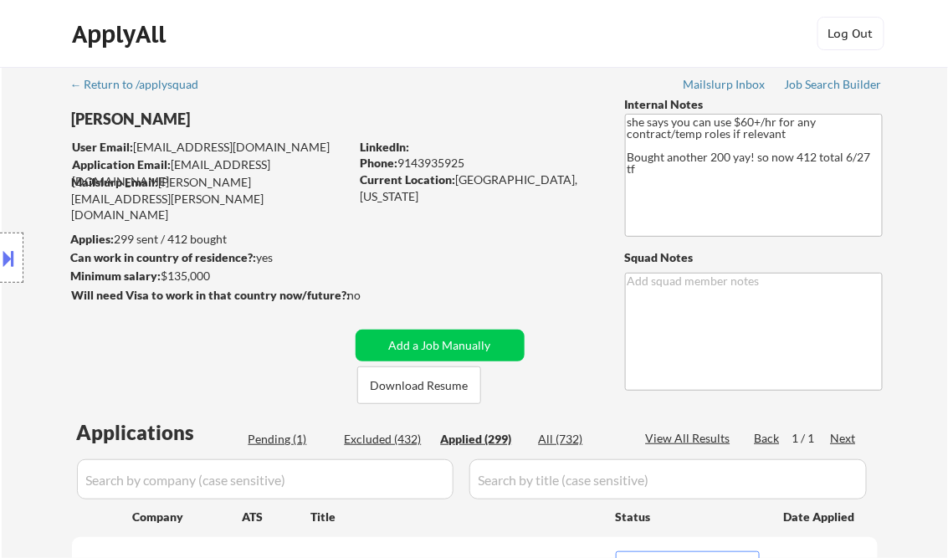
select select ""applied""
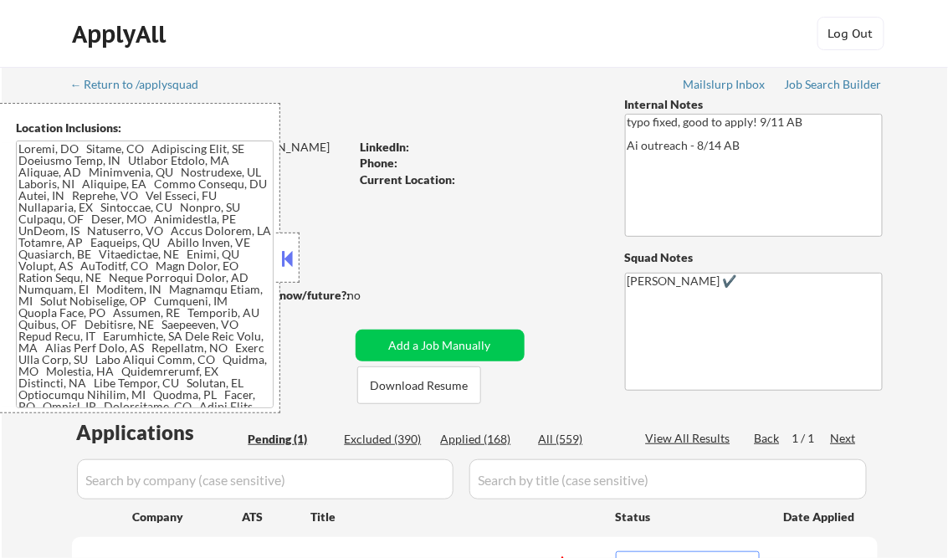
click at [290, 263] on button at bounding box center [288, 258] width 18 height 25
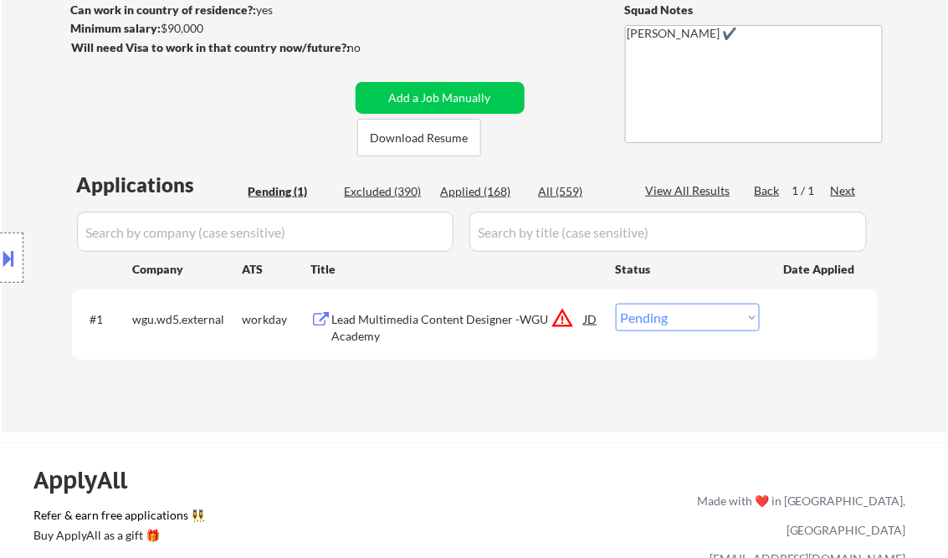
scroll to position [268, 0]
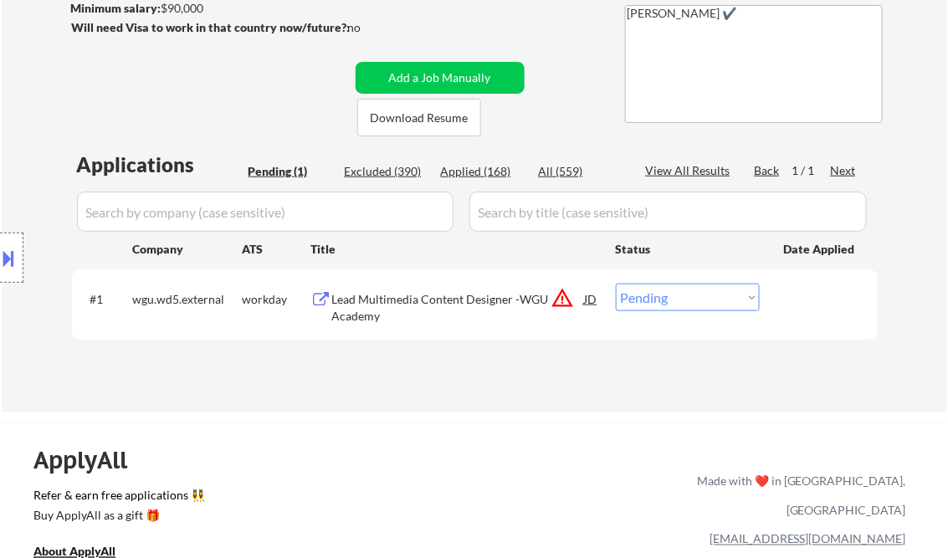
click at [426, 313] on div "Lead Multimedia Content Designer -WGU Academy" at bounding box center [458, 307] width 253 height 33
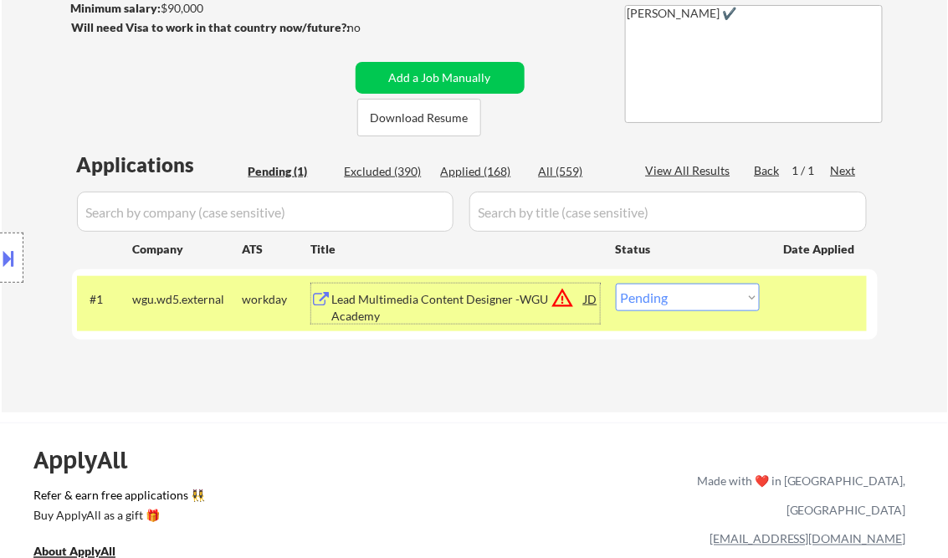
click at [654, 296] on select "Choose an option... Pending Applied Excluded (Questions) Excluded (Expired) Exc…" at bounding box center [688, 298] width 144 height 28
select select ""excluded__bad_match_""
click at [616, 284] on select "Choose an option... Pending Applied Excluded (Questions) Excluded (Expired) Exc…" at bounding box center [688, 298] width 144 height 28
click at [484, 413] on div "← Return to /applysquad Mailslurp Inbox Job Search Builder [PERSON_NAME] User E…" at bounding box center [474, 501] width 948 height 1538
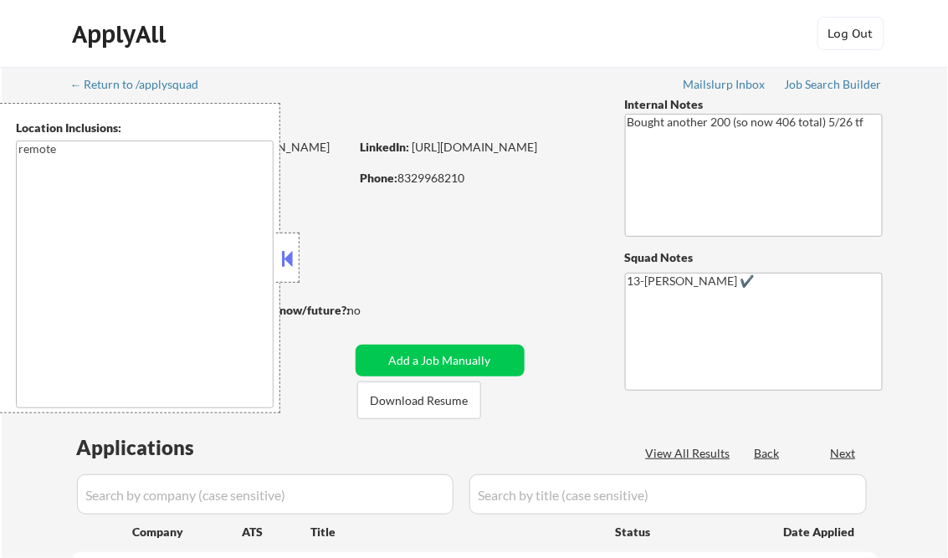
type textarea "remote"
select select ""pending""
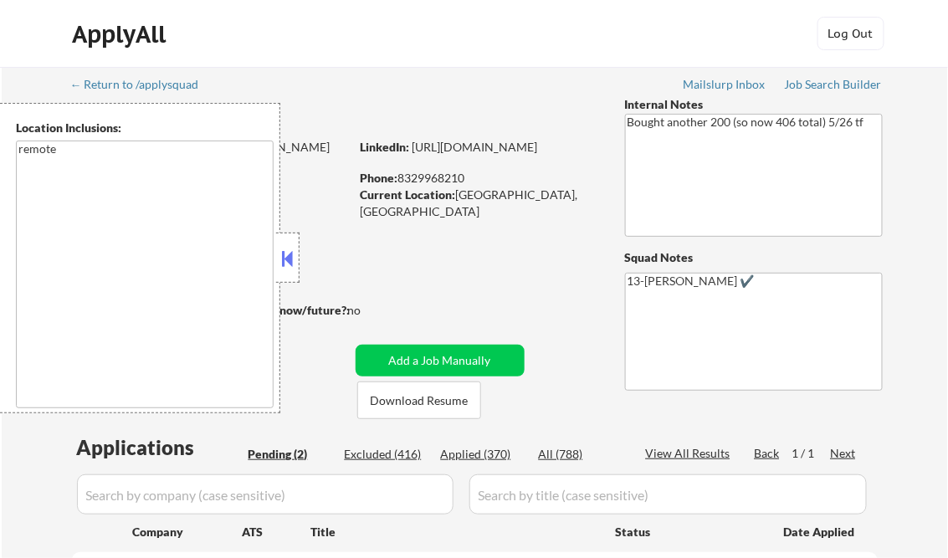
click at [286, 261] on button at bounding box center [288, 258] width 18 height 25
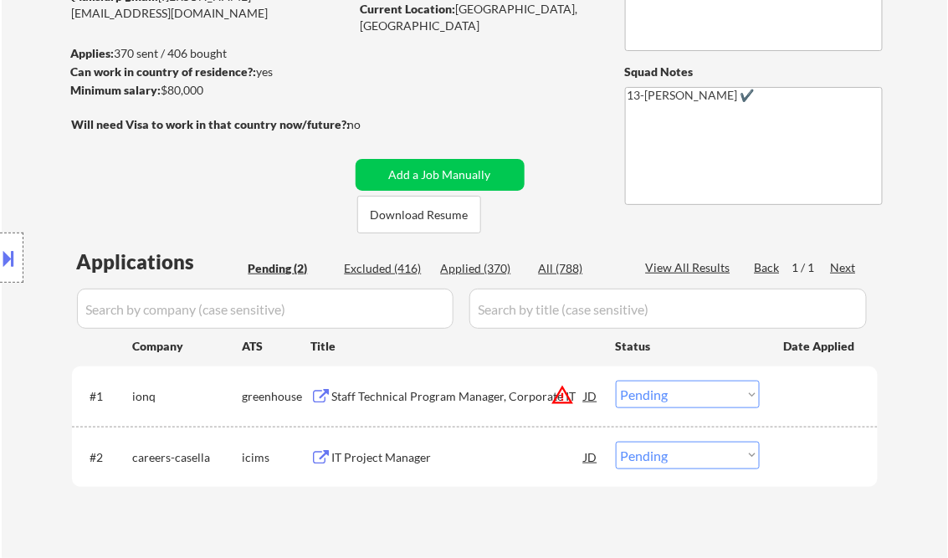
scroll to position [201, 0]
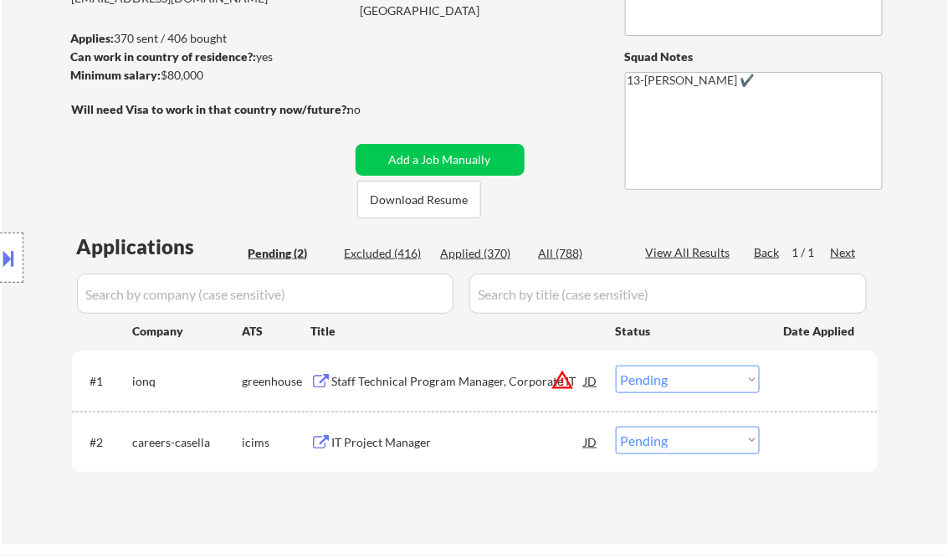
click at [448, 378] on div "Staff Technical Program Manager, Corporate IT" at bounding box center [458, 381] width 253 height 17
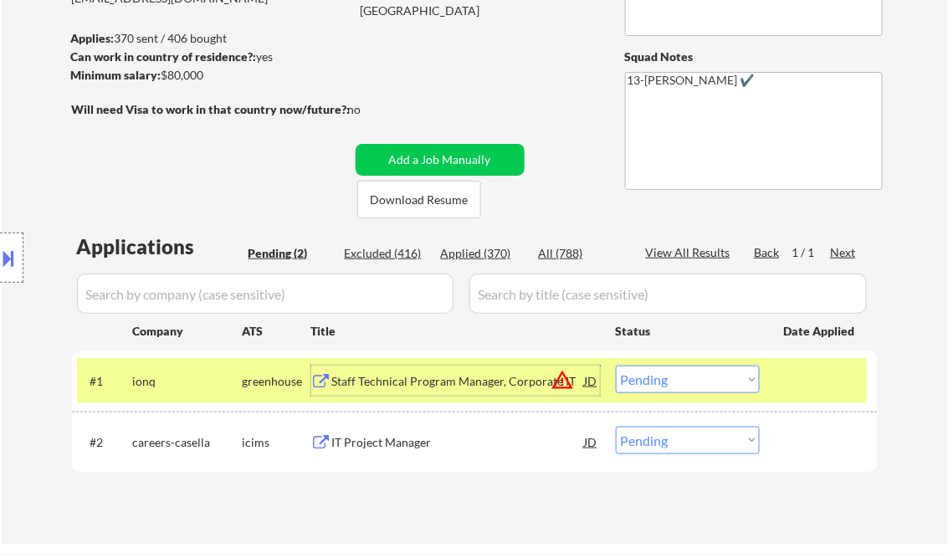
drag, startPoint x: 690, startPoint y: 376, endPoint x: 706, endPoint y: 384, distance: 18.7
click at [690, 376] on select "Choose an option... Pending Applied Excluded (Questions) Excluded (Expired) Exc…" at bounding box center [688, 380] width 144 height 28
click at [616, 366] on select "Choose an option... Pending Applied Excluded (Questions) Excluded (Expired) Exc…" at bounding box center [688, 380] width 144 height 28
click at [429, 445] on div "IT Project Manager" at bounding box center [458, 442] width 253 height 17
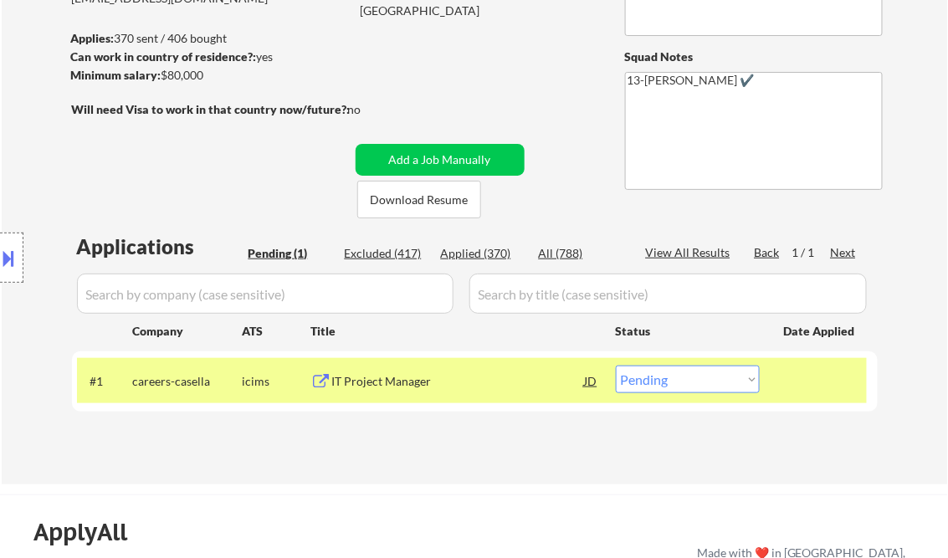
click at [414, 393] on div "IT Project Manager" at bounding box center [458, 381] width 253 height 30
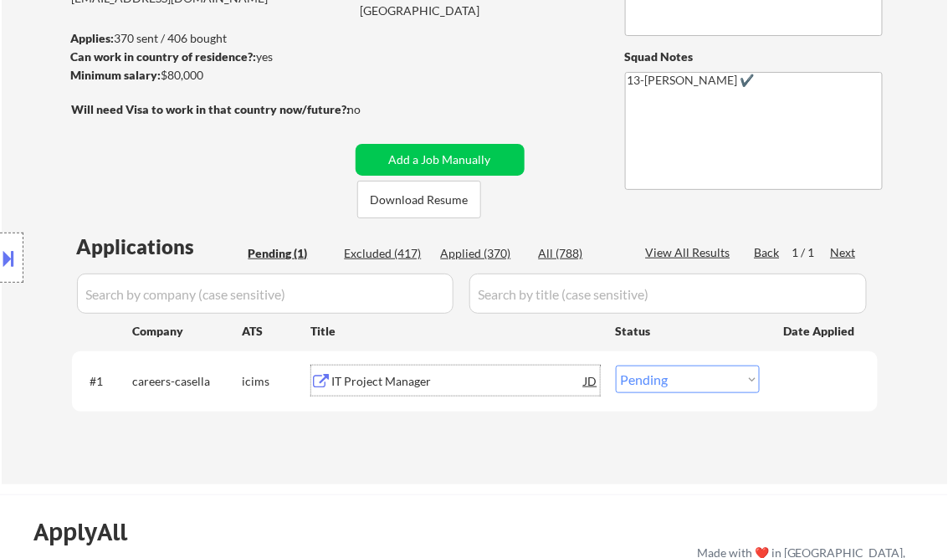
click at [684, 385] on select "Choose an option... Pending Applied Excluded (Questions) Excluded (Expired) Exc…" at bounding box center [688, 380] width 144 height 28
select select ""applied""
click at [616, 366] on select "Choose an option... Pending Applied Excluded (Questions) Excluded (Expired) Exc…" at bounding box center [688, 380] width 144 height 28
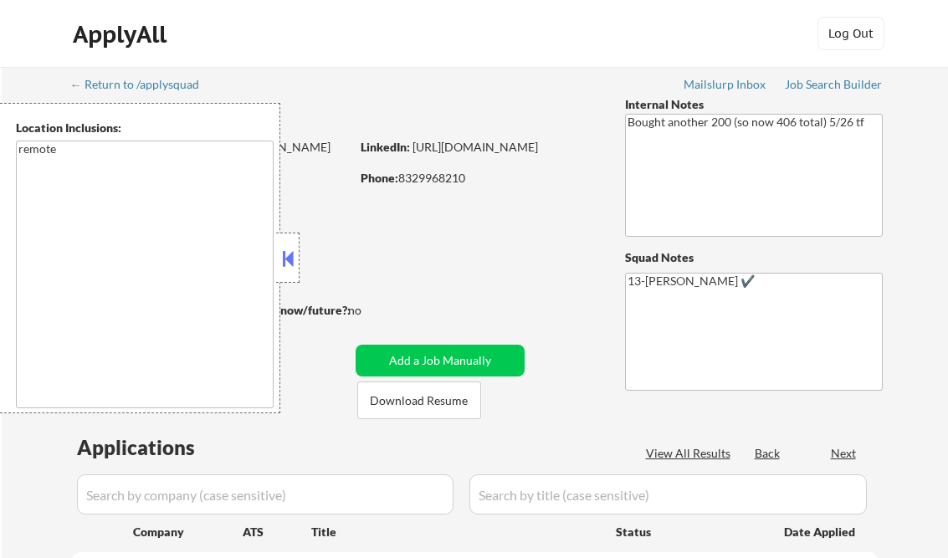
scroll to position [268, 0]
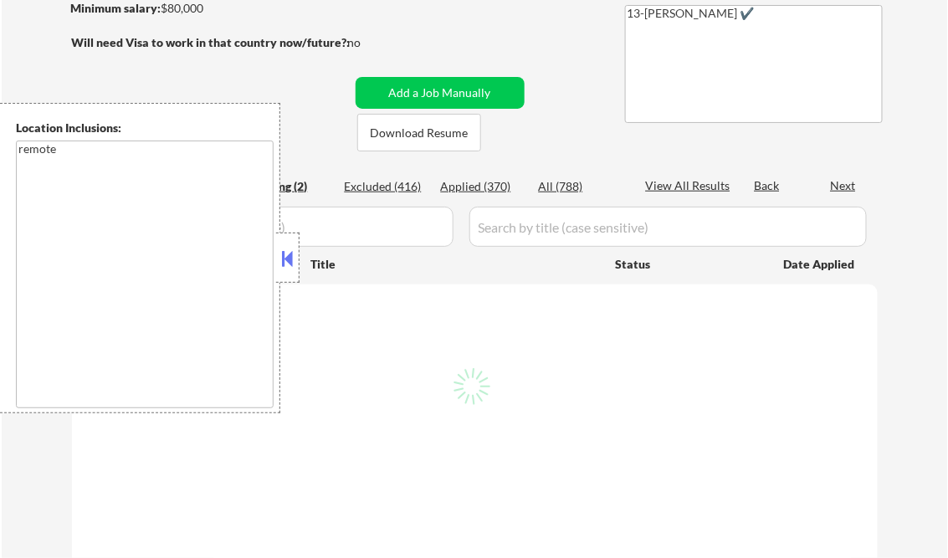
select select ""pending""
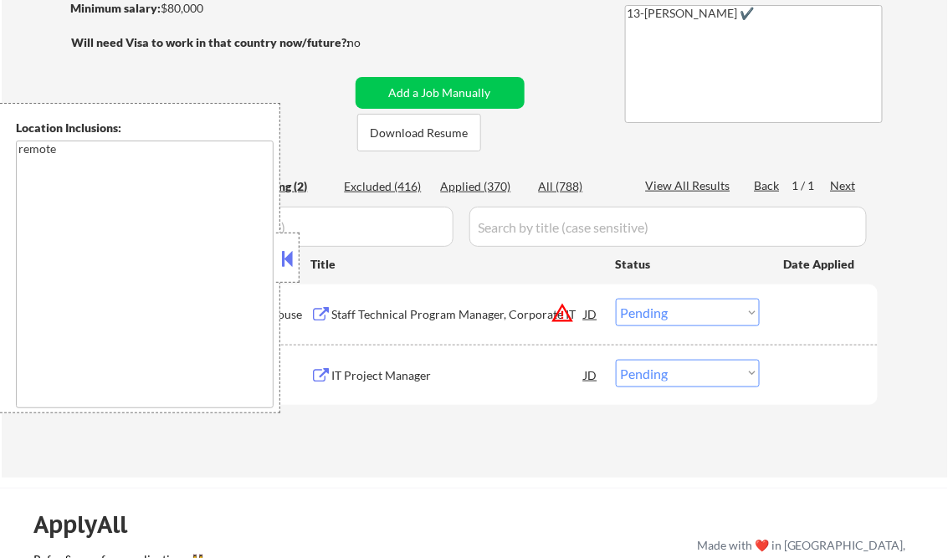
click at [291, 259] on button at bounding box center [288, 258] width 18 height 25
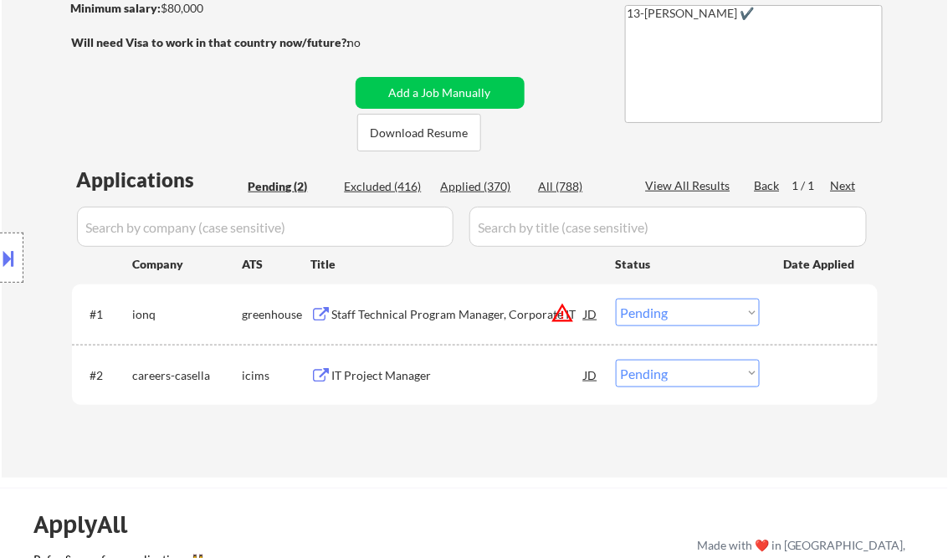
click at [487, 184] on div "Applied (370)" at bounding box center [483, 186] width 84 height 17
click at [685, 176] on div "Applications Pending (2) Excluded (416) Applied (370) All (788) View All Result…" at bounding box center [475, 306] width 806 height 280
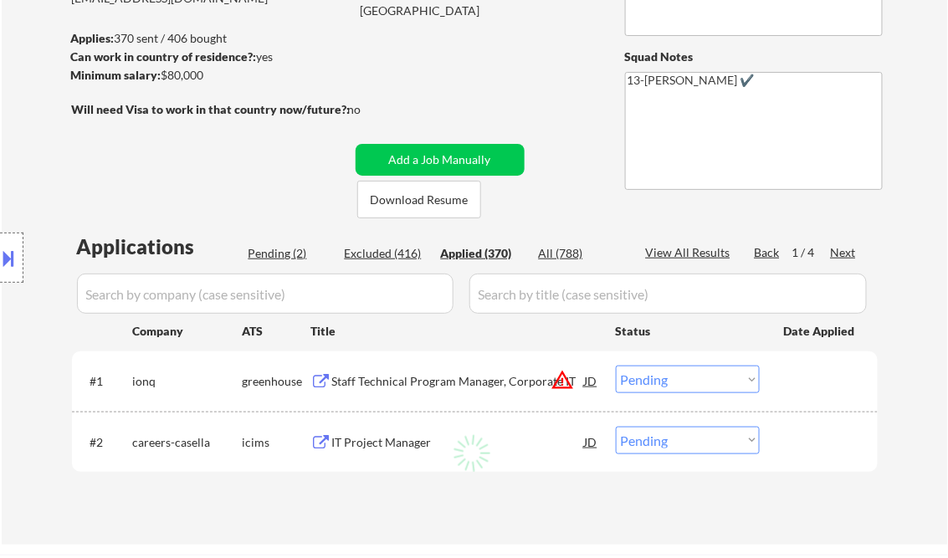
click at [683, 188] on textarea "13-[PERSON_NAME] ✔️" at bounding box center [754, 131] width 258 height 118
click at [614, 220] on div "← Return to /applysquad Mailslurp Inbox Job Search Builder [PERSON_NAME] User E…" at bounding box center [475, 198] width 835 height 665
click at [705, 255] on div "View All Results" at bounding box center [691, 252] width 90 height 17
select select ""applied""
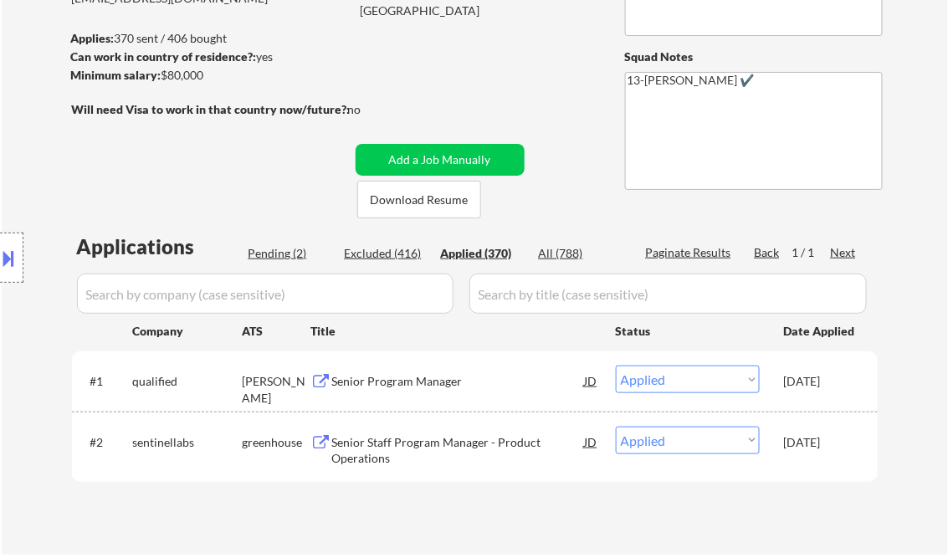
select select ""applied""
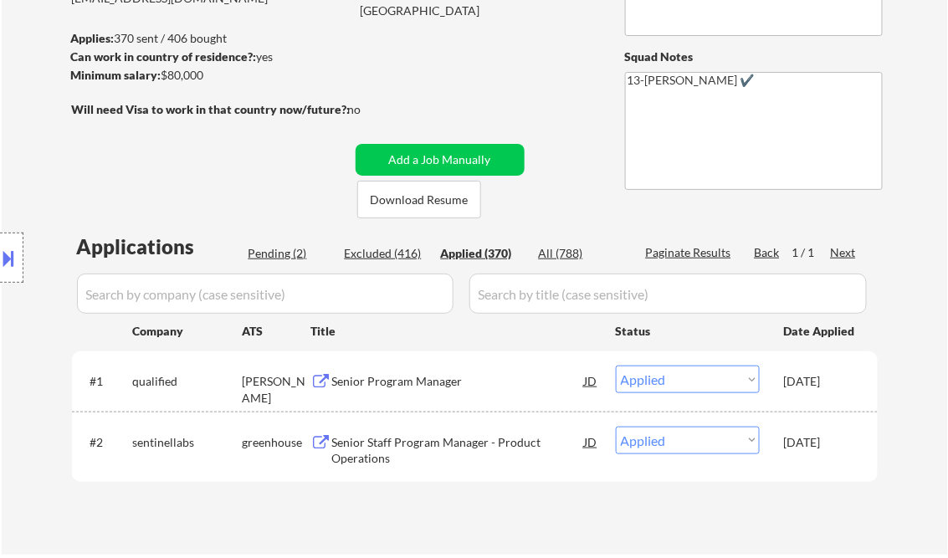
select select ""applied""
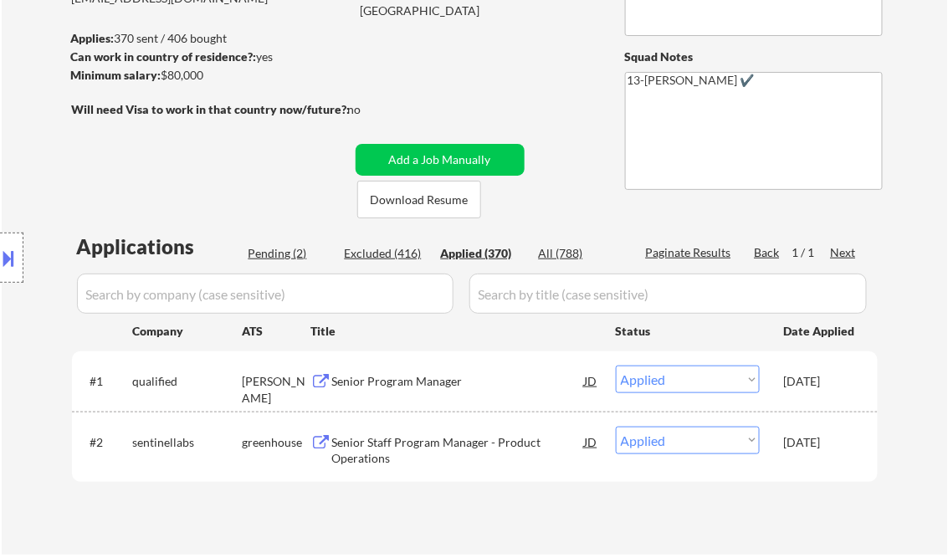
select select ""applied""
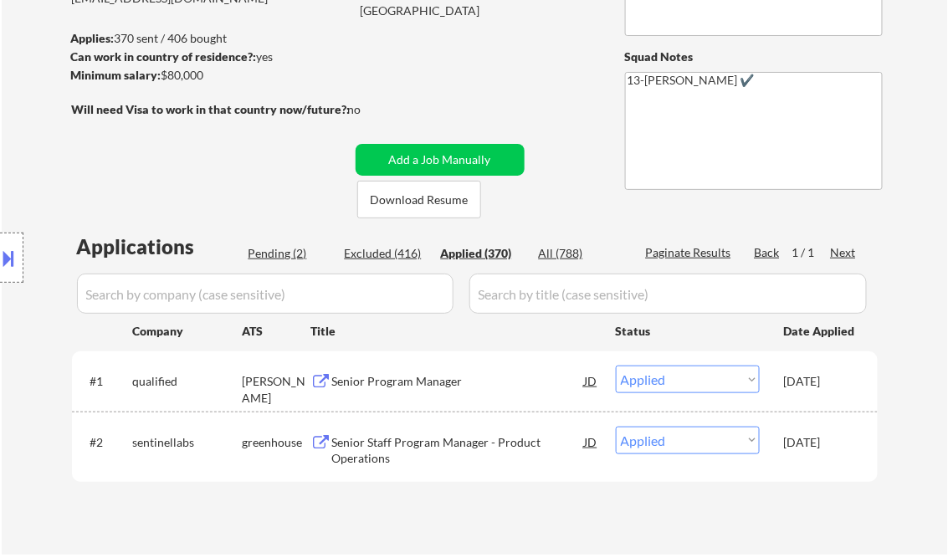
select select ""applied""
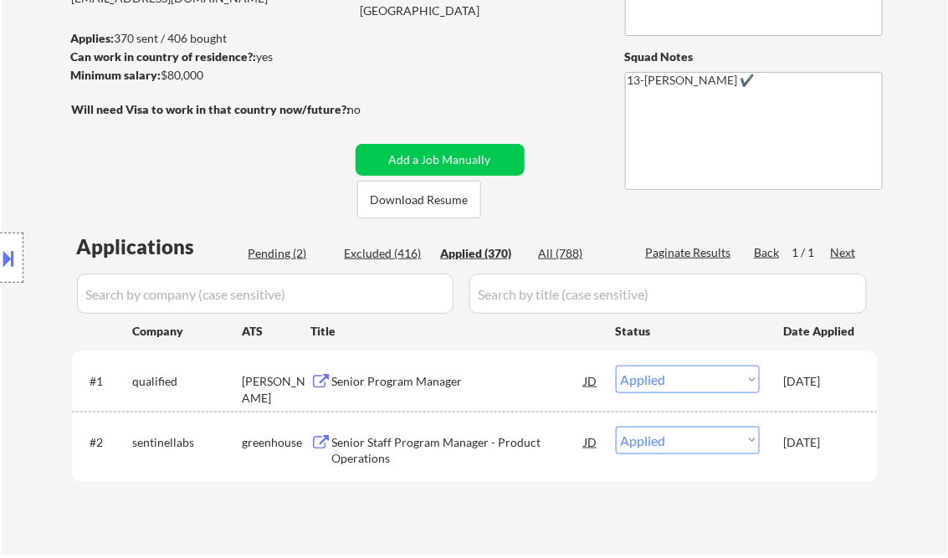
select select ""applied""
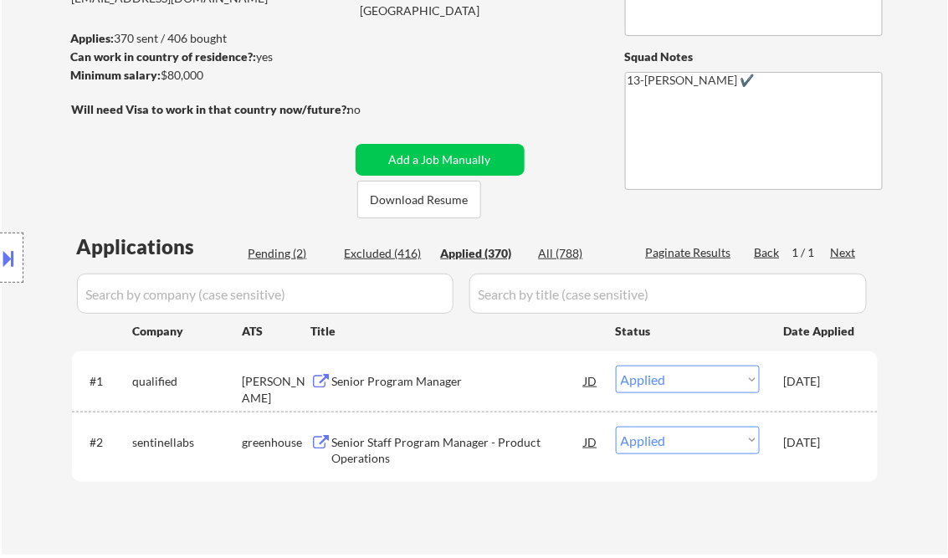
select select ""applied""
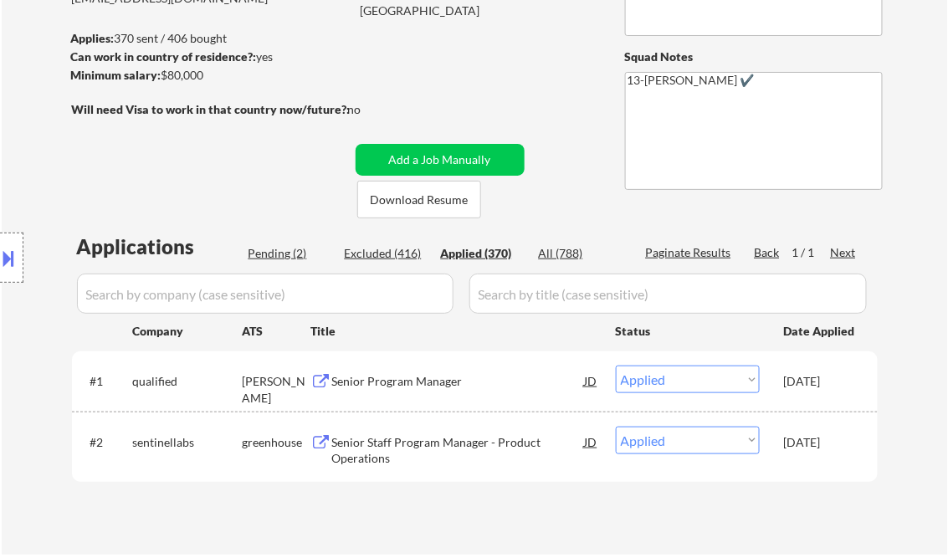
select select ""applied""
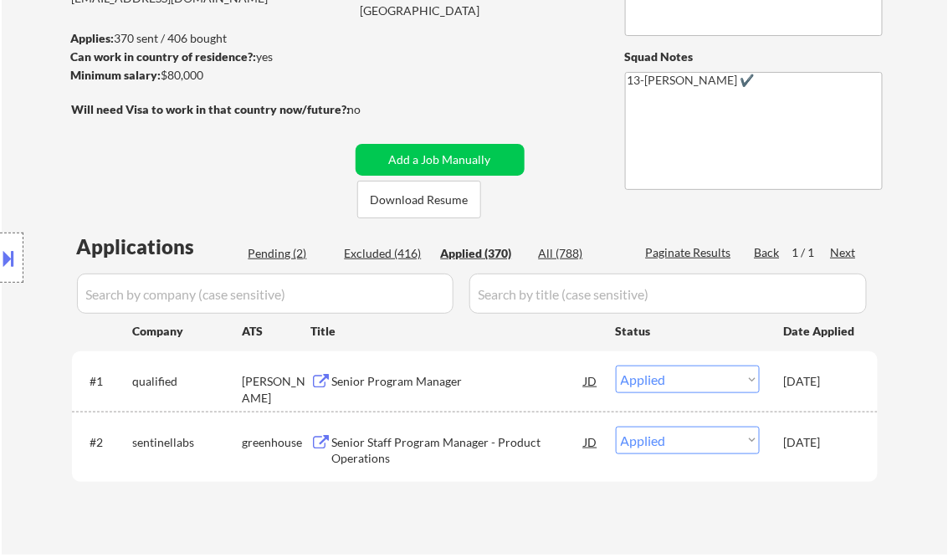
select select ""applied""
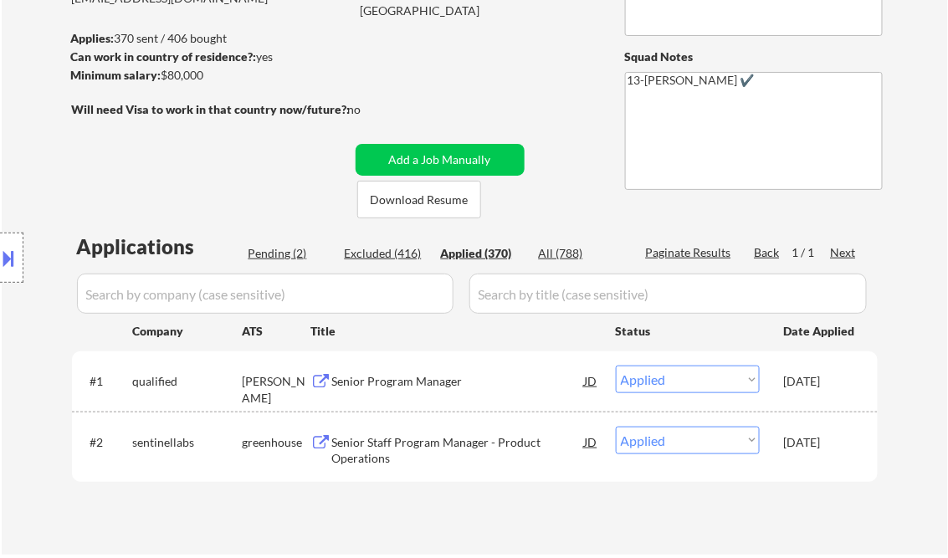
select select ""applied""
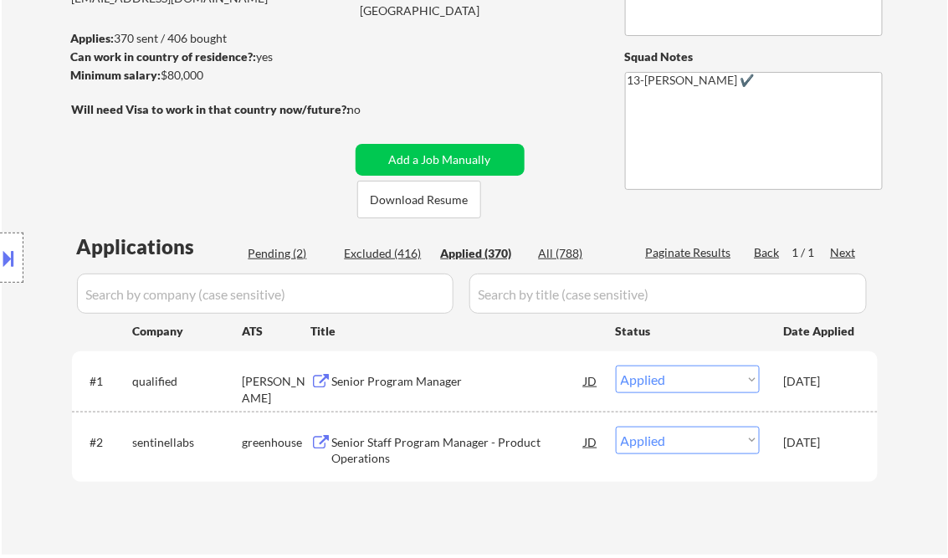
select select ""applied""
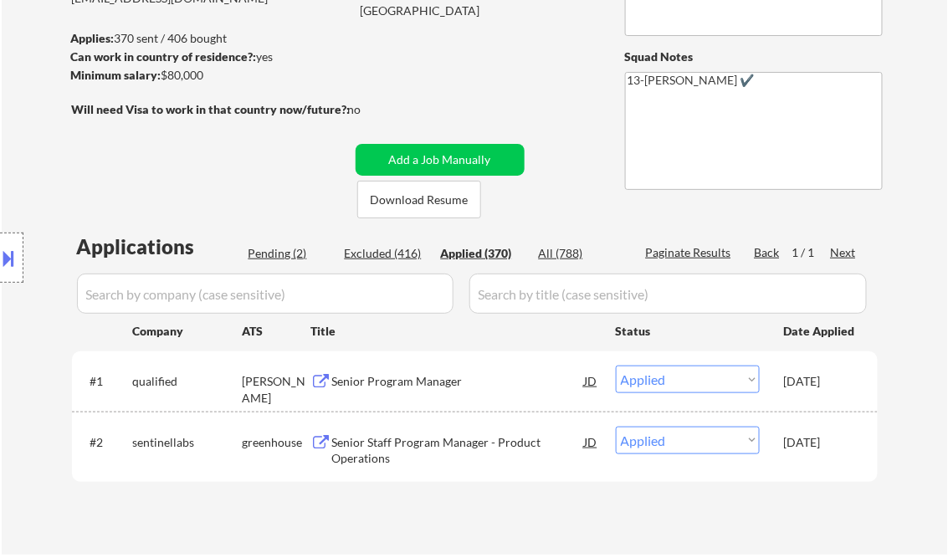
select select ""applied""
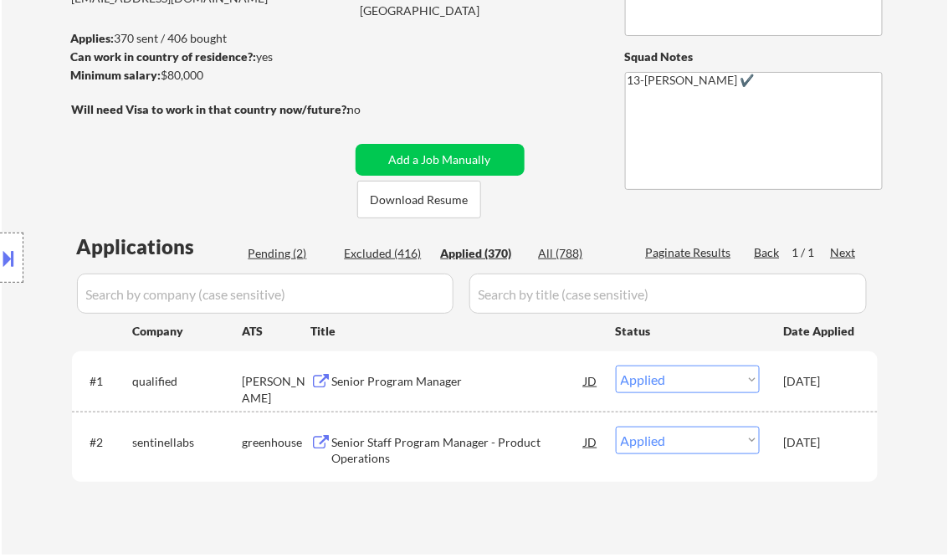
select select ""applied""
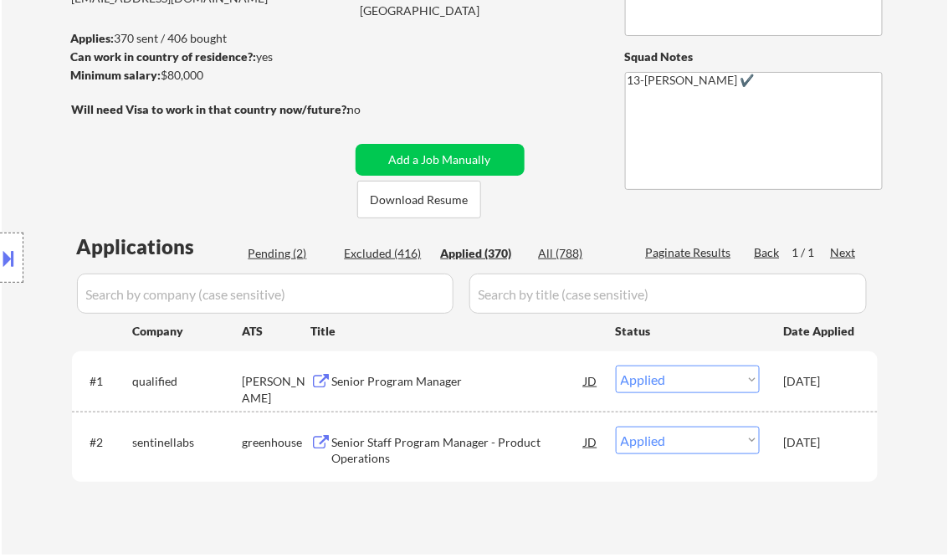
select select ""applied""
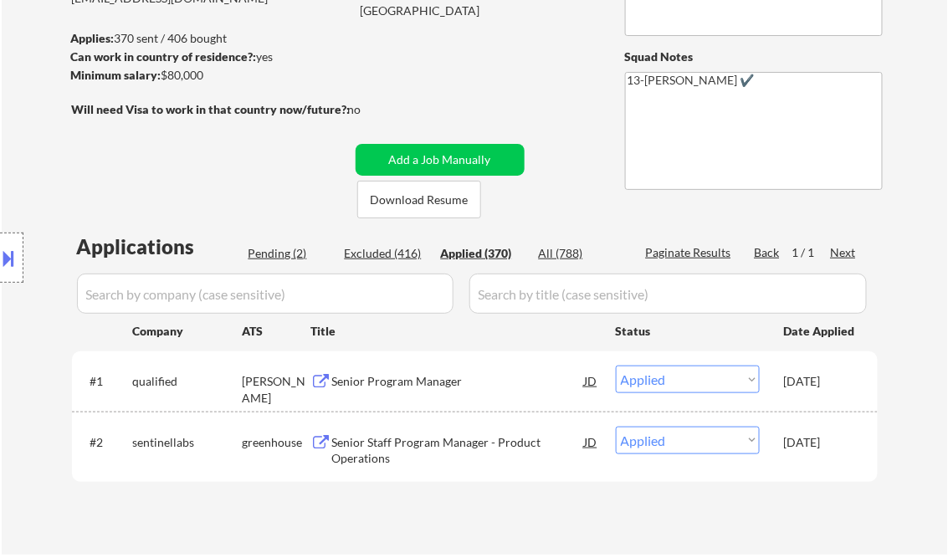
select select ""applied""
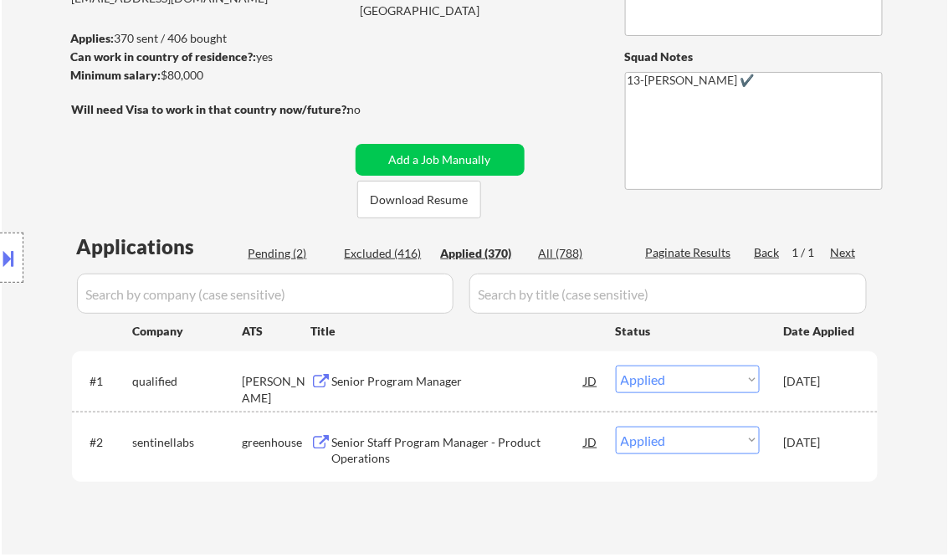
select select ""applied""
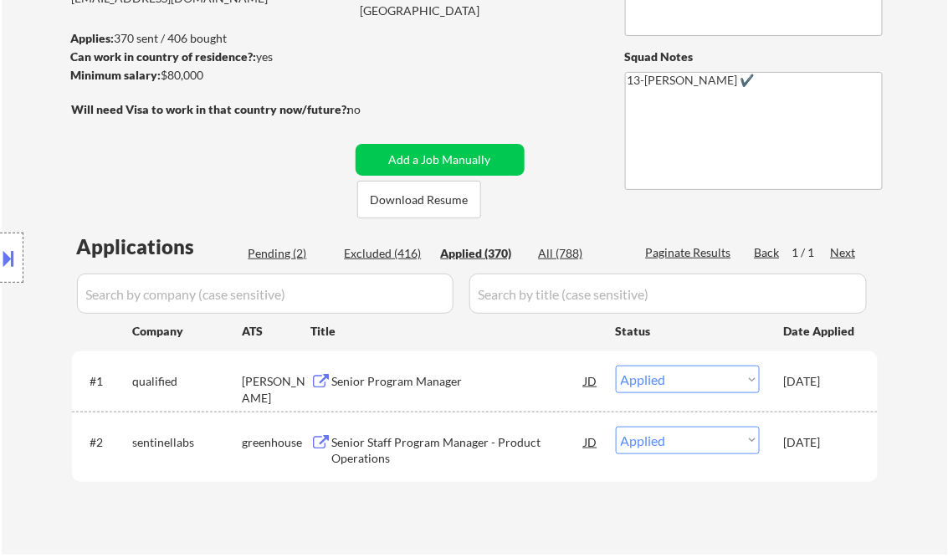
select select ""applied""
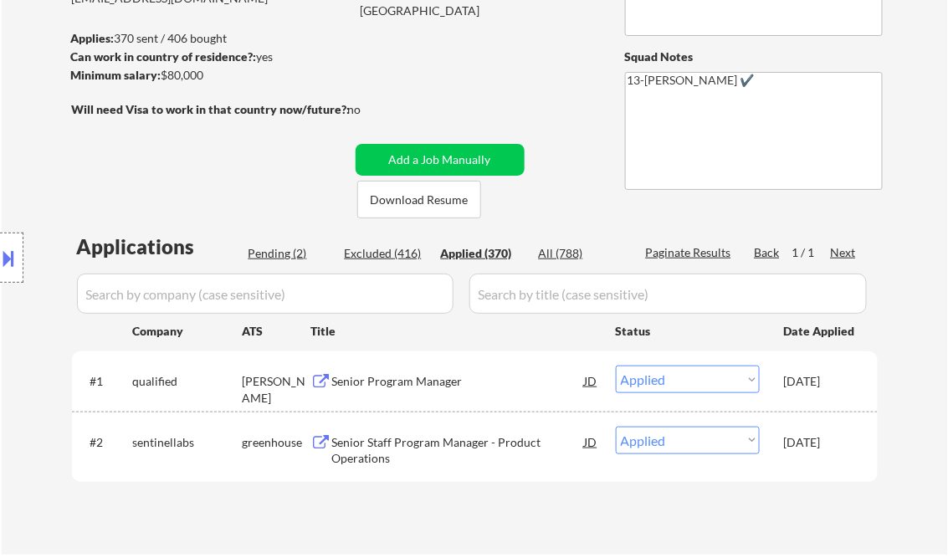
select select ""applied""
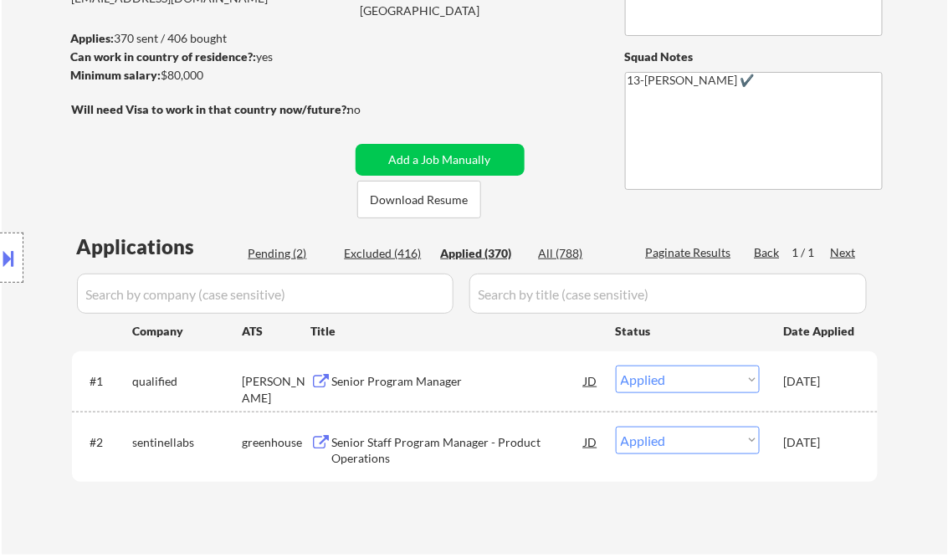
select select ""applied""
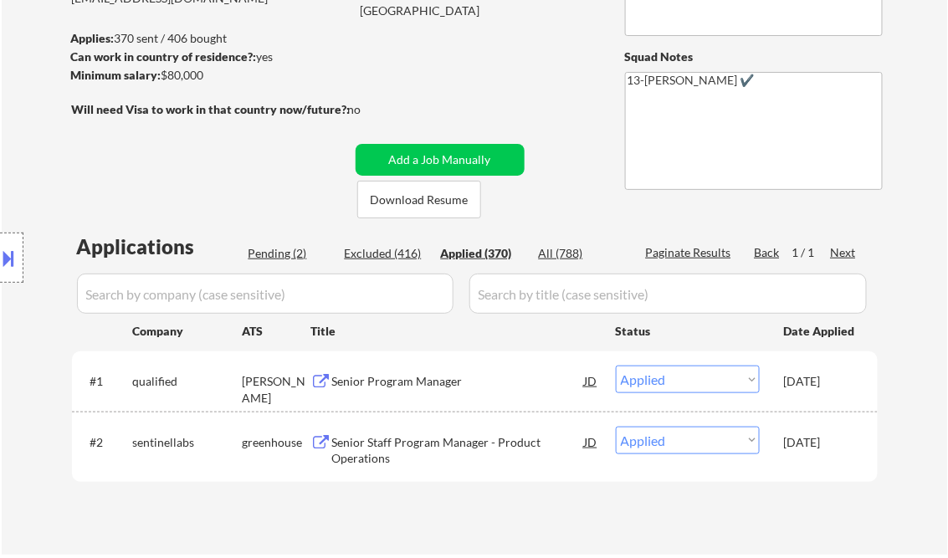
select select ""applied""
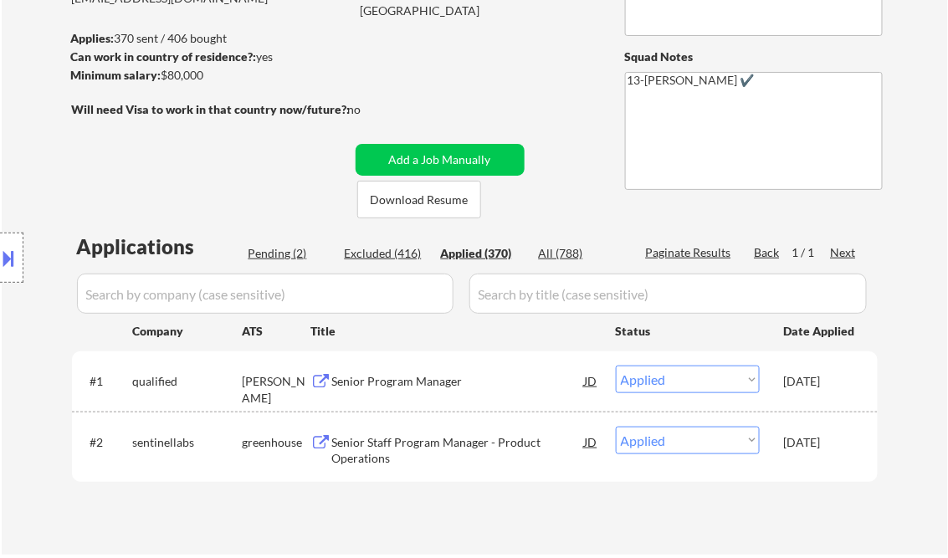
select select ""applied""
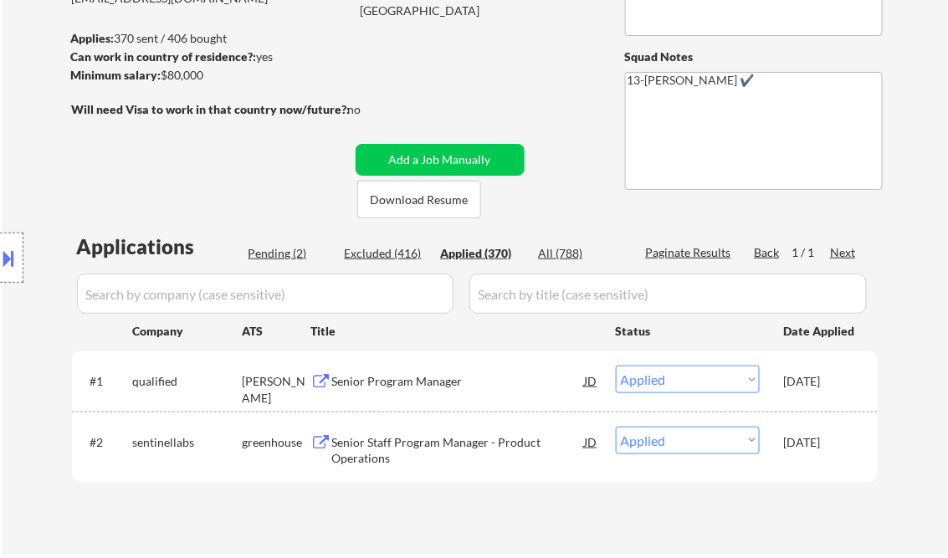
select select ""applied""
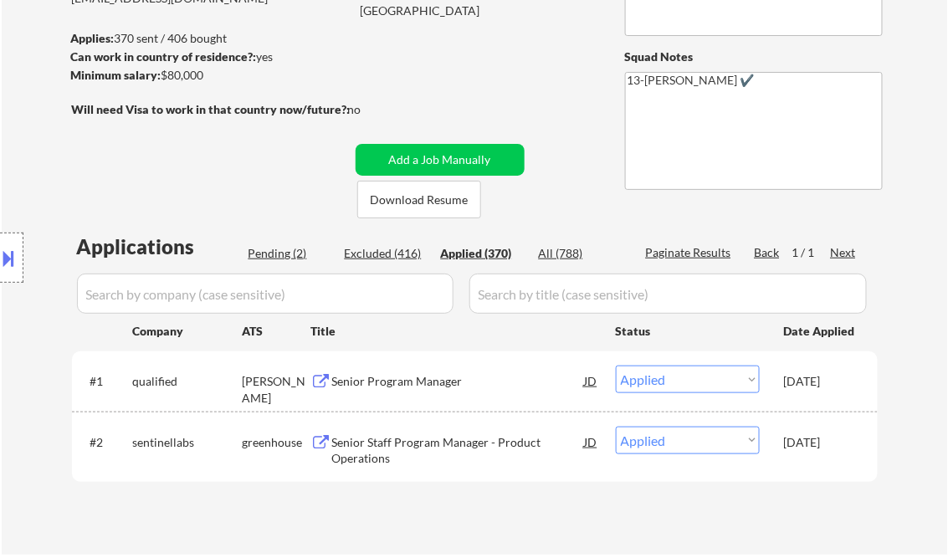
select select ""applied""
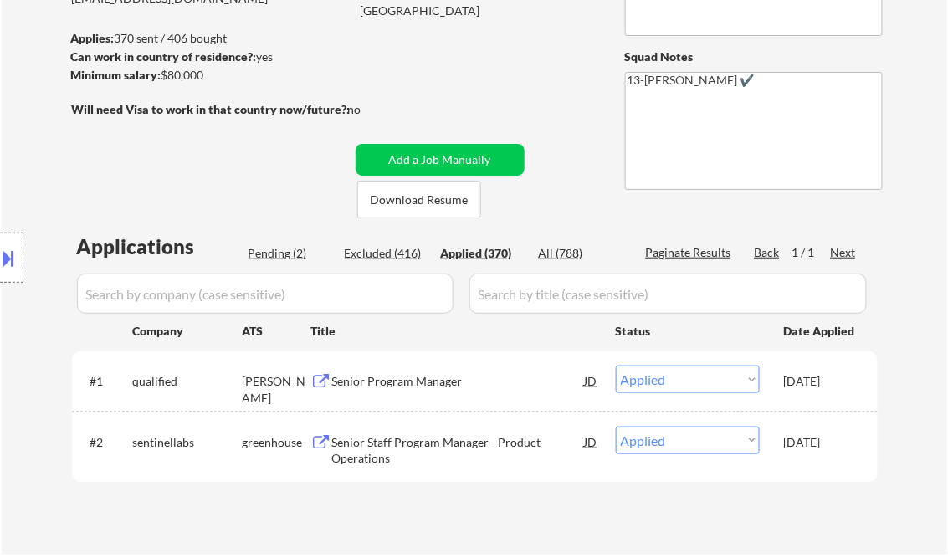
select select ""applied""
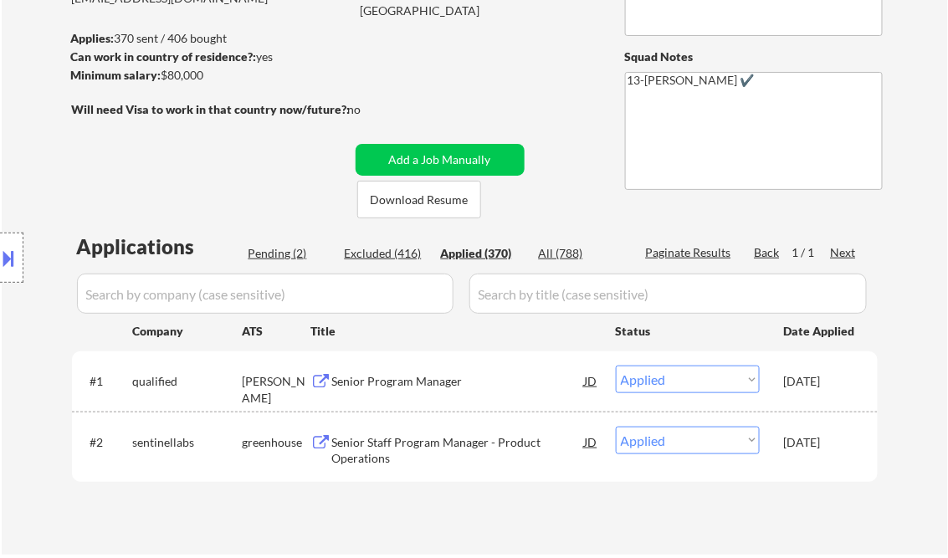
select select ""applied""
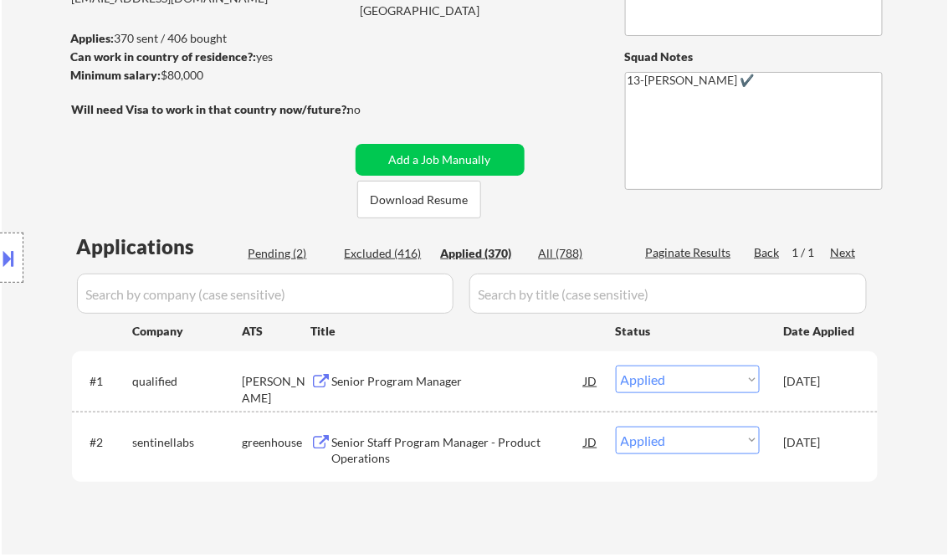
select select ""applied""
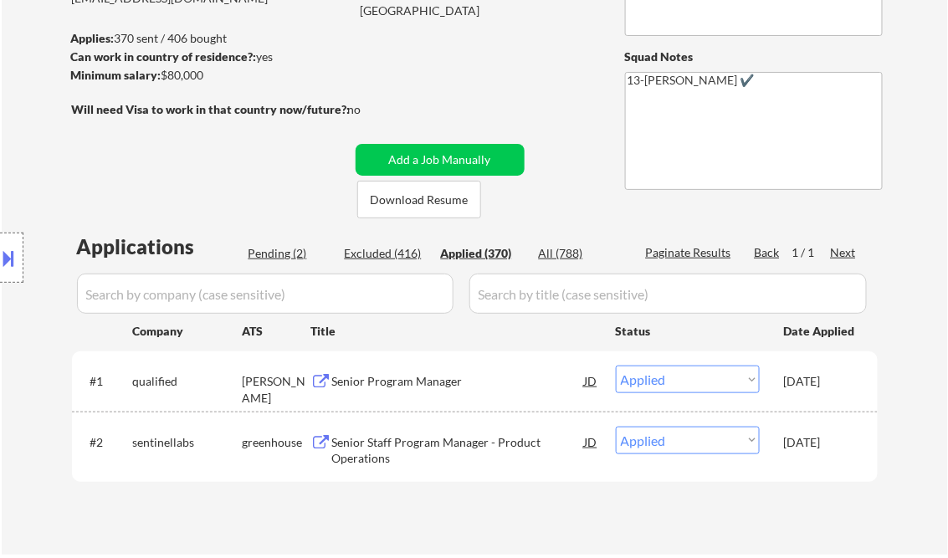
select select ""applied""
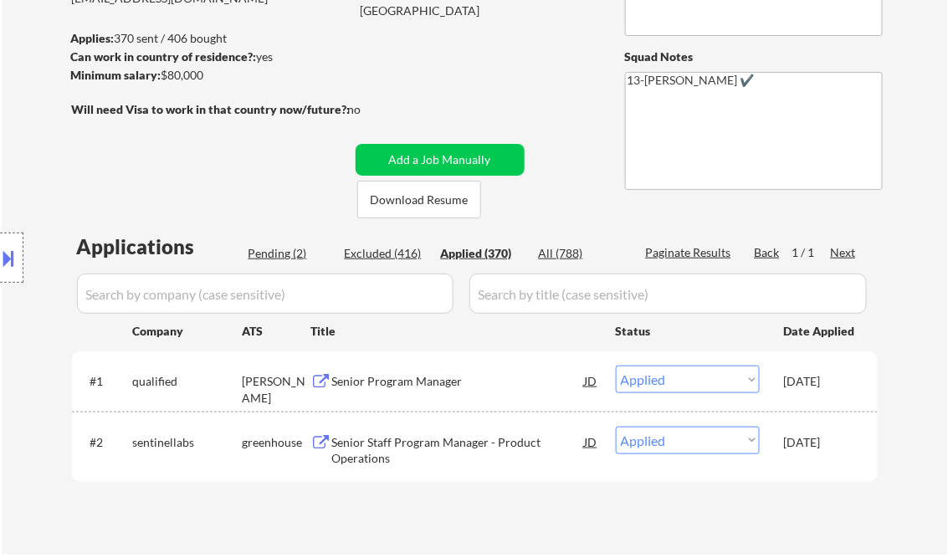
select select ""applied""
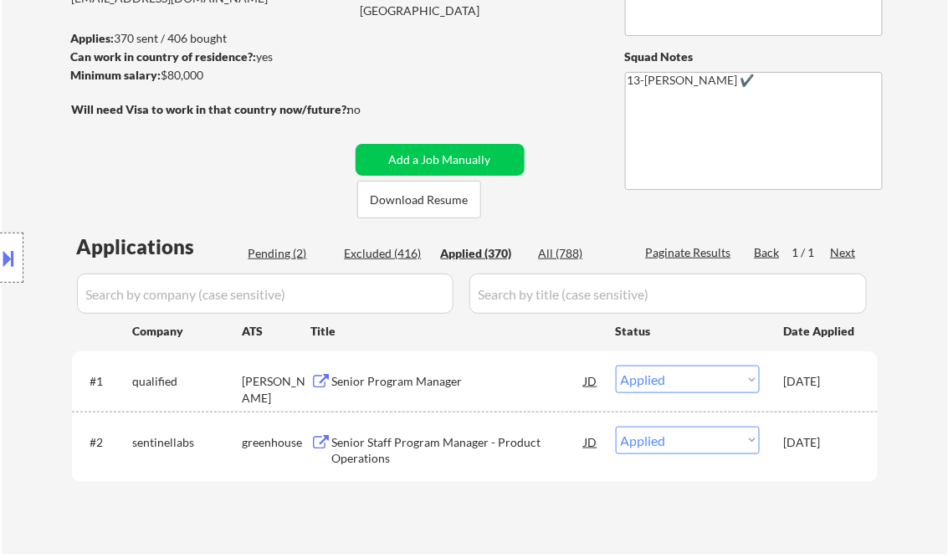
select select ""applied""
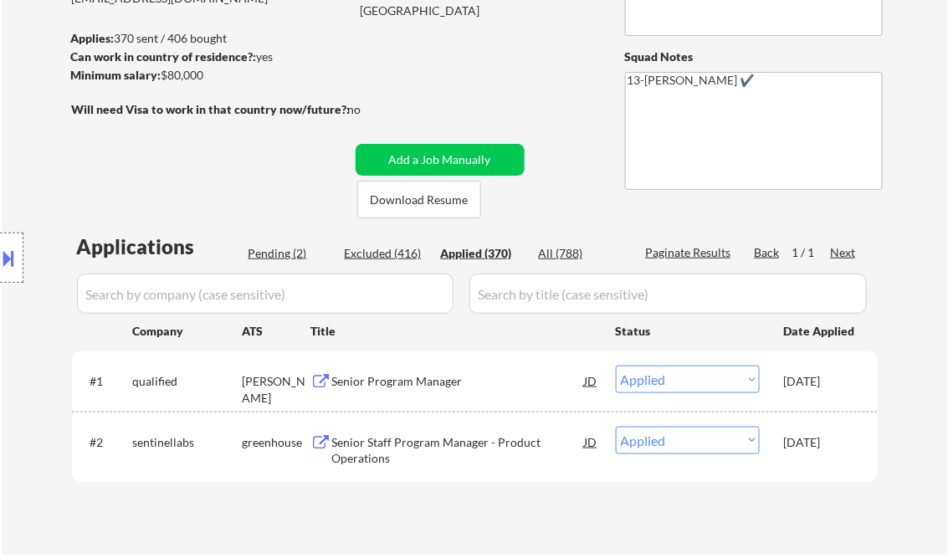
select select ""applied""
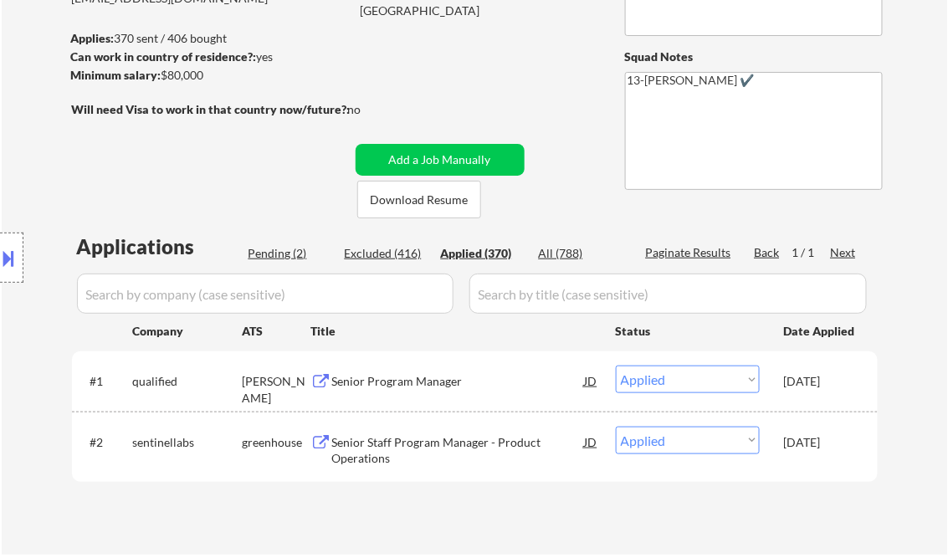
select select ""applied""
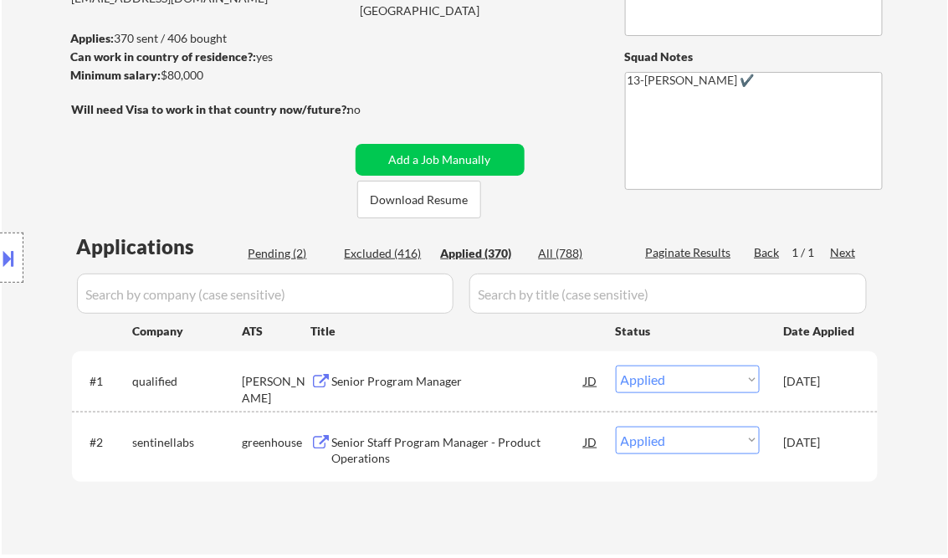
select select ""applied""
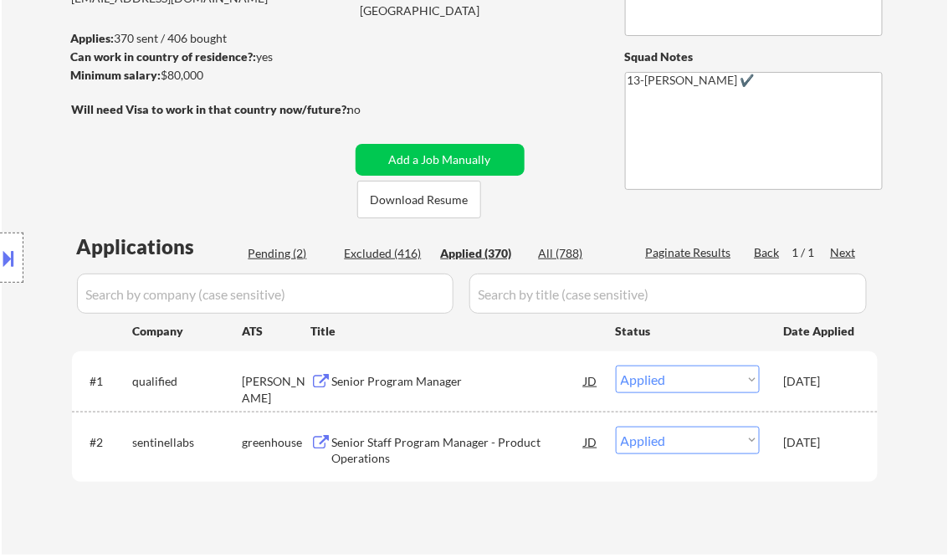
select select ""applied""
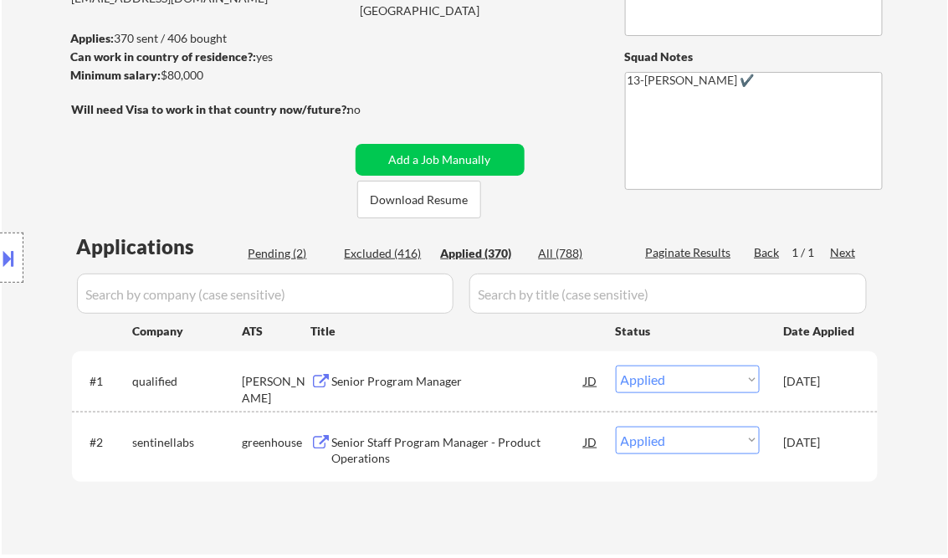
select select ""applied""
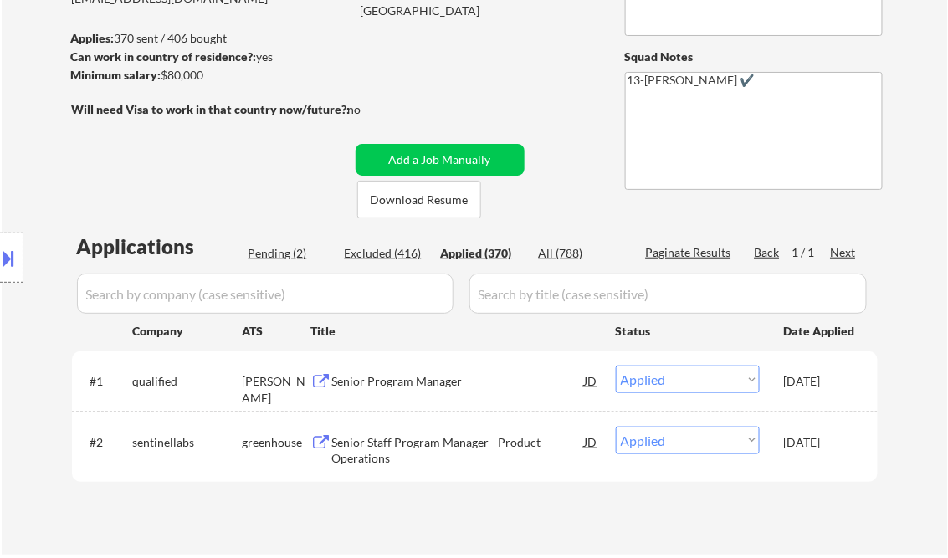
select select ""applied""
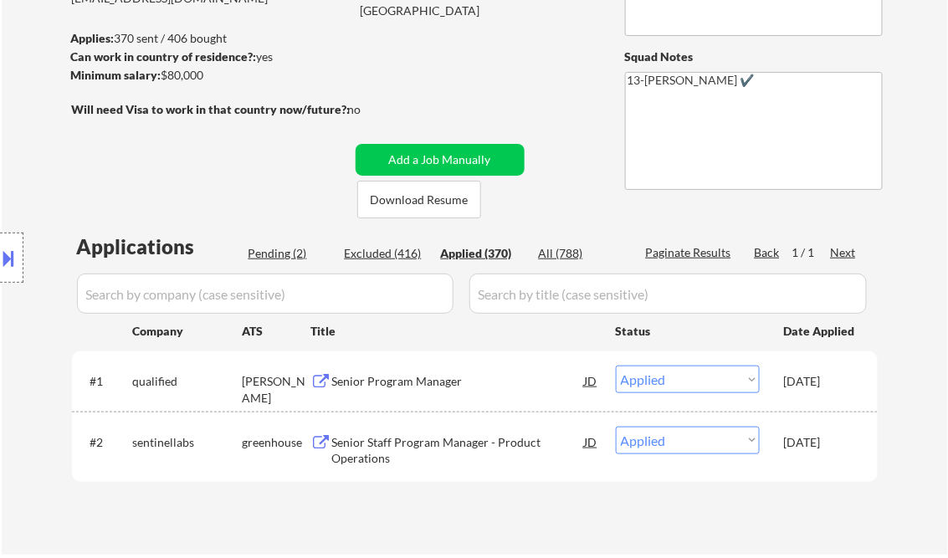
select select ""applied""
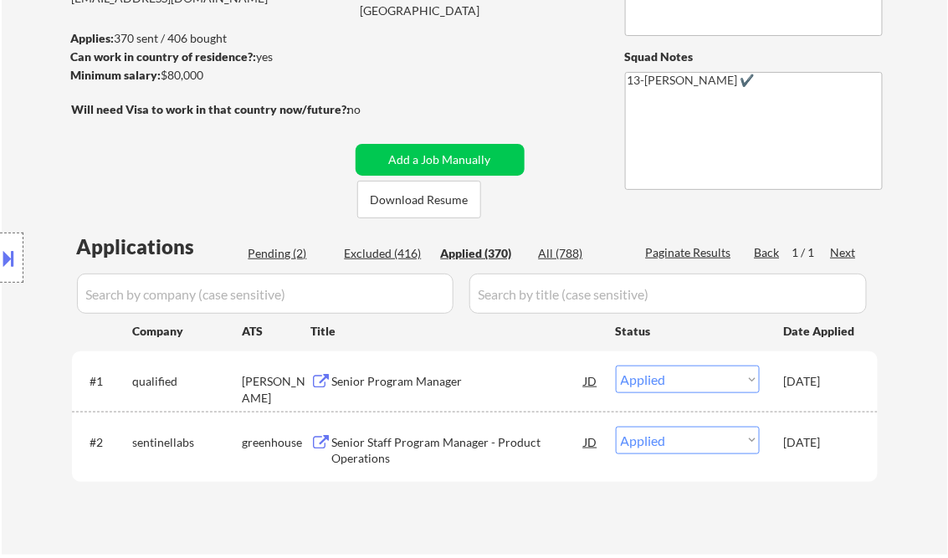
select select ""applied""
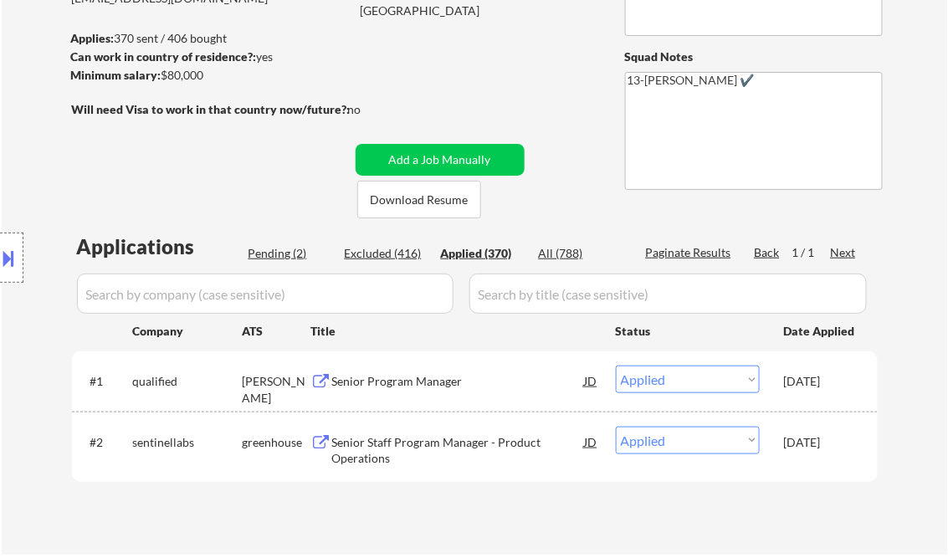
select select ""applied""
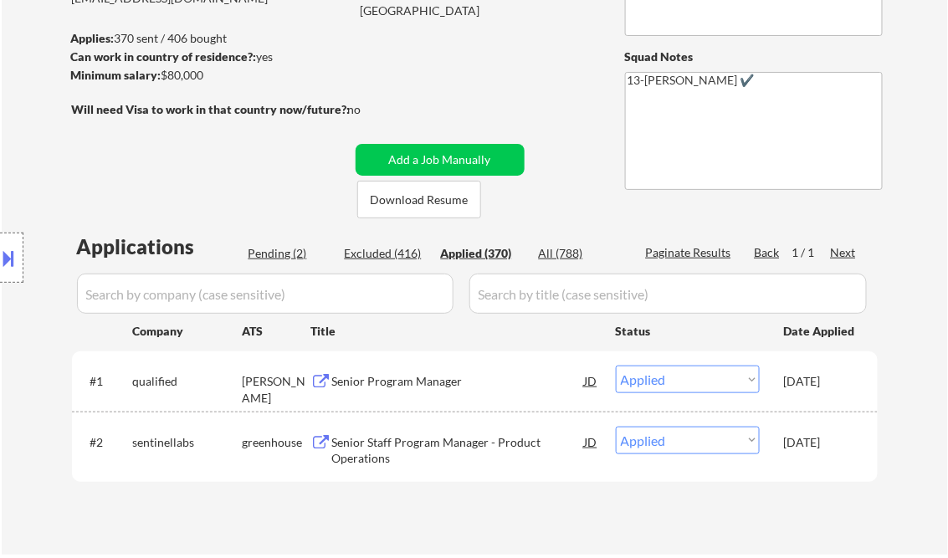
select select ""applied""
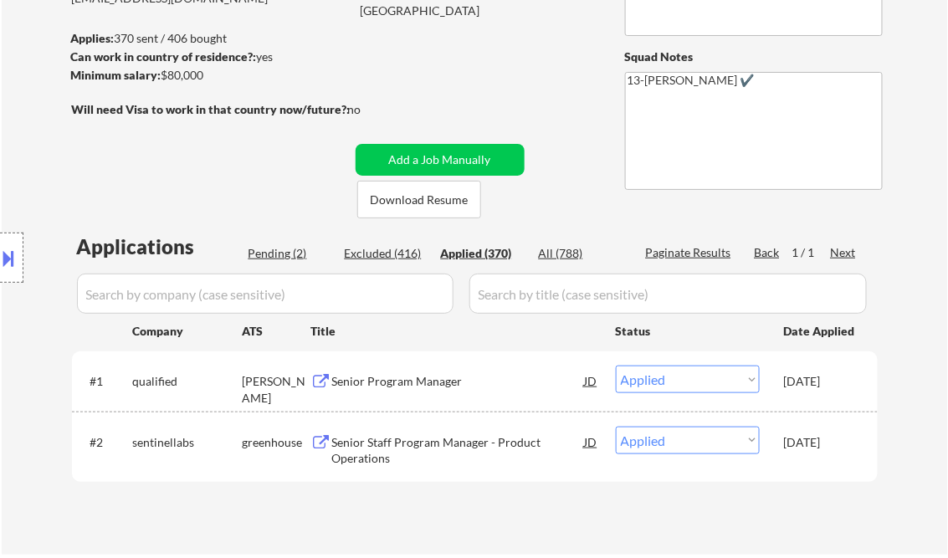
select select ""applied""
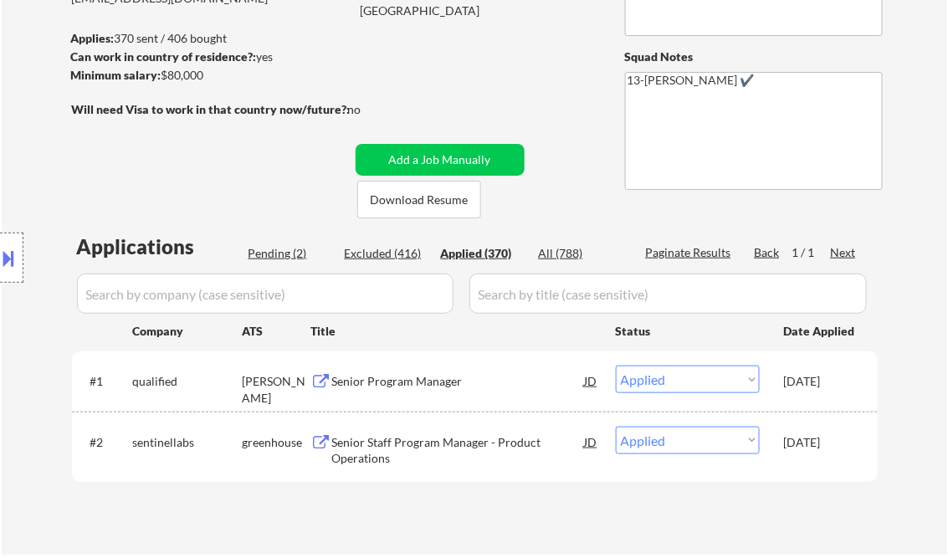
select select ""applied""
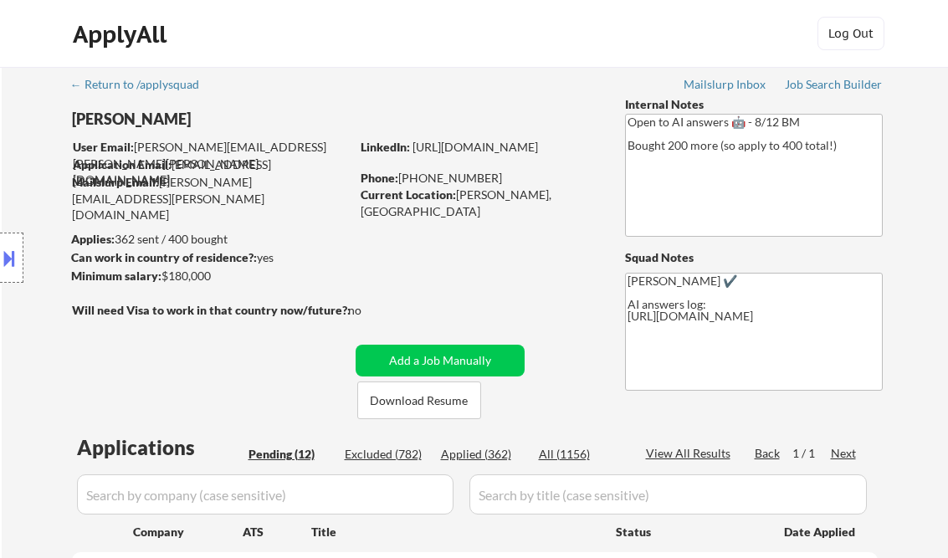
select select ""pending""
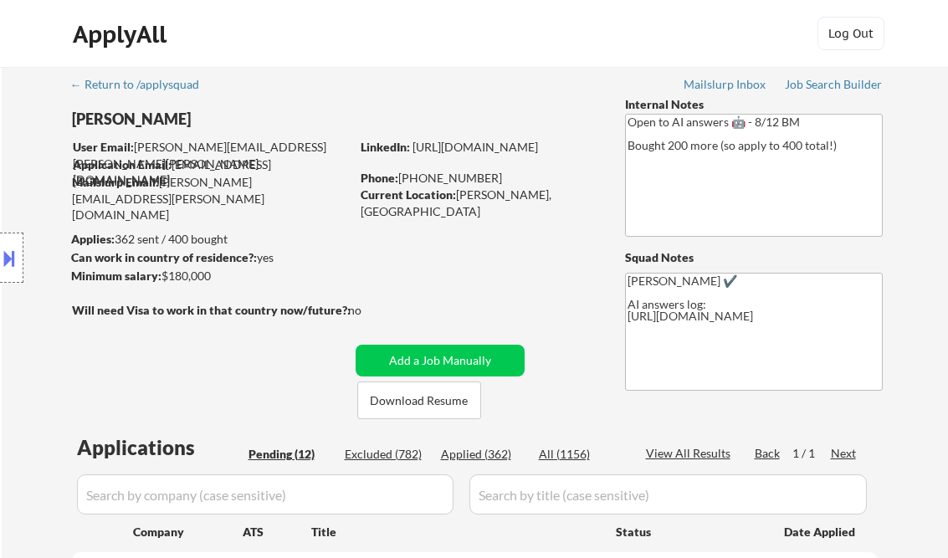
select select ""pending""
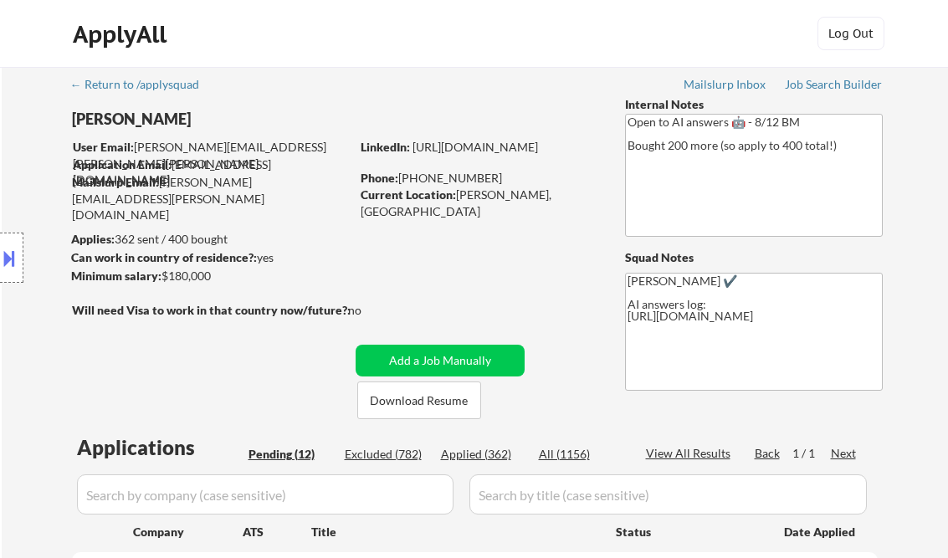
select select ""pending""
click at [814, 86] on div "Job Search Builder" at bounding box center [834, 85] width 98 height 12
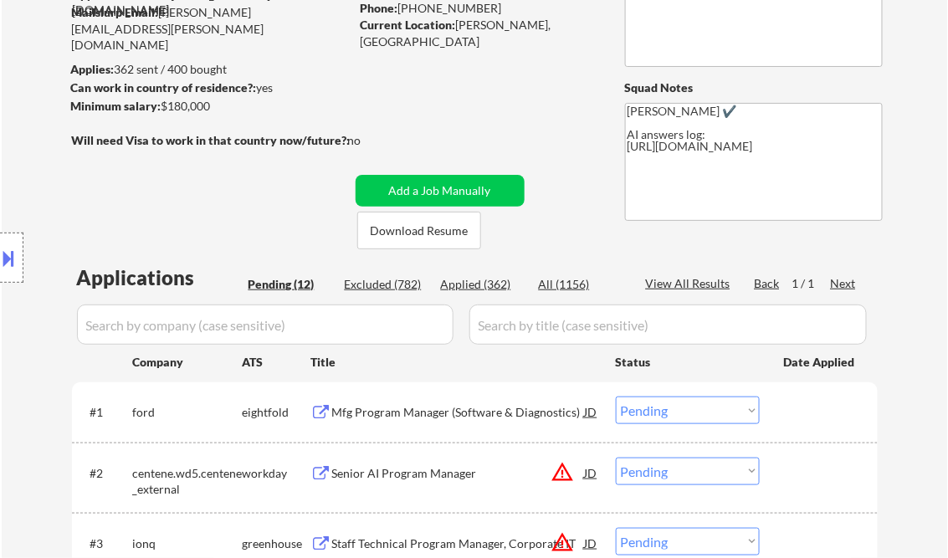
scroll to position [268, 0]
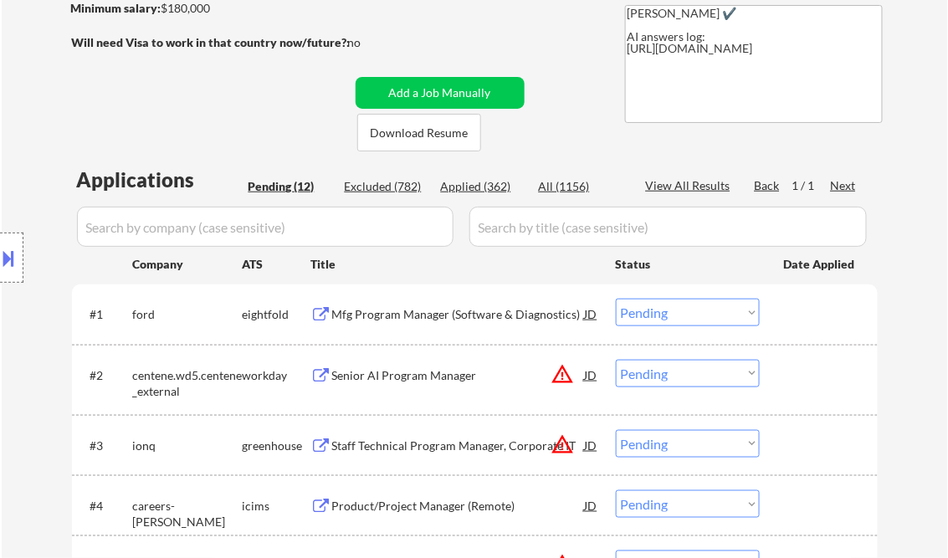
click at [437, 320] on div "Mfg Program Manager (Software & Diagnostics)" at bounding box center [458, 314] width 253 height 17
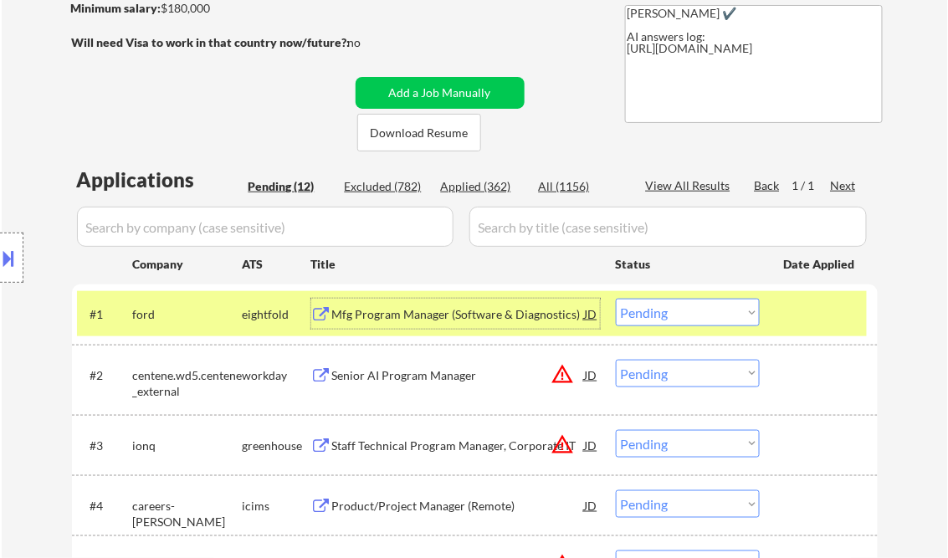
drag, startPoint x: 678, startPoint y: 315, endPoint x: 705, endPoint y: 326, distance: 28.9
click at [678, 315] on select "Choose an option... Pending Applied Excluded (Questions) Excluded (Expired) Exc…" at bounding box center [688, 313] width 144 height 28
click at [616, 299] on select "Choose an option... Pending Applied Excluded (Questions) Excluded (Expired) Exc…" at bounding box center [688, 313] width 144 height 28
click at [470, 389] on div "Senior AI Program Manager" at bounding box center [458, 375] width 253 height 30
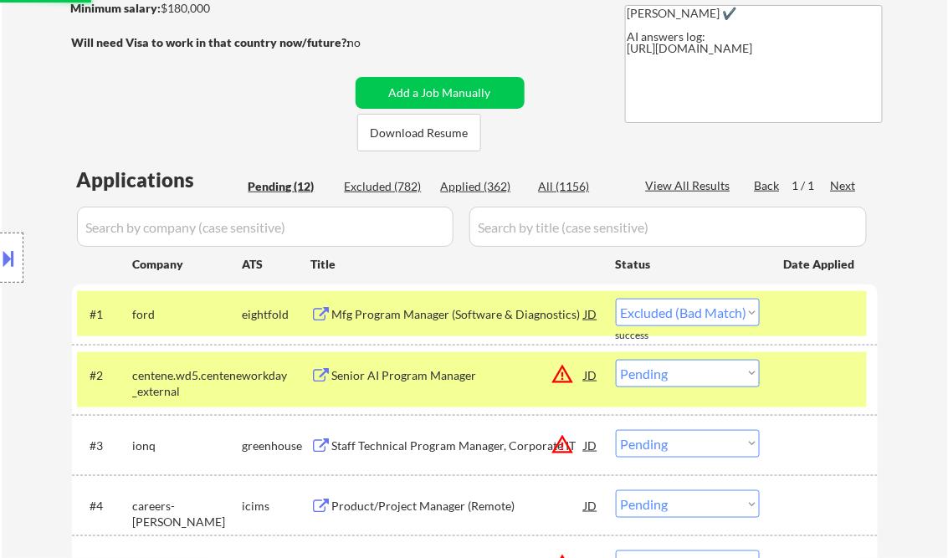
select select ""pending""
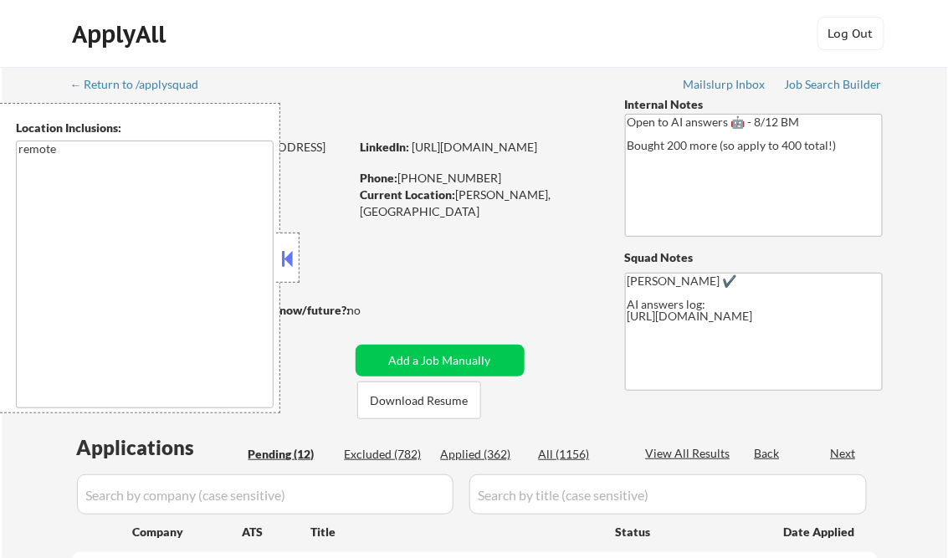
select select ""pending""
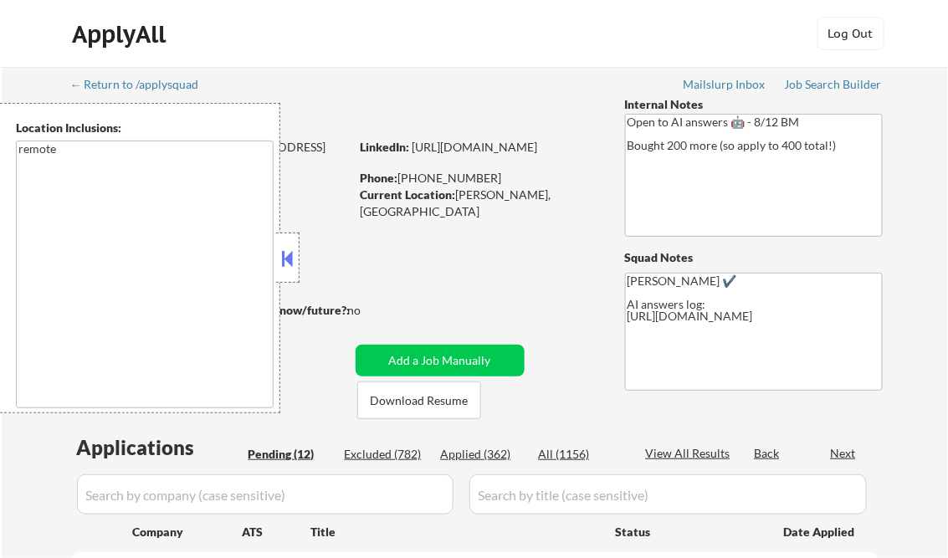
select select ""pending""
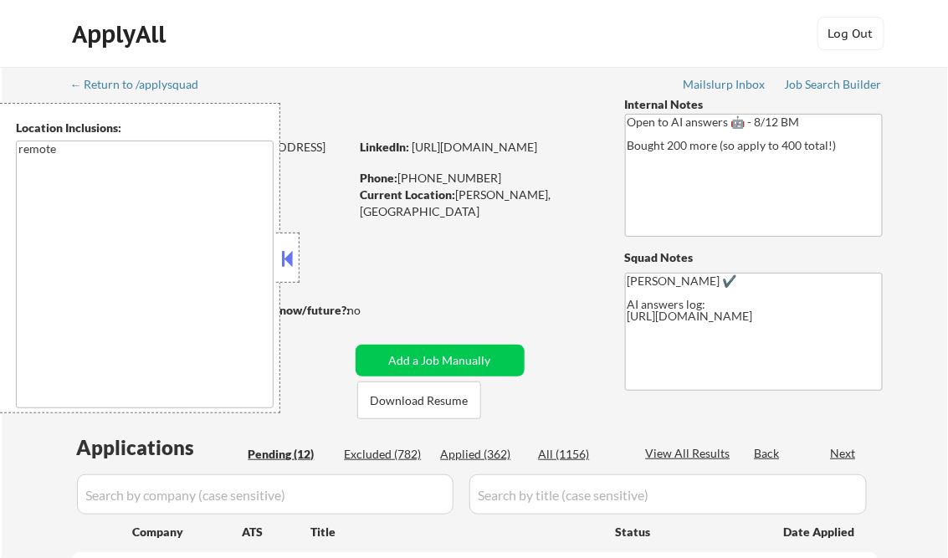
select select ""pending""
click at [287, 256] on button at bounding box center [288, 258] width 18 height 25
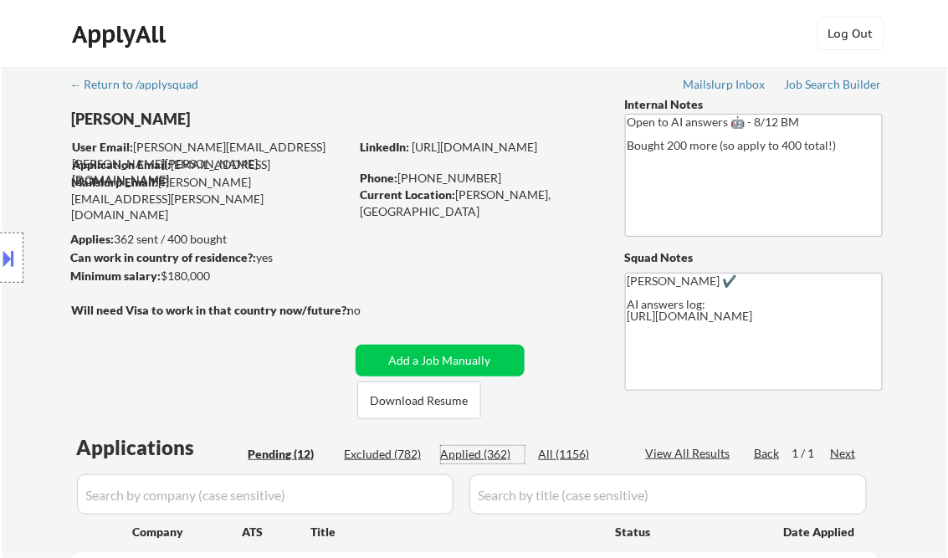
click at [486, 451] on div "Applied (362)" at bounding box center [483, 454] width 84 height 17
select select ""applied""
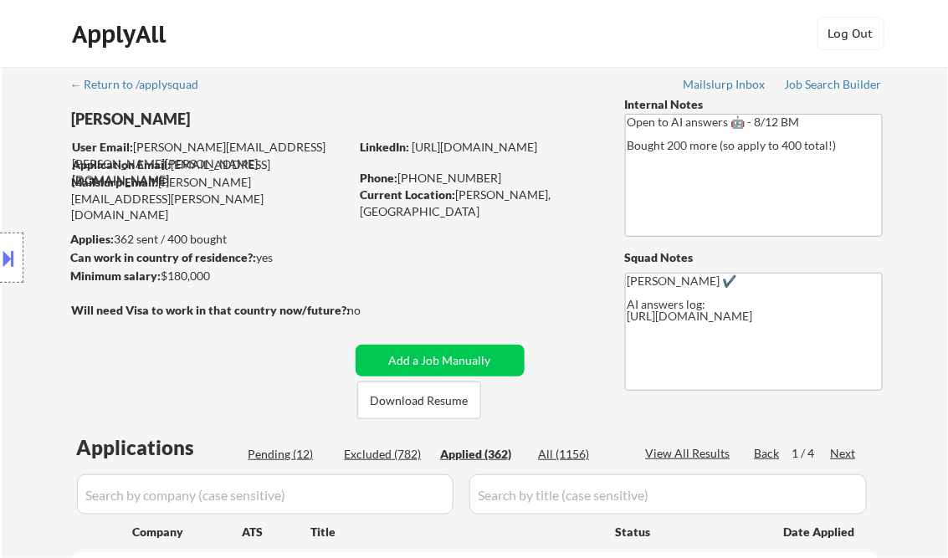
select select ""applied""
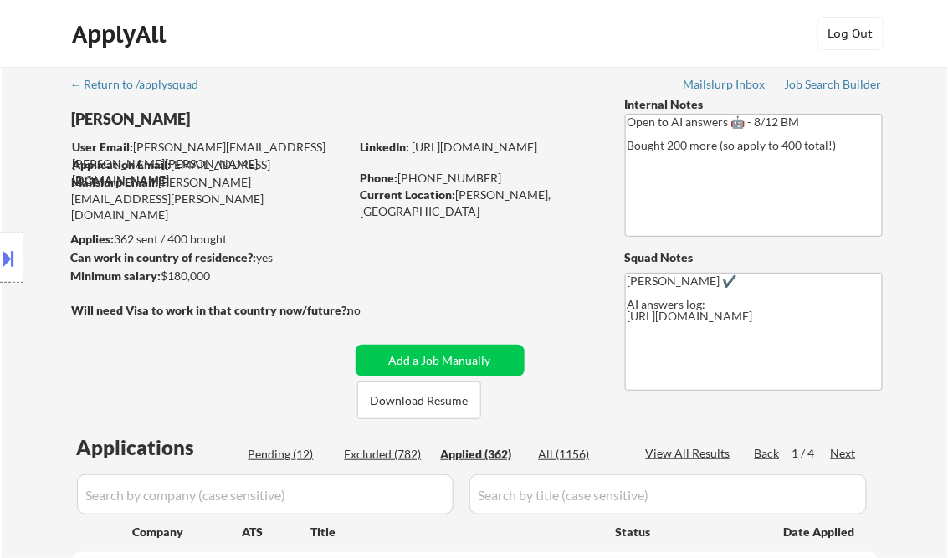
select select ""applied""
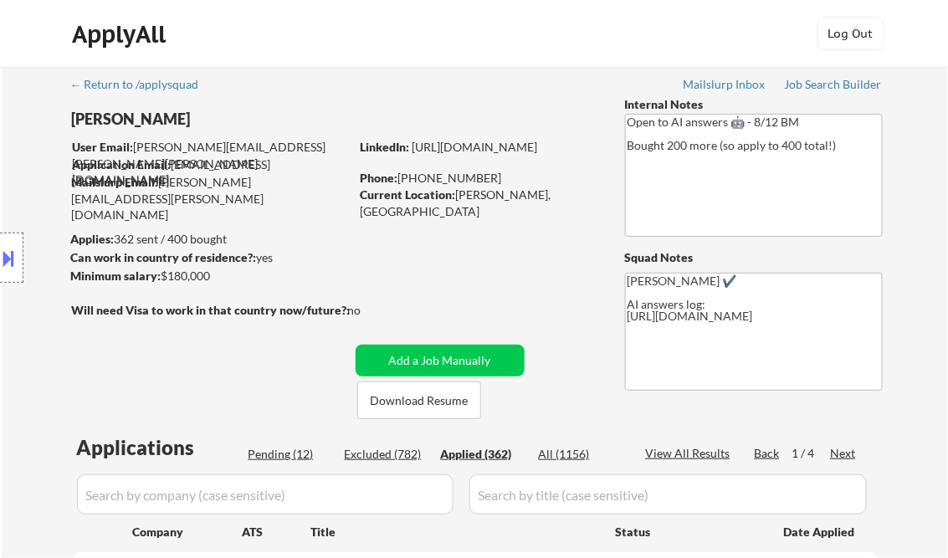
select select ""applied""
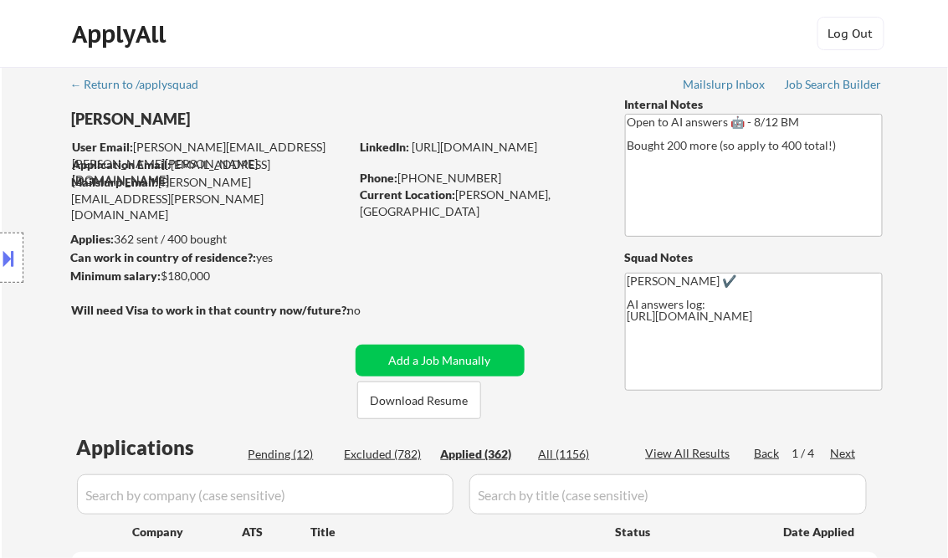
select select ""applied""
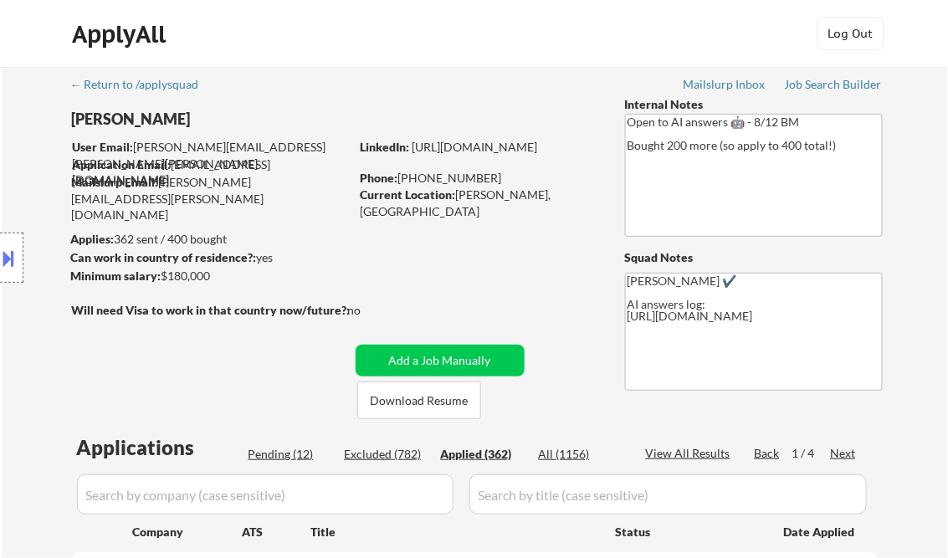
select select ""applied""
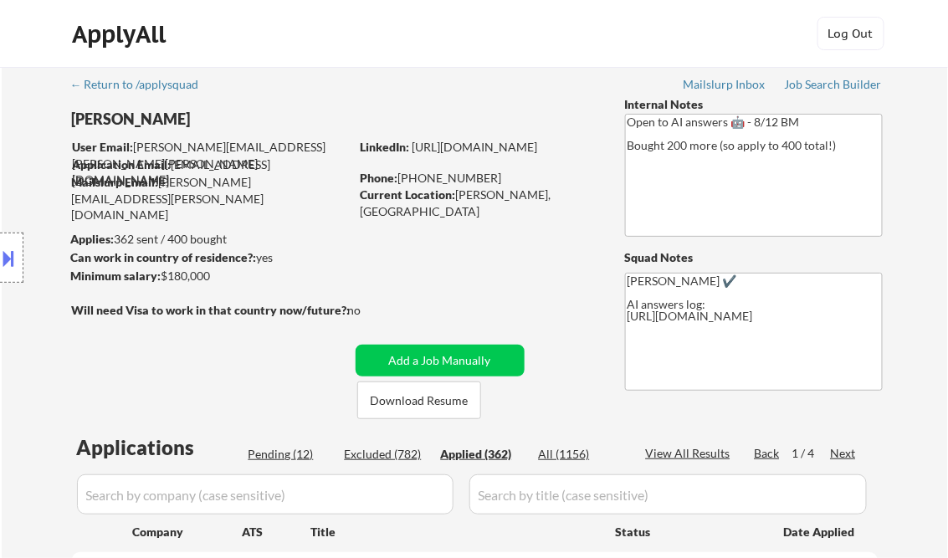
select select ""applied""
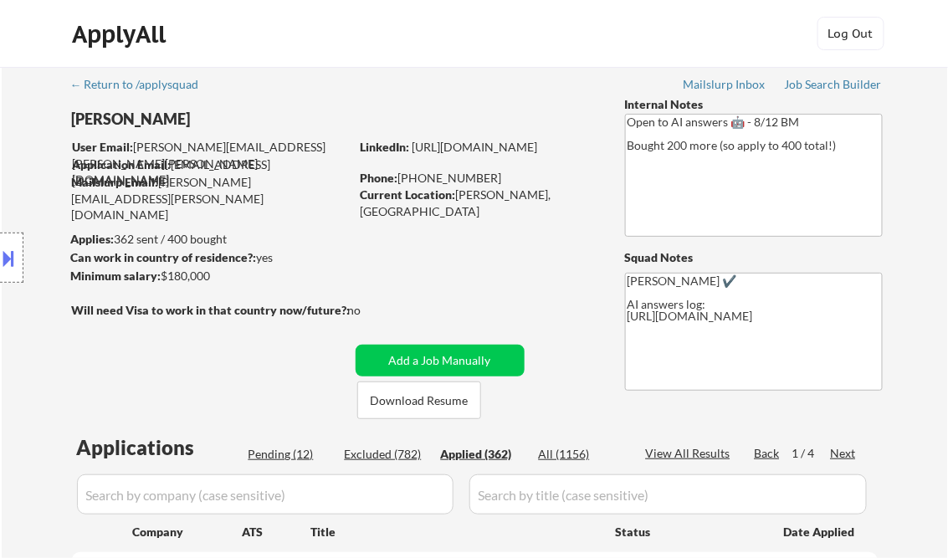
select select ""applied""
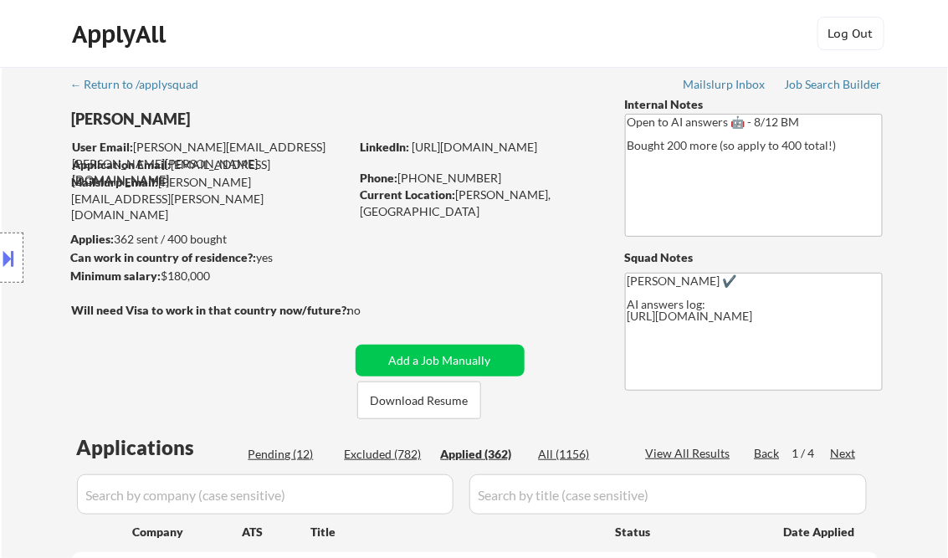
select select ""applied""
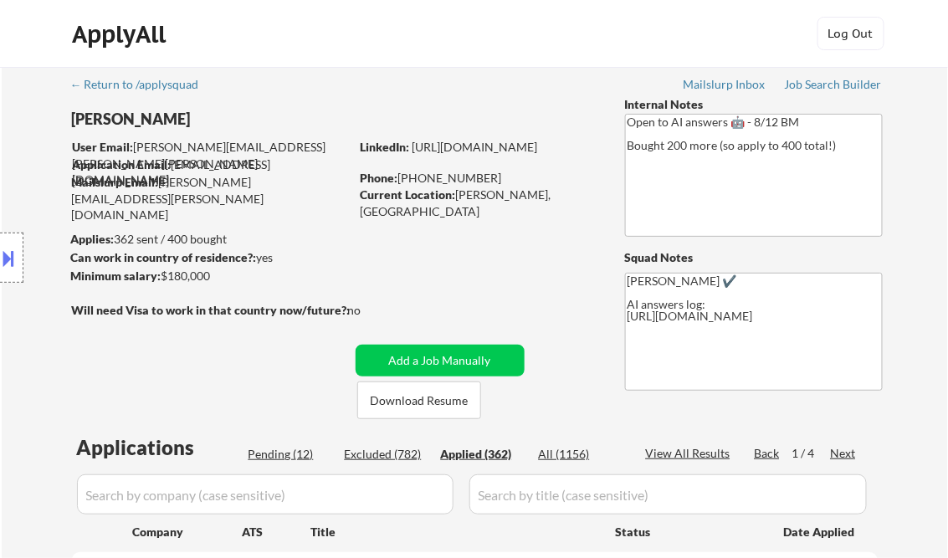
select select ""applied""
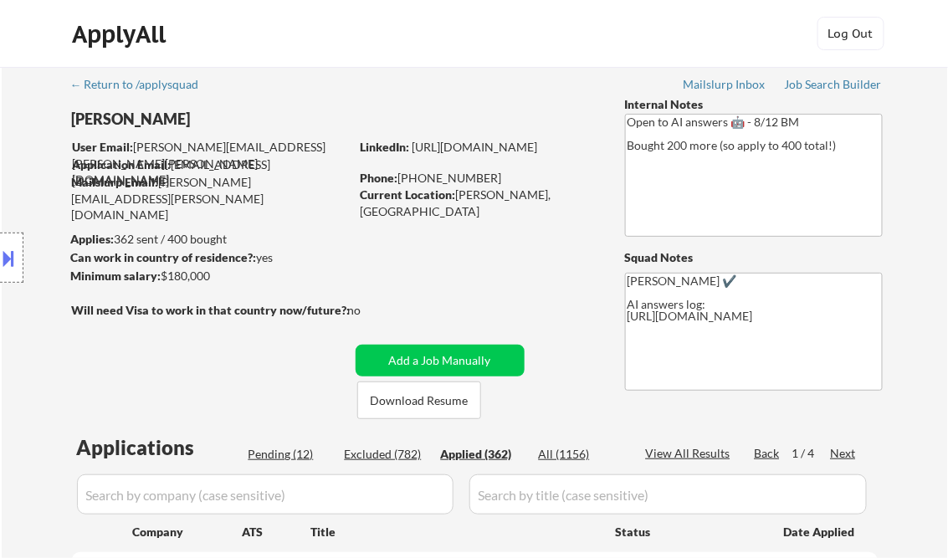
select select ""applied""
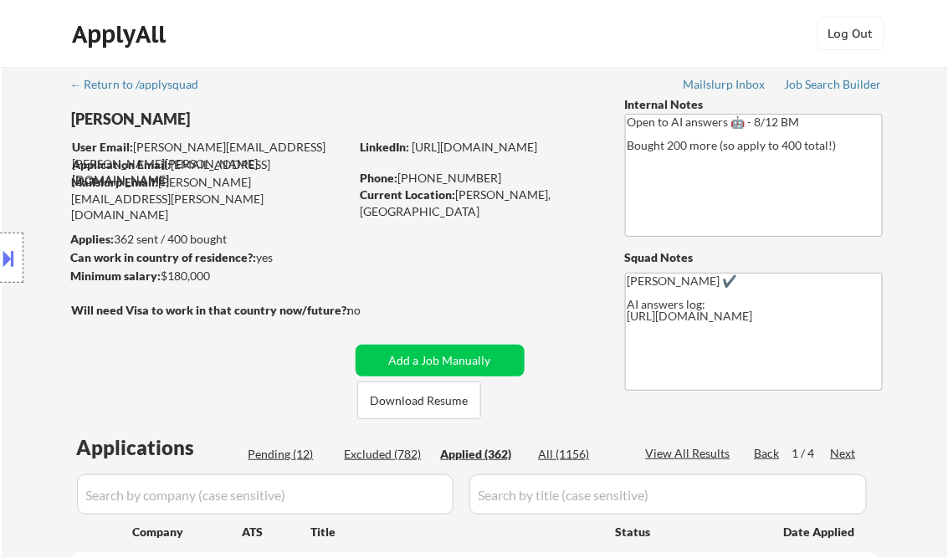
select select ""applied""
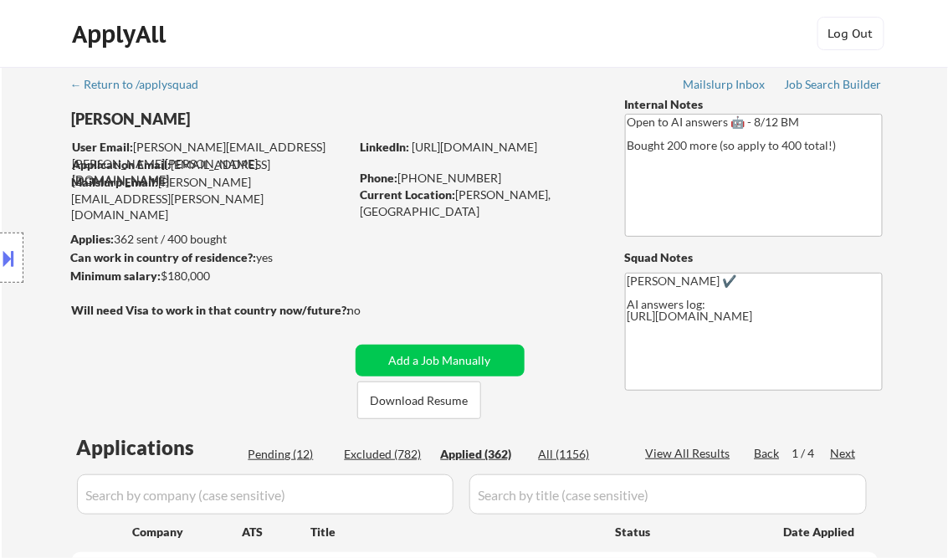
select select ""applied""
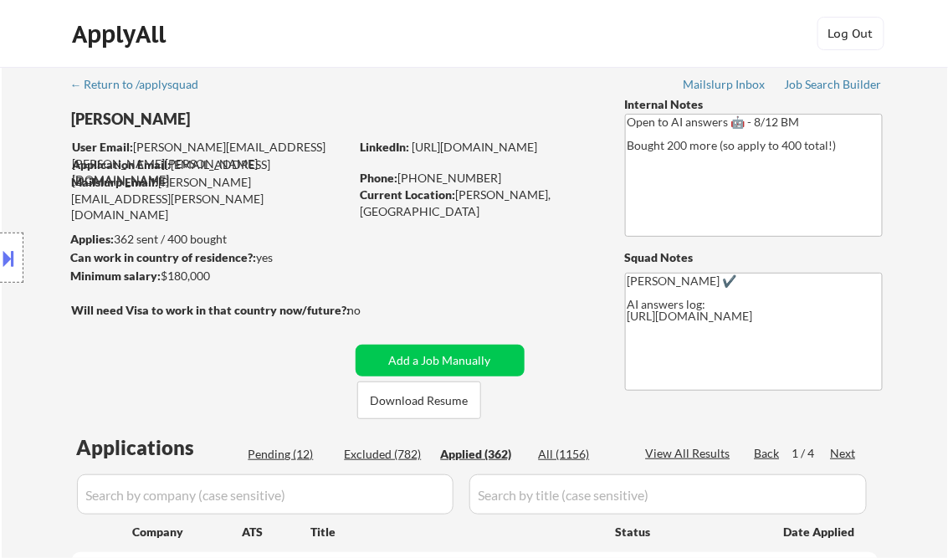
select select ""applied""
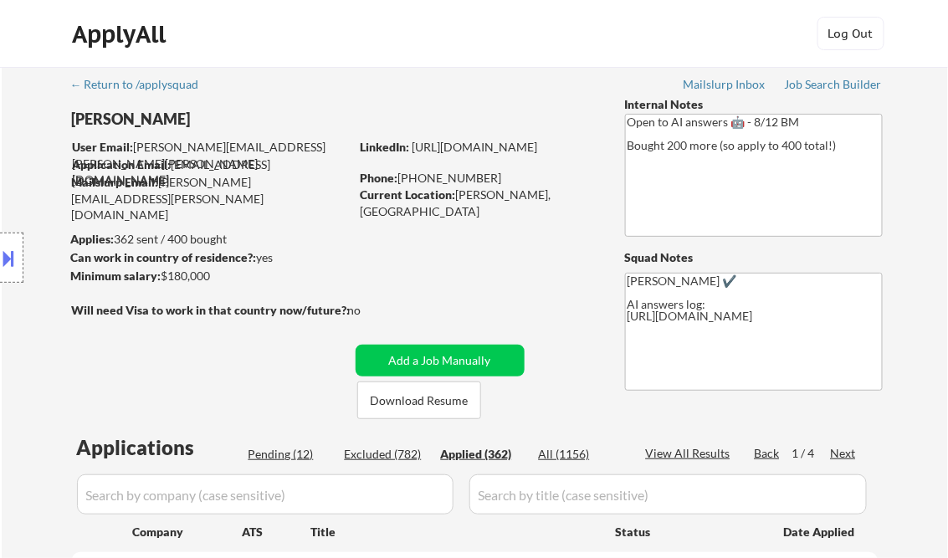
select select ""applied""
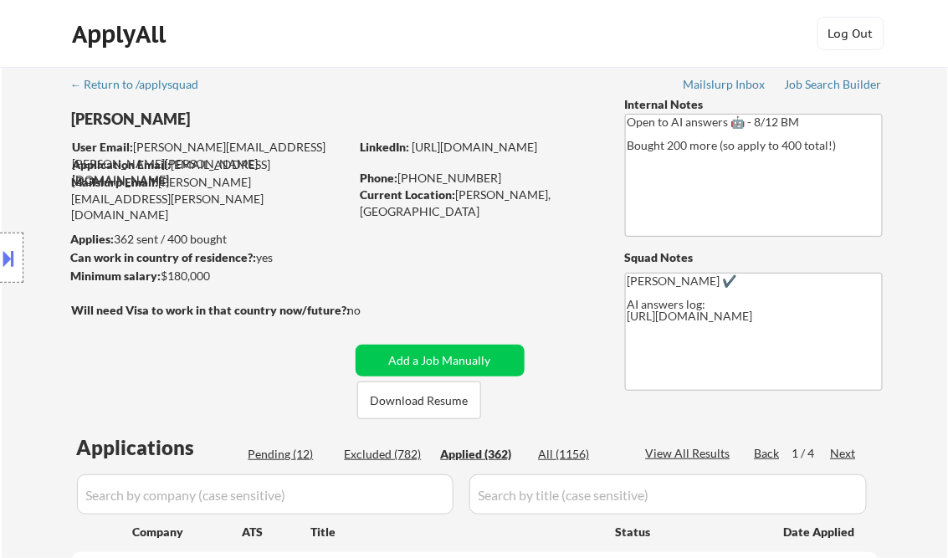
select select ""applied""
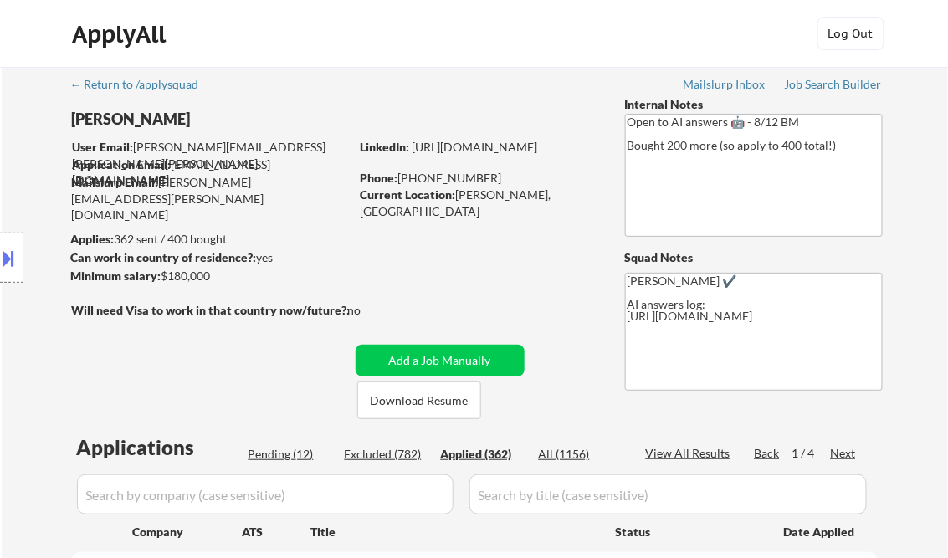
select select ""applied""
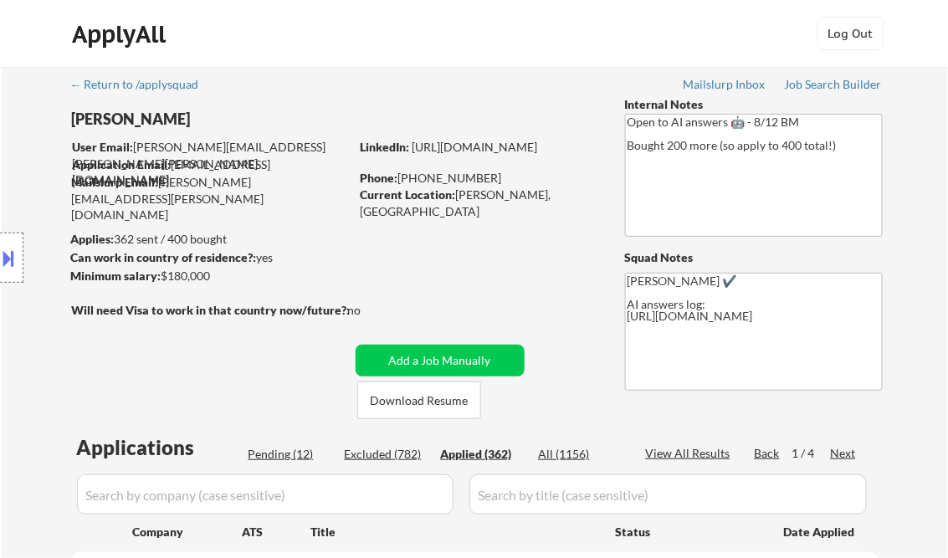
select select ""applied""
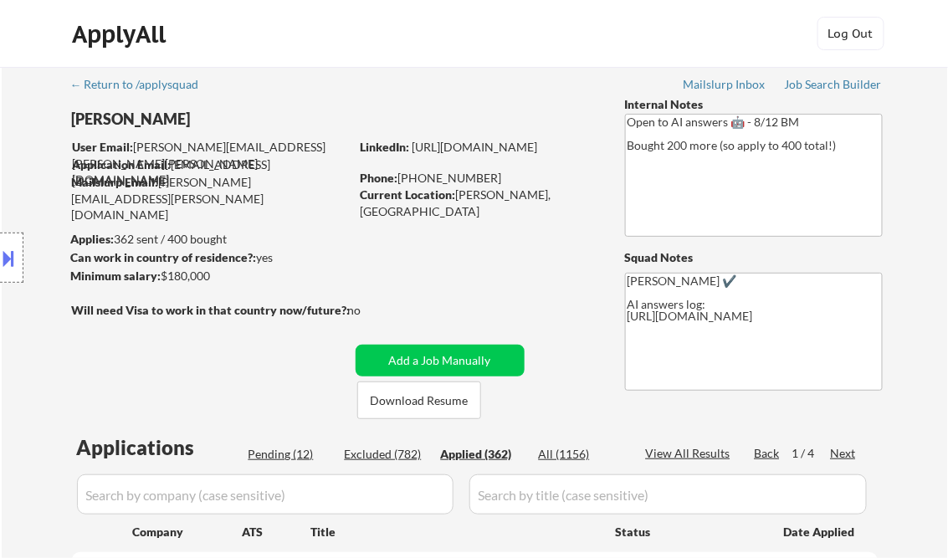
select select ""applied""
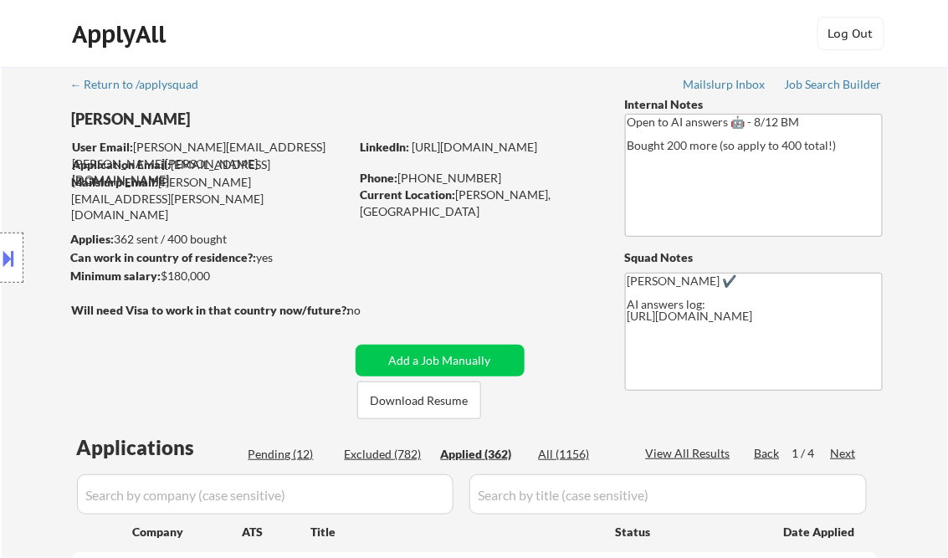
select select ""applied""
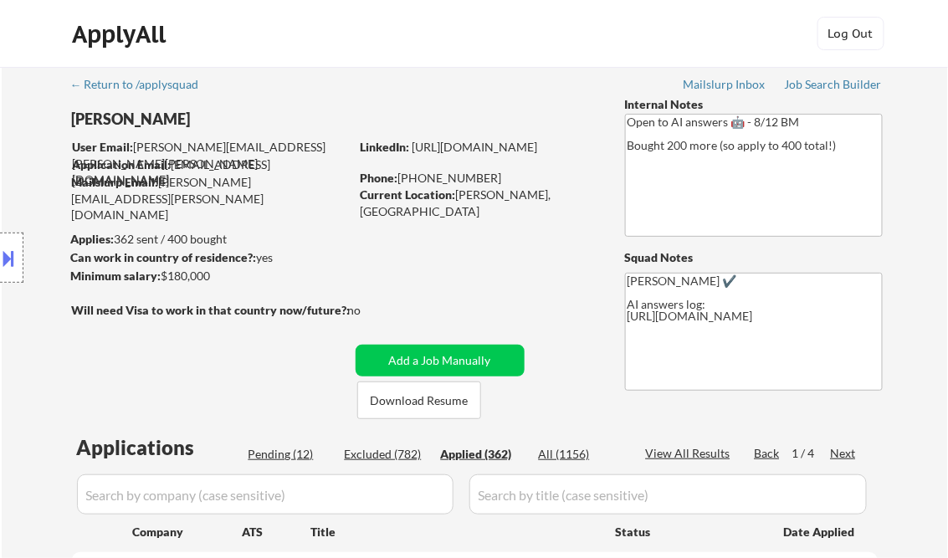
select select ""applied""
click at [700, 459] on div "View All Results" at bounding box center [691, 453] width 90 height 17
select select ""applied""
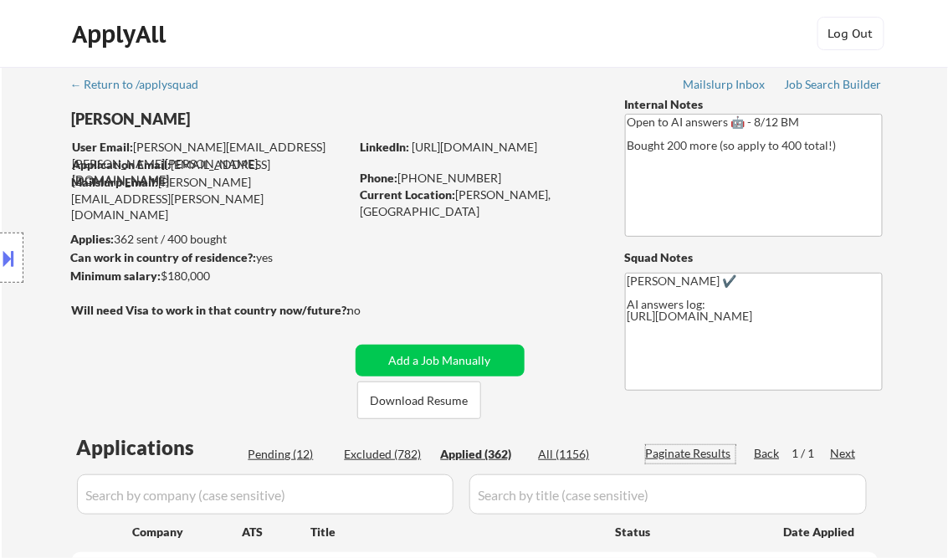
select select ""applied""
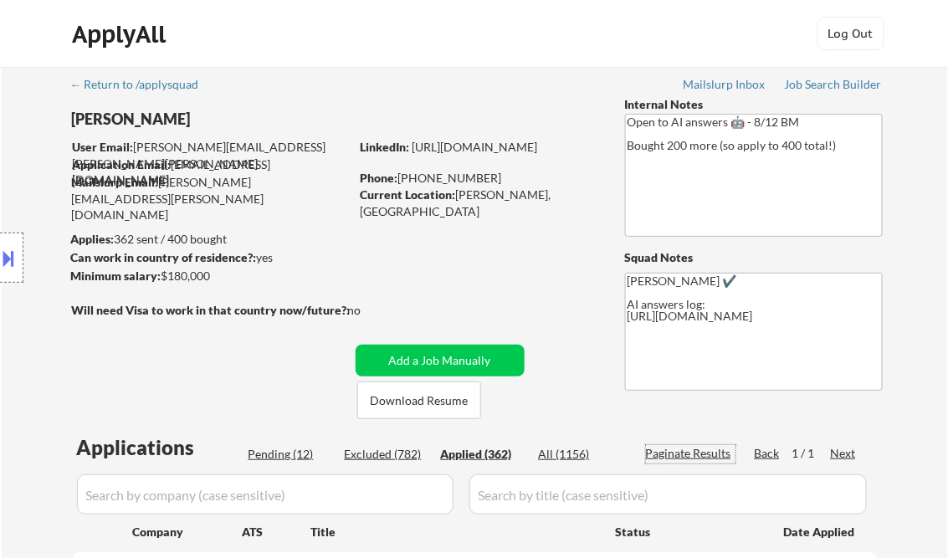
select select ""applied""
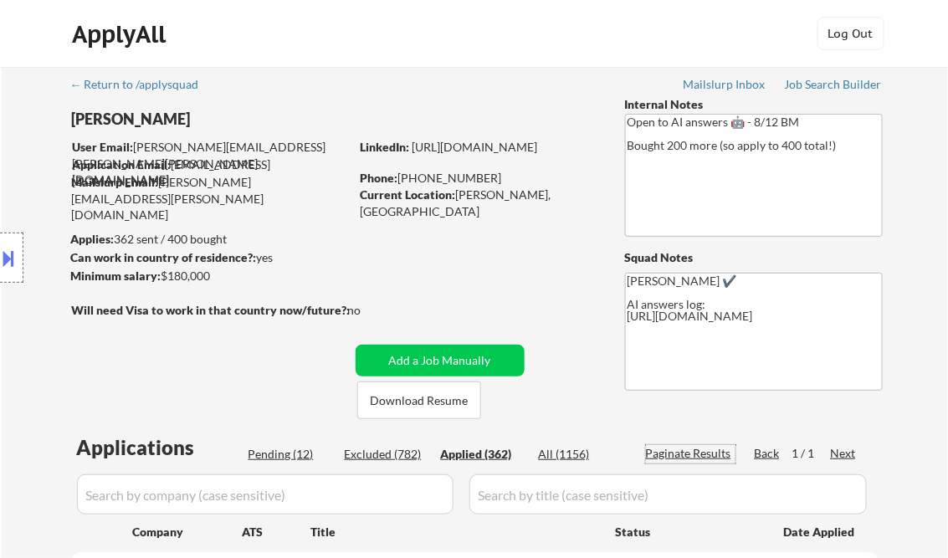
select select ""applied""
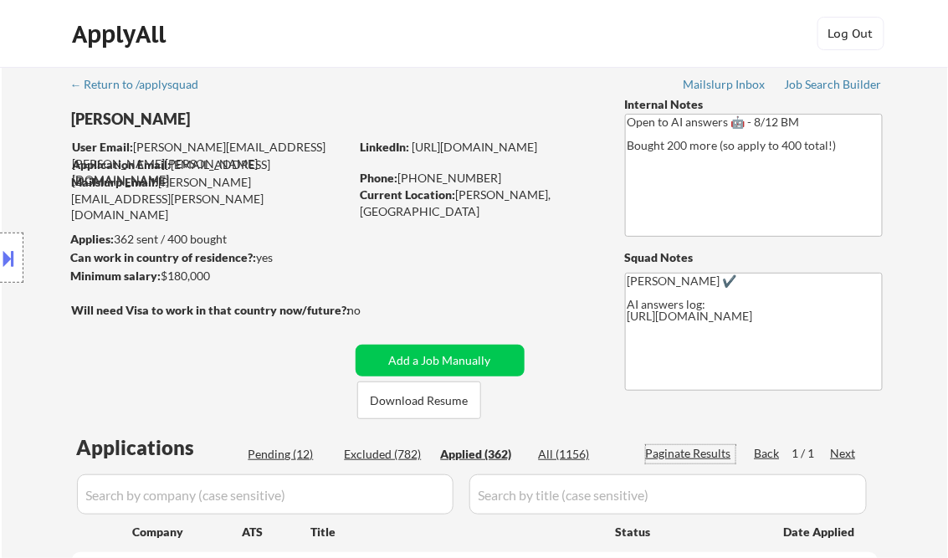
select select ""applied""
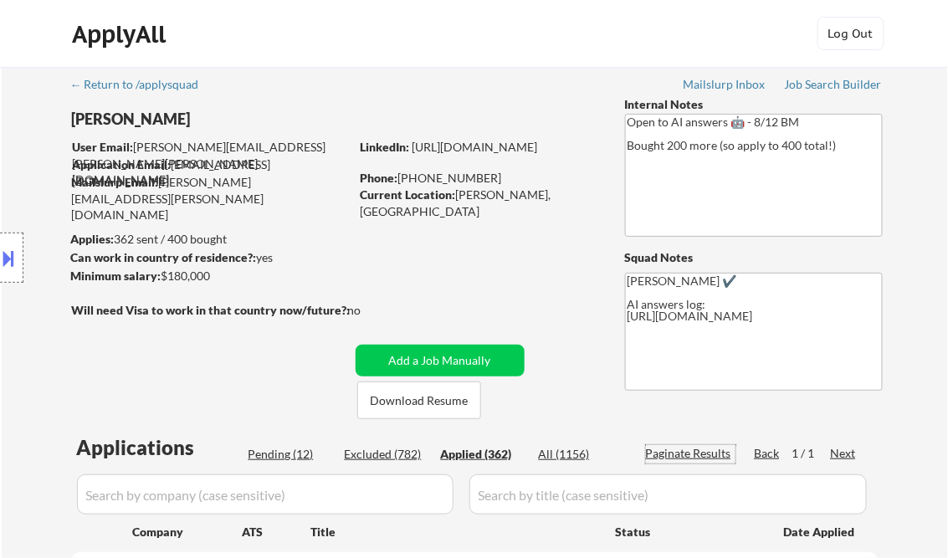
select select ""applied""
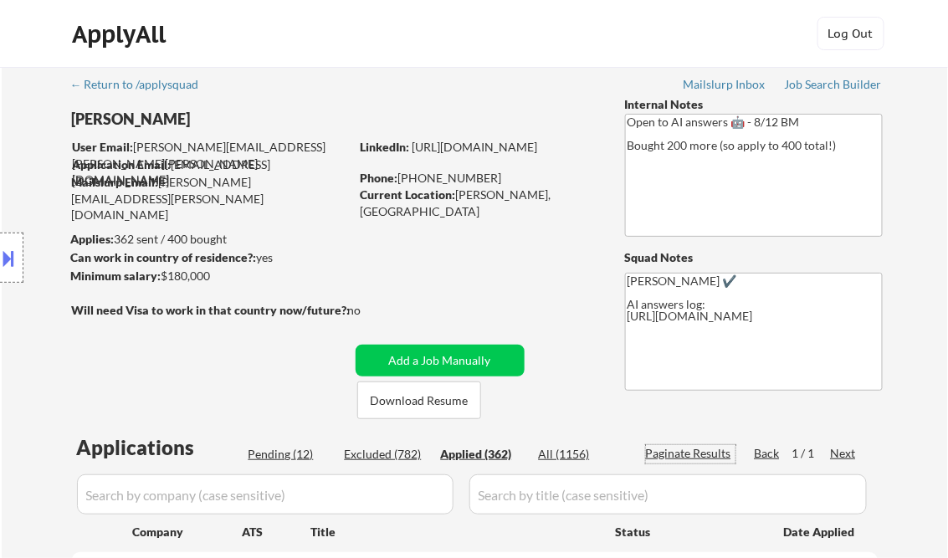
select select ""applied""
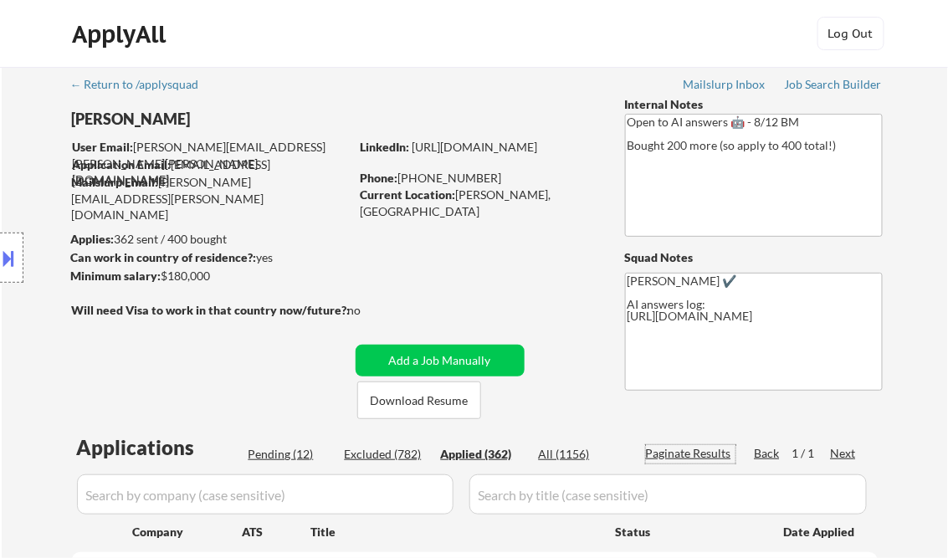
select select ""applied""
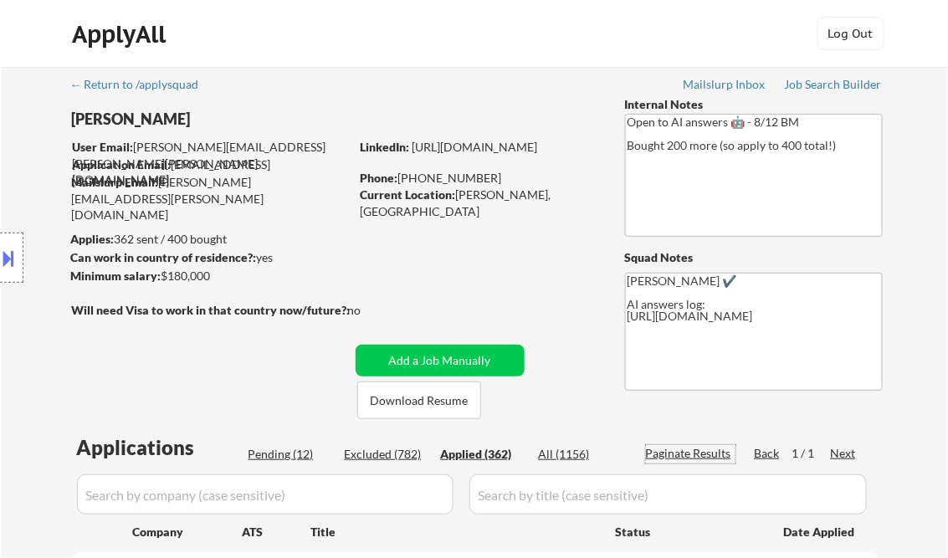
select select ""applied""
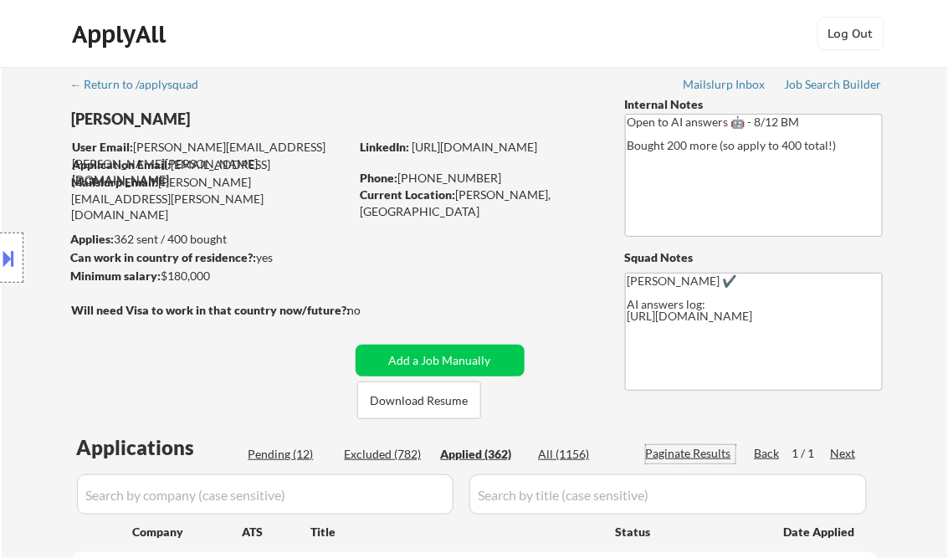
select select ""applied""
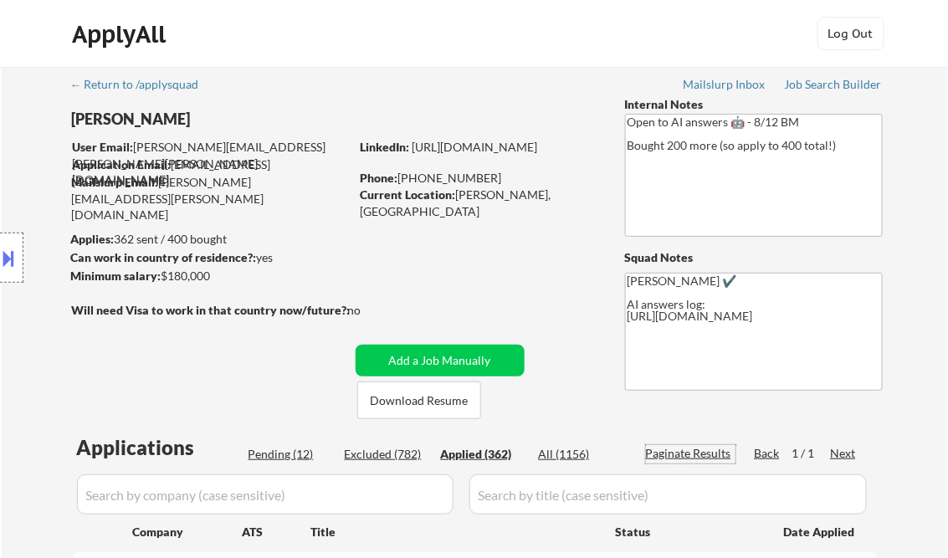
select select ""applied""
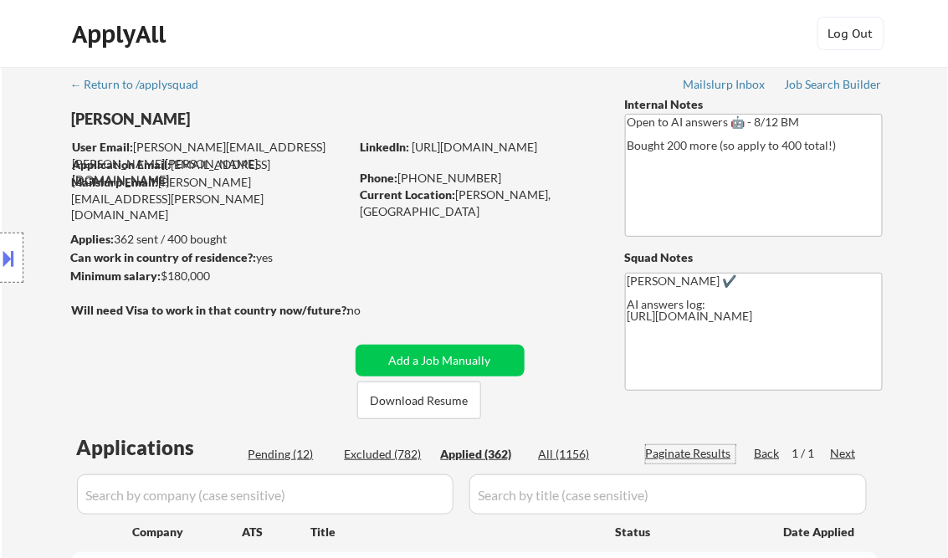
select select ""applied""
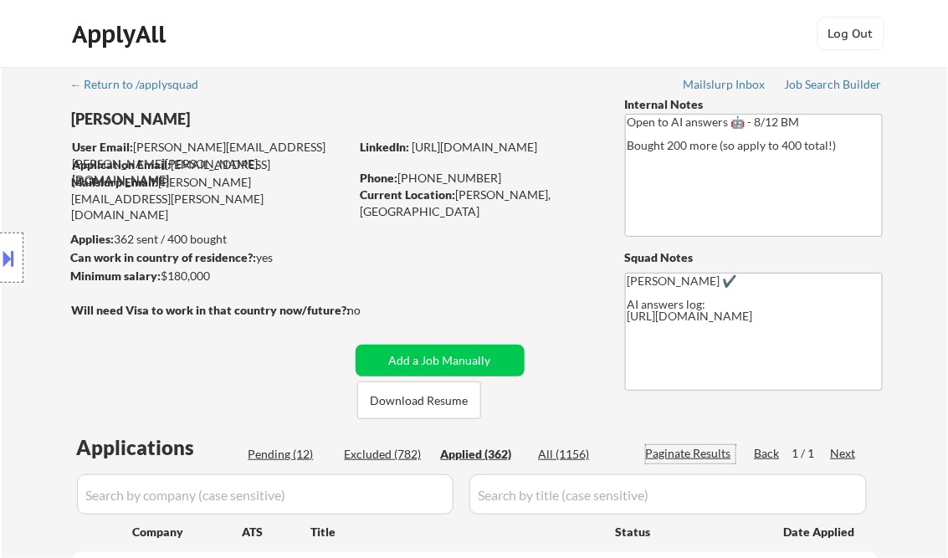
select select ""applied""
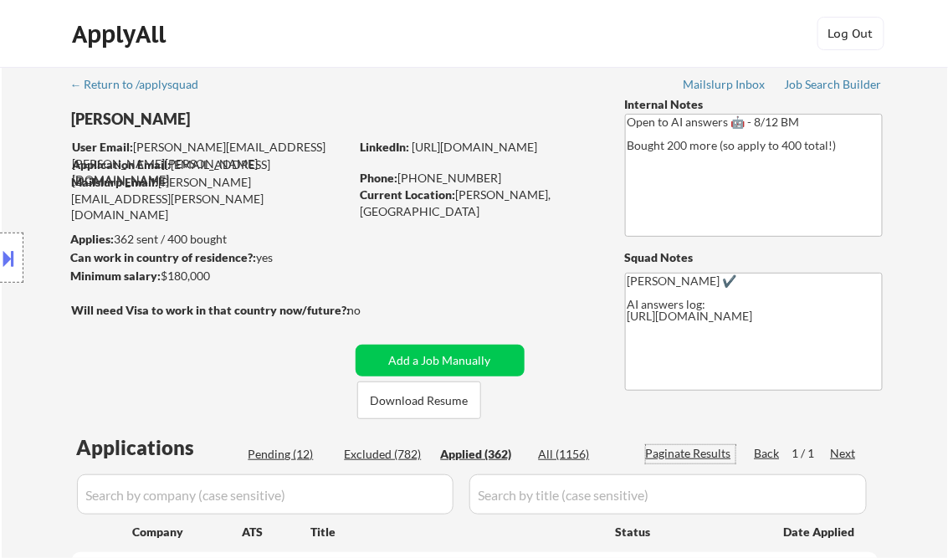
select select ""applied""
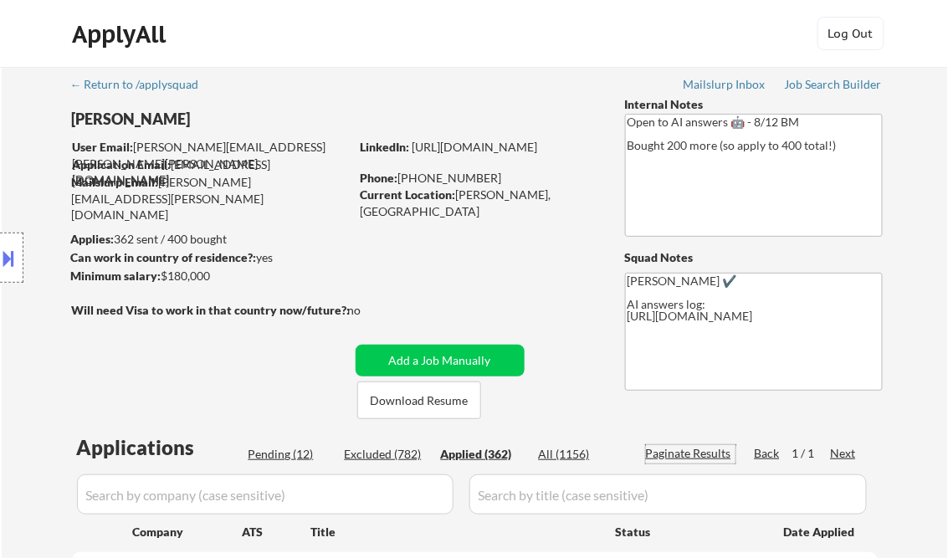
select select ""applied""
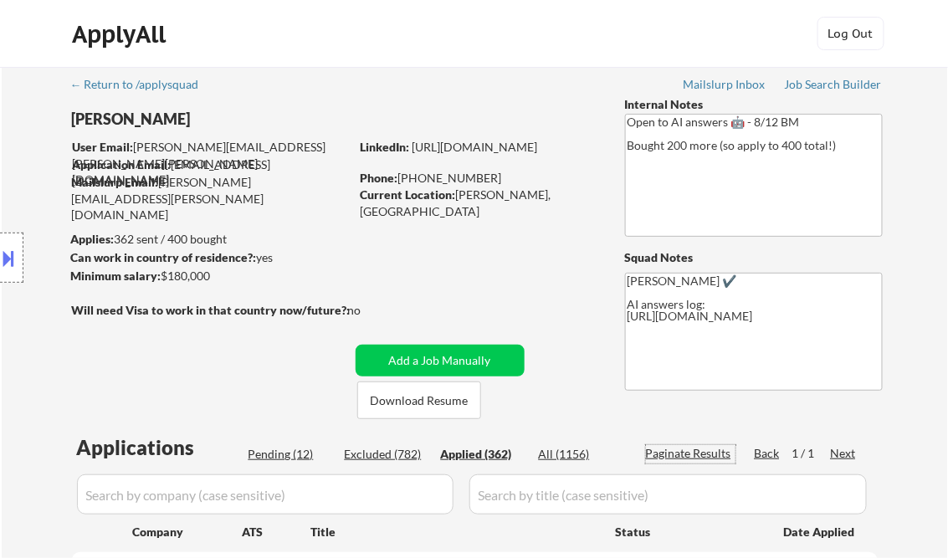
select select ""applied""
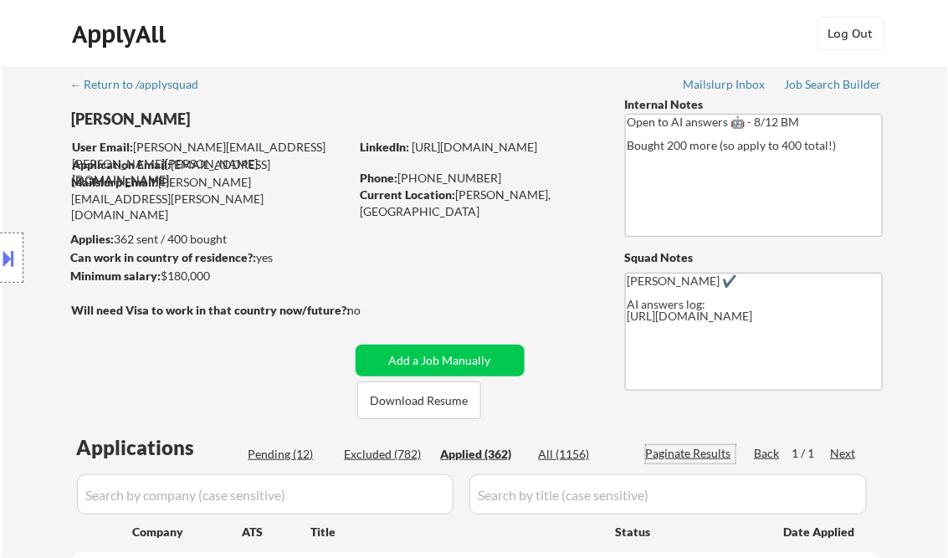
select select ""applied""
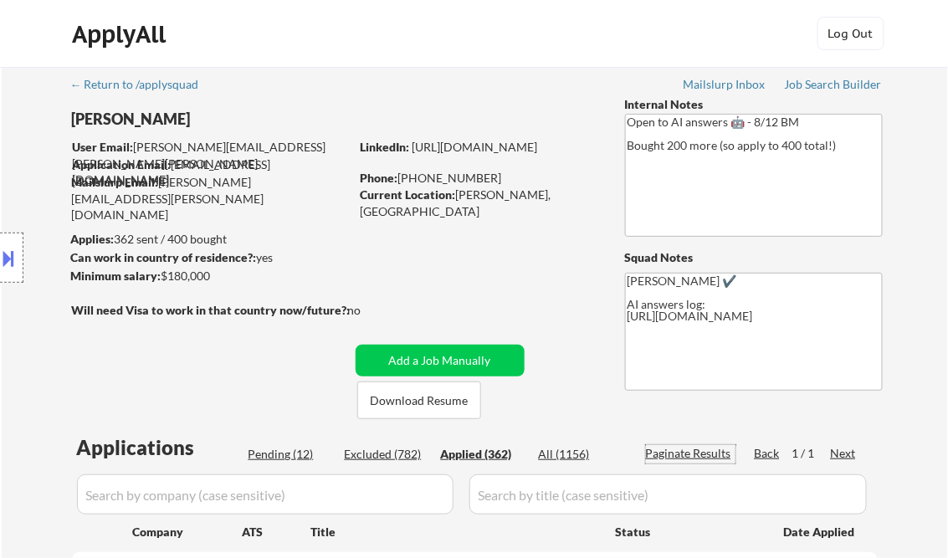
select select ""applied""
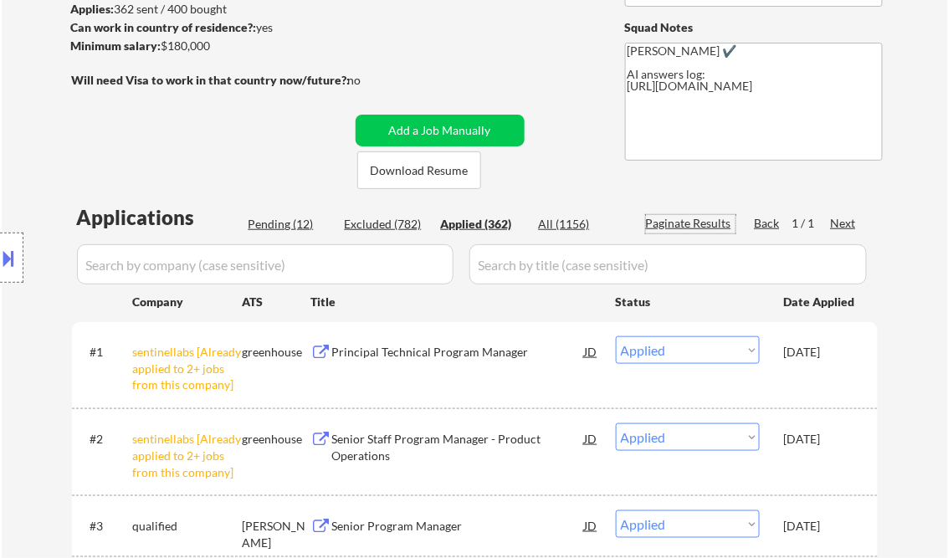
scroll to position [268, 0]
